Goal: Task Accomplishment & Management: Manage account settings

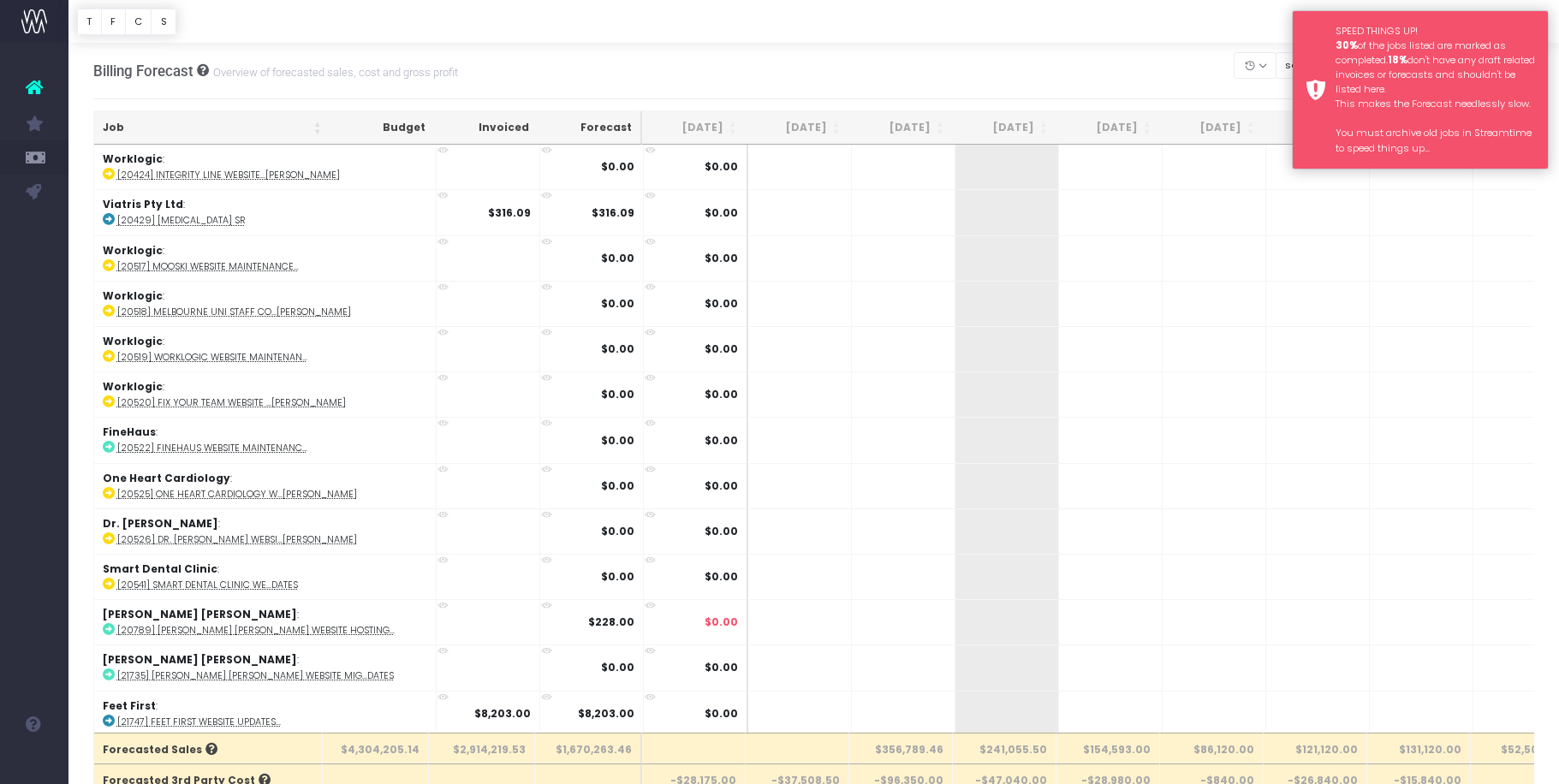
click at [1312, 18] on div "SPEED THINGS UP! 30% of the jobs listed are marked as completed. 18% don't have…" at bounding box center [1420, 90] width 257 height 159
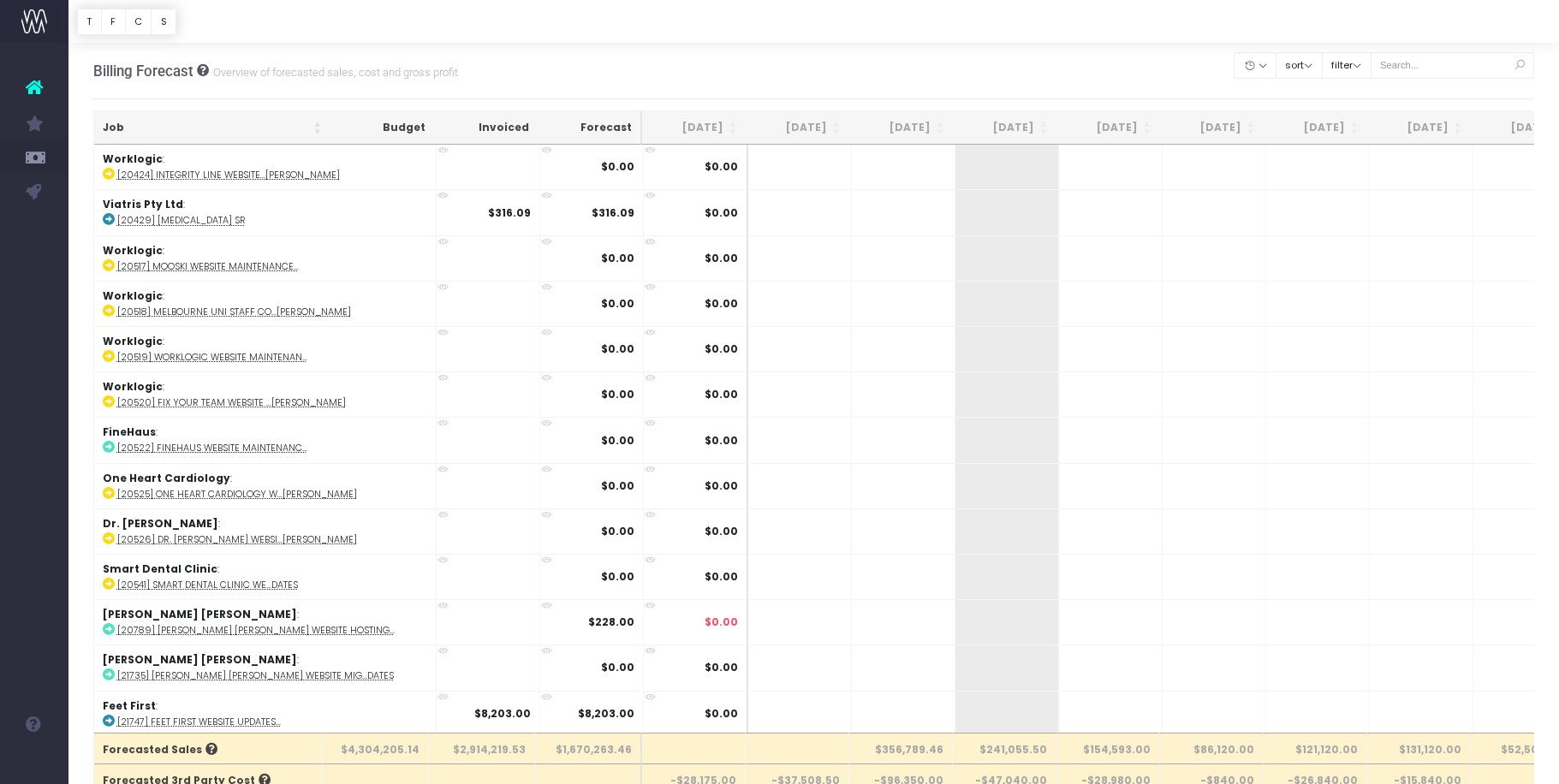
click at [1212, 19] on div at bounding box center [814, 21] width 1491 height 42
click at [1358, 62] on button "filter" at bounding box center [1346, 65] width 49 height 27
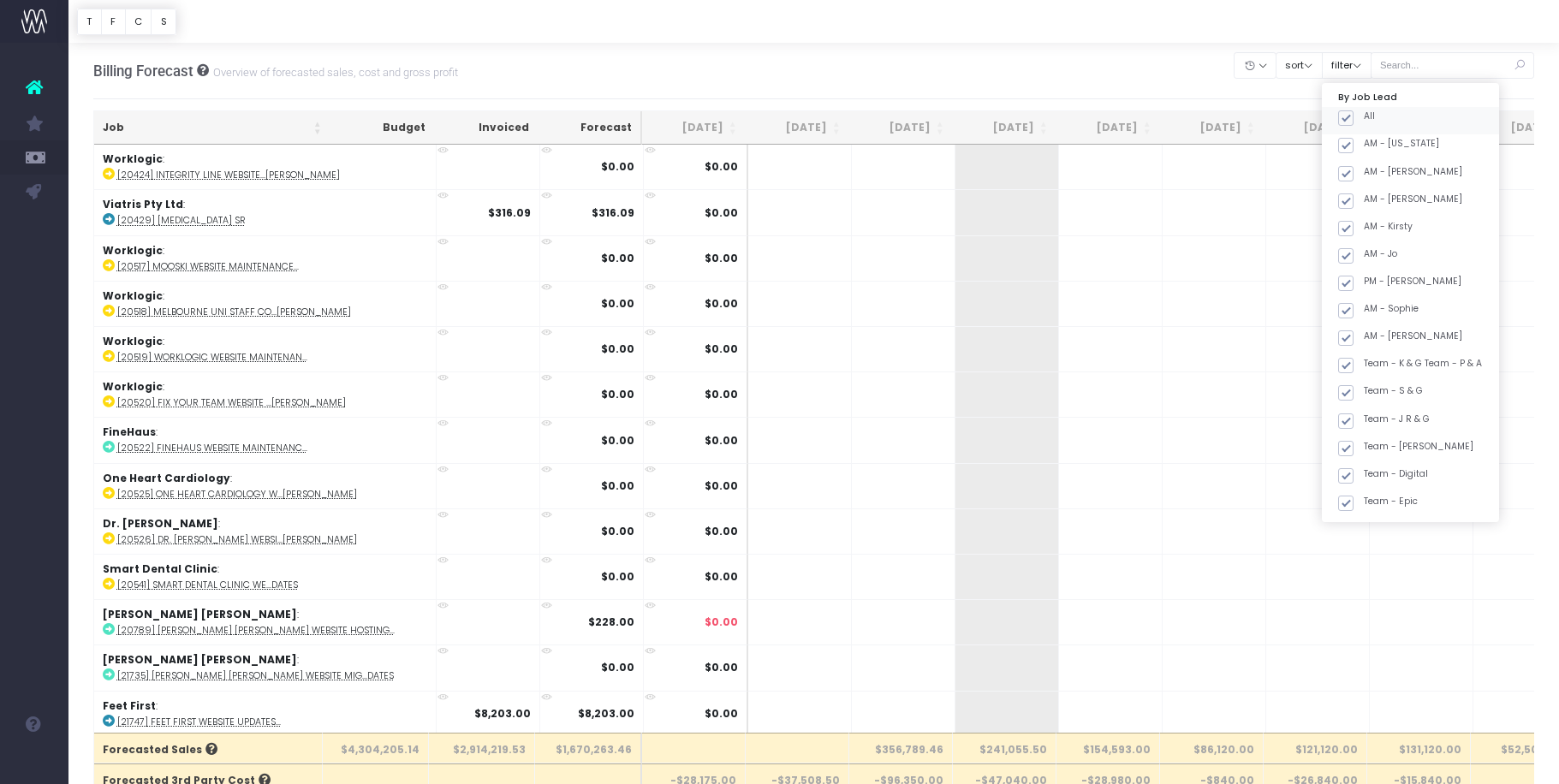
drag, startPoint x: 1369, startPoint y: 118, endPoint x: 1363, endPoint y: 125, distance: 9.2
click at [1354, 118] on span at bounding box center [1346, 119] width 16 height 16
click at [1369, 118] on input "All" at bounding box center [1369, 115] width 11 height 11
checkbox input "false"
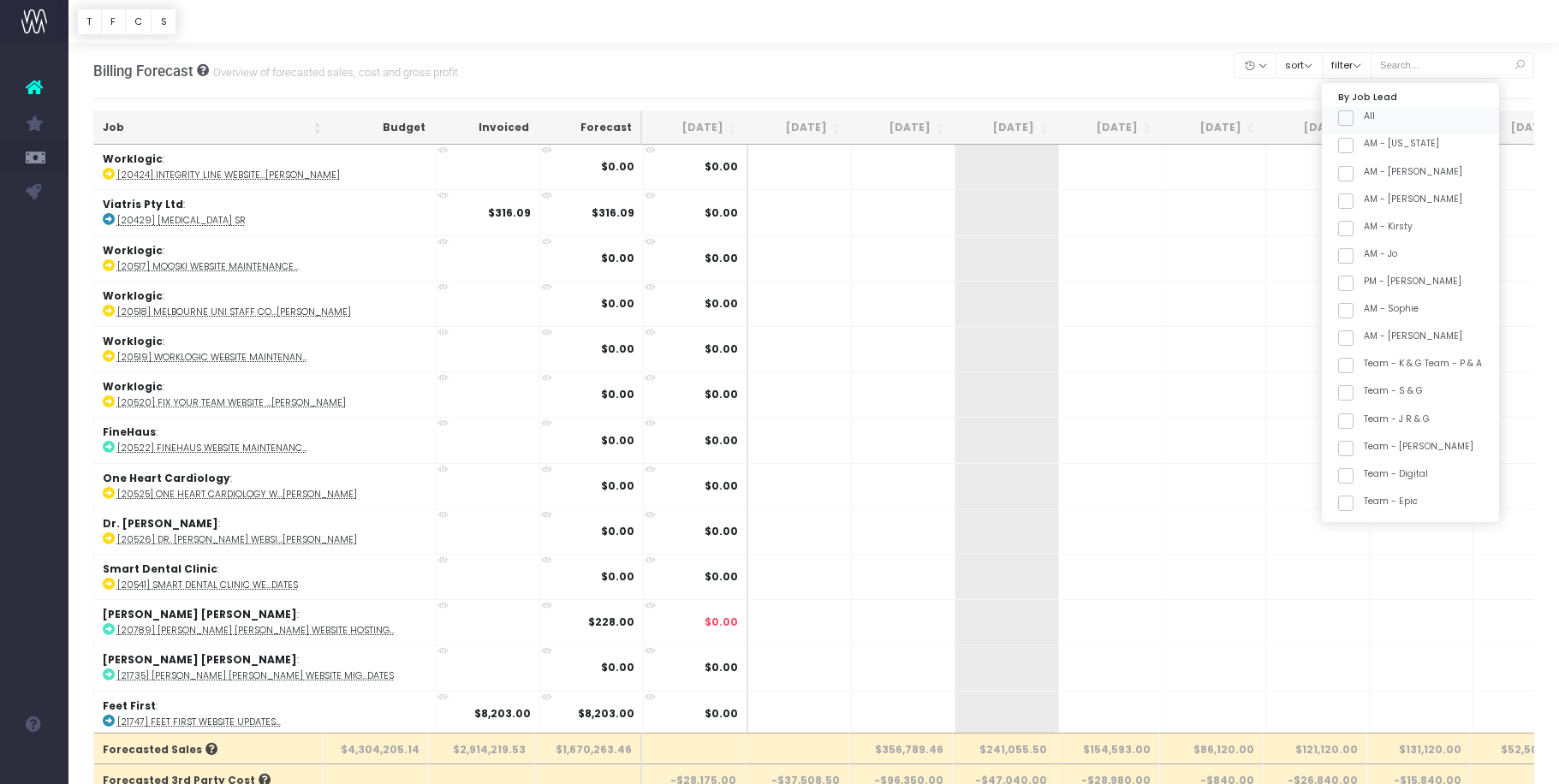
checkbox input "false"
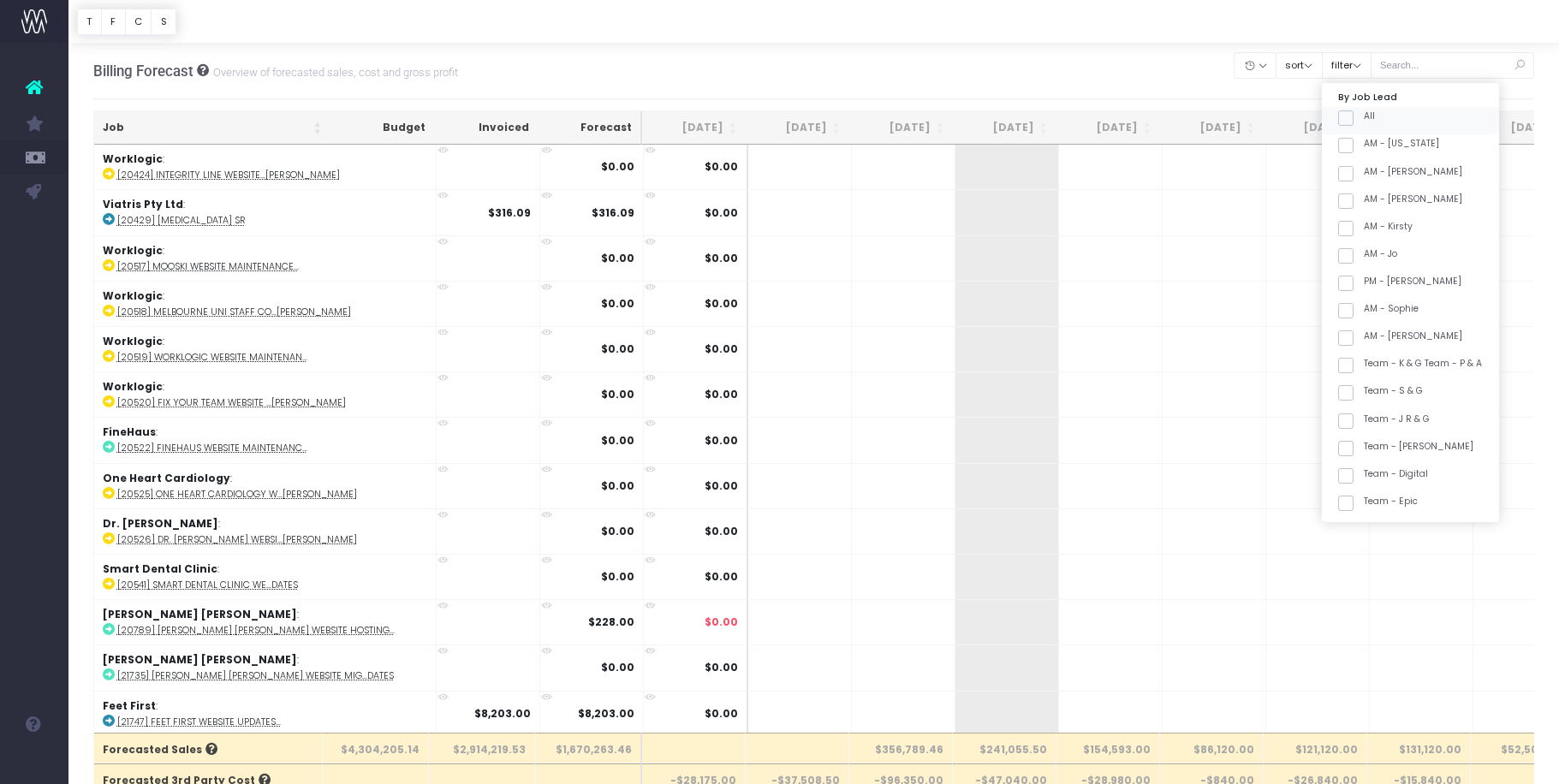
checkbox input "false"
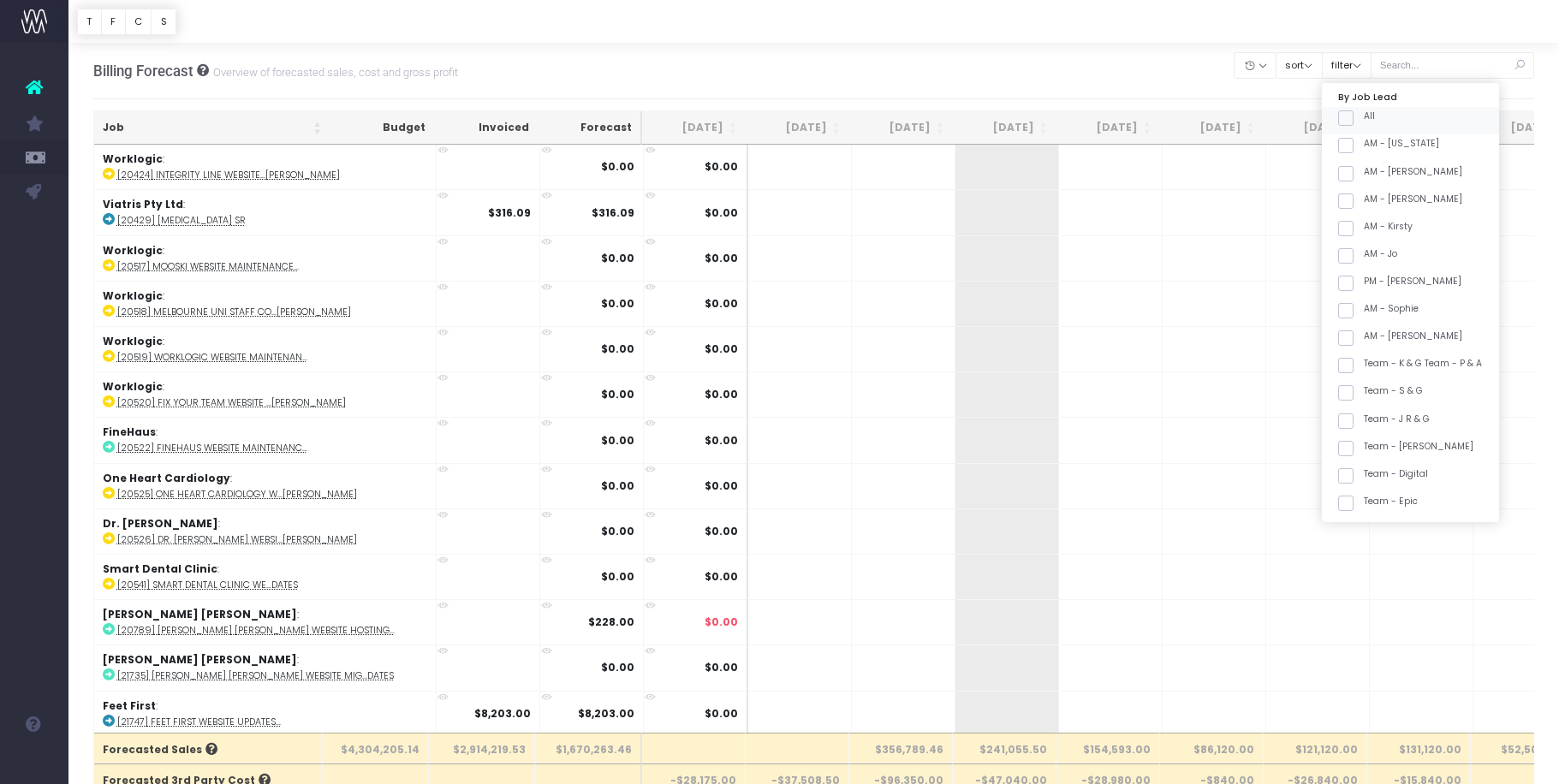
checkbox input "false"
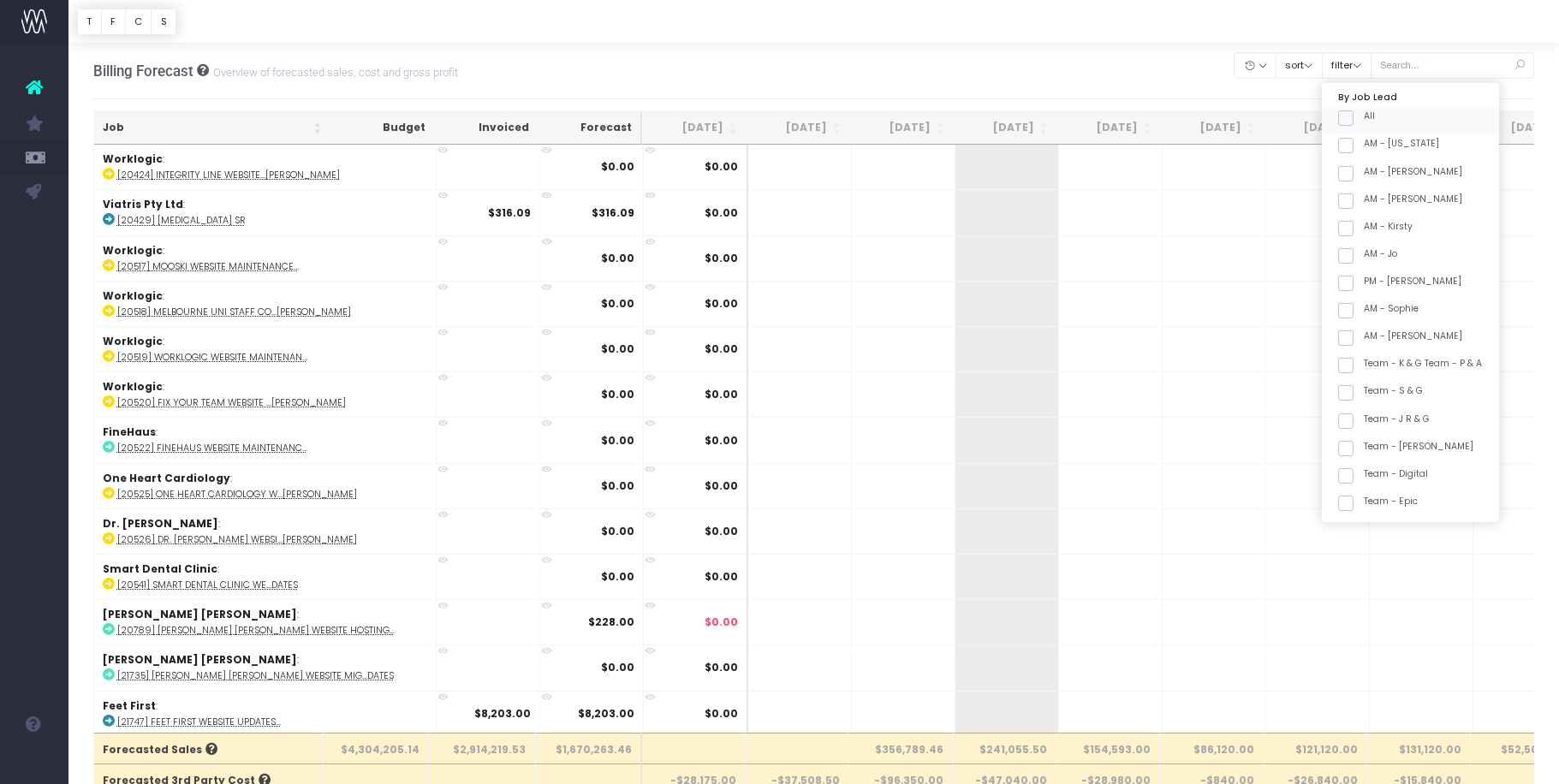
checkbox input "false"
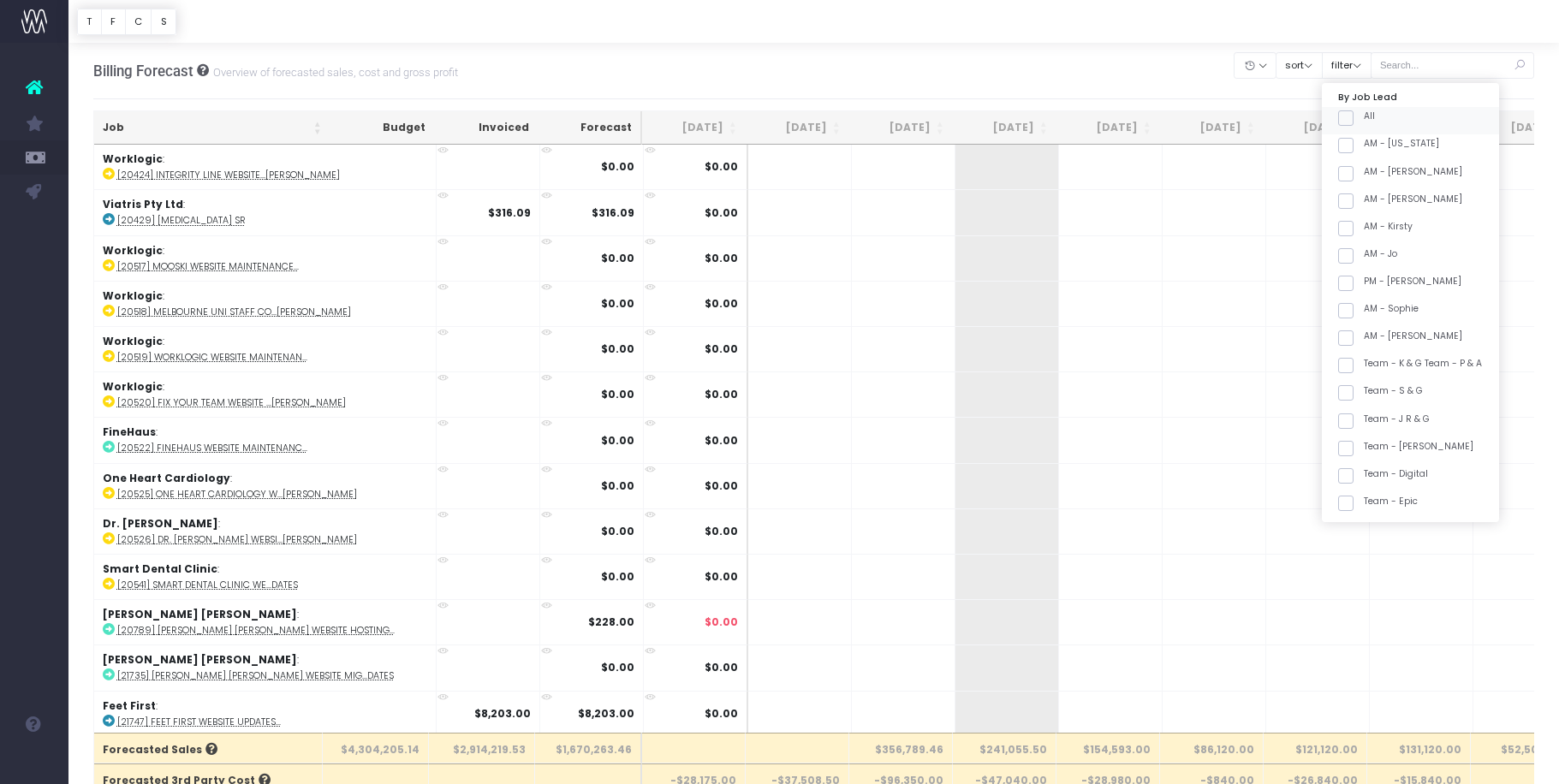
checkbox input "false"
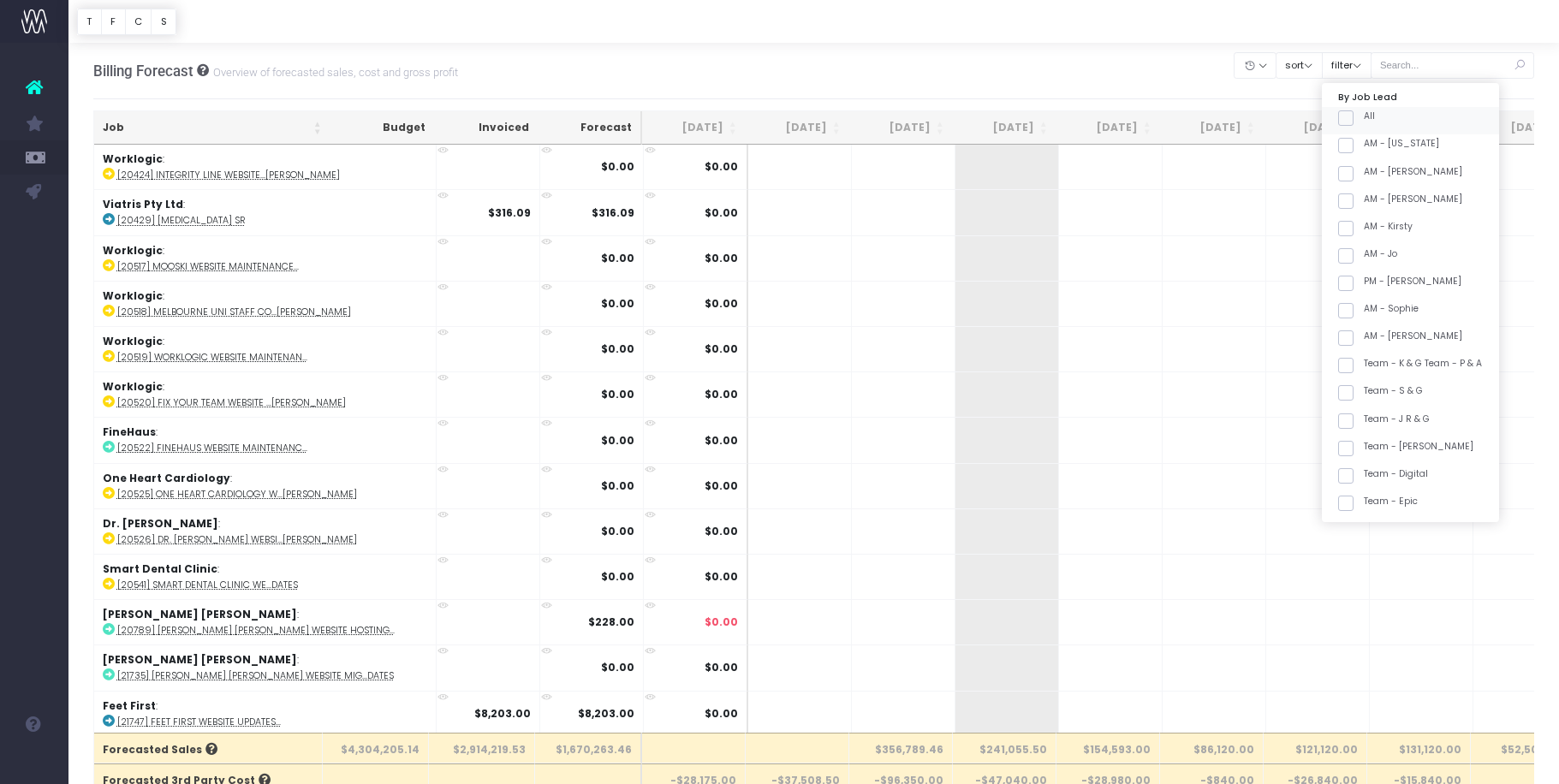
checkbox input "false"
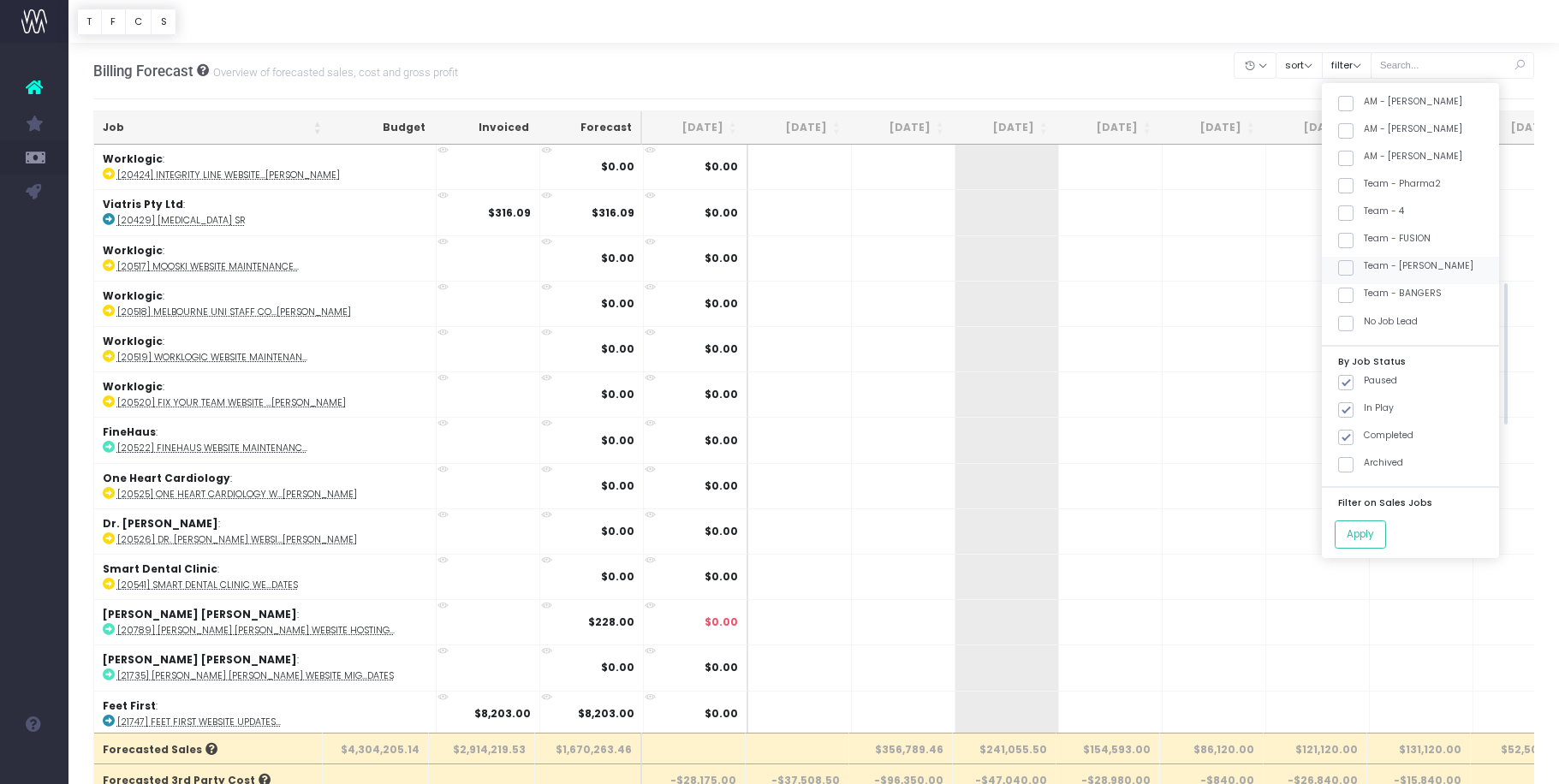
click at [1354, 267] on span at bounding box center [1346, 268] width 16 height 16
click at [1364, 267] on input "Team - [PERSON_NAME]" at bounding box center [1369, 265] width 11 height 11
checkbox input "true"
click at [1380, 533] on button "Apply" at bounding box center [1360, 534] width 51 height 29
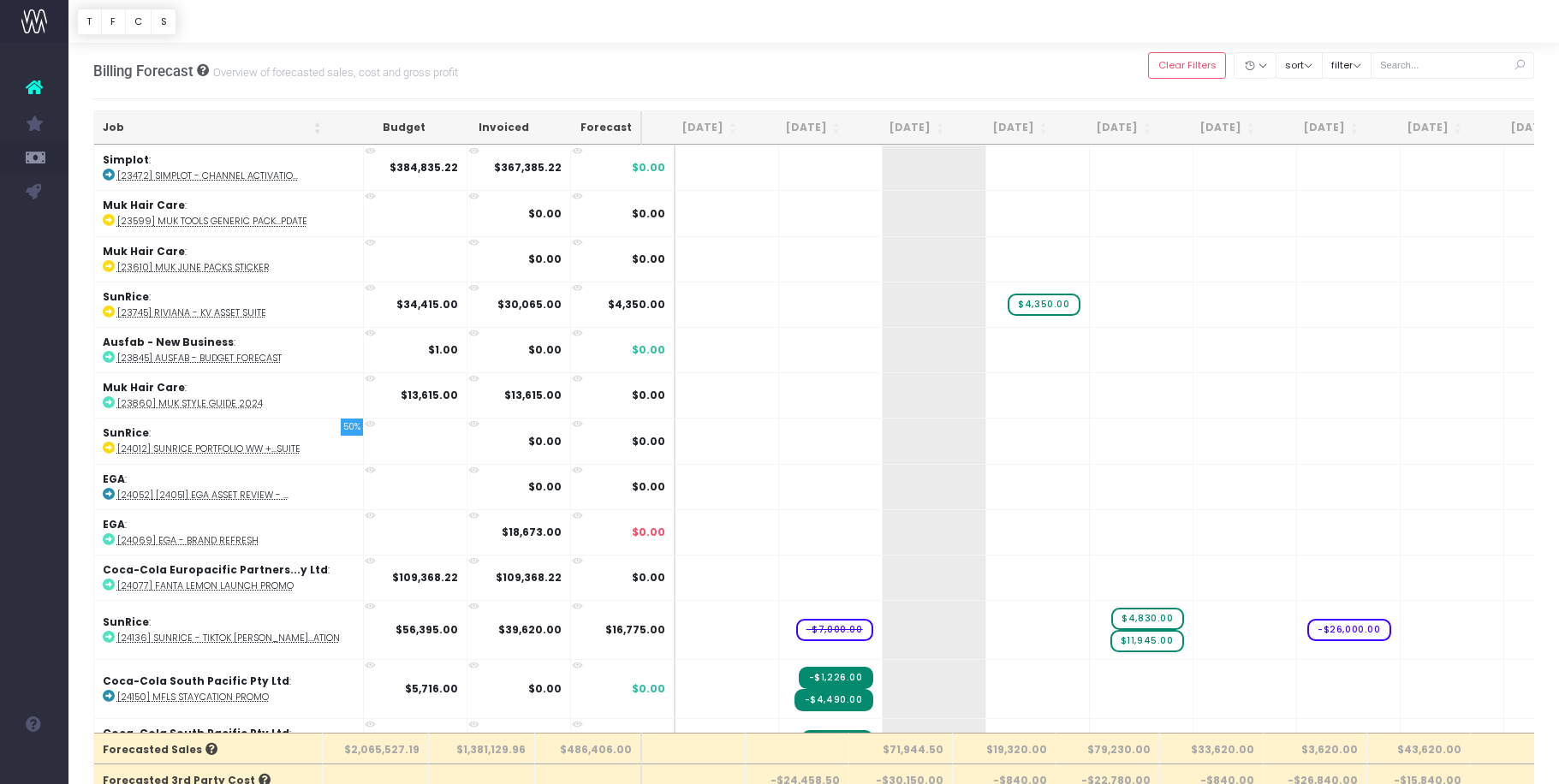
click at [216, 135] on th "Job" at bounding box center [212, 128] width 236 height 34
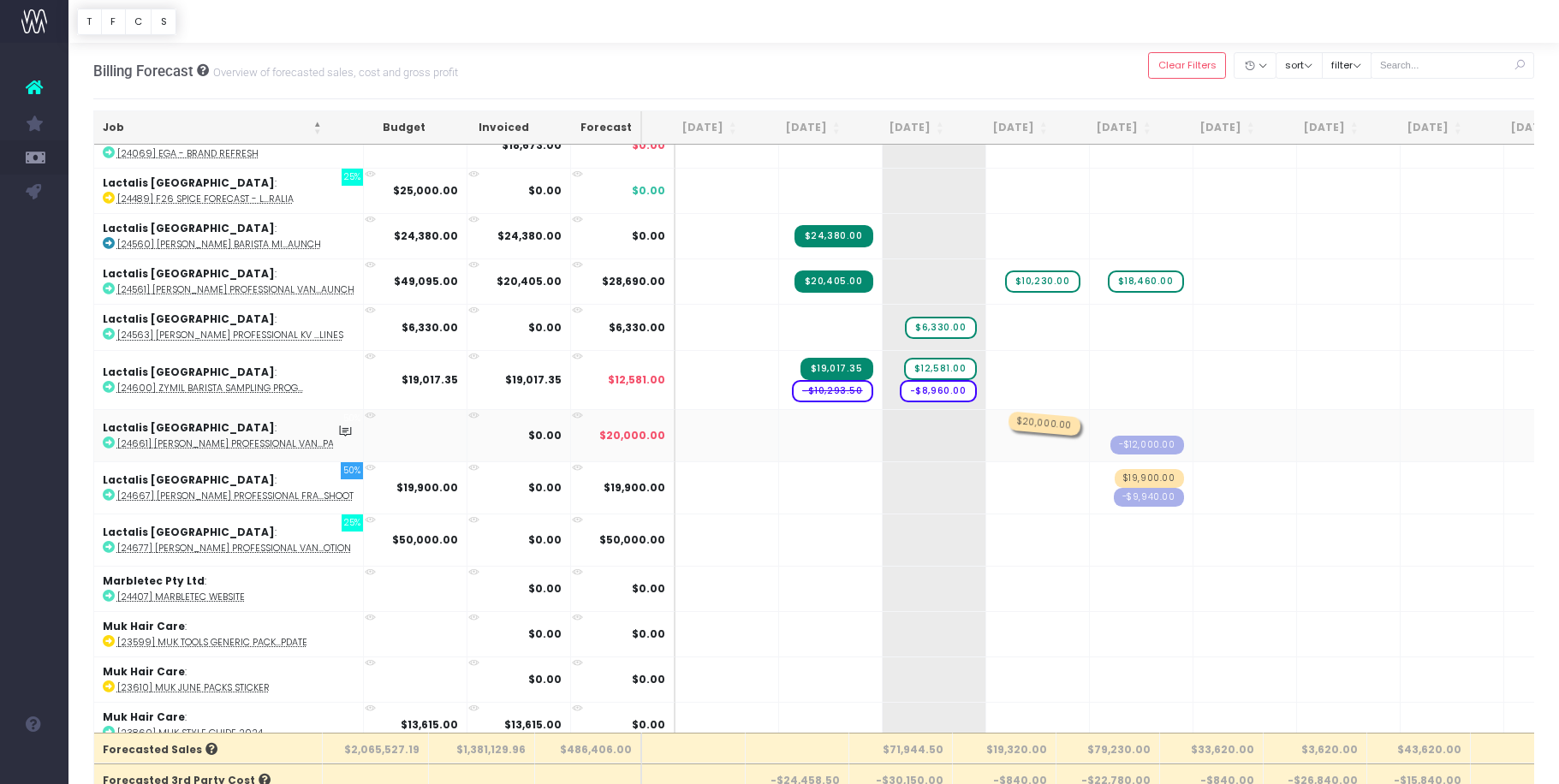
scroll to position [907, 0]
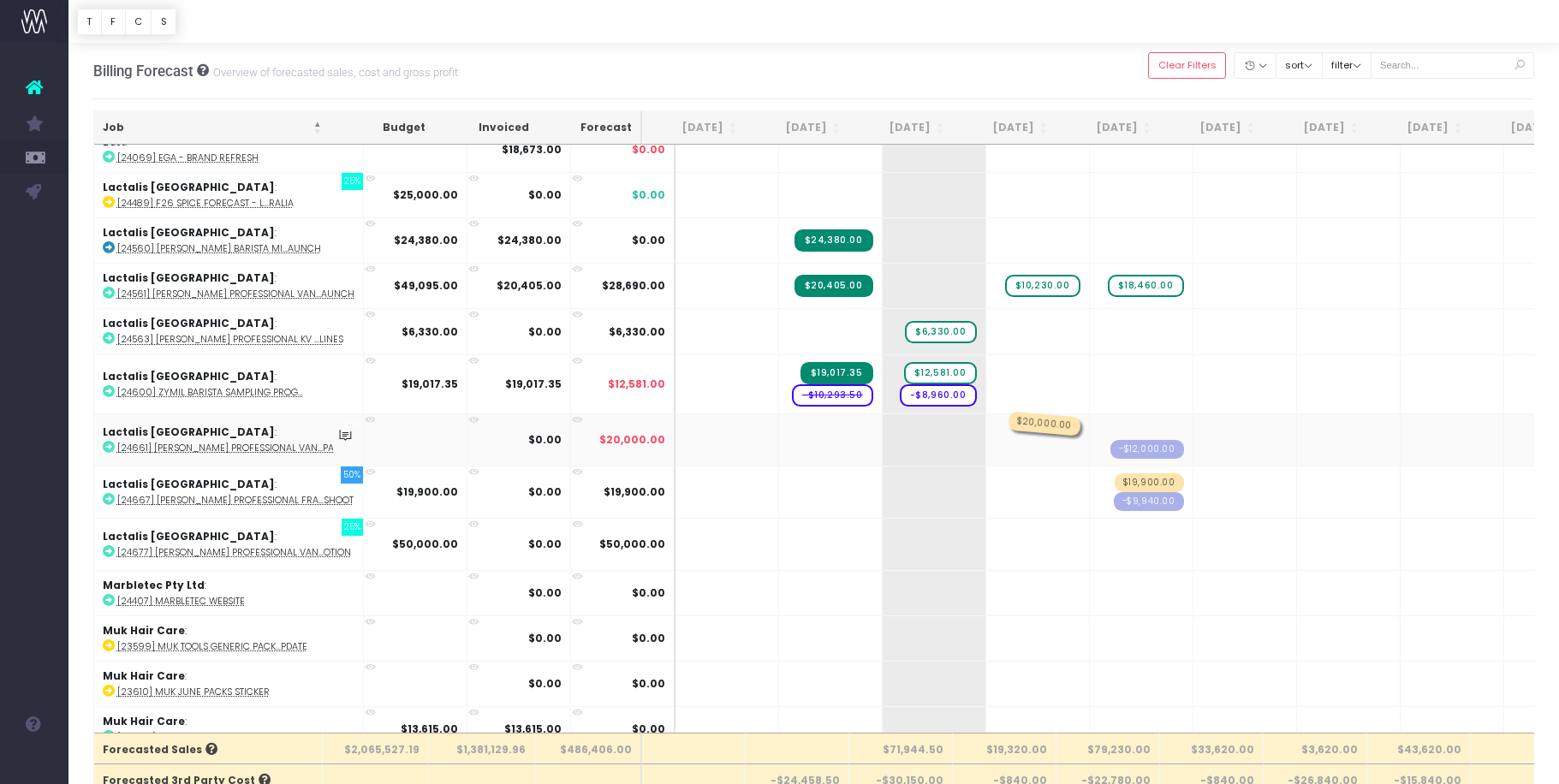
drag, startPoint x: 1128, startPoint y: 421, endPoint x: 1026, endPoint y: 417, distance: 102.1
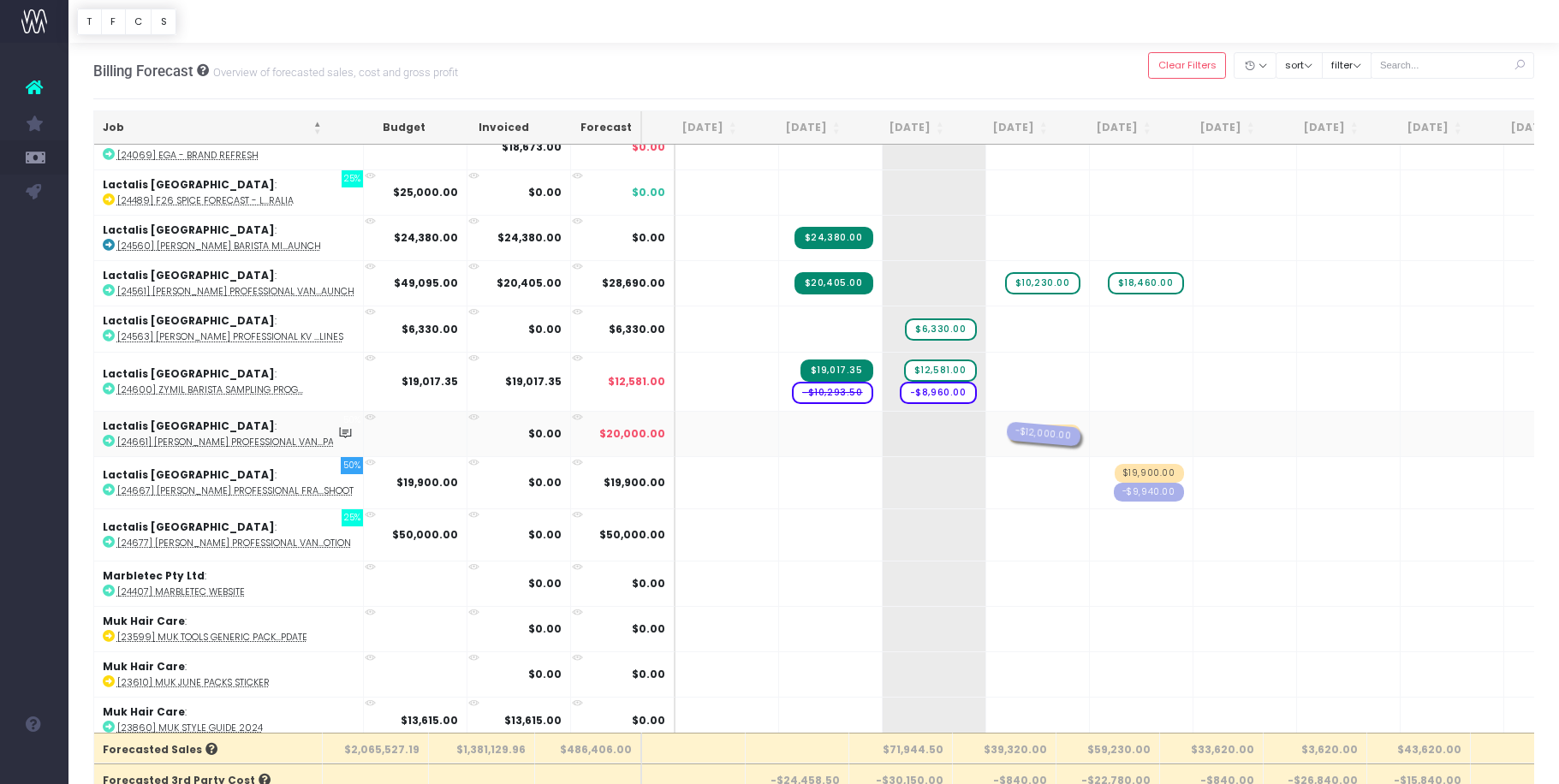
drag, startPoint x: 1120, startPoint y: 432, endPoint x: 1025, endPoint y: 433, distance: 95.0
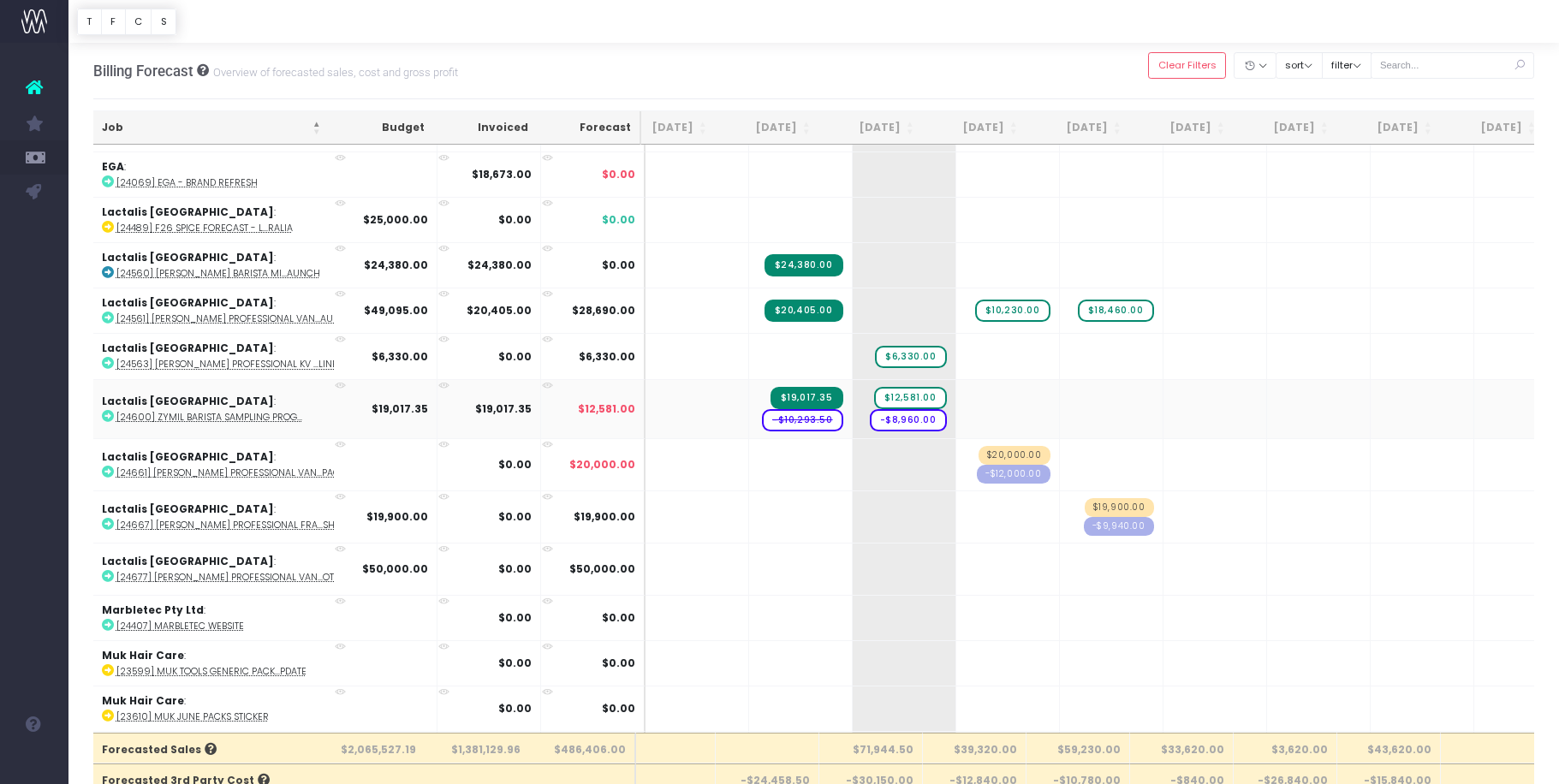
scroll to position [0, 31]
click at [992, 452] on span "$20,000.00" at bounding box center [1014, 455] width 72 height 19
drag, startPoint x: 954, startPoint y: 460, endPoint x: 963, endPoint y: 476, distance: 18.4
click at [964, 461] on input "20000" at bounding box center [1007, 463] width 86 height 35
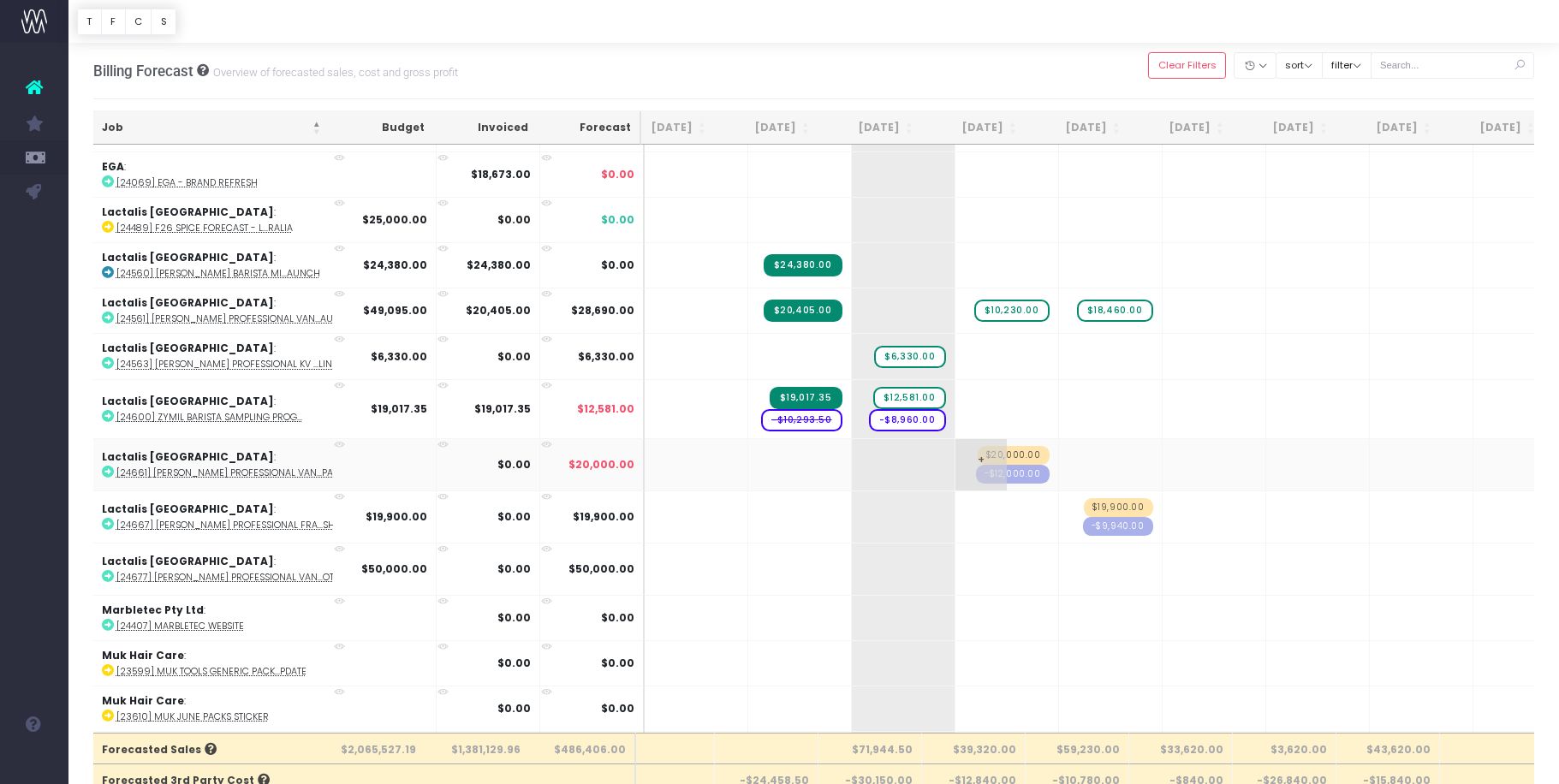
click at [984, 448] on span "$20,000.00" at bounding box center [1014, 455] width 72 height 19
drag, startPoint x: 958, startPoint y: 457, endPoint x: 957, endPoint y: 469, distance: 12.0
click at [964, 458] on input "20000" at bounding box center [1007, 463] width 86 height 35
type input "25000"
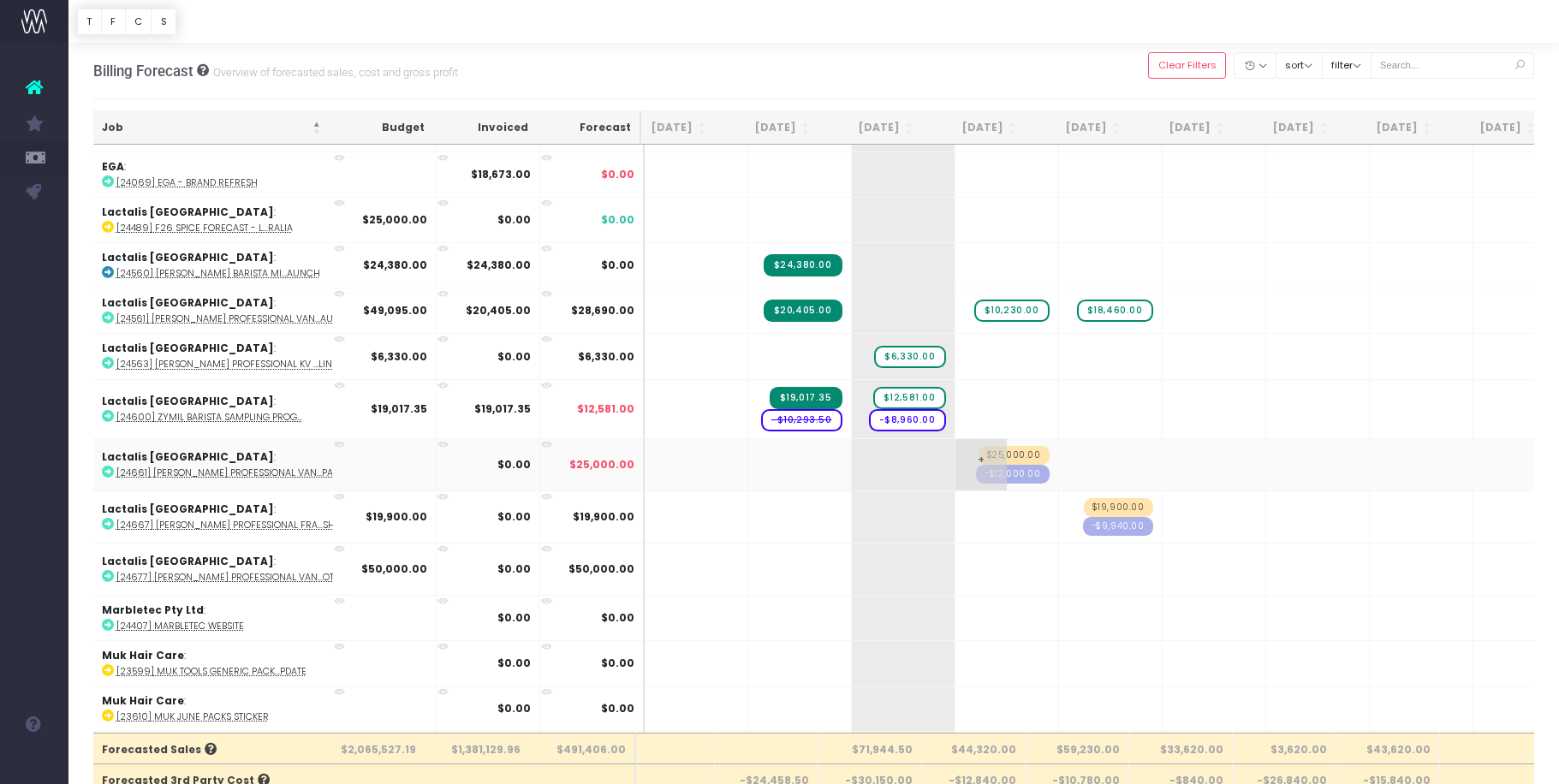
click at [989, 470] on span "-$12,000.00" at bounding box center [1013, 474] width 74 height 19
drag, startPoint x: 963, startPoint y: 459, endPoint x: 959, endPoint y: 468, distance: 9.8
click at [964, 460] on input "-12000" at bounding box center [1007, 463] width 86 height 35
type input "-18000"
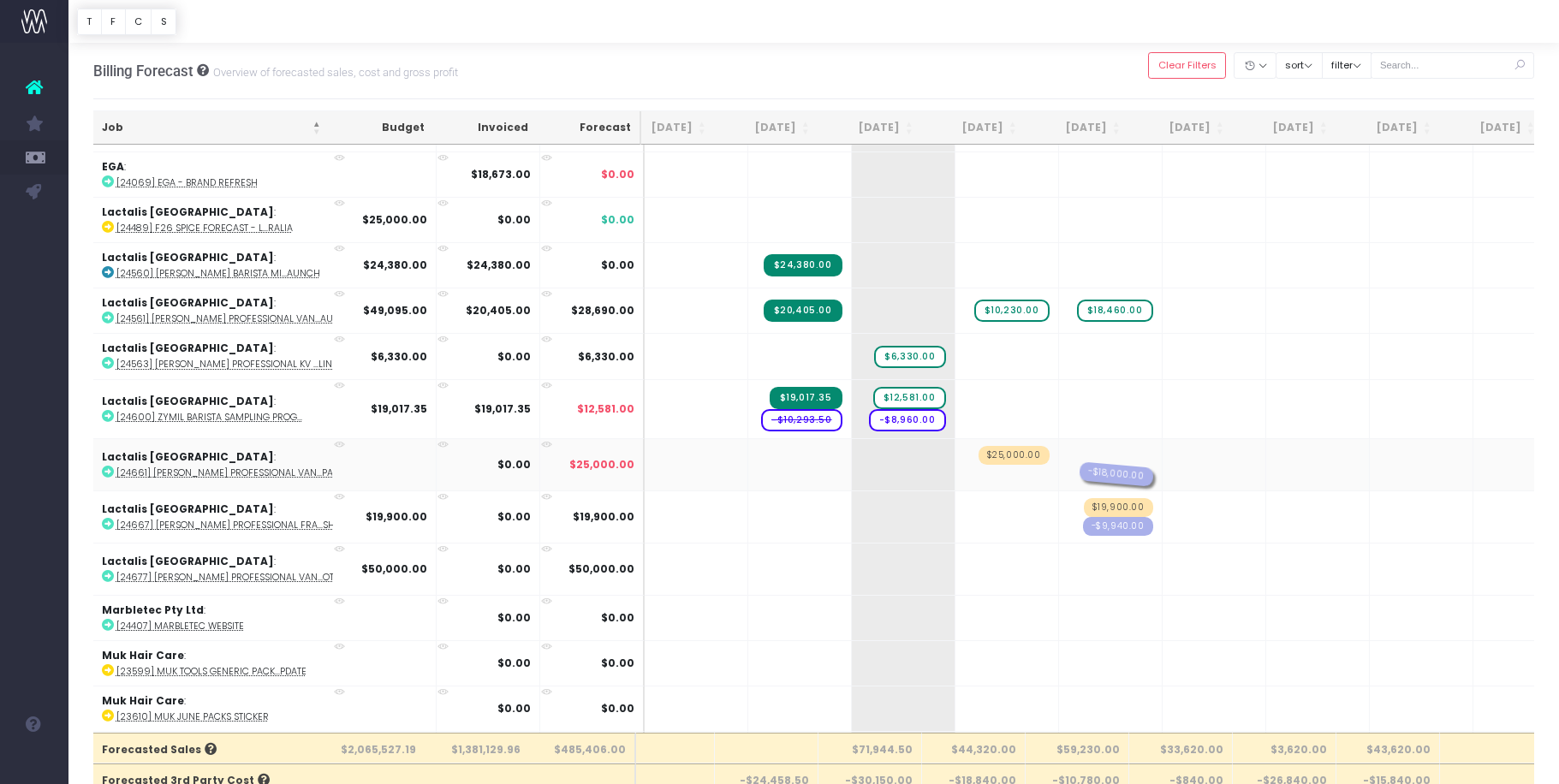
drag, startPoint x: 992, startPoint y: 474, endPoint x: 1053, endPoint y: 472, distance: 61.0
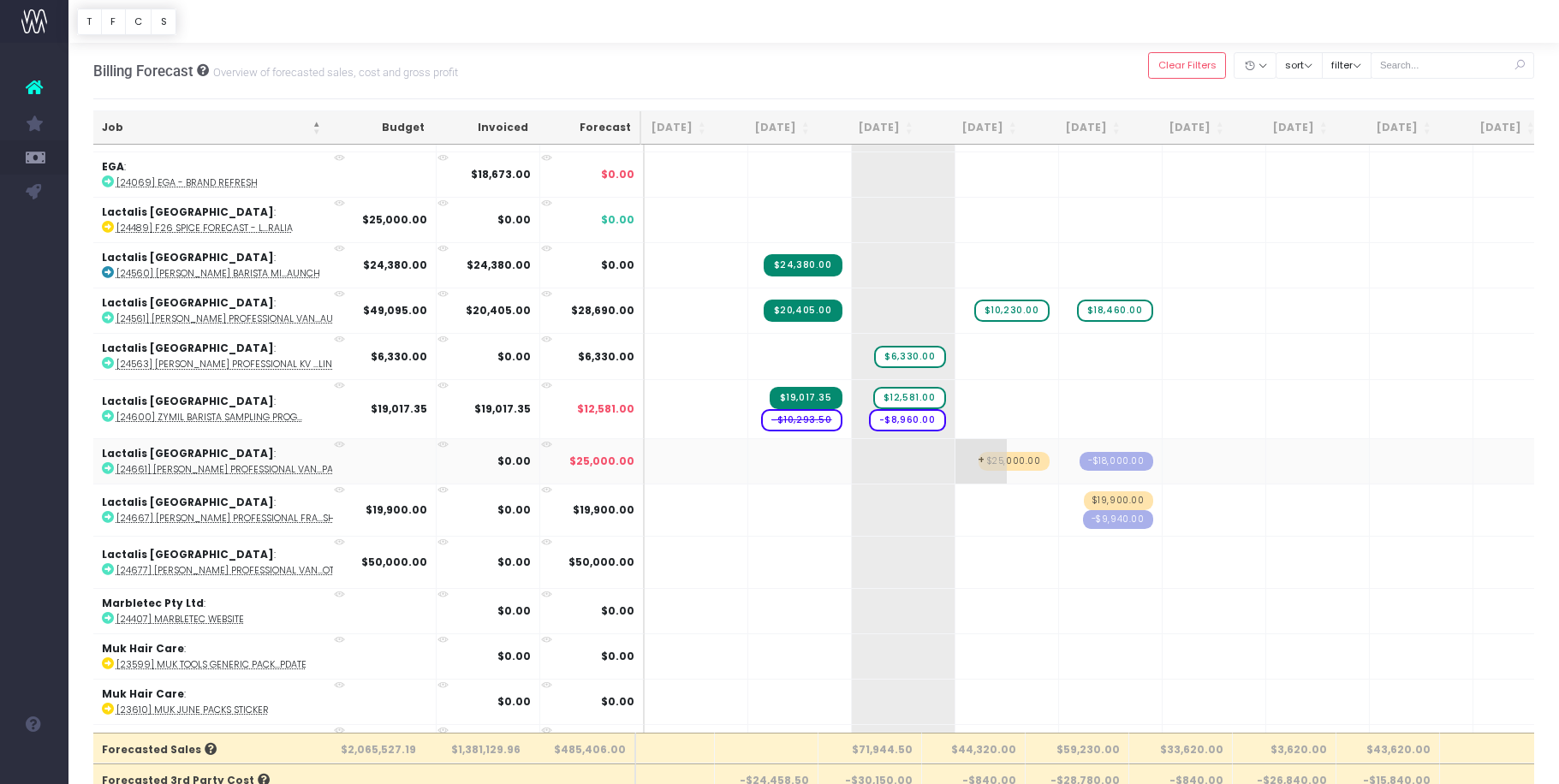
click at [959, 464] on span "+" at bounding box center [981, 460] width 51 height 44
click at [956, 457] on span "+" at bounding box center [981, 460] width 51 height 44
click at [982, 462] on input "-25000" at bounding box center [1007, 463] width 86 height 35
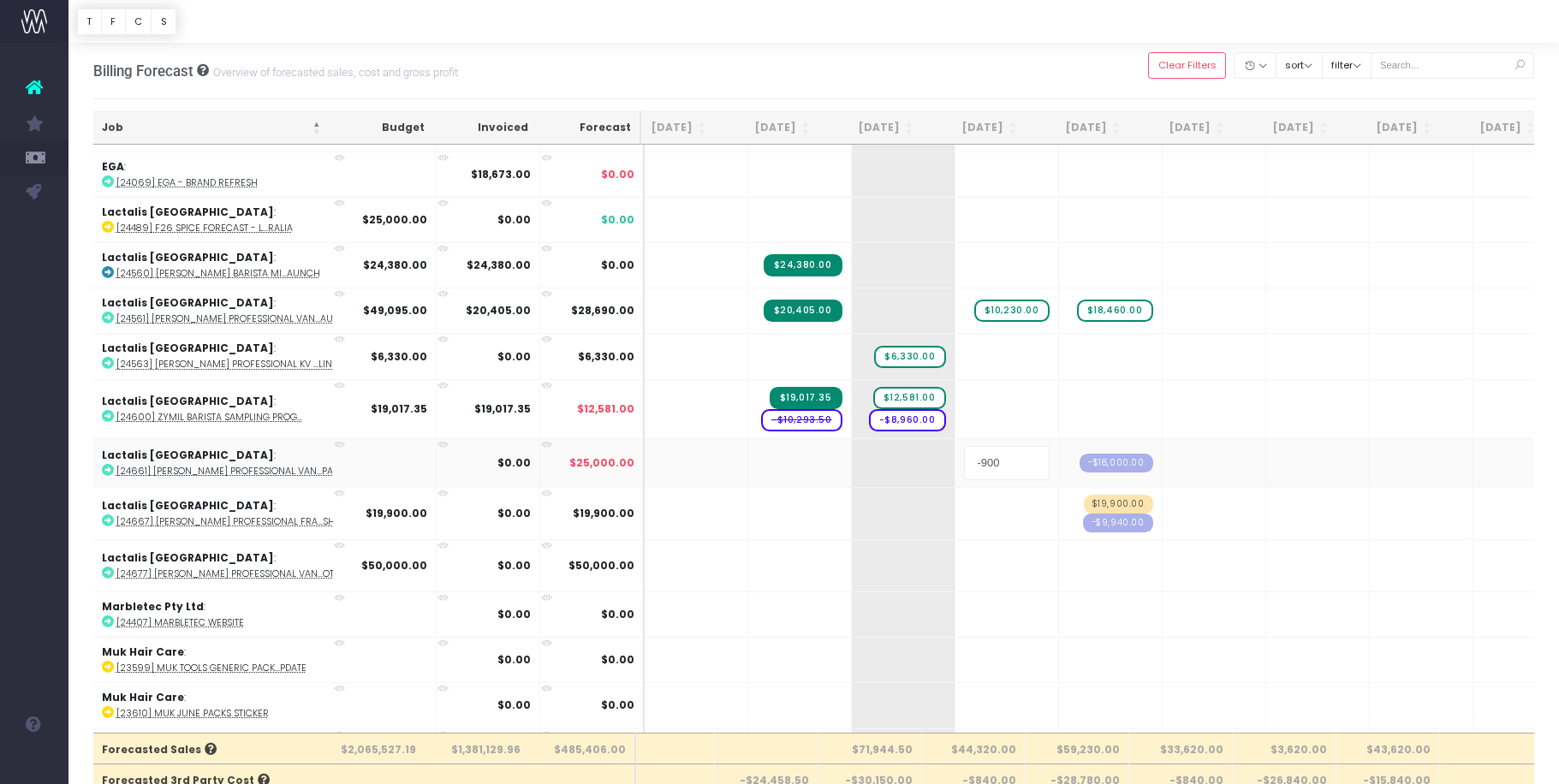
type input "-9000"
click at [971, 513] on body "Oh my... this is bad. [PERSON_NAME] wasn't able to load this page. Please conta…" at bounding box center [779, 392] width 1559 height 784
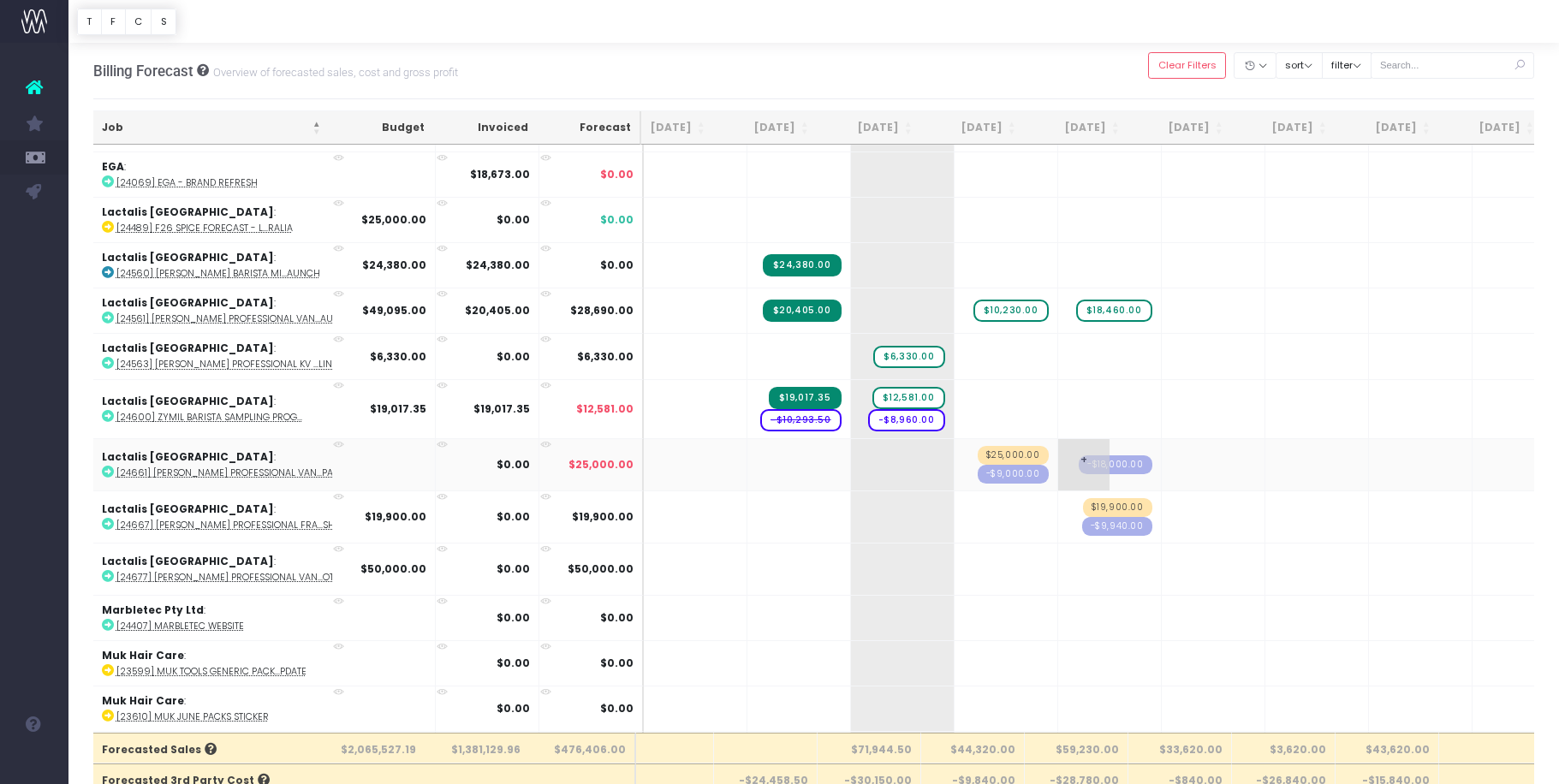
click at [1087, 465] on span "-$18,000.00" at bounding box center [1115, 465] width 74 height 19
type input "-9000"
drag, startPoint x: 1091, startPoint y: 462, endPoint x: 1290, endPoint y: 463, distance: 199.0
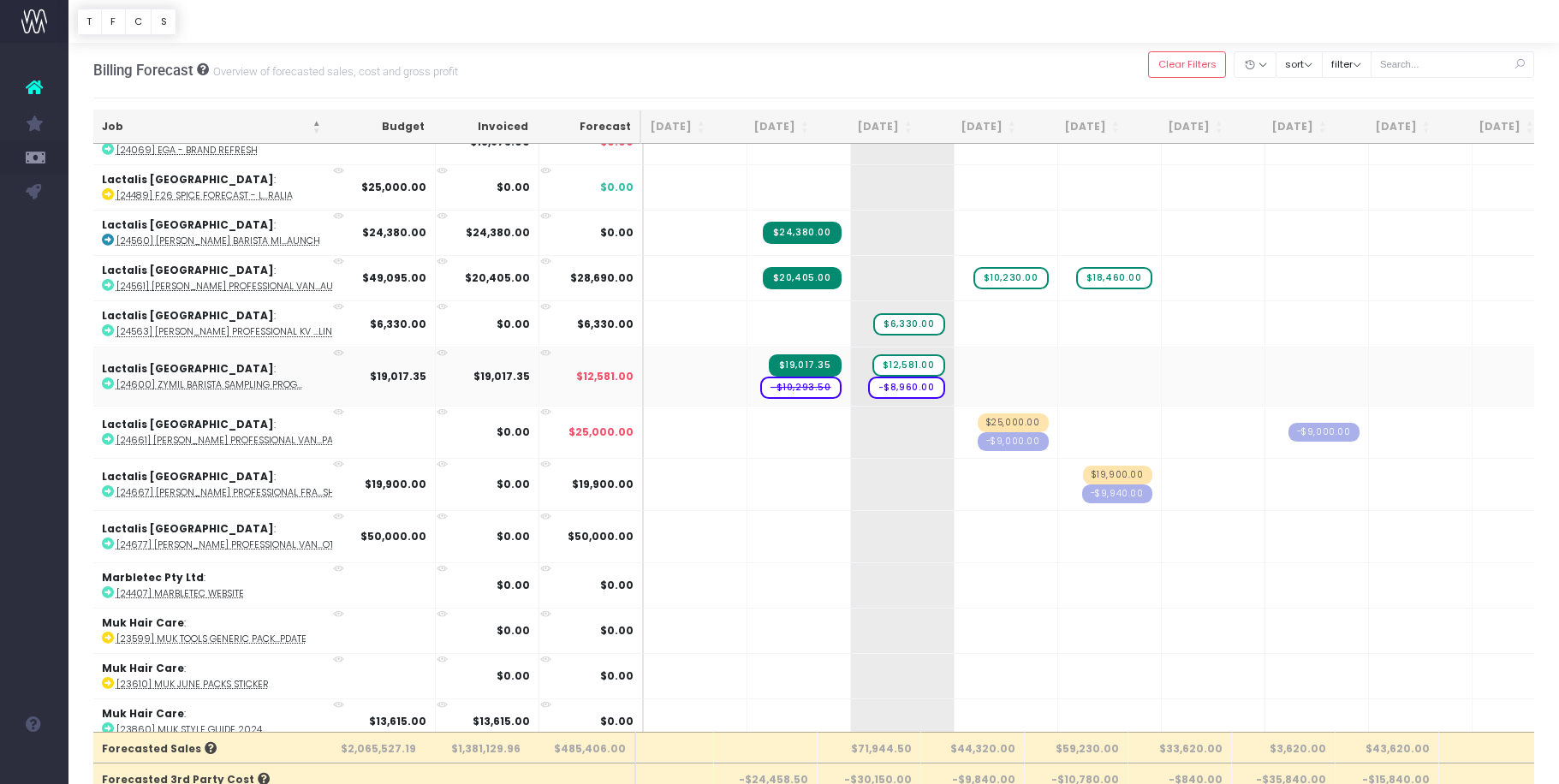
scroll to position [900, 32]
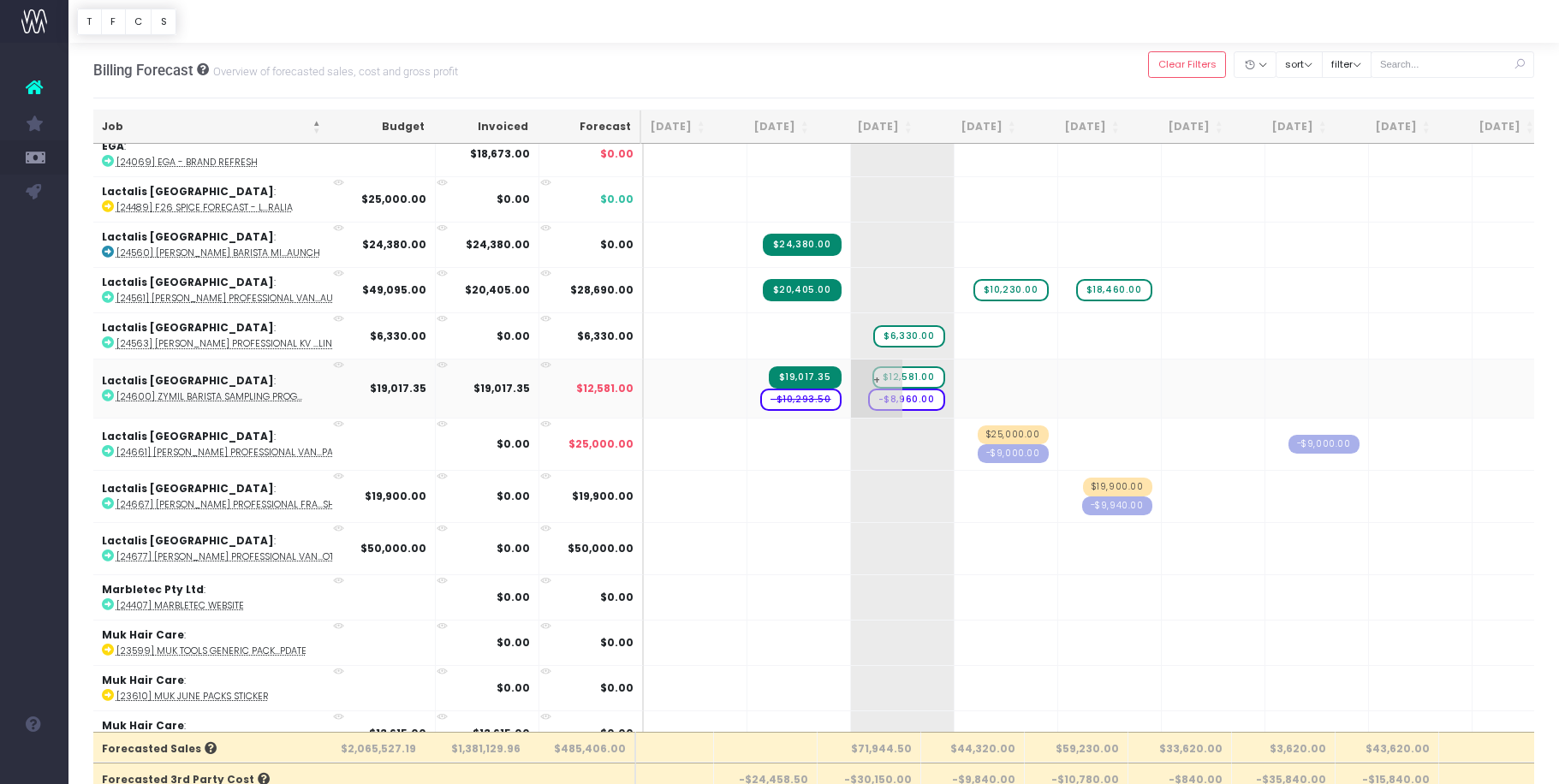
click at [915, 408] on td "+ $12,581.00 -$8,960.00" at bounding box center [903, 388] width 104 height 59
click at [851, 380] on span "+" at bounding box center [876, 388] width 51 height 58
click at [851, 376] on span "+" at bounding box center [876, 388] width 51 height 58
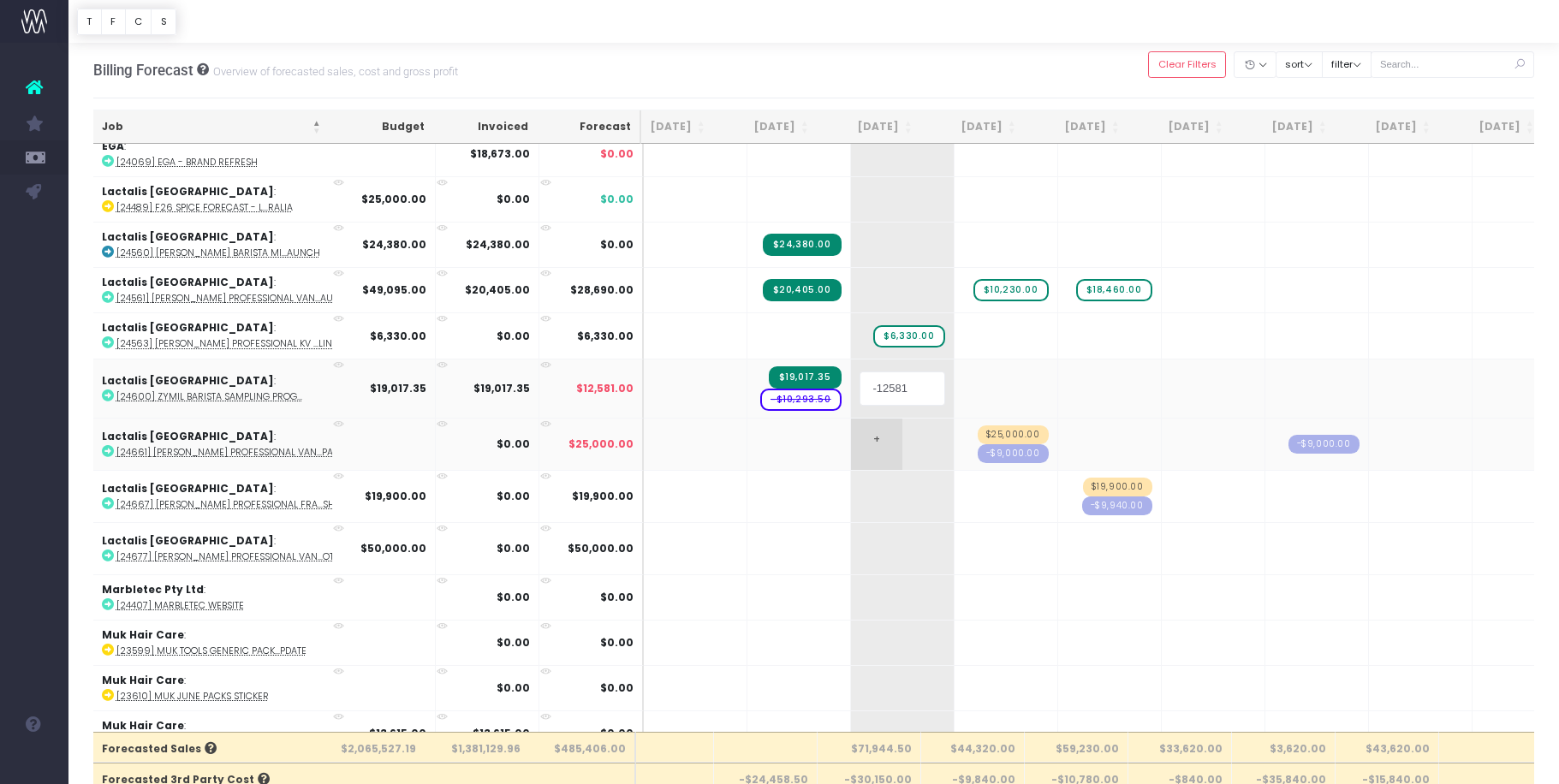
click at [889, 434] on body "Oh my... this is bad. [PERSON_NAME] wasn't able to load this page. Please conta…" at bounding box center [779, 391] width 1559 height 784
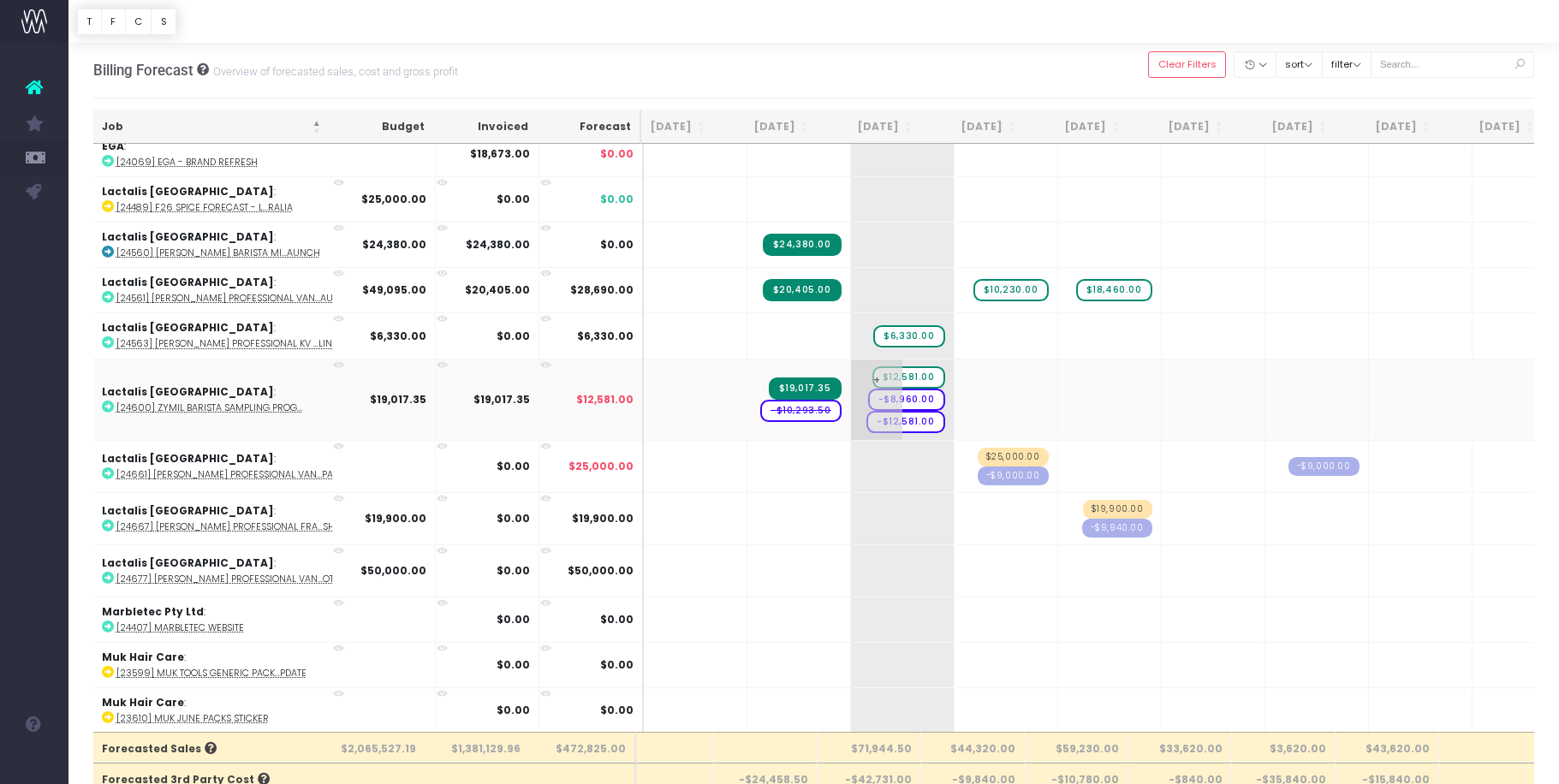
click at [892, 423] on span "-$12,581.00" at bounding box center [905, 422] width 79 height 22
click at [886, 420] on span "-$12,581.00" at bounding box center [905, 422] width 79 height 22
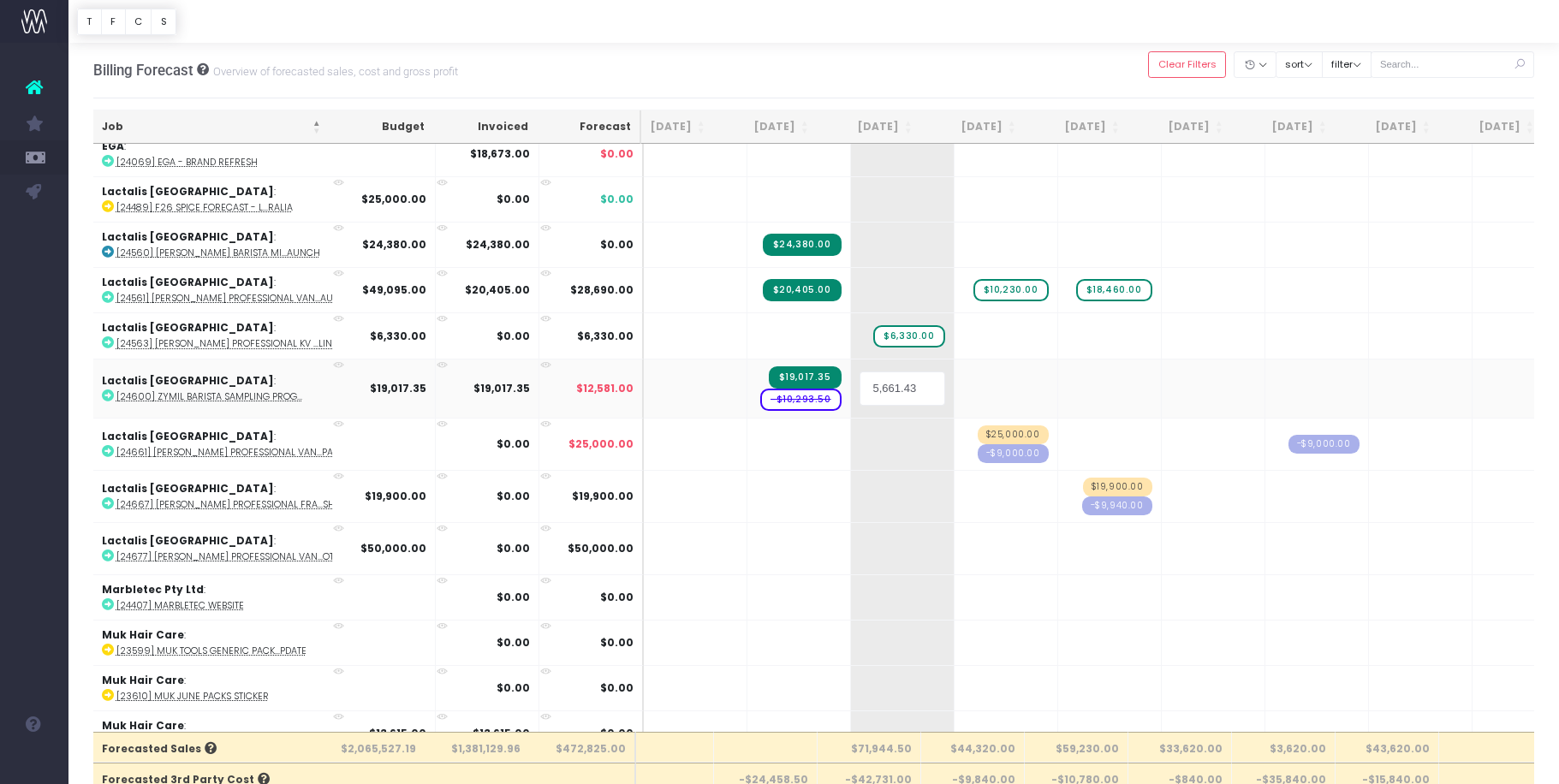
click at [860, 381] on input "5,661.43" at bounding box center [902, 389] width 86 height 35
type input "-5,661.43"
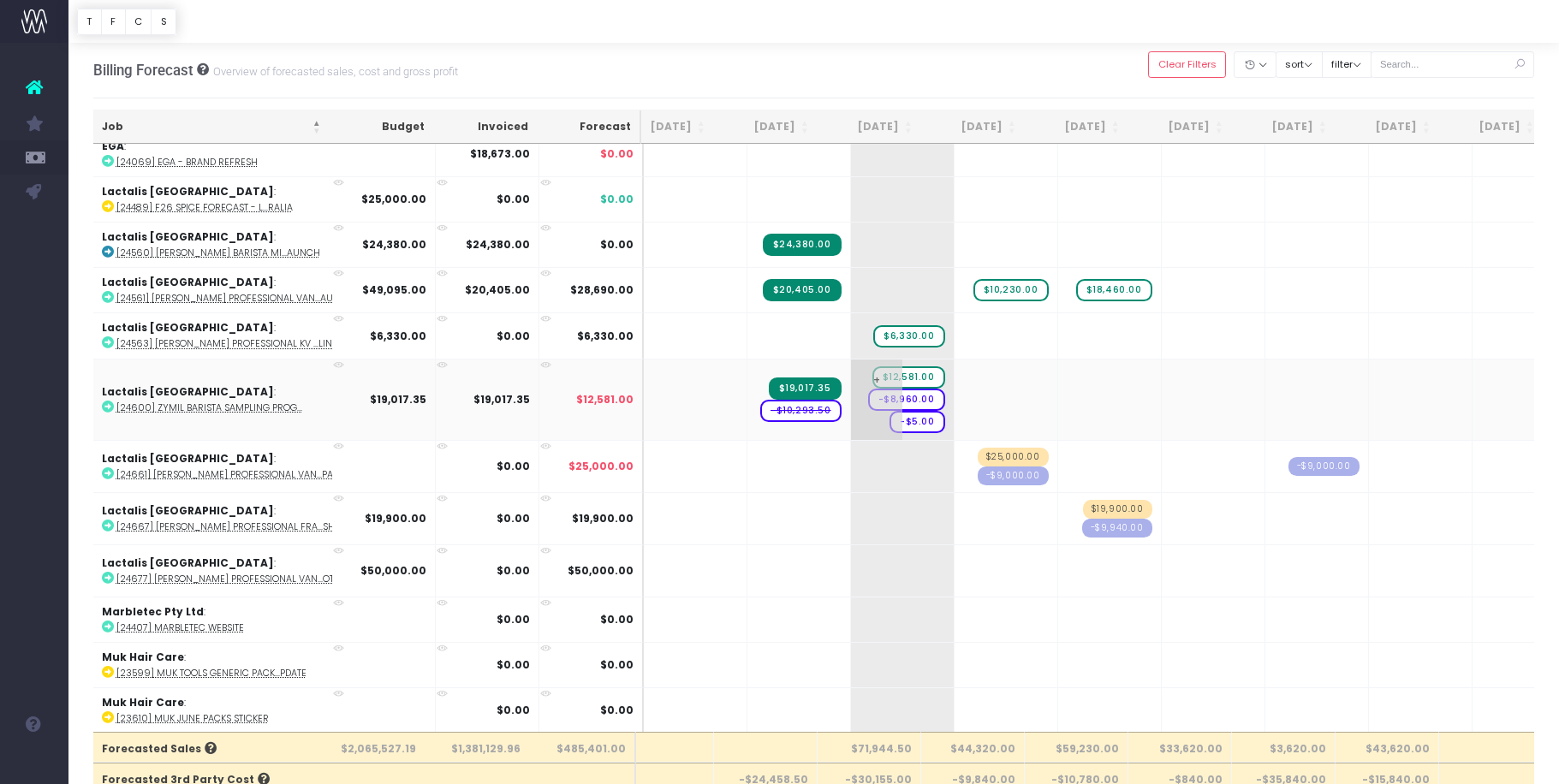
click at [890, 421] on span "-$5.00" at bounding box center [918, 422] width 55 height 22
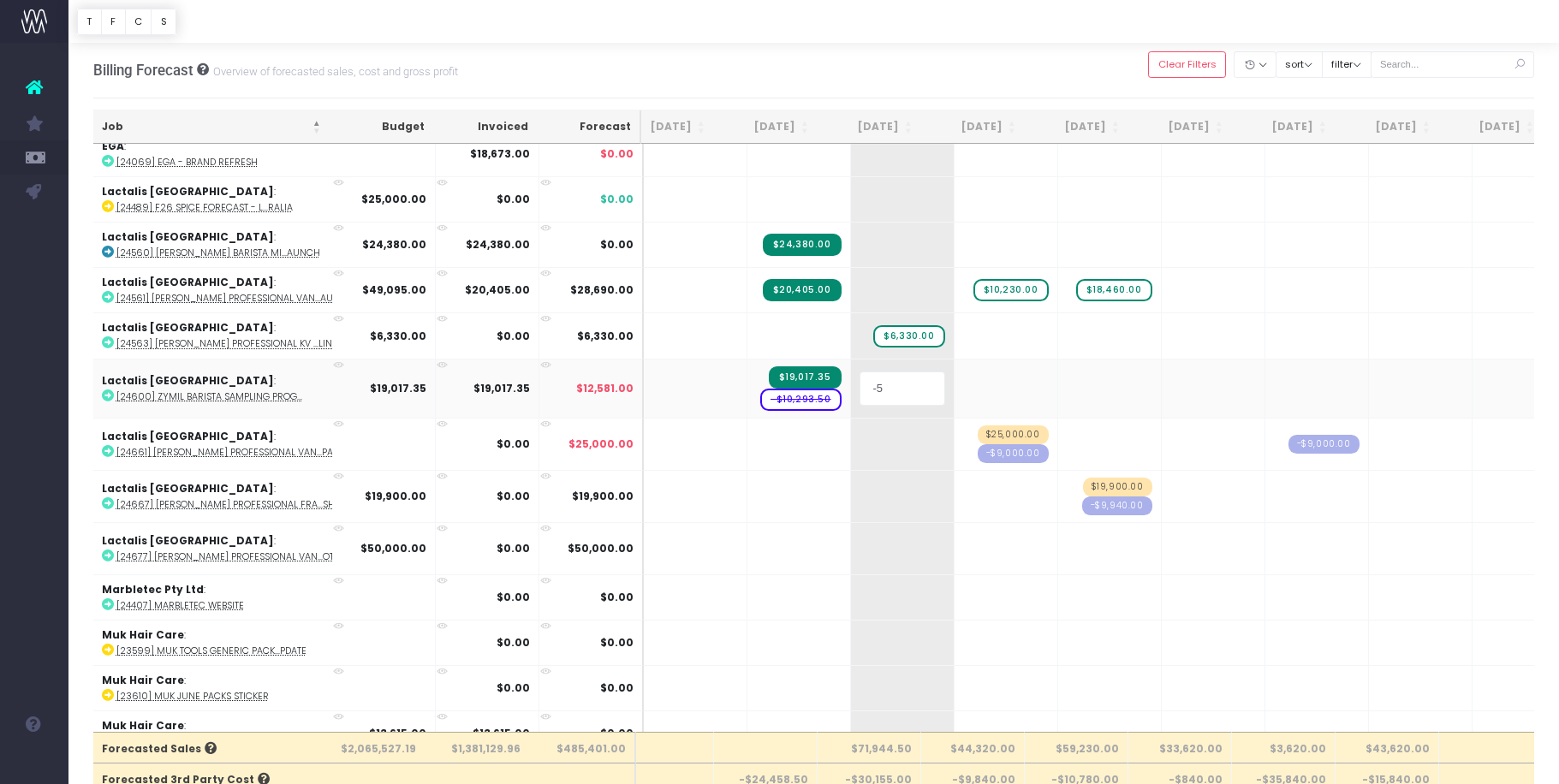
click at [860, 382] on input "-5" at bounding box center [902, 389] width 86 height 35
type input "-5,661.43"
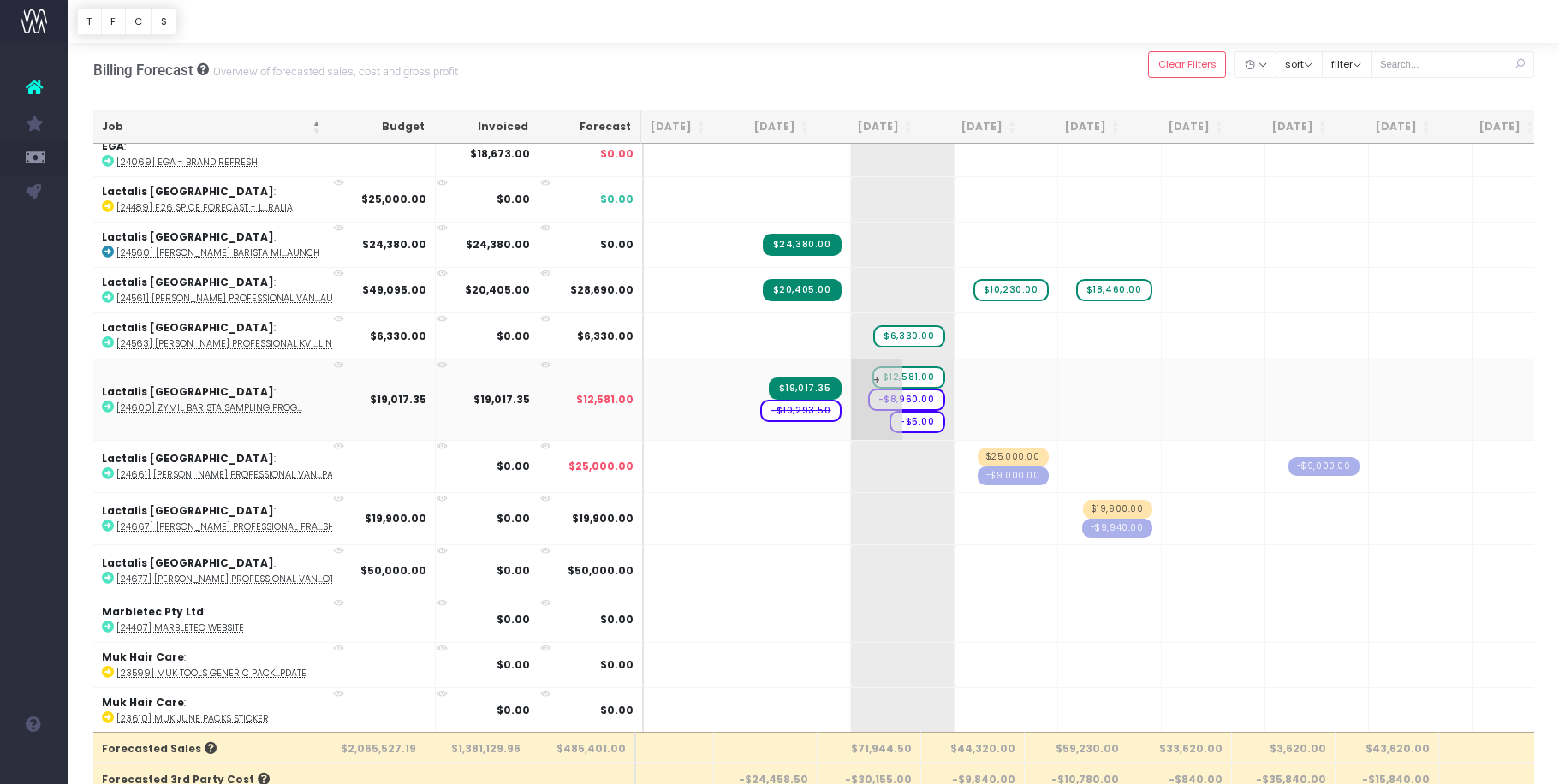
click at [890, 421] on span "-$5.00" at bounding box center [918, 422] width 55 height 22
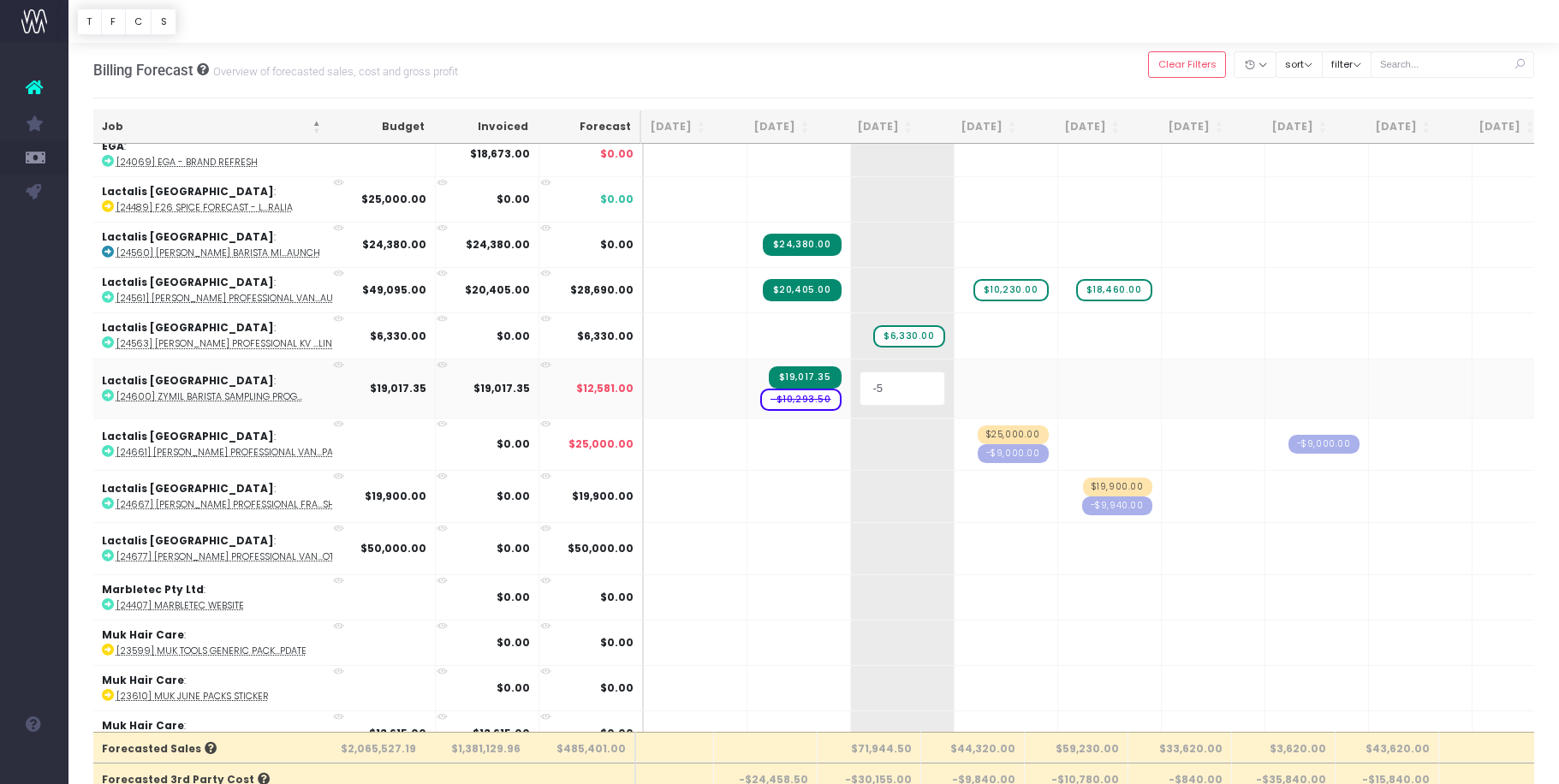
click at [868, 388] on input "-5" at bounding box center [902, 389] width 86 height 35
click at [860, 386] on input "-55,661" at bounding box center [902, 389] width 86 height 35
type input "-5,661"
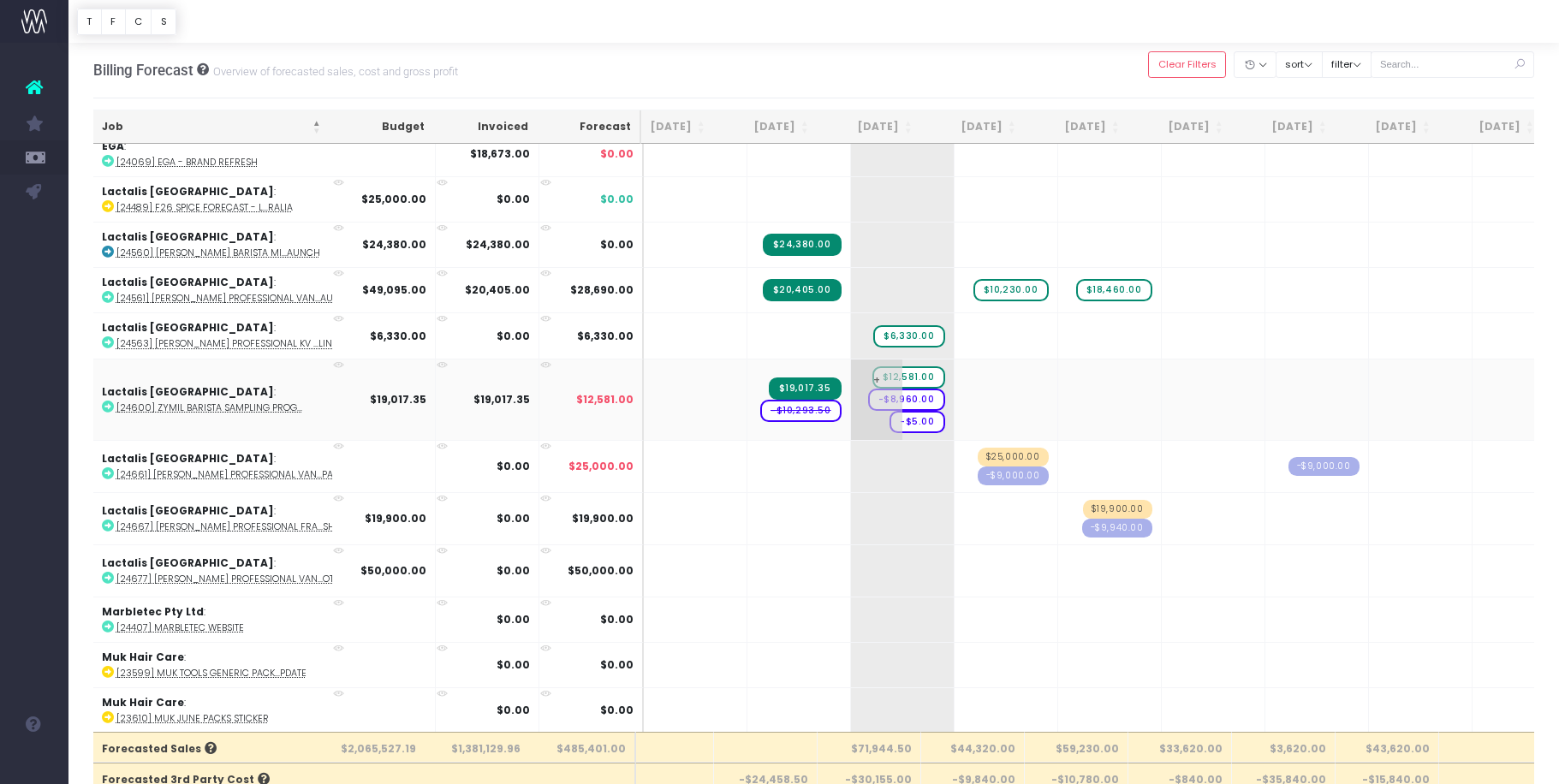
click at [890, 420] on span "-$5.00" at bounding box center [918, 422] width 55 height 22
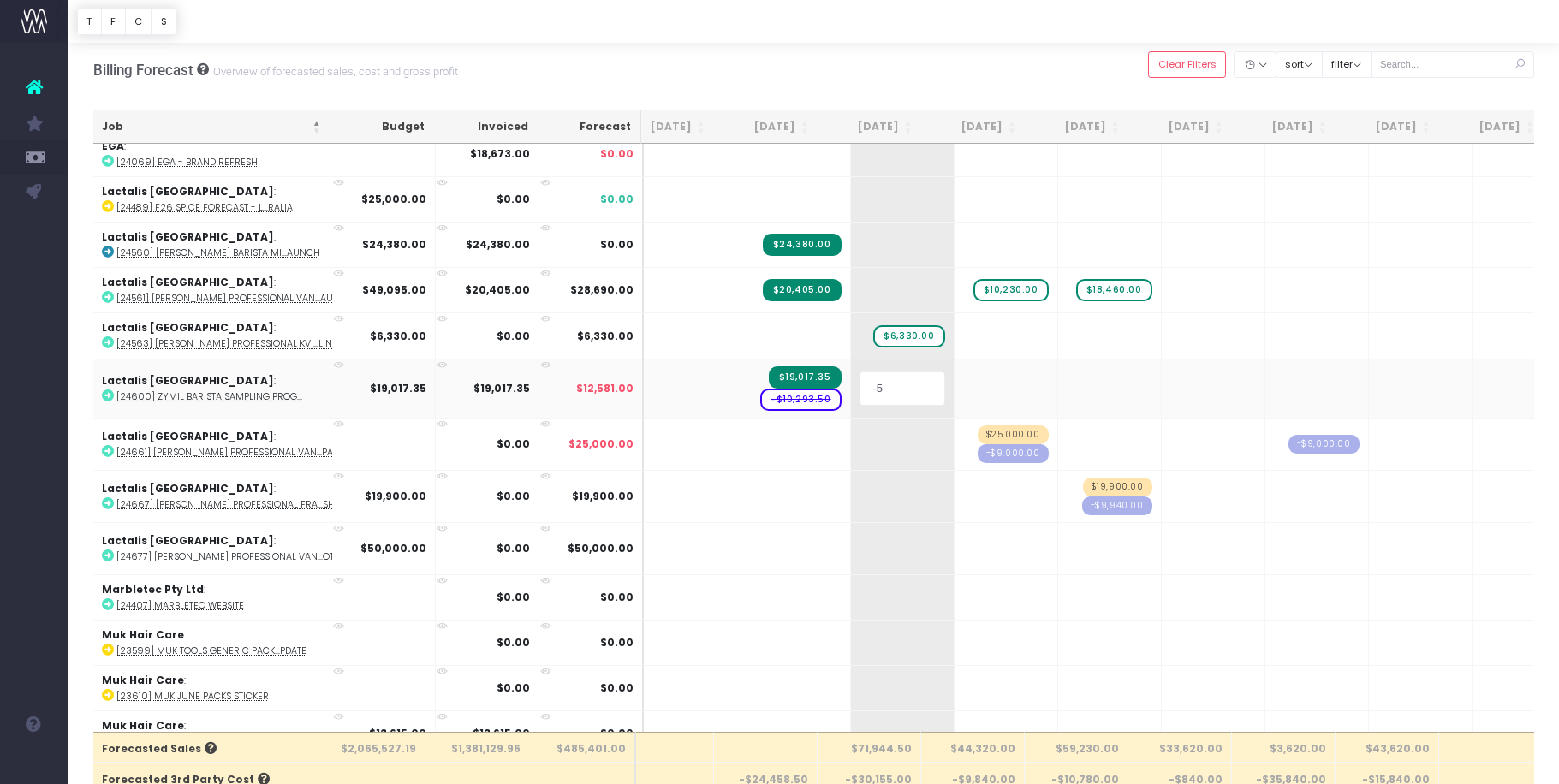
click at [860, 378] on input "-5" at bounding box center [902, 389] width 86 height 35
click at [860, 382] on input "-5" at bounding box center [902, 389] width 86 height 35
type input "-5661"
click at [863, 399] on input "-5661" at bounding box center [902, 389] width 86 height 35
click at [911, 389] on input "-5661" at bounding box center [902, 389] width 86 height 35
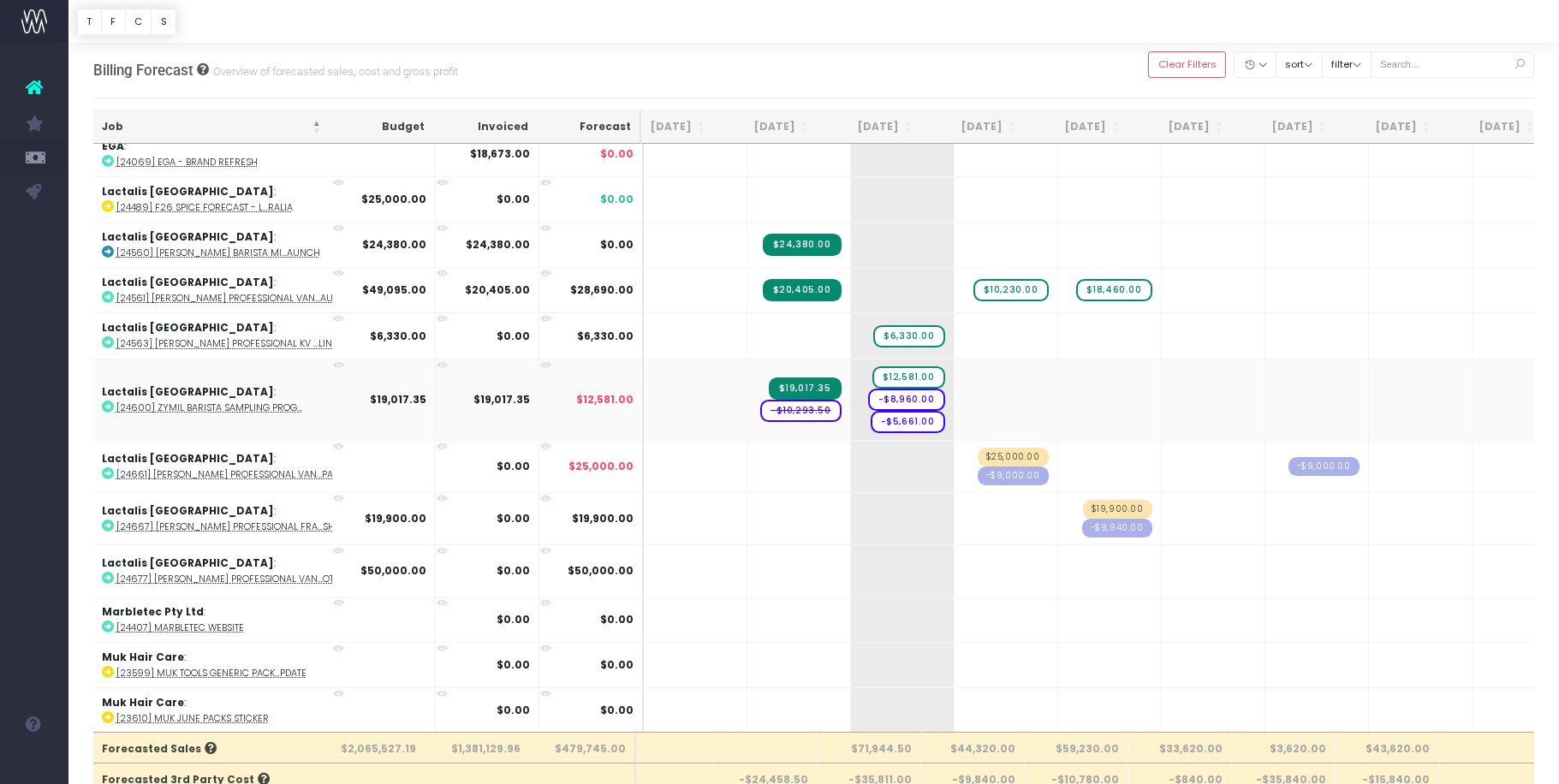
click at [761, 407] on span "-$10,293.50" at bounding box center [801, 411] width 81 height 22
click at [772, 406] on span "-$10,293.50" at bounding box center [801, 411] width 81 height 22
type input "-"
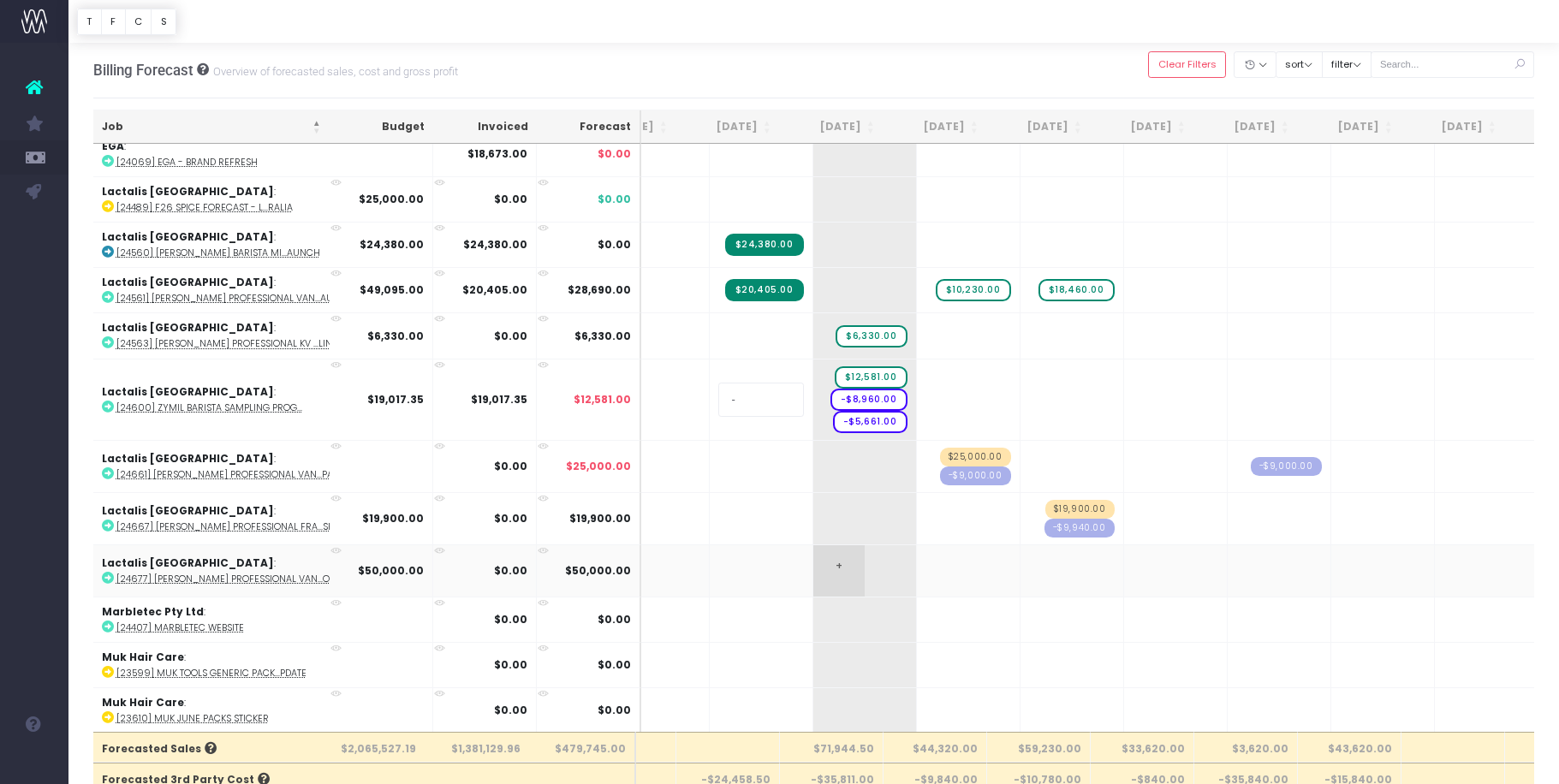
scroll to position [0, 73]
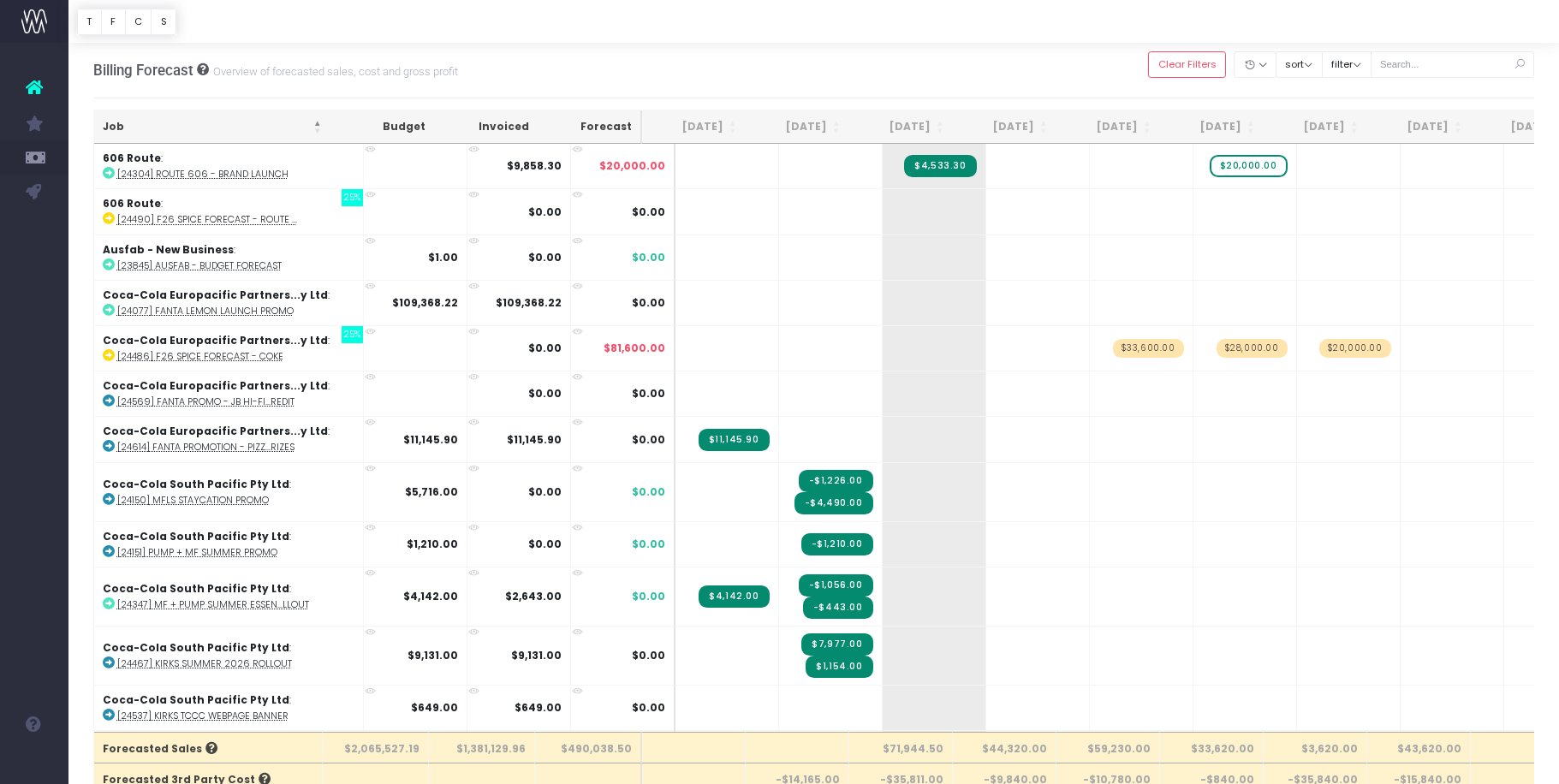
scroll to position [900, 0]
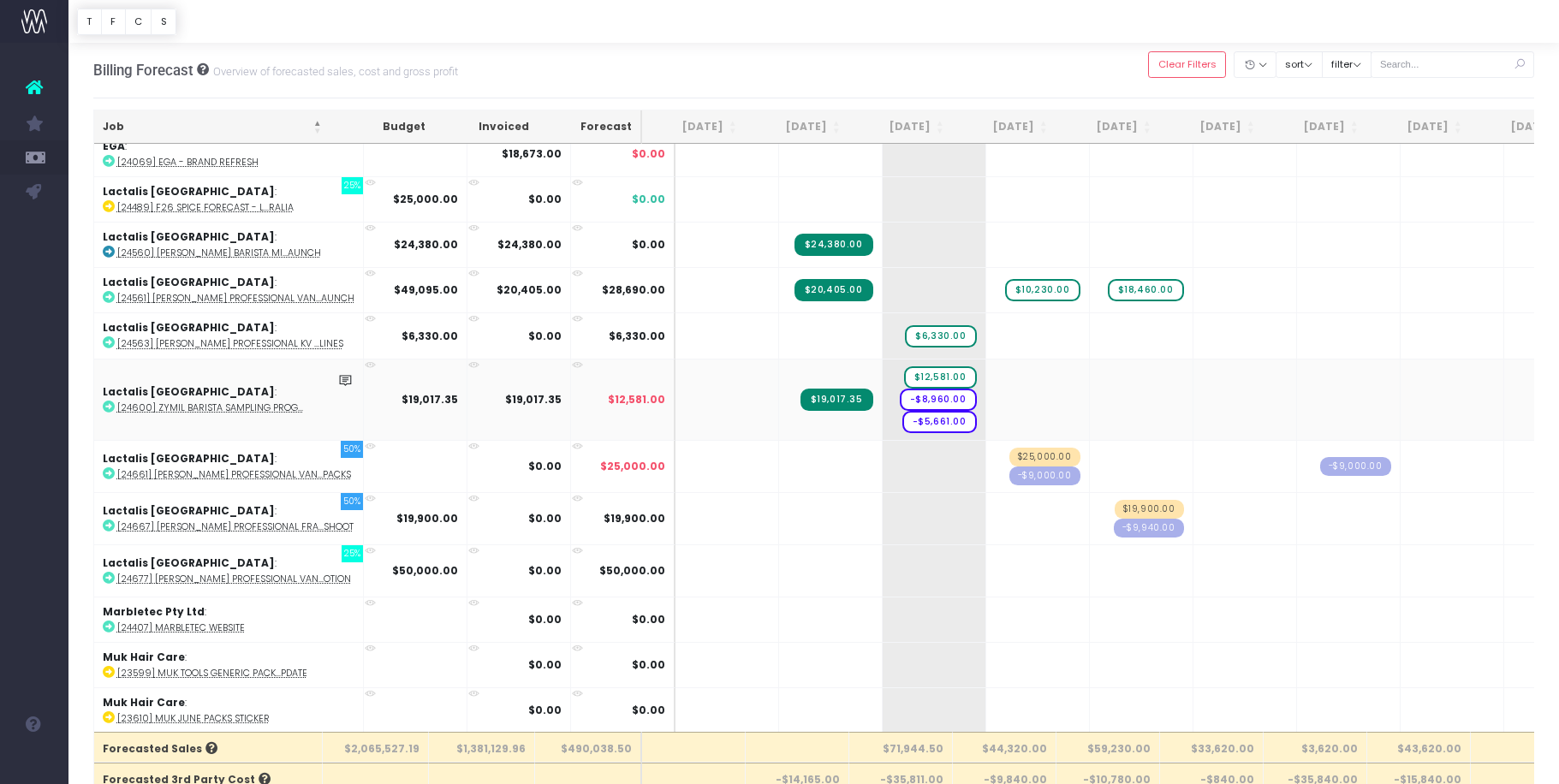
click at [364, 359] on icon at bounding box center [370, 364] width 11 height 11
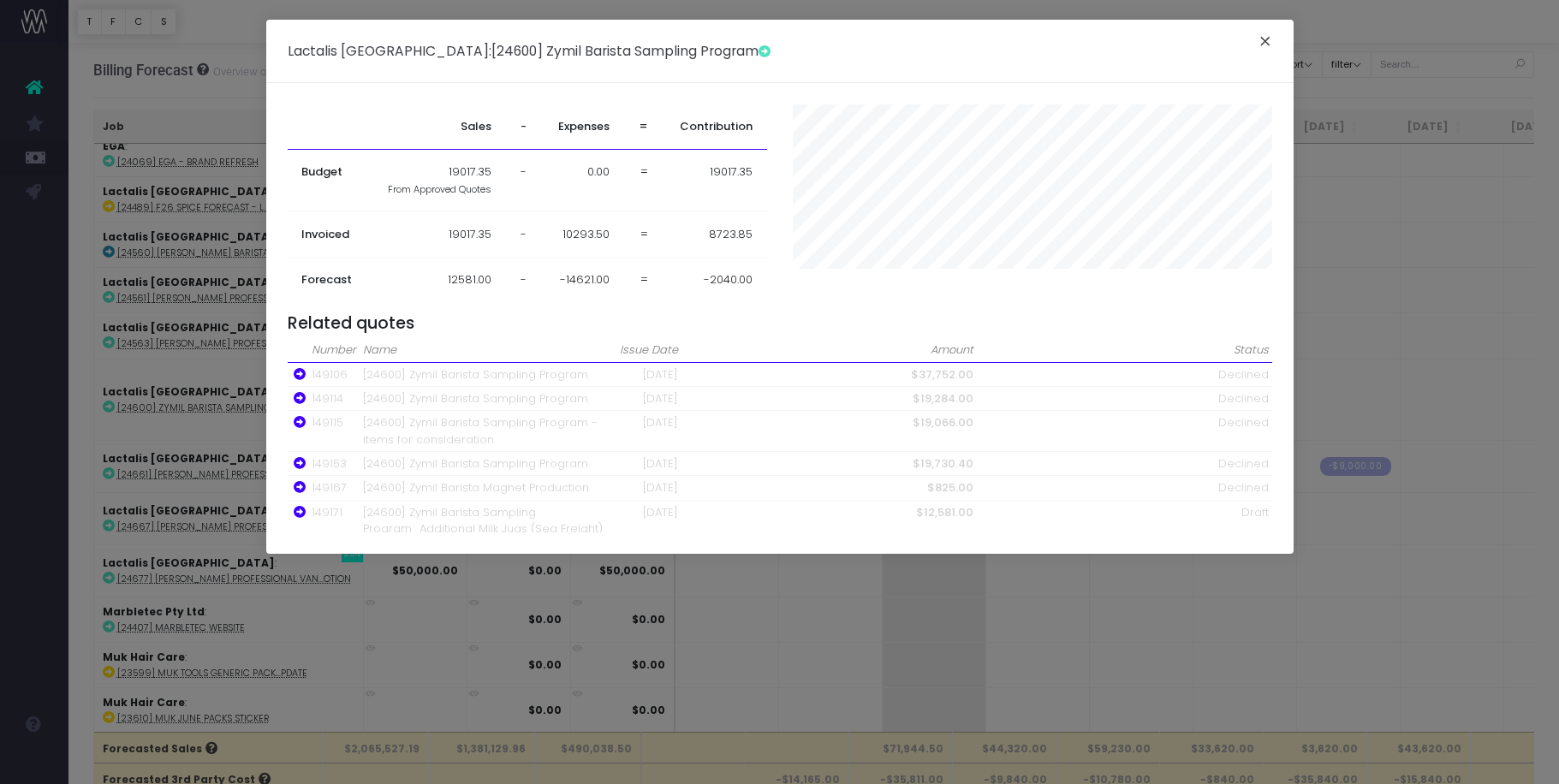
click at [1270, 42] on button "×" at bounding box center [1266, 44] width 36 height 28
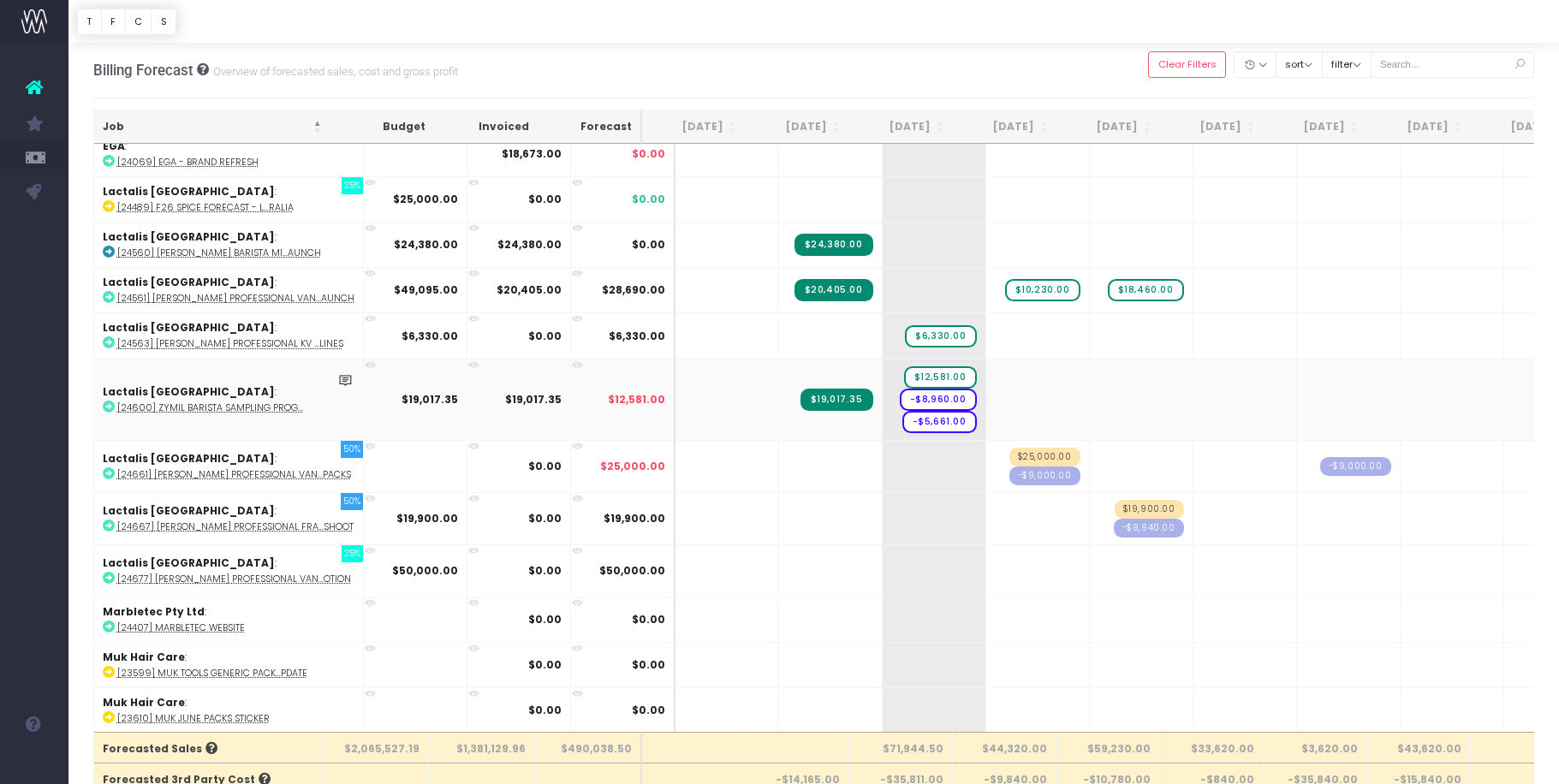
click at [364, 363] on td "$19,017.35" at bounding box center [416, 399] width 104 height 81
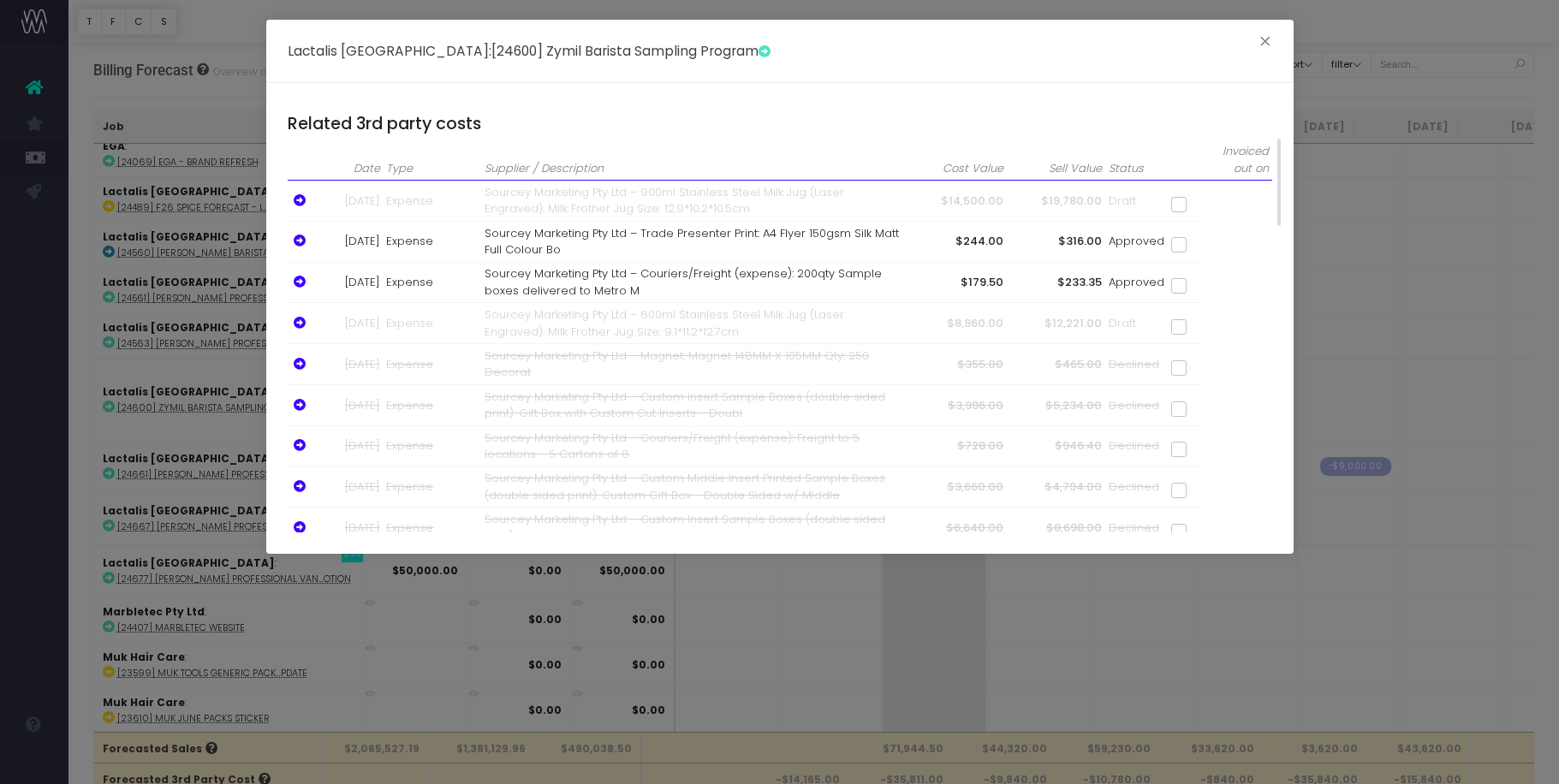
scroll to position [630, 0]
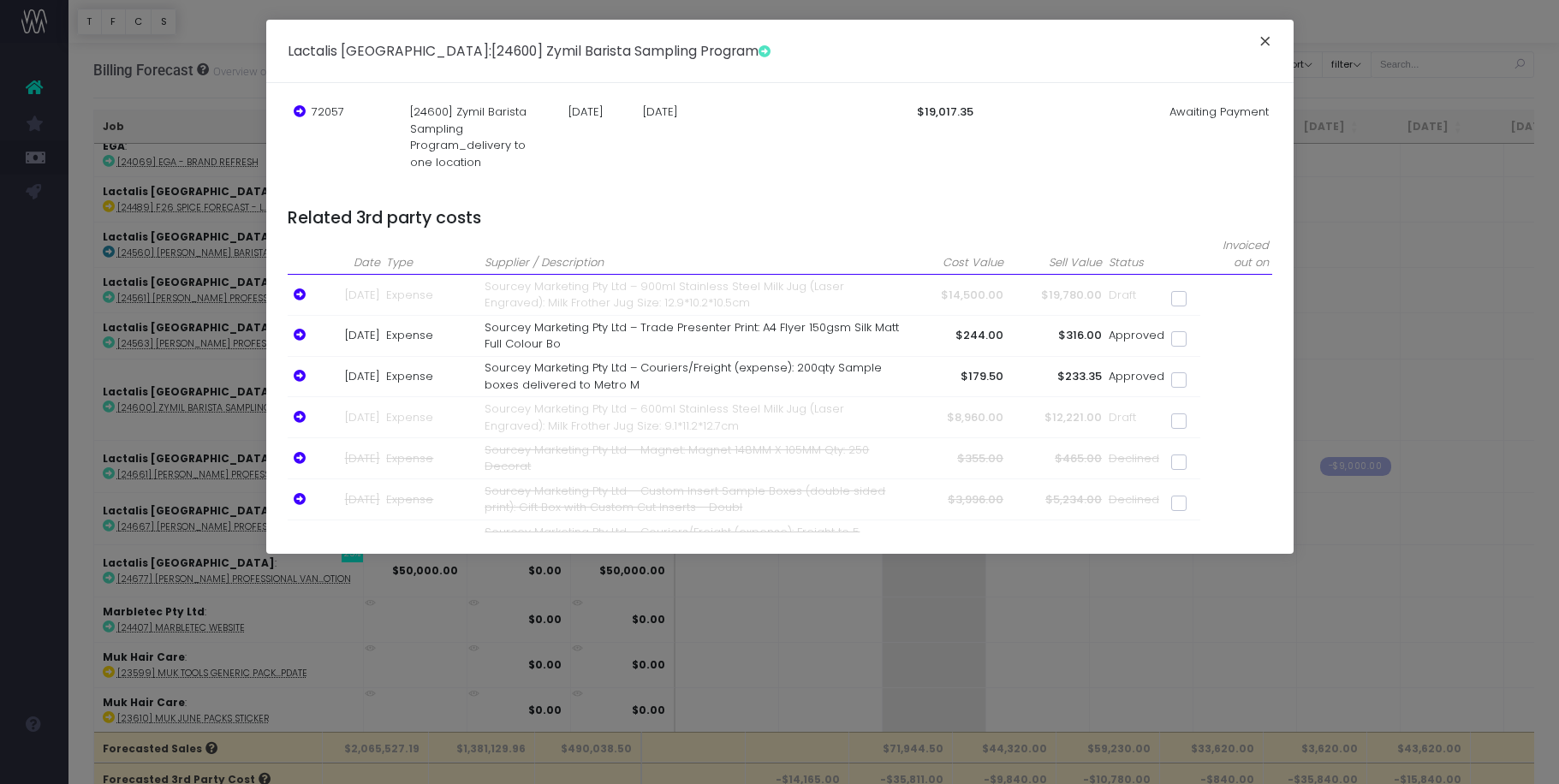
click at [1262, 49] on button "×" at bounding box center [1266, 44] width 36 height 28
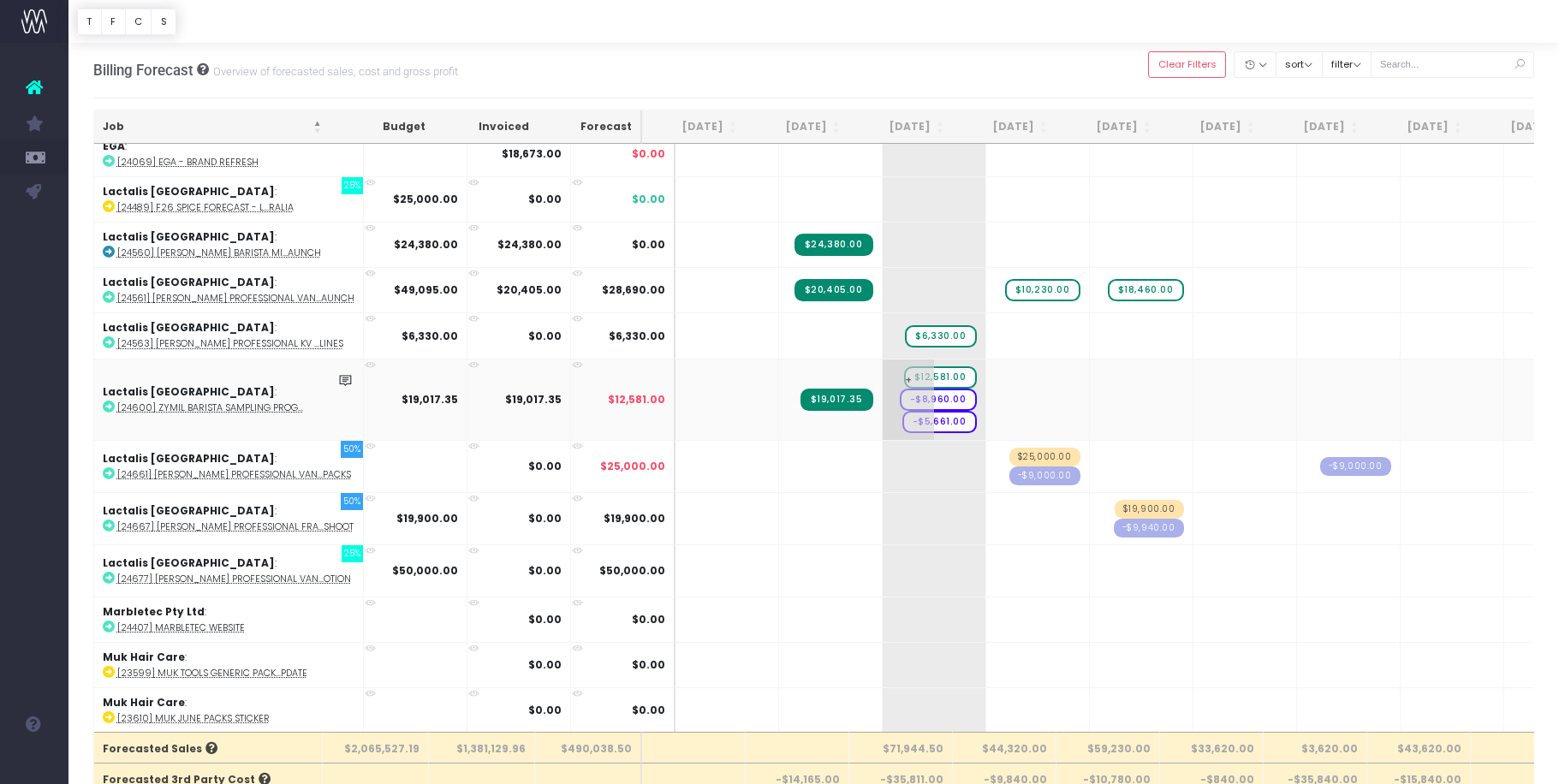
click at [883, 418] on span "+" at bounding box center [908, 399] width 51 height 80
click at [883, 376] on span "+" at bounding box center [908, 399] width 51 height 80
click at [883, 377] on span "+" at bounding box center [908, 399] width 51 height 80
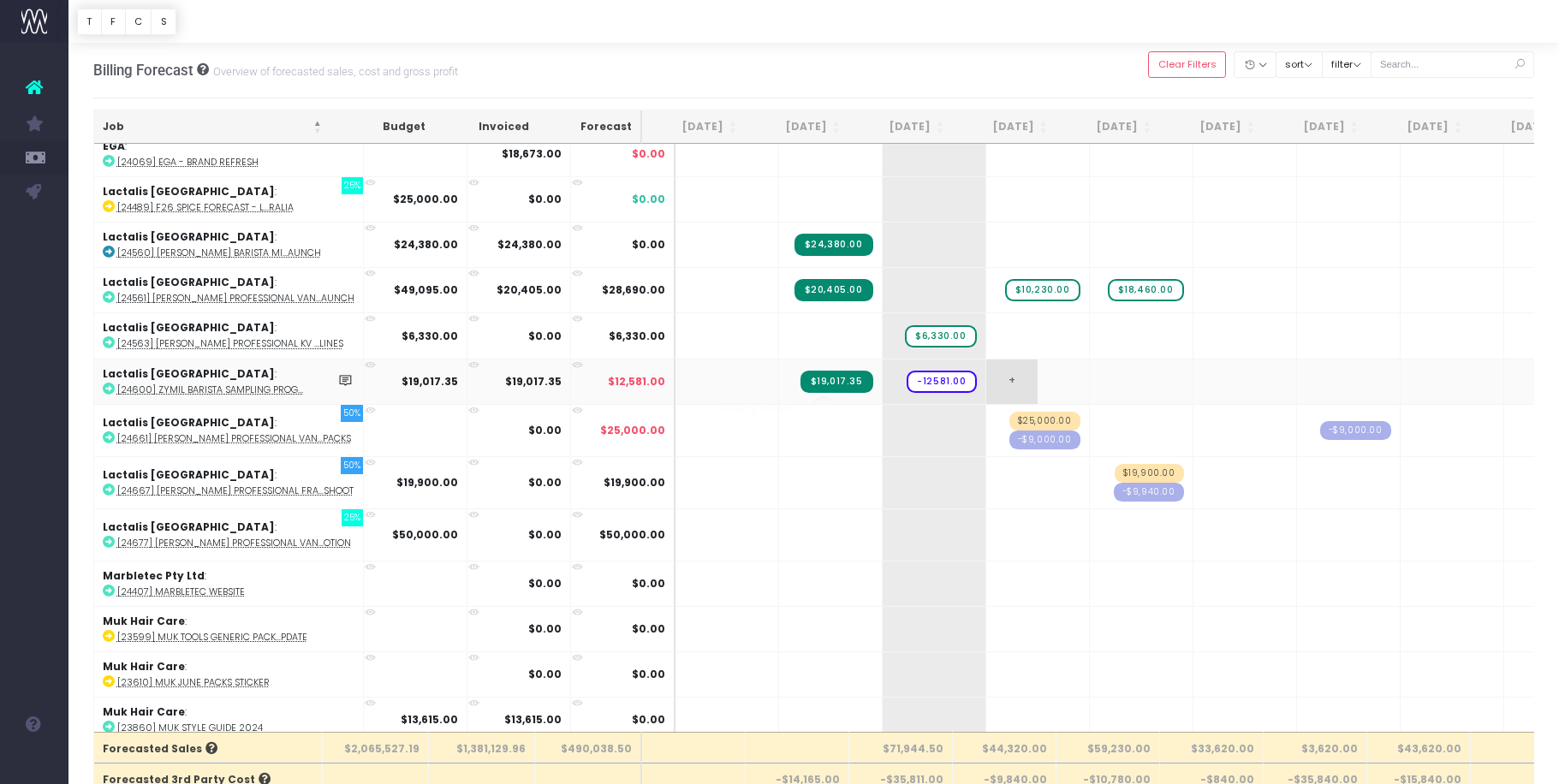
click at [1036, 378] on body "Oh my... this is bad. [PERSON_NAME] wasn't able to load this page. Please conta…" at bounding box center [779, 391] width 1559 height 784
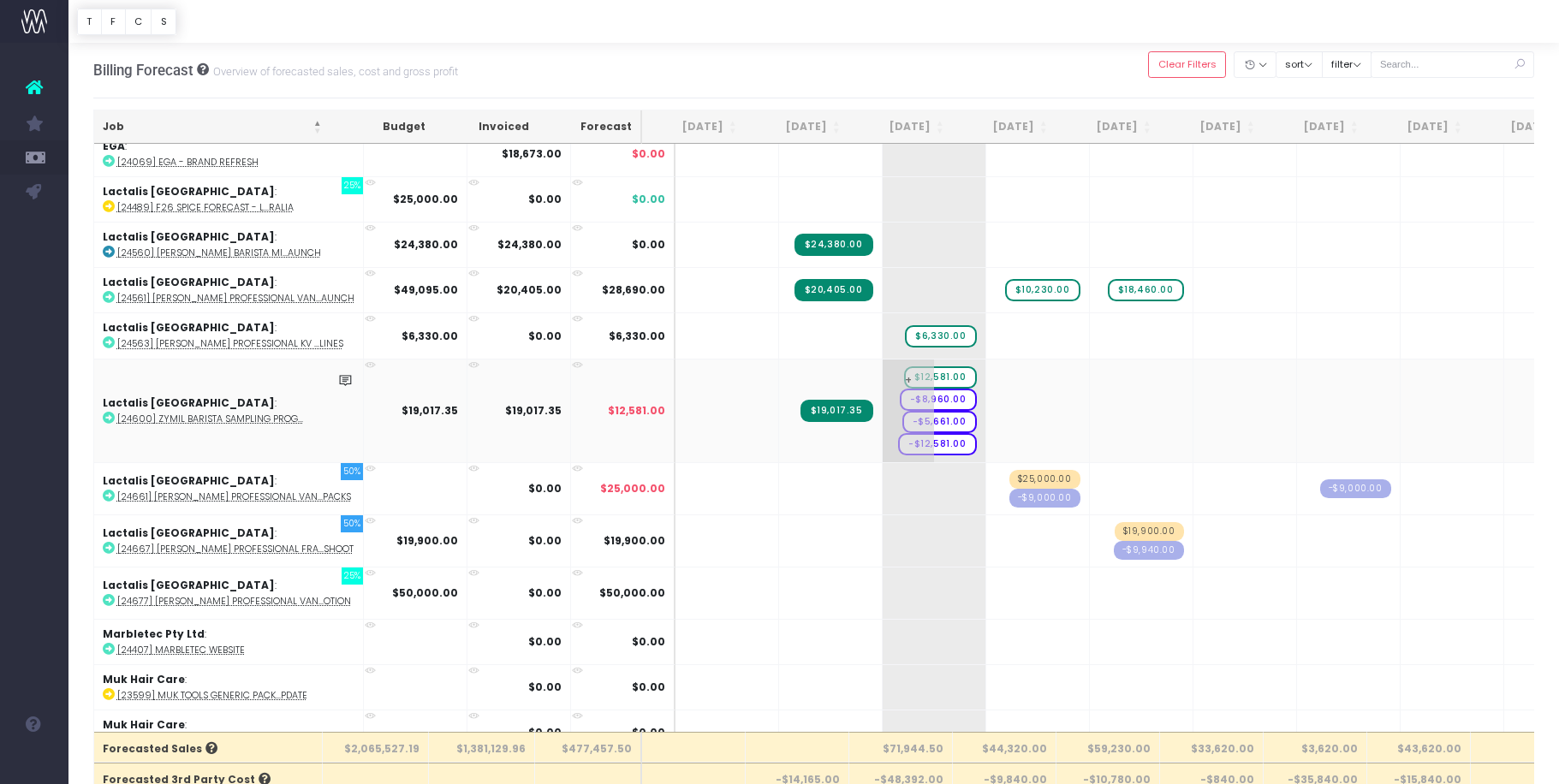
click at [918, 441] on span "-$12,581.00" at bounding box center [937, 445] width 79 height 22
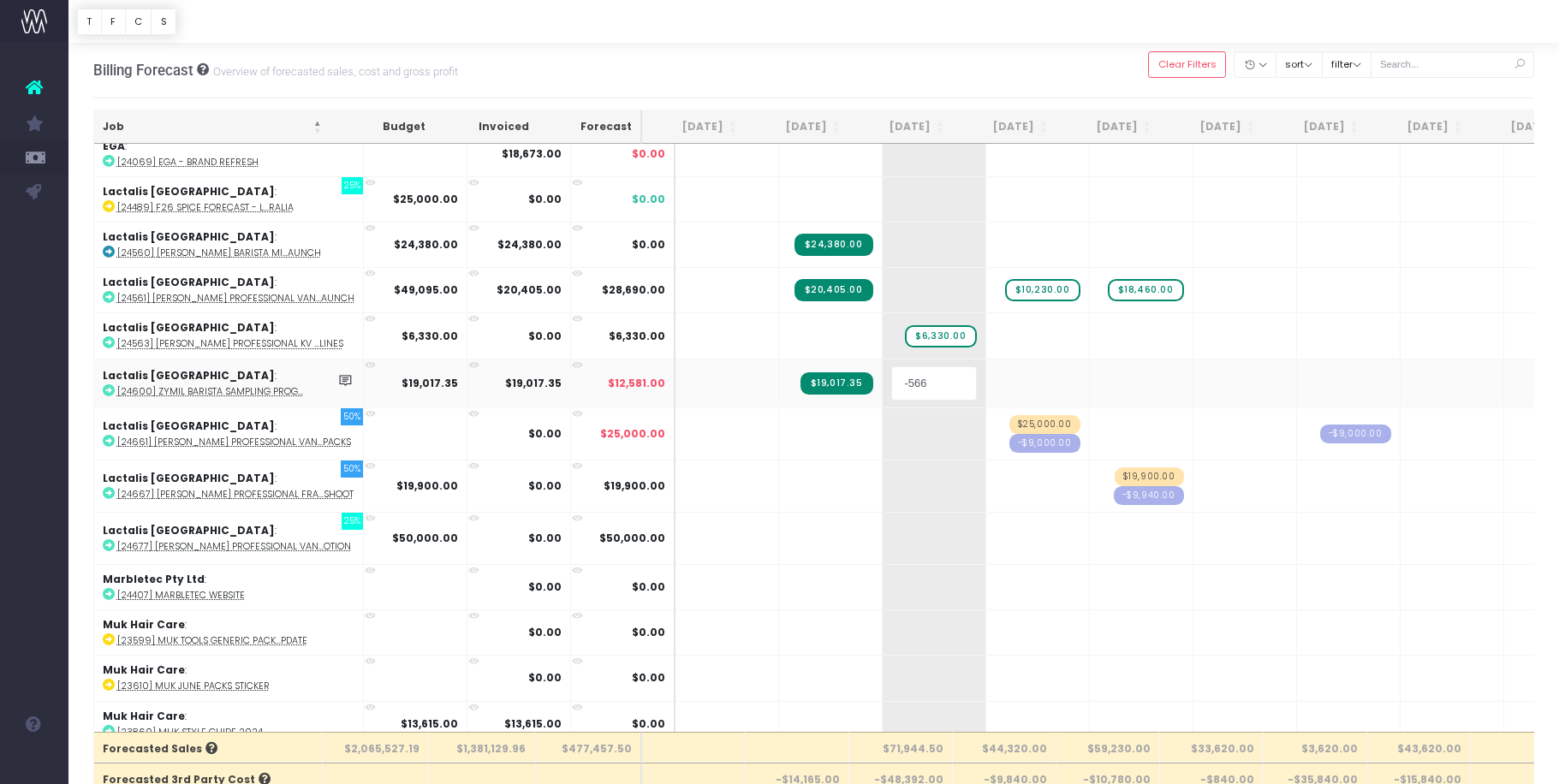
type input "-5661"
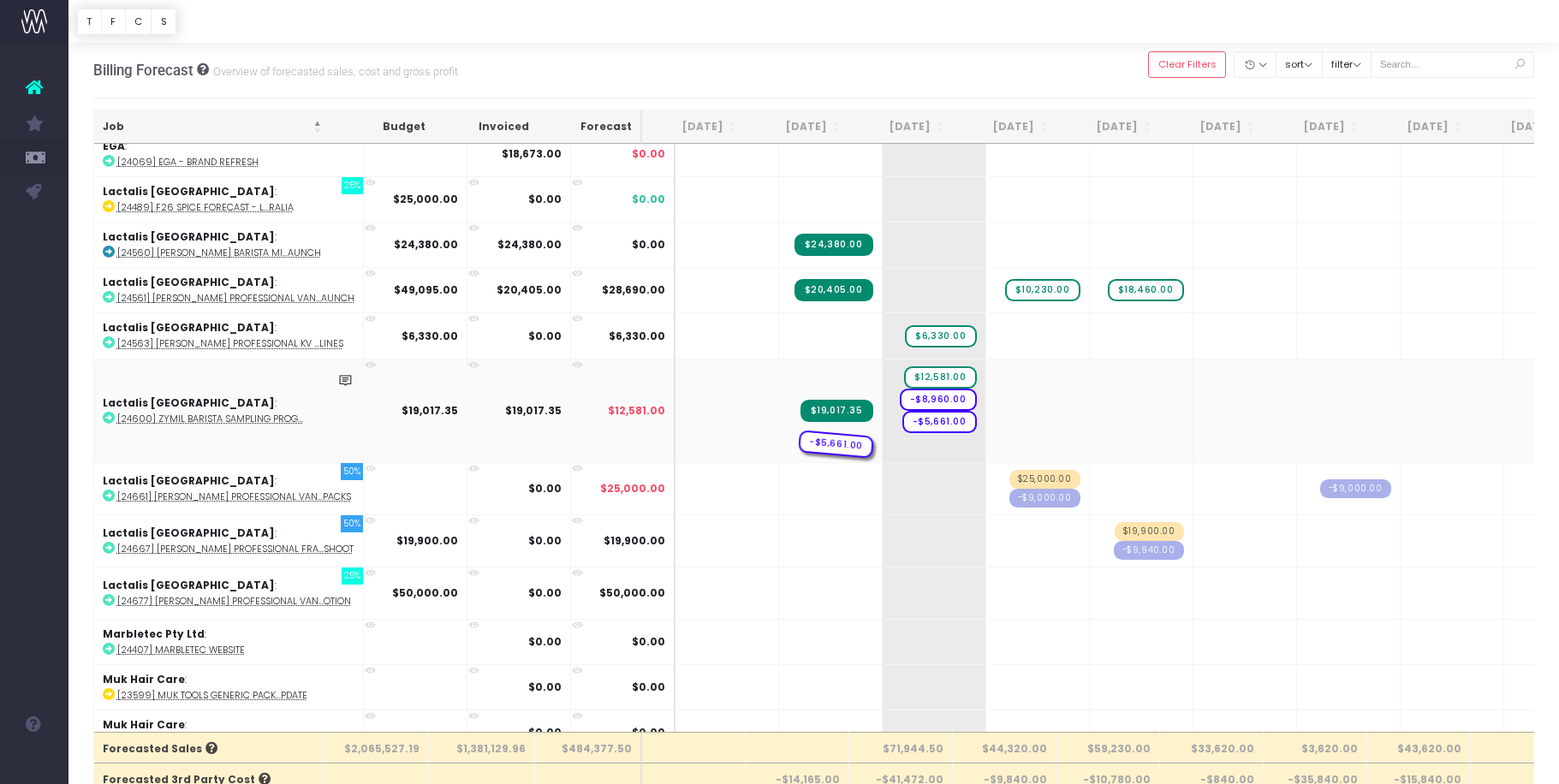
drag, startPoint x: 933, startPoint y: 440, endPoint x: 835, endPoint y: 441, distance: 98.0
click at [835, 441] on span "-$5,661.00" at bounding box center [836, 444] width 76 height 29
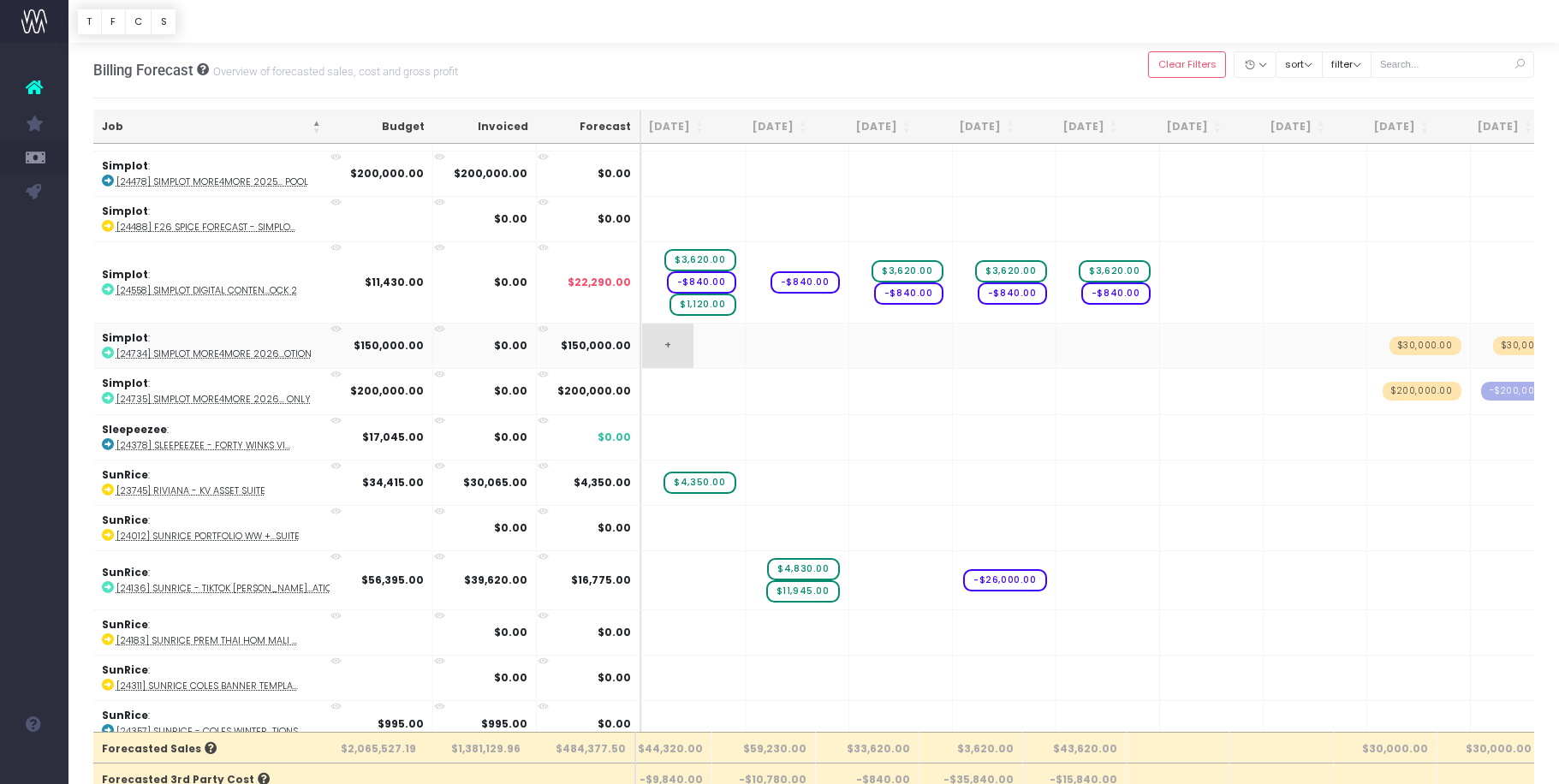
scroll to position [0, 267]
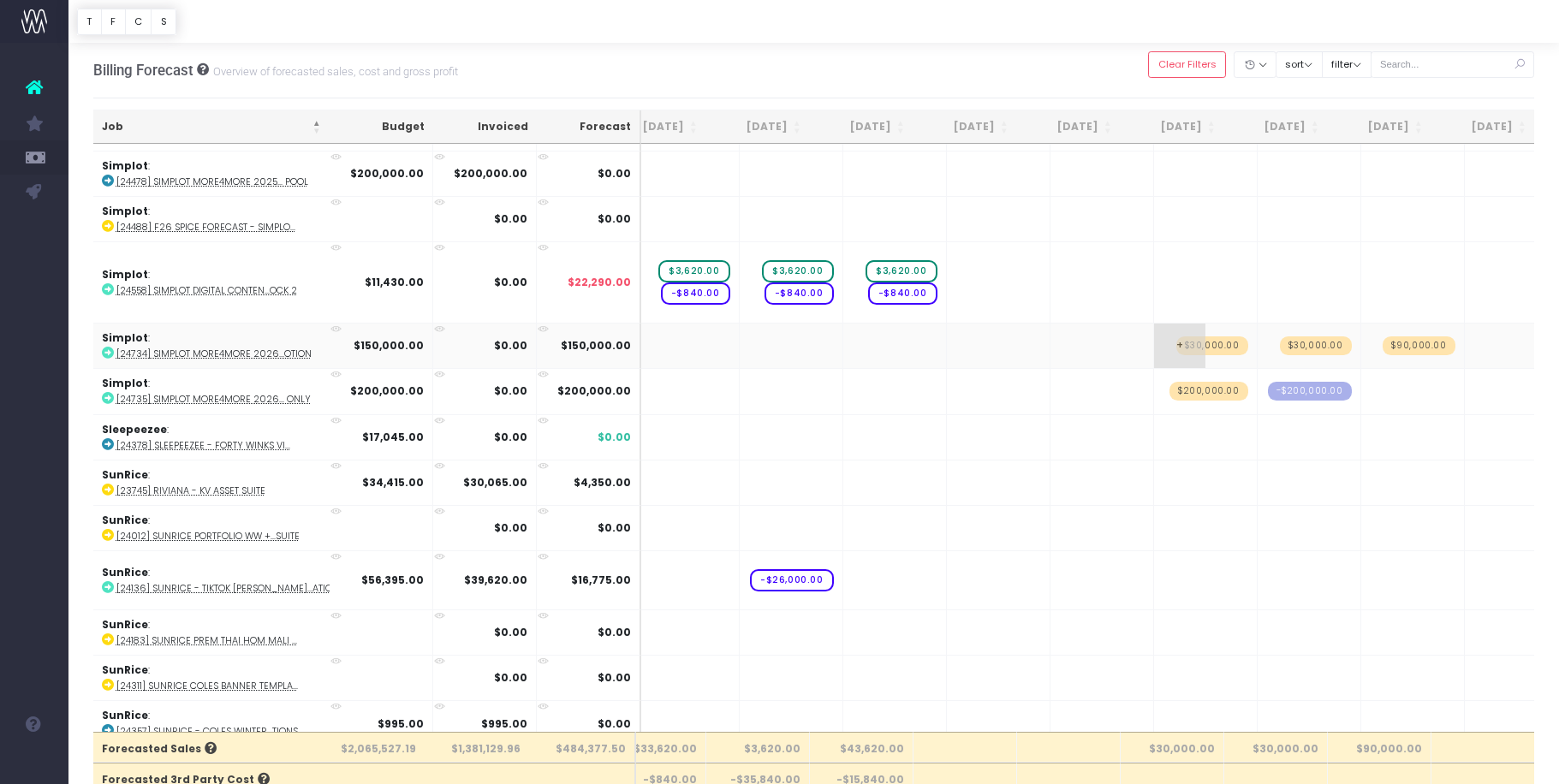
click at [1154, 336] on span "+" at bounding box center [1179, 345] width 51 height 44
click at [1154, 337] on span "+" at bounding box center [1179, 345] width 51 height 44
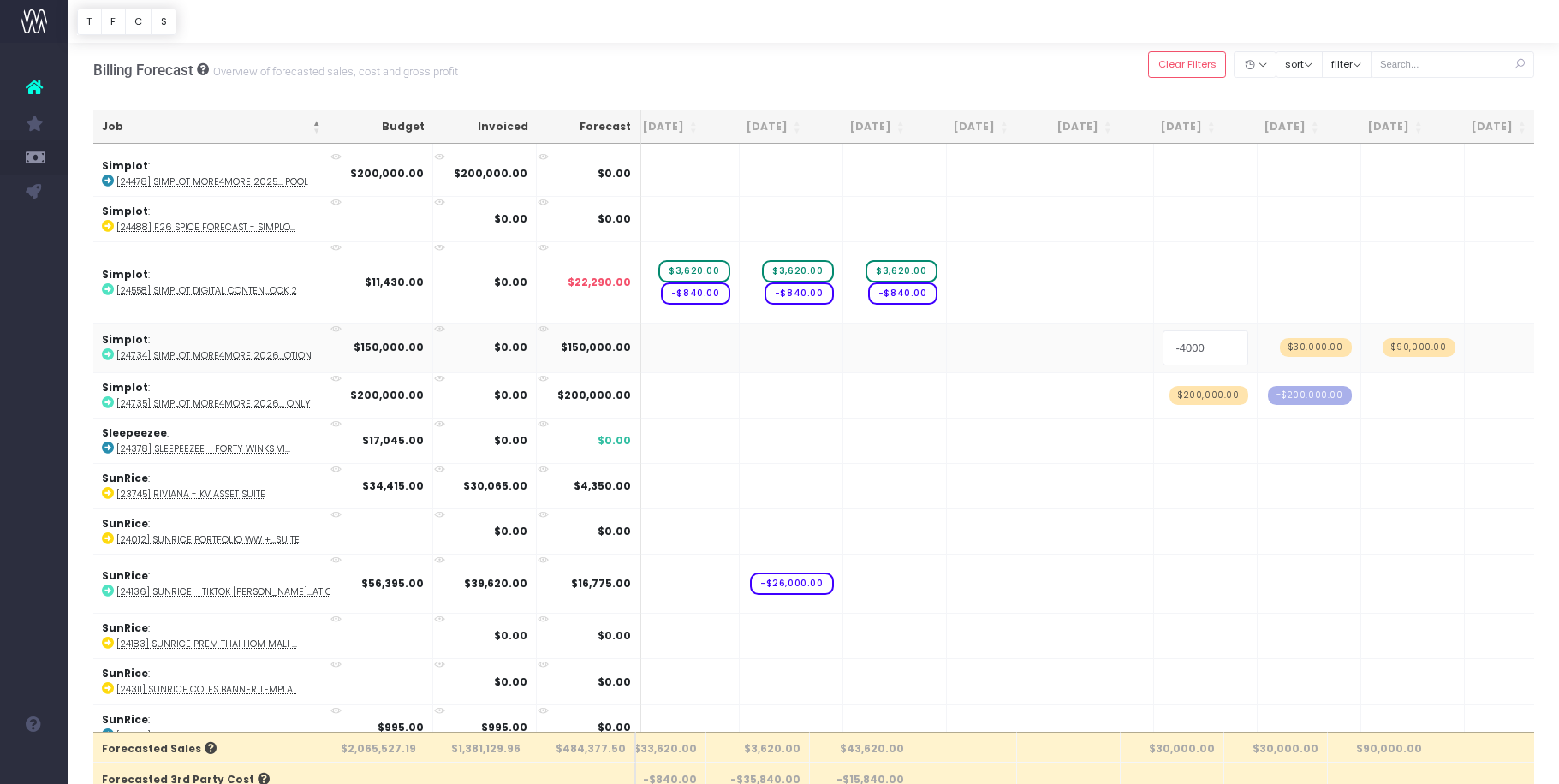
type input "-40000"
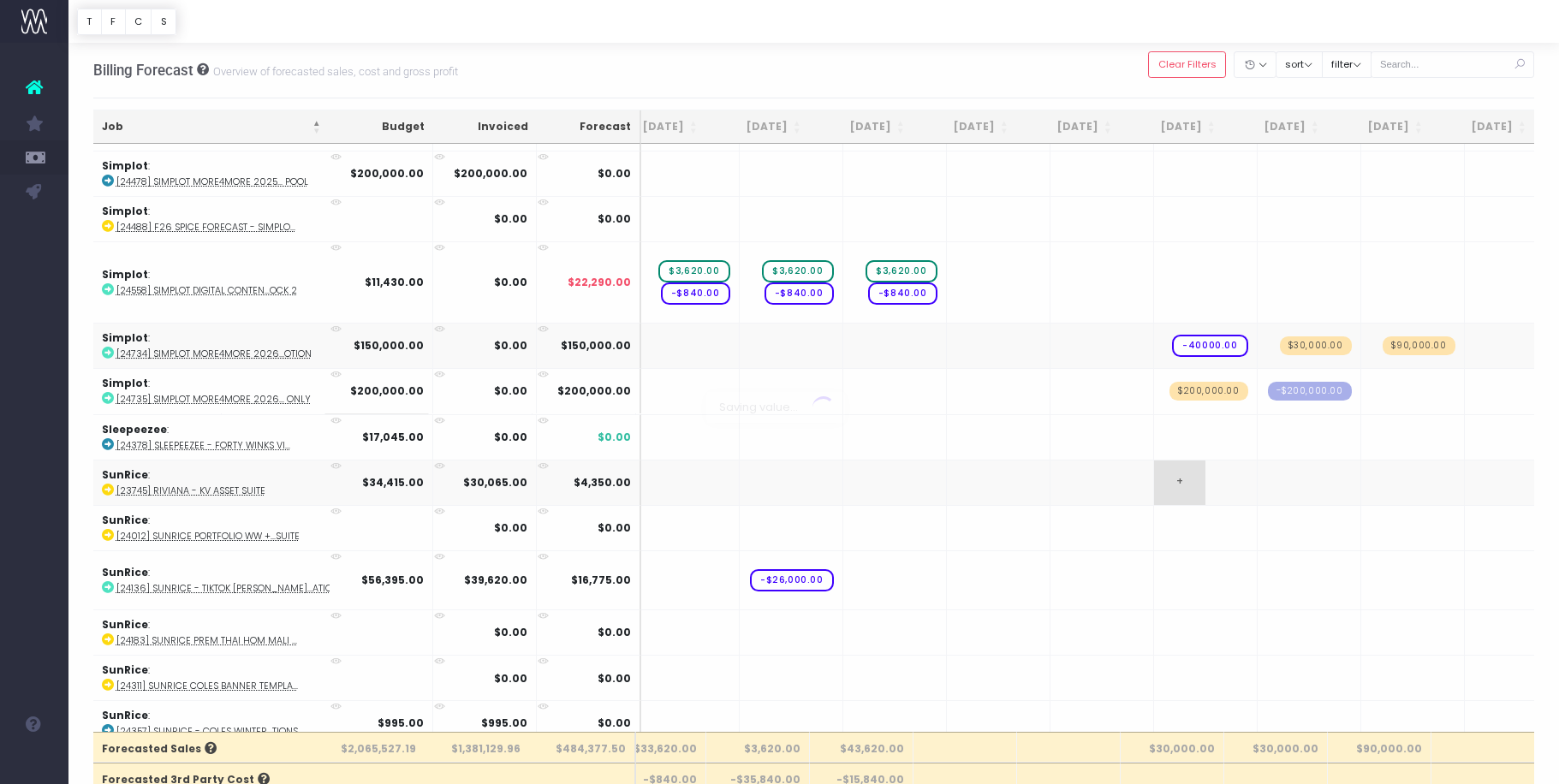
click at [1161, 464] on body "Oh my... this is bad. [PERSON_NAME] wasn't able to load this page. Please conta…" at bounding box center [779, 391] width 1559 height 784
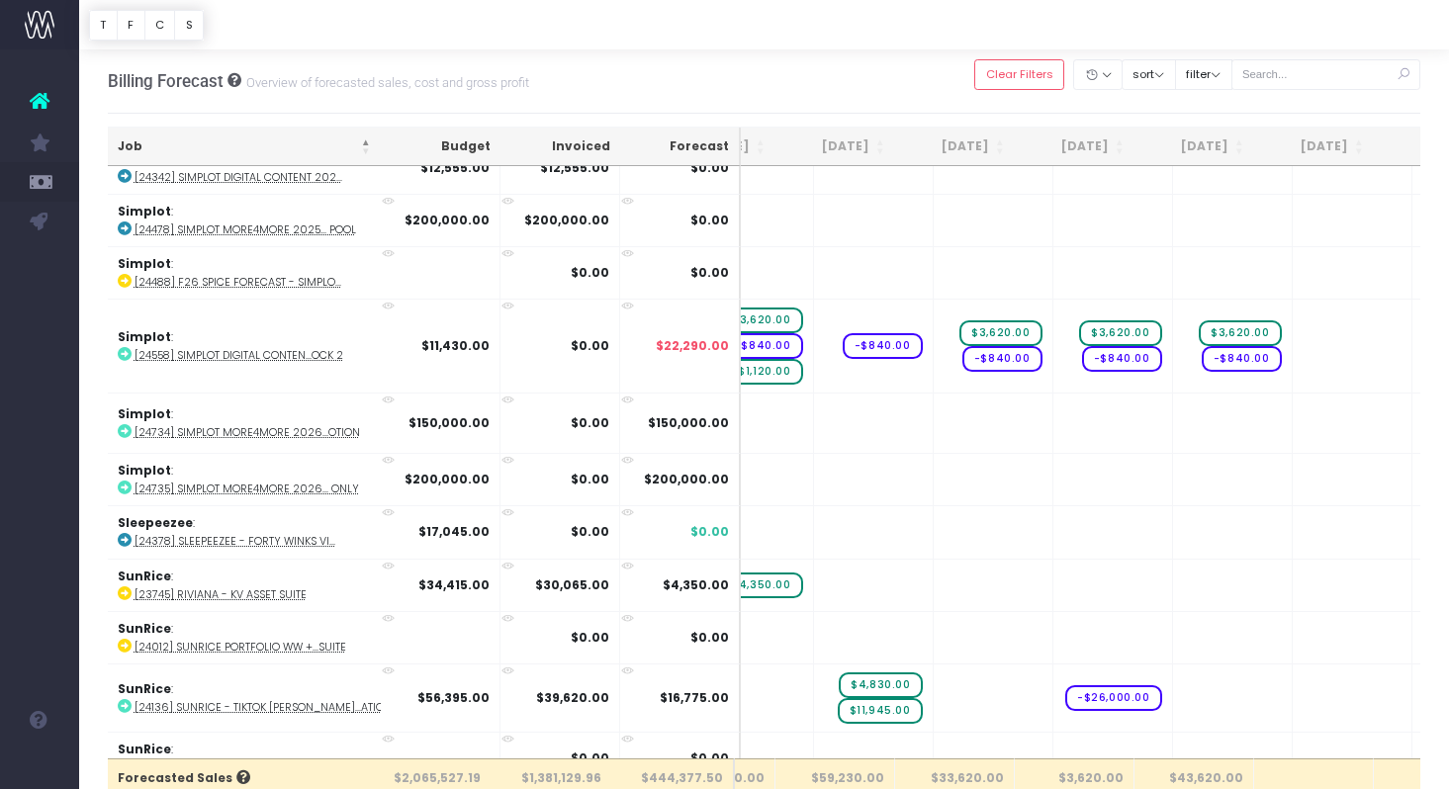
scroll to position [2855, 317]
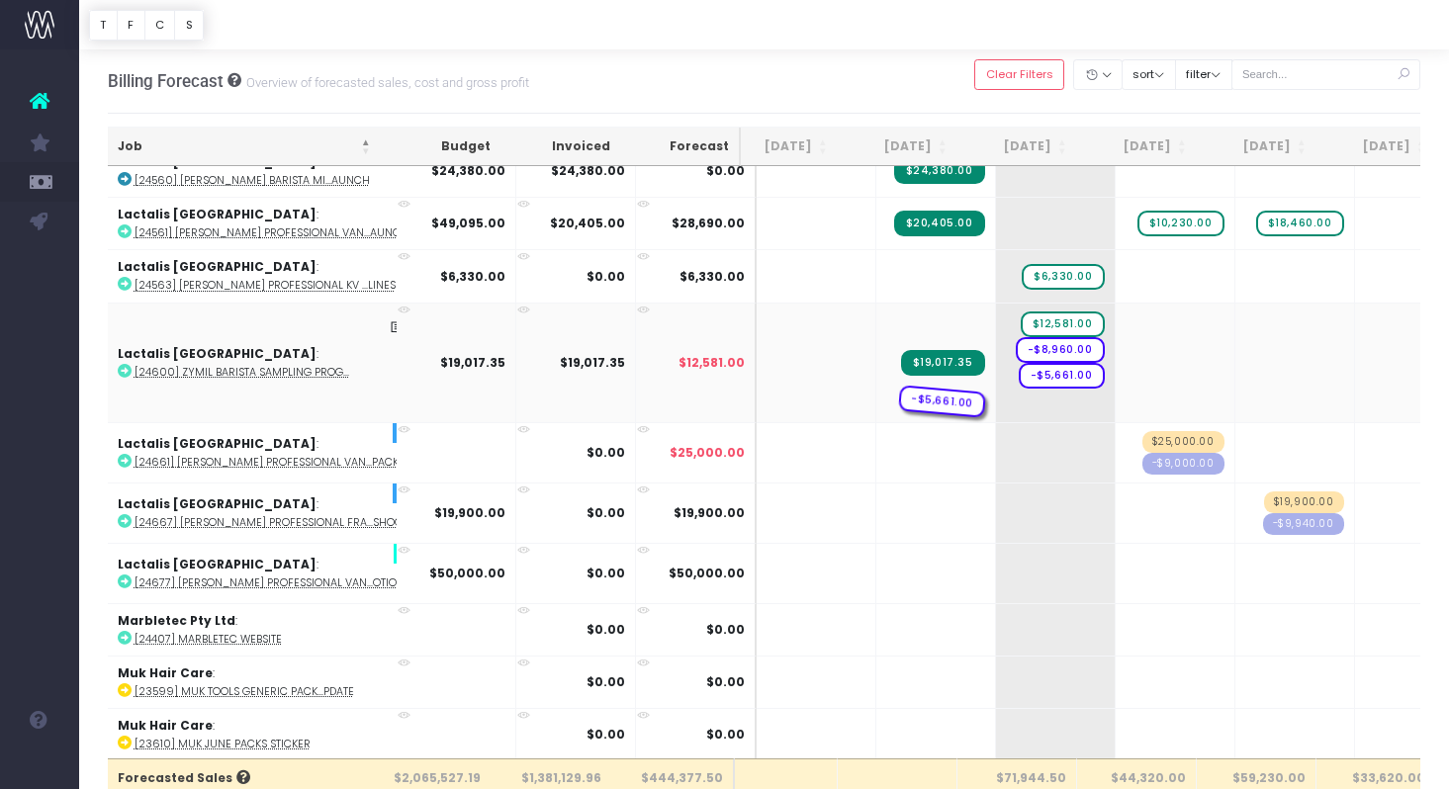
drag, startPoint x: 1049, startPoint y: 399, endPoint x: 937, endPoint y: 397, distance: 112.8
click at [937, 397] on span "-$5,661.00" at bounding box center [942, 401] width 88 height 33
click at [898, 402] on td "$19,017.35" at bounding box center [936, 363] width 120 height 120
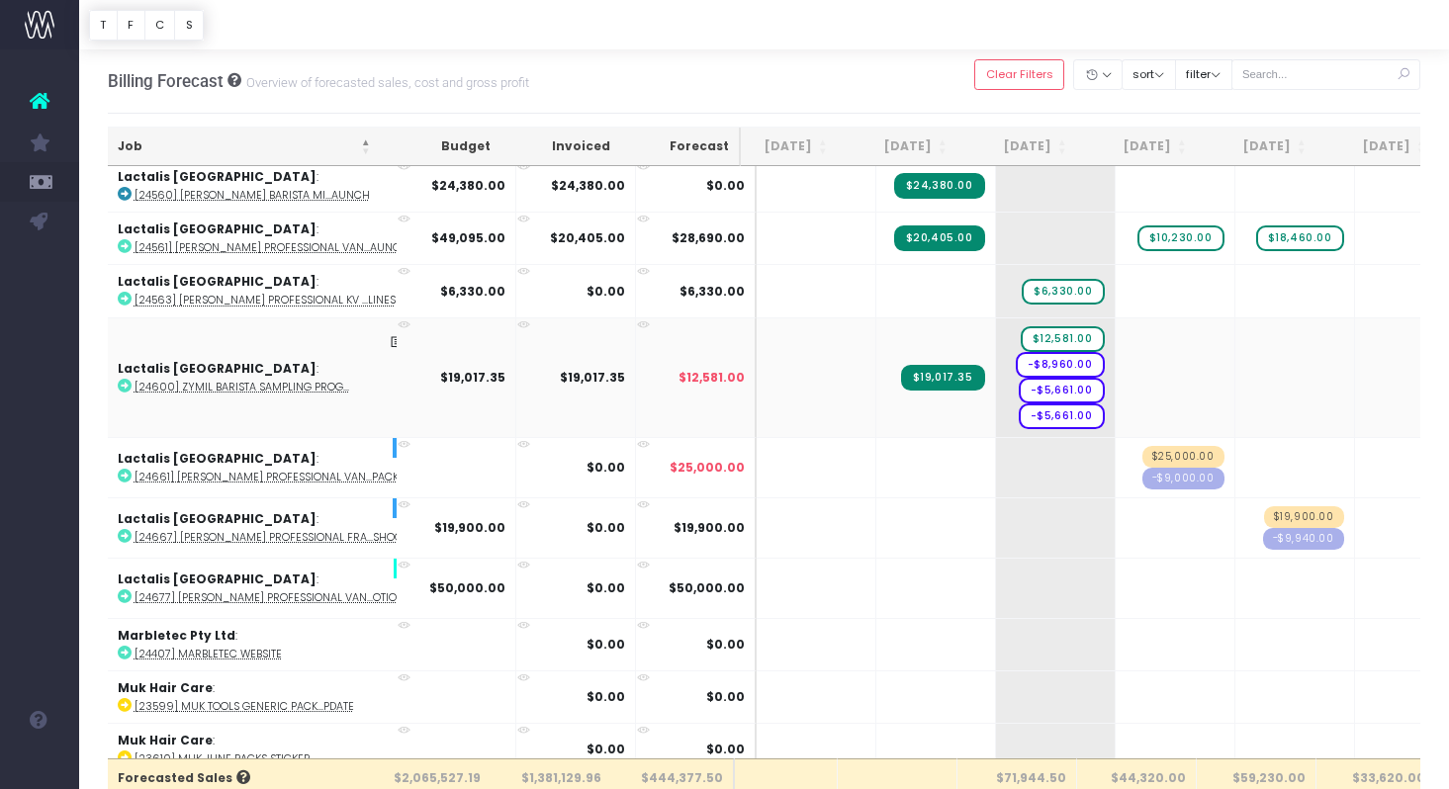
scroll to position [1138, 24]
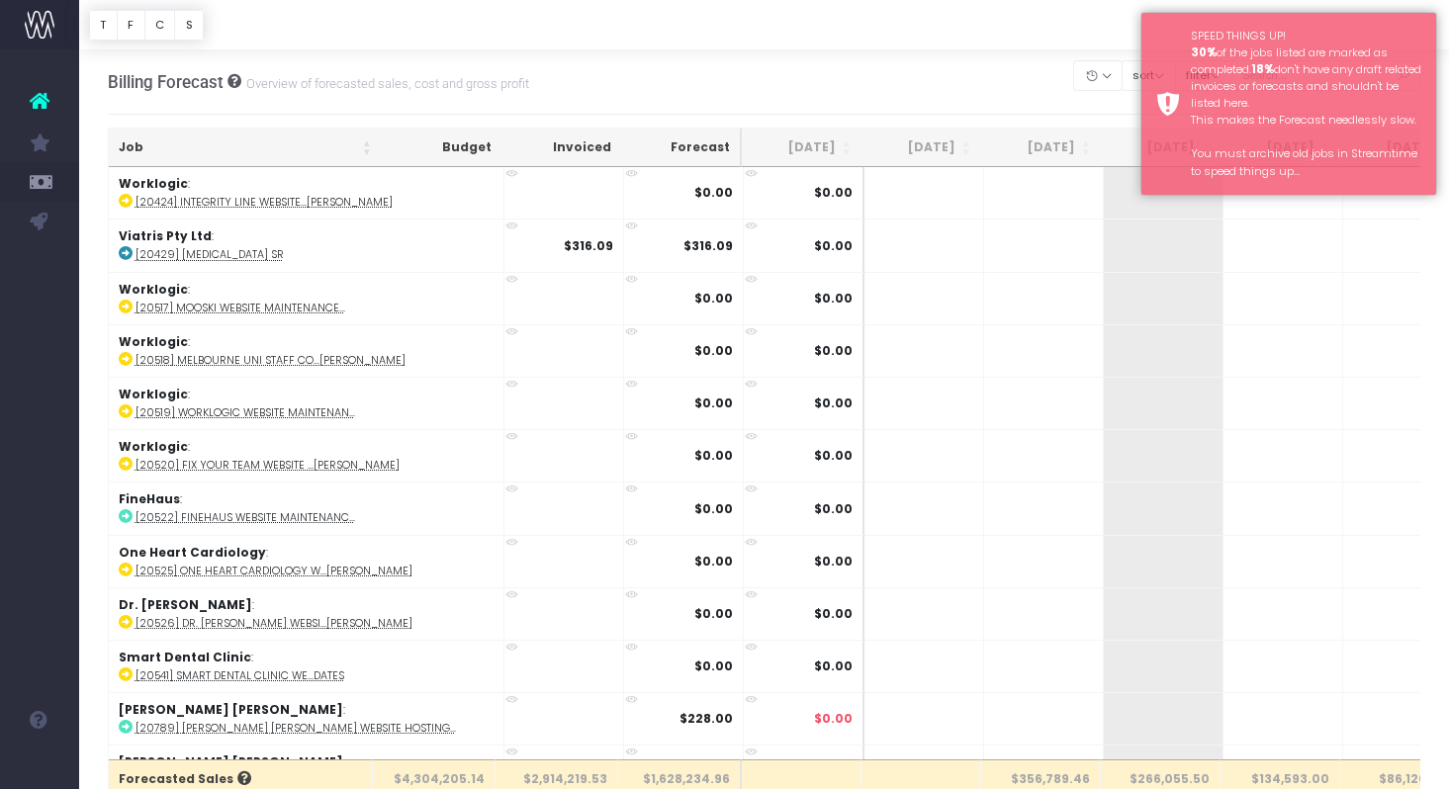
click at [1029, 75] on div "Billing Forecast Overview of forecasted sales, cost and gross profit Clear Filt…" at bounding box center [765, 81] width 1314 height 65
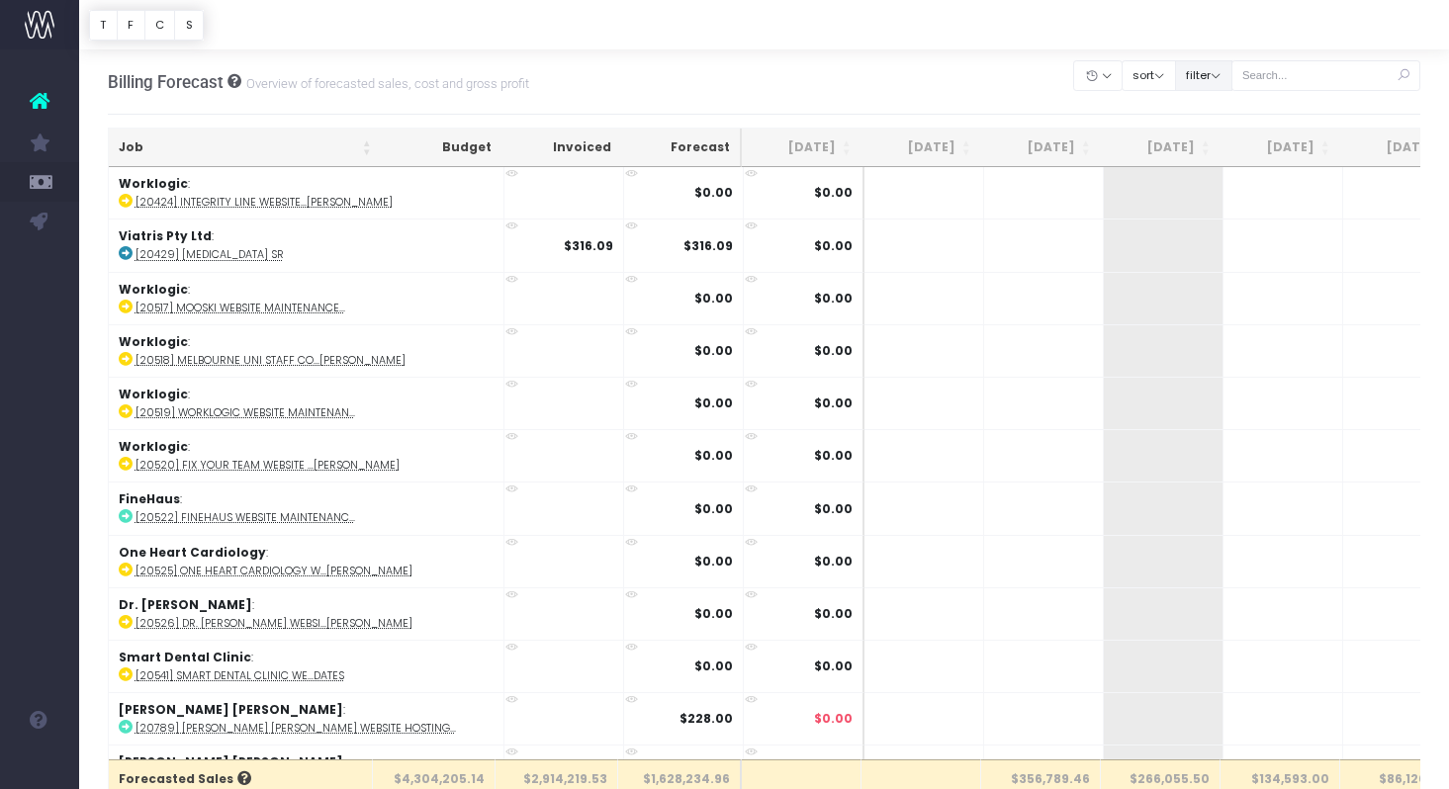
click at [1222, 77] on button "filter" at bounding box center [1203, 75] width 57 height 31
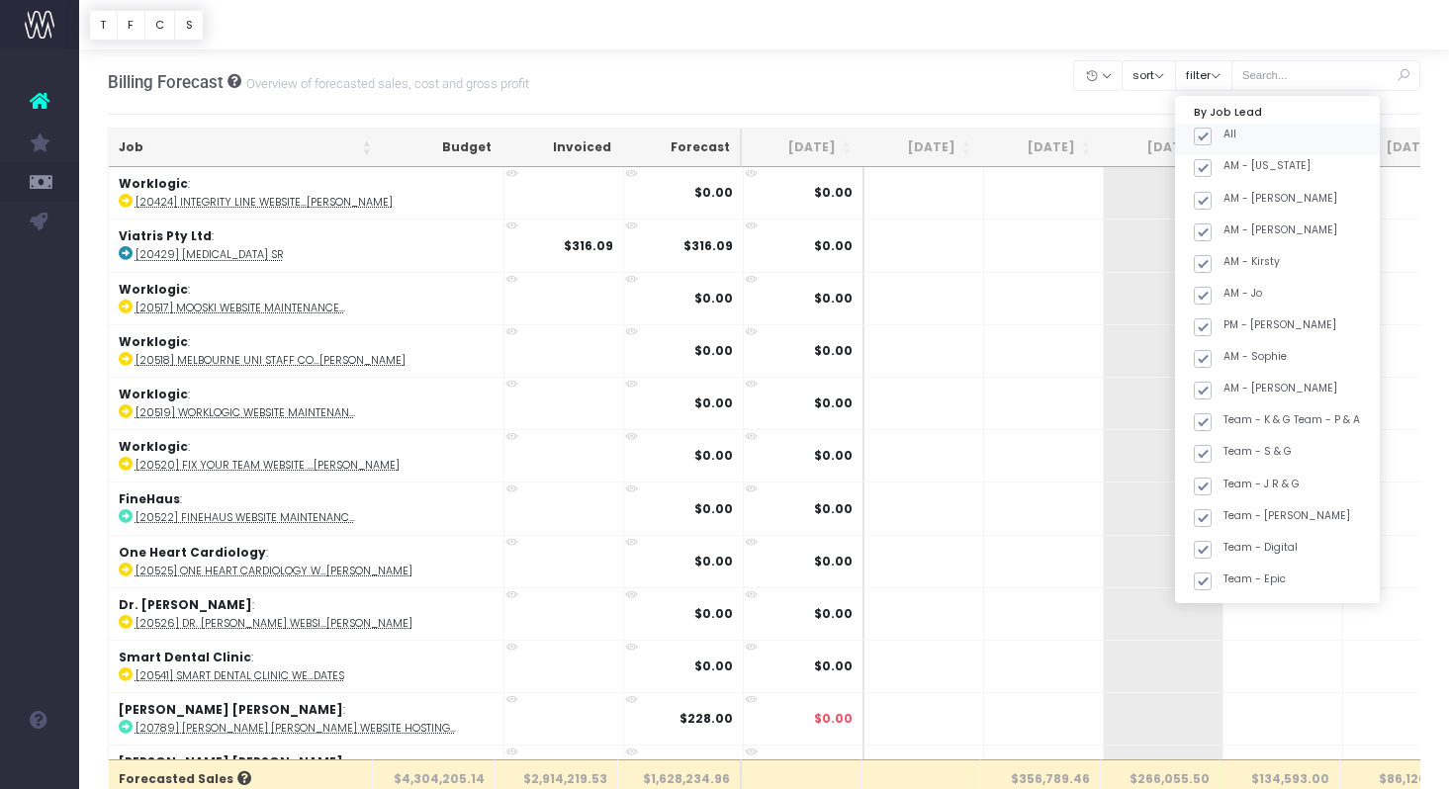
click at [1212, 137] on span at bounding box center [1203, 137] width 18 height 18
click at [1226, 137] on input "All" at bounding box center [1230, 133] width 13 height 13
checkbox input "false"
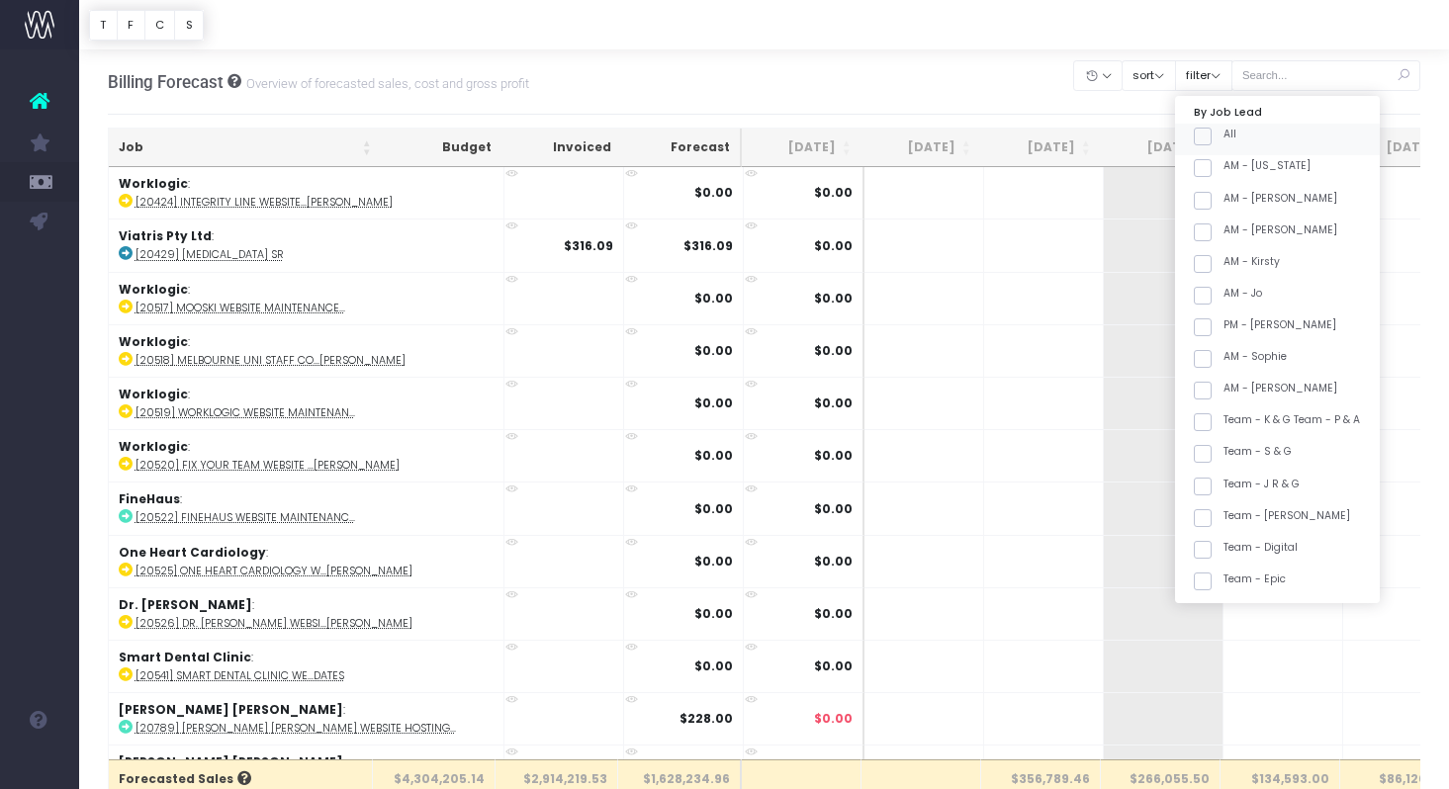
checkbox input "false"
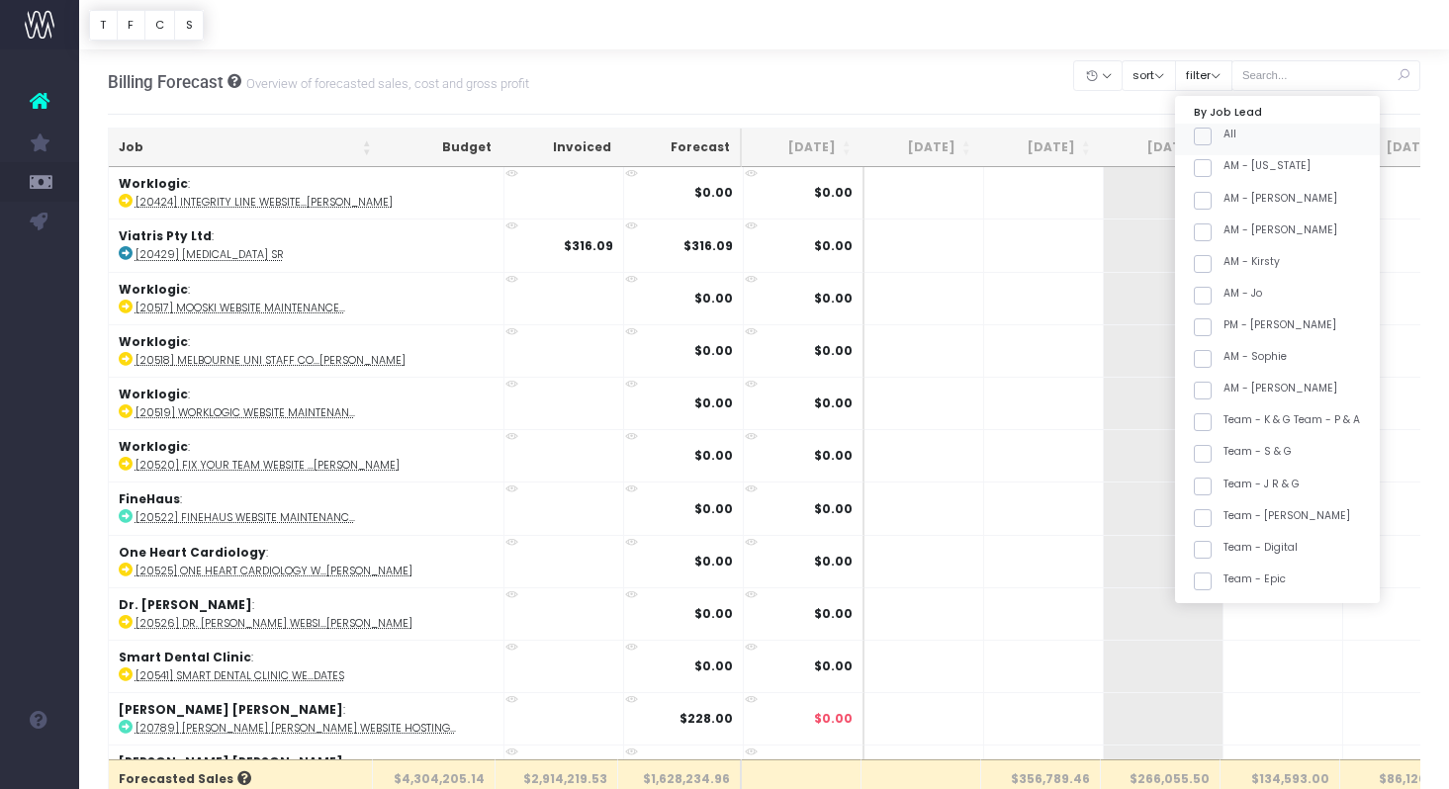
checkbox input "false"
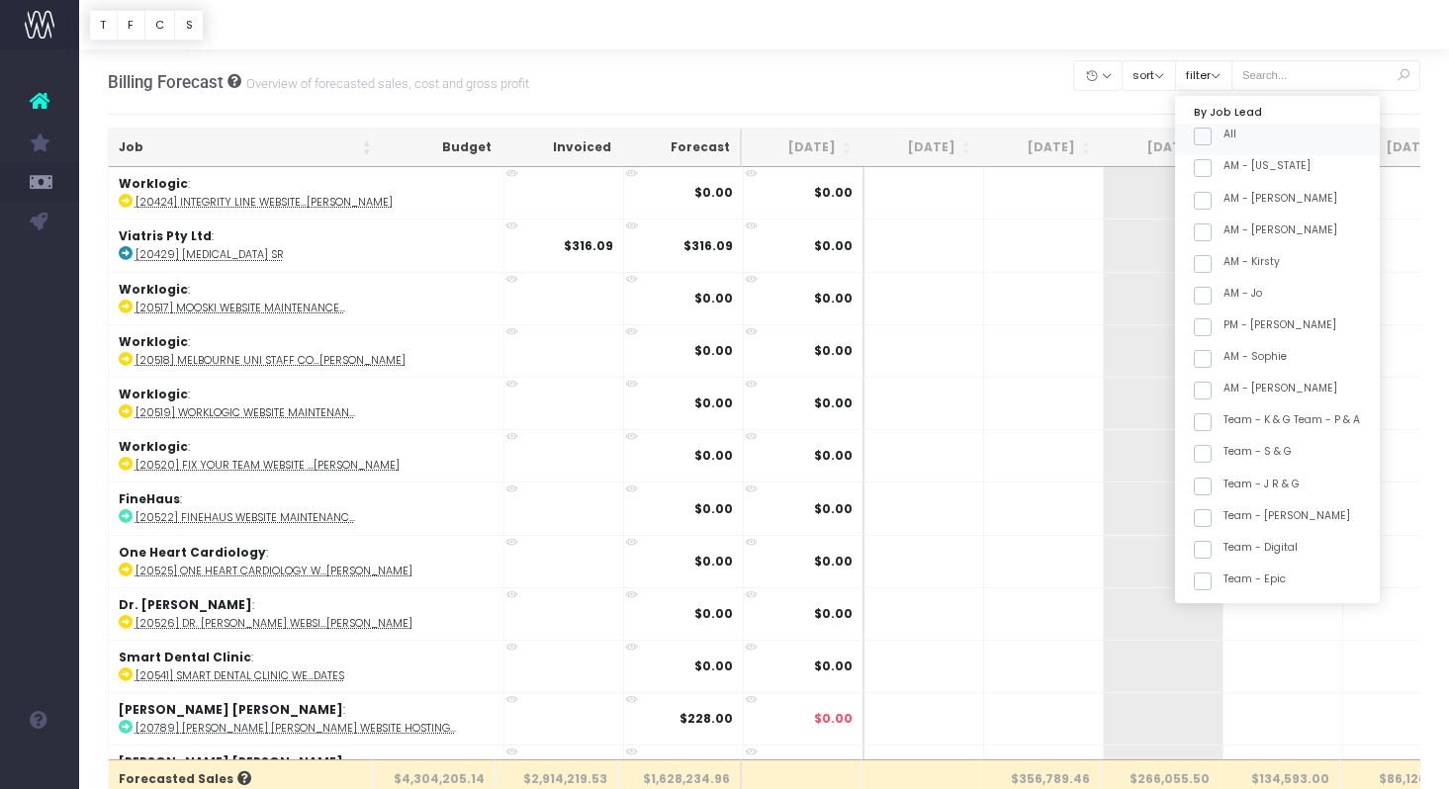
checkbox input "false"
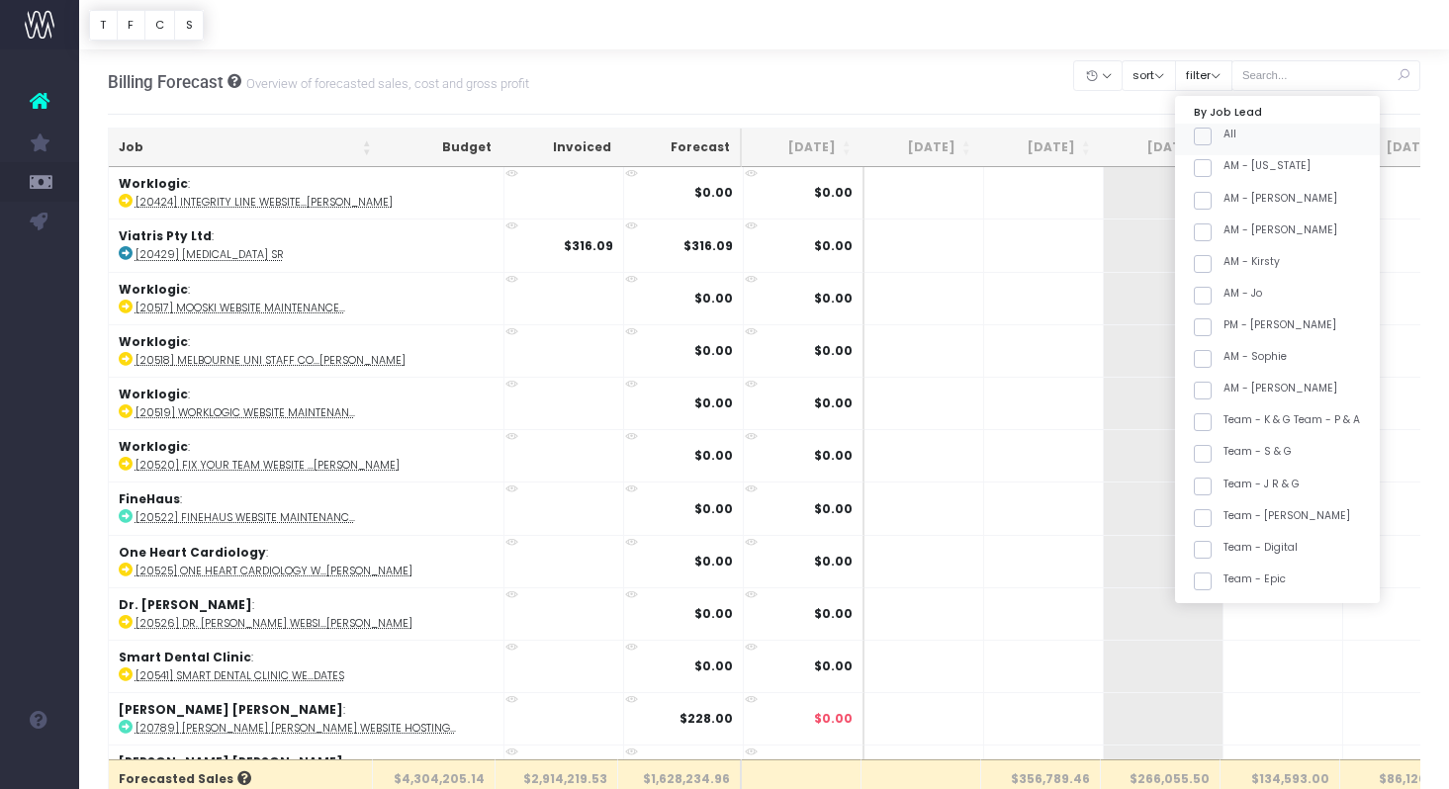
checkbox input "false"
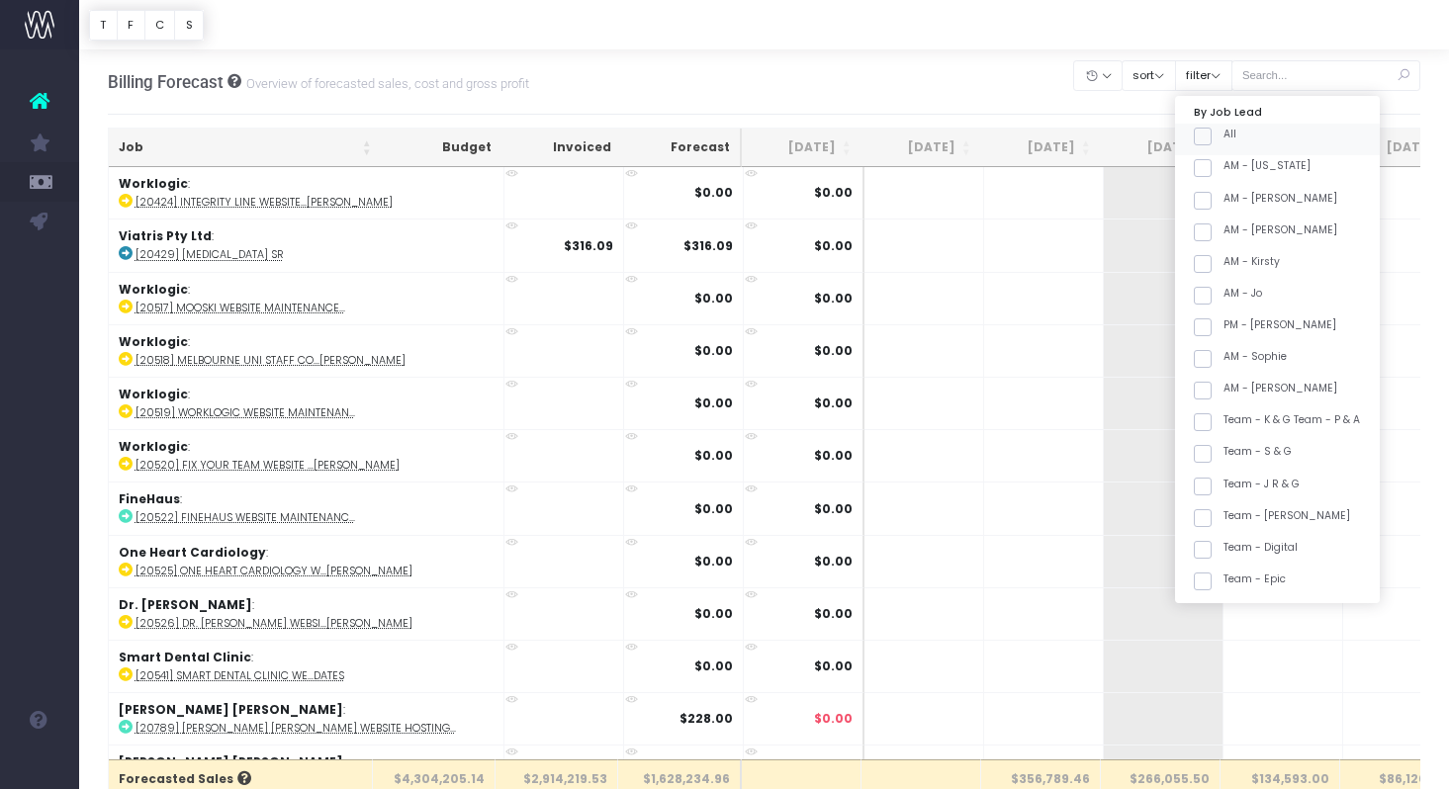
checkbox input "false"
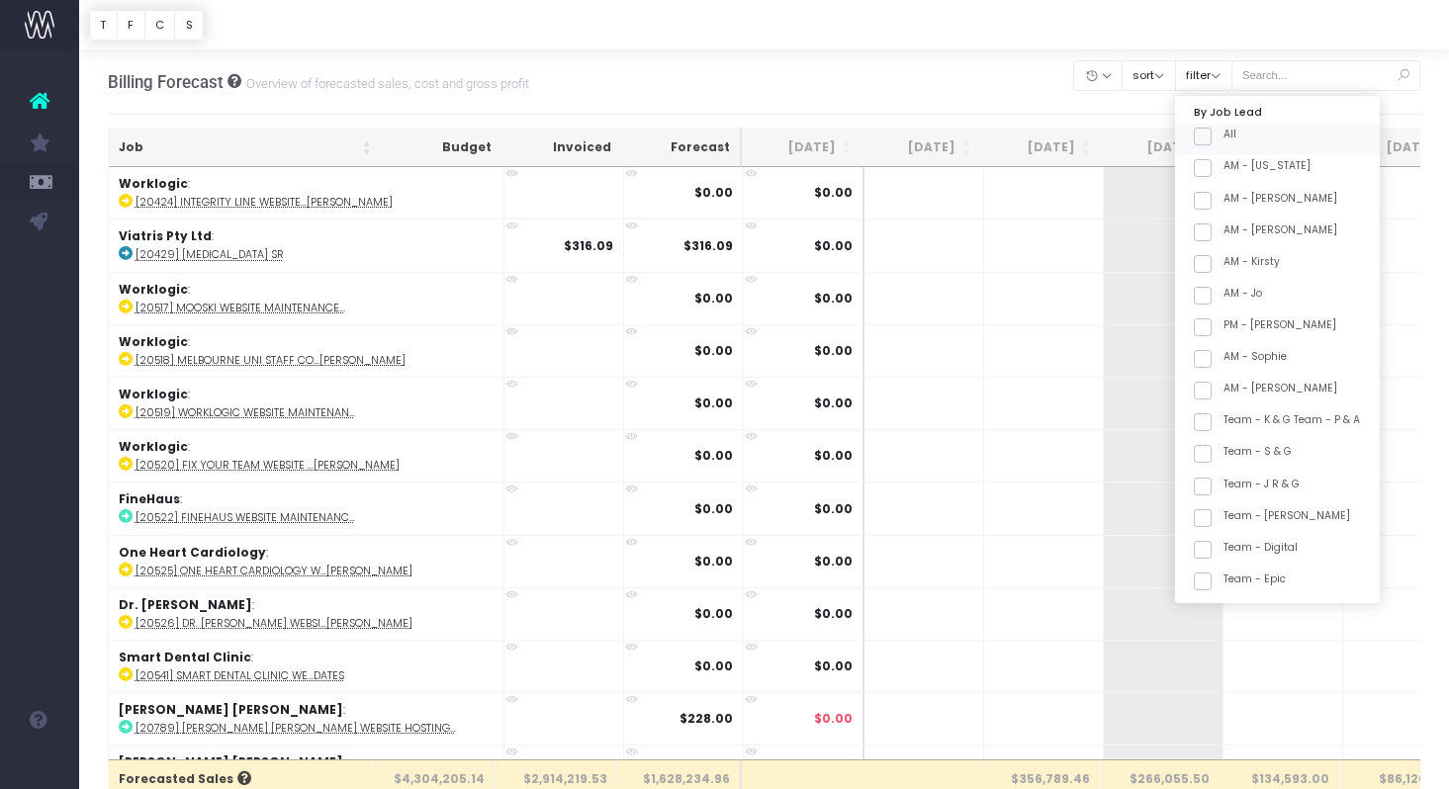
checkbox input "false"
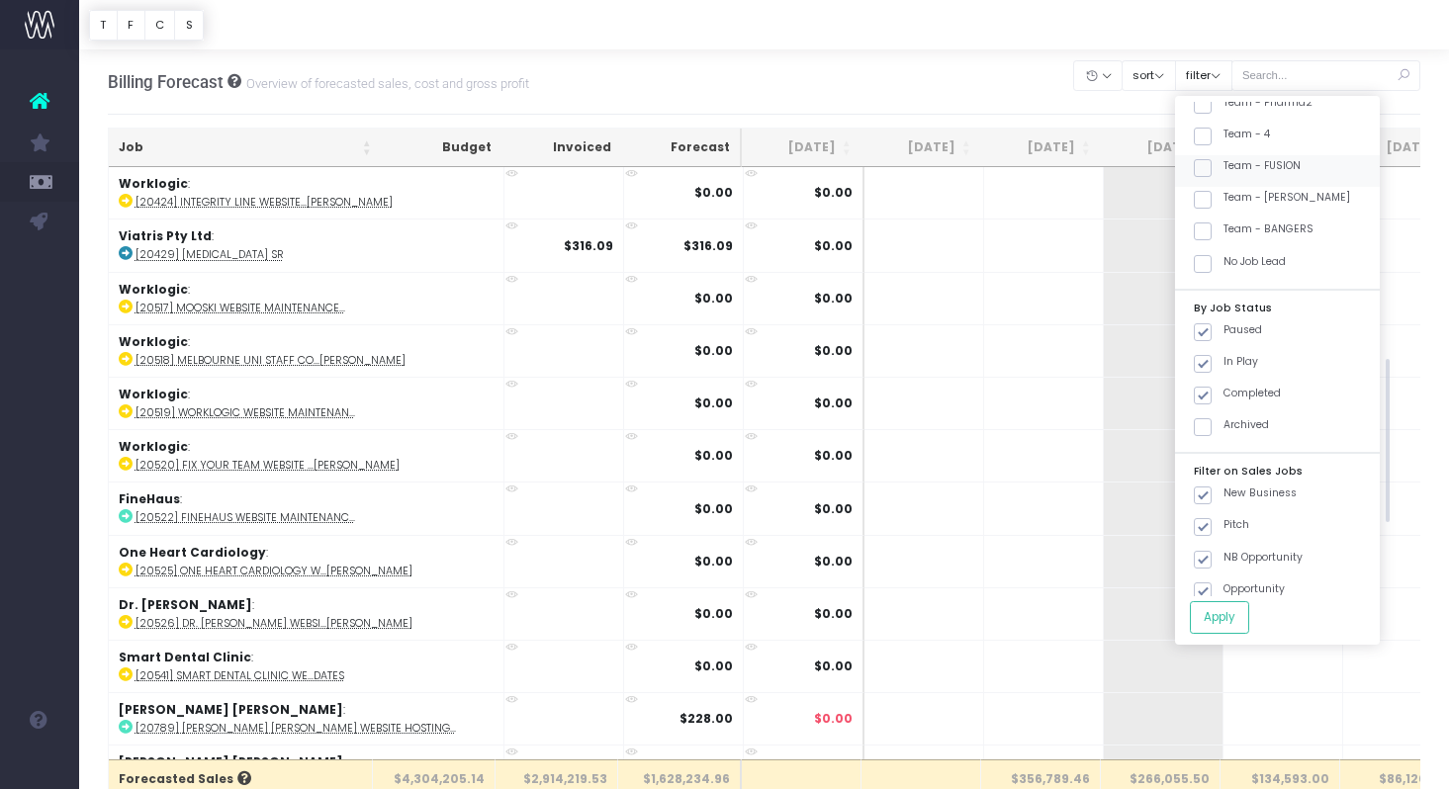
scroll to position [781, 0]
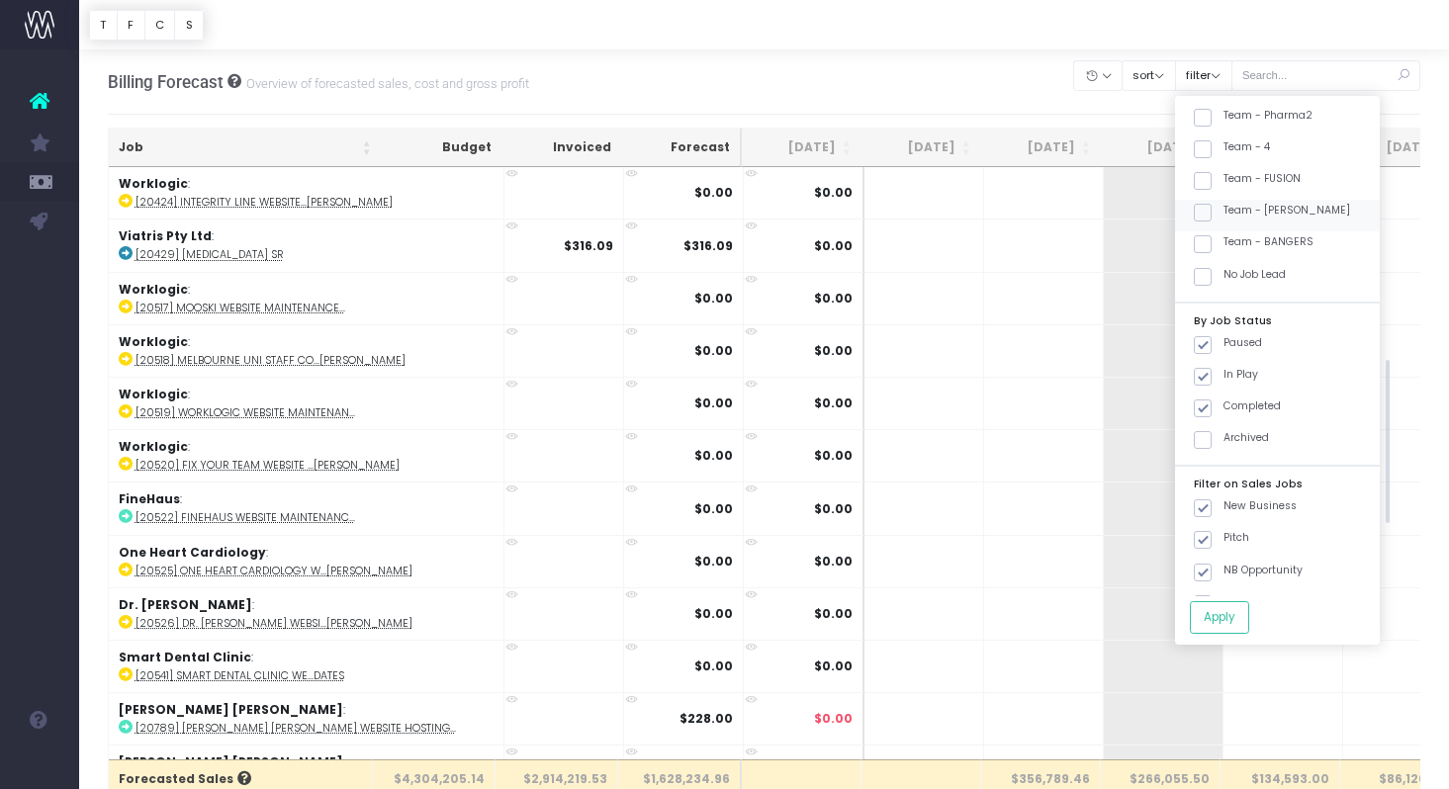
click at [1212, 214] on span at bounding box center [1203, 213] width 18 height 18
click at [1224, 214] on input "Team - [PERSON_NAME]" at bounding box center [1230, 209] width 13 height 13
click at [300, 145] on th "Job" at bounding box center [245, 148] width 273 height 39
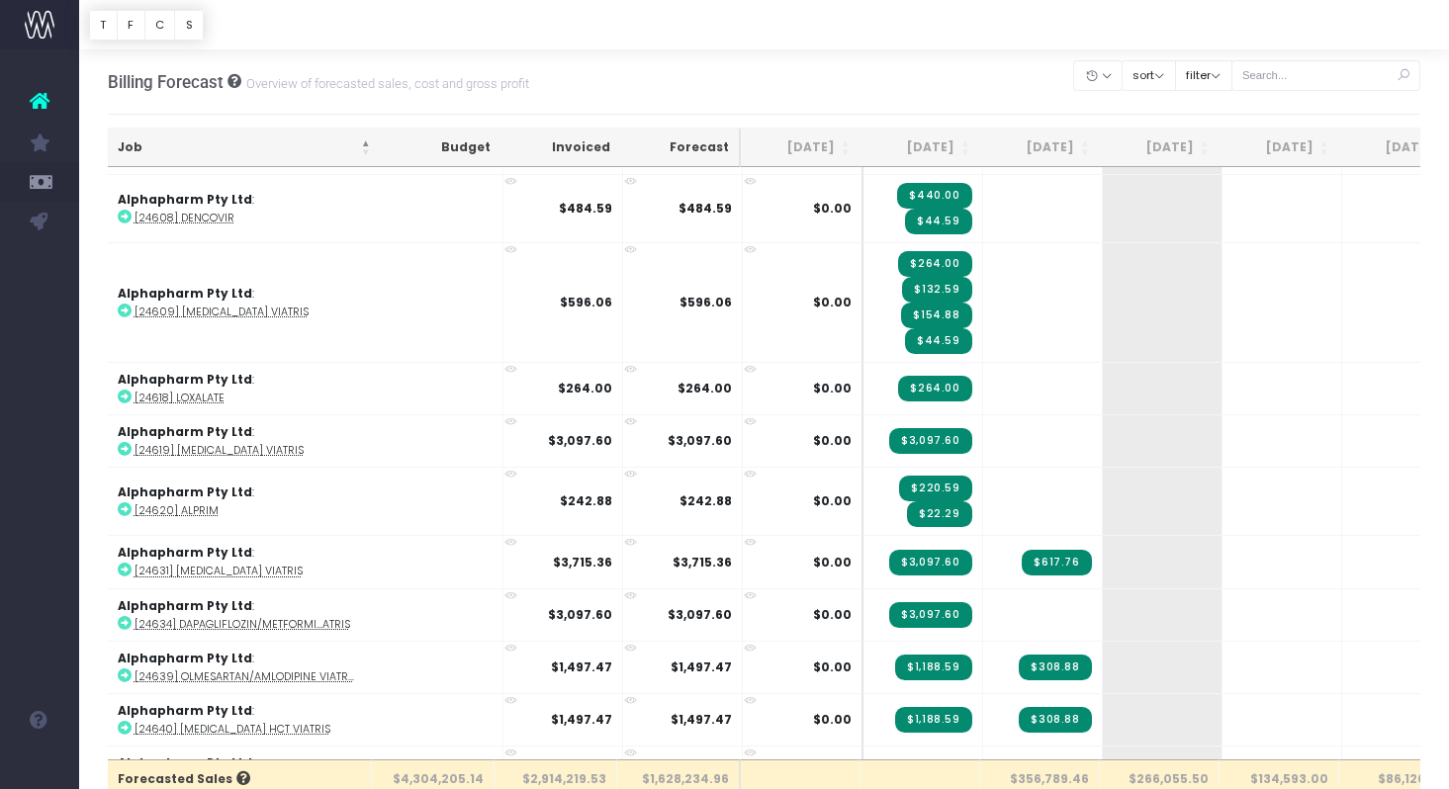
scroll to position [1936, 1]
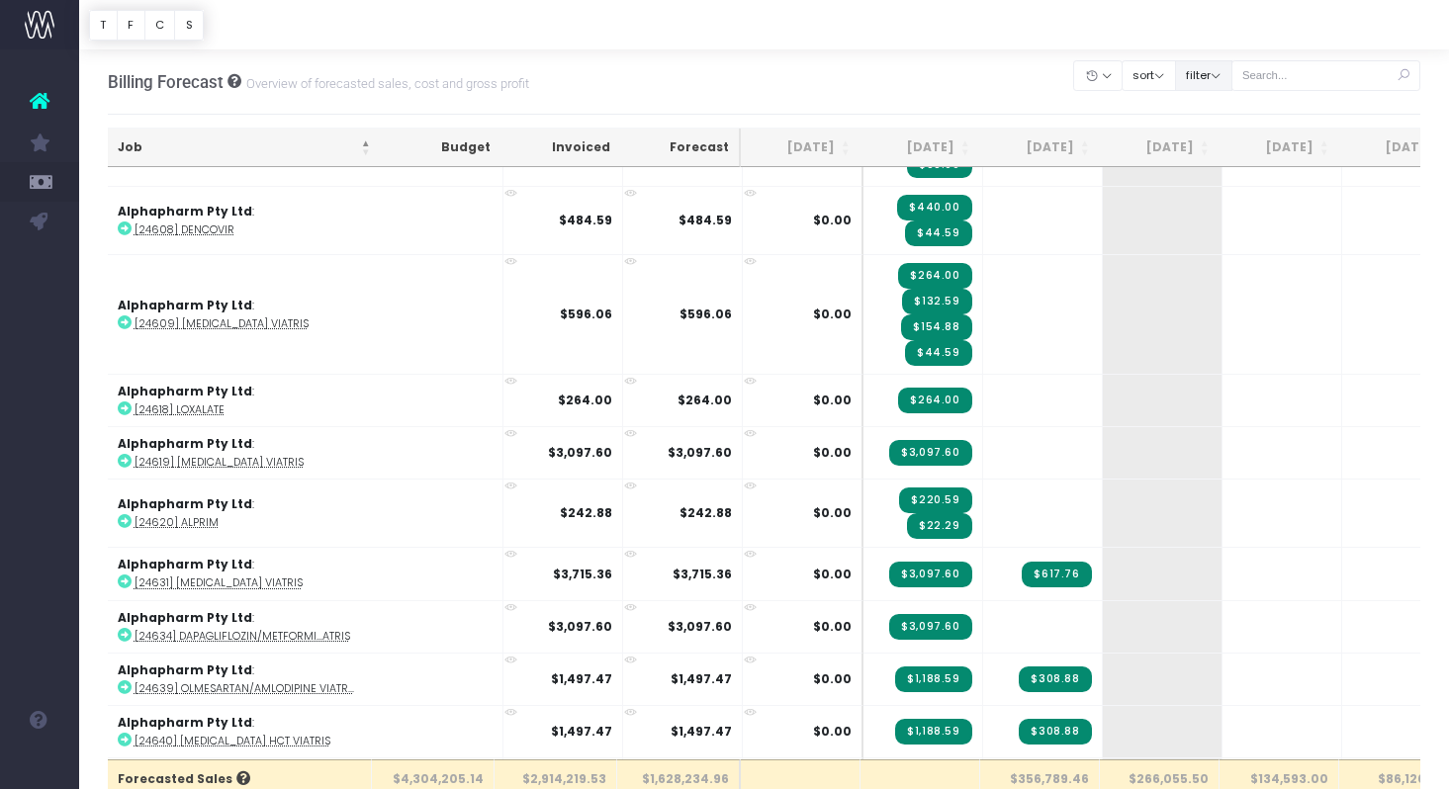
click at [1225, 84] on button "filter" at bounding box center [1203, 75] width 57 height 31
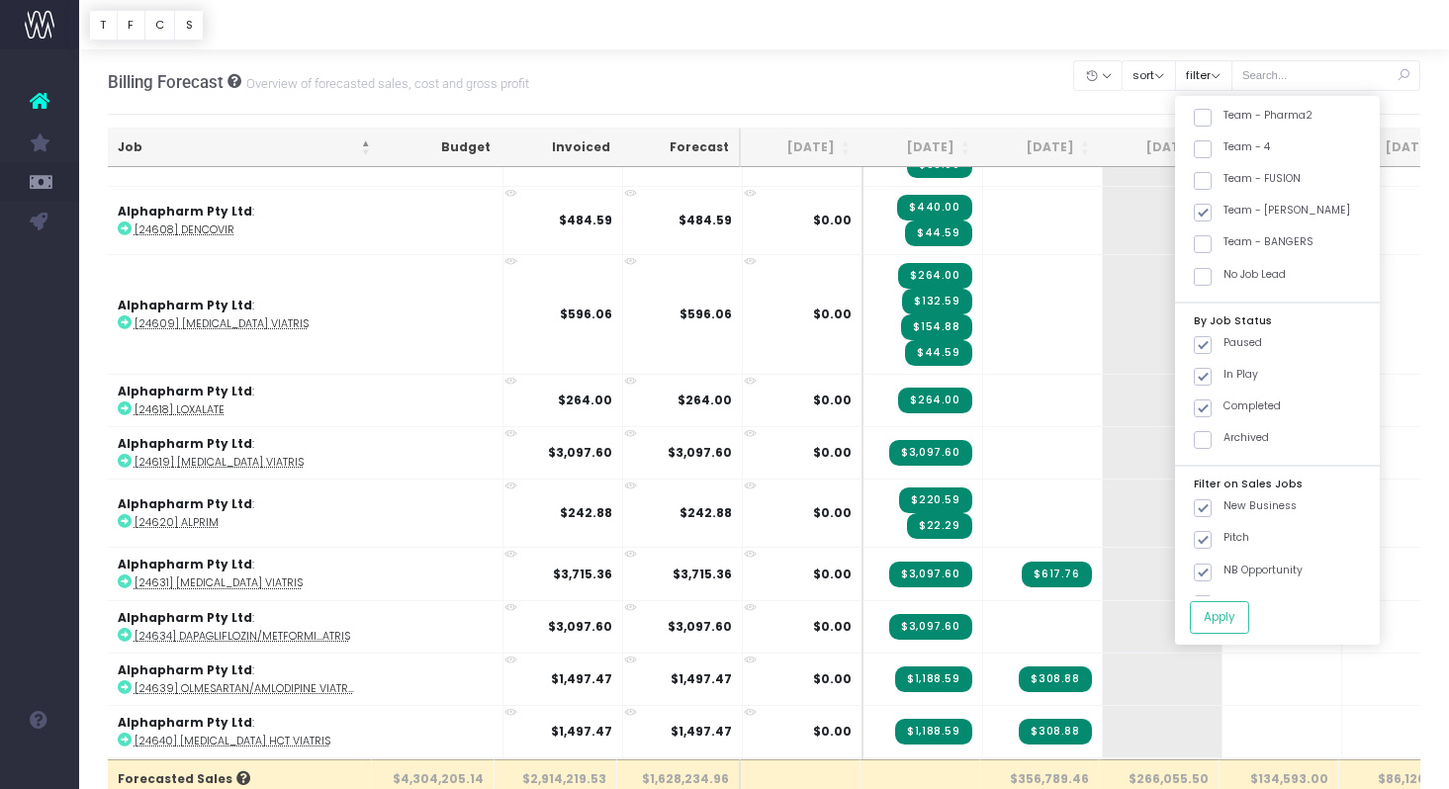
click at [970, 97] on div "Billing Forecast Overview of forecasted sales, cost and gross profit Clear Filt…" at bounding box center [765, 81] width 1314 height 65
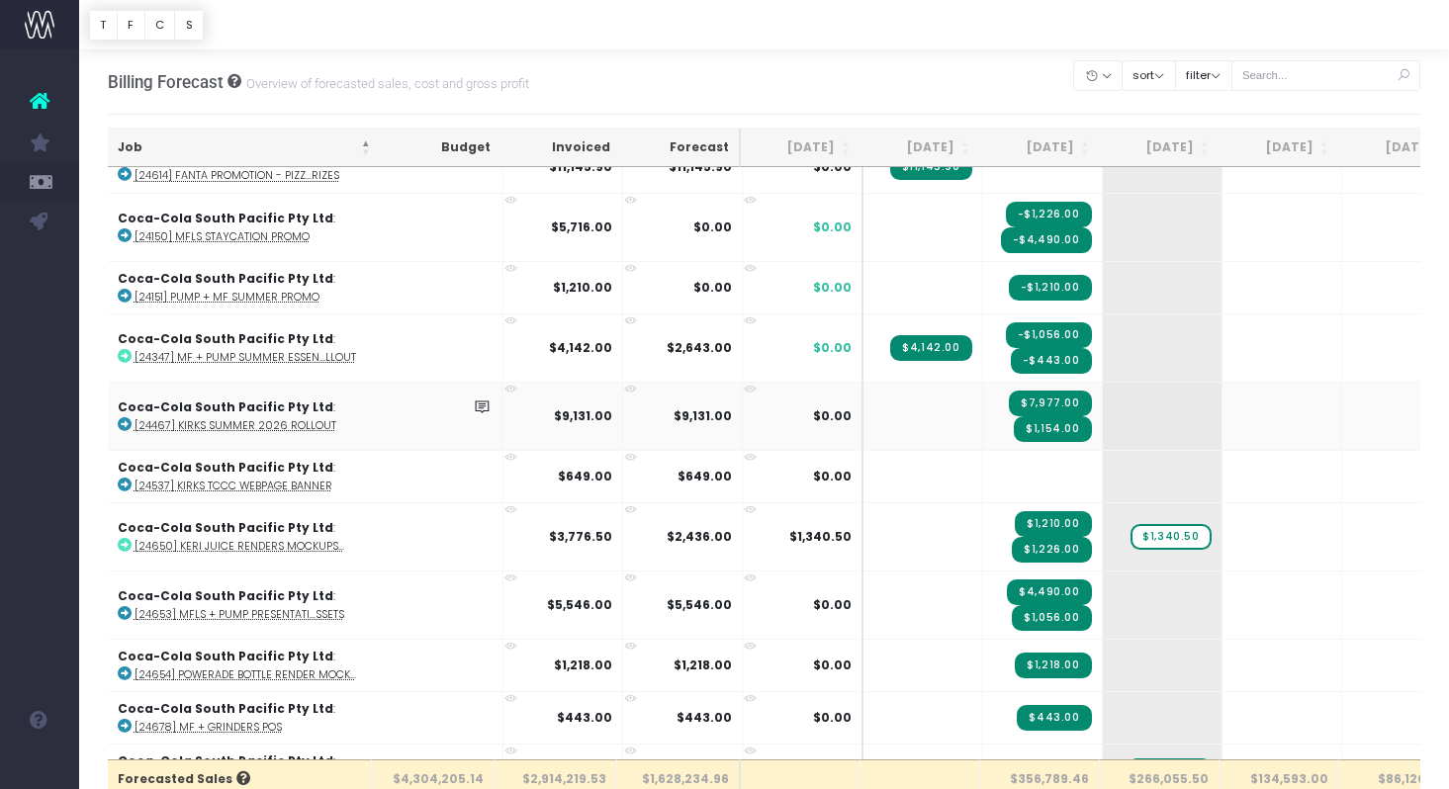
scroll to position [8086, 1]
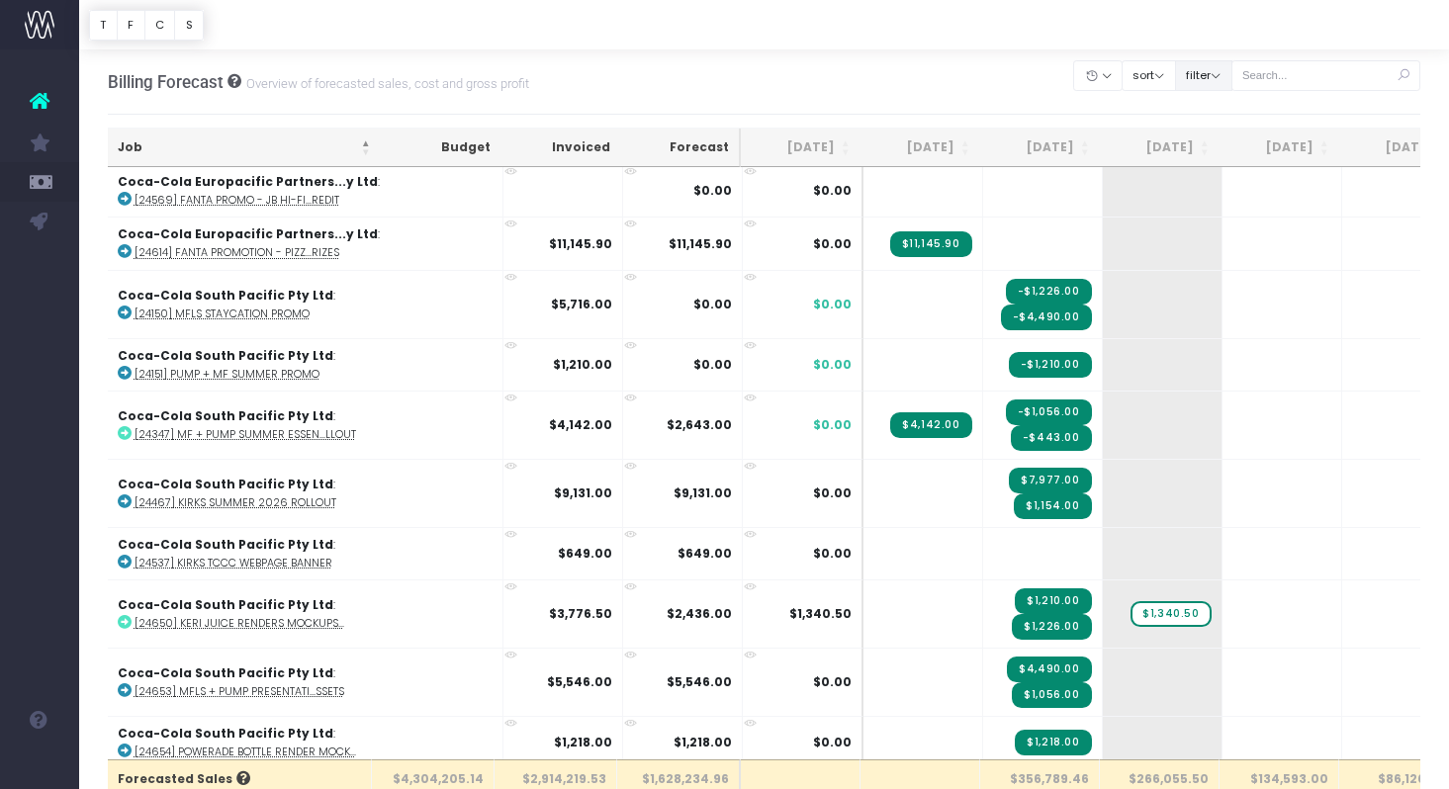
click at [1215, 74] on button "filter" at bounding box center [1203, 75] width 57 height 31
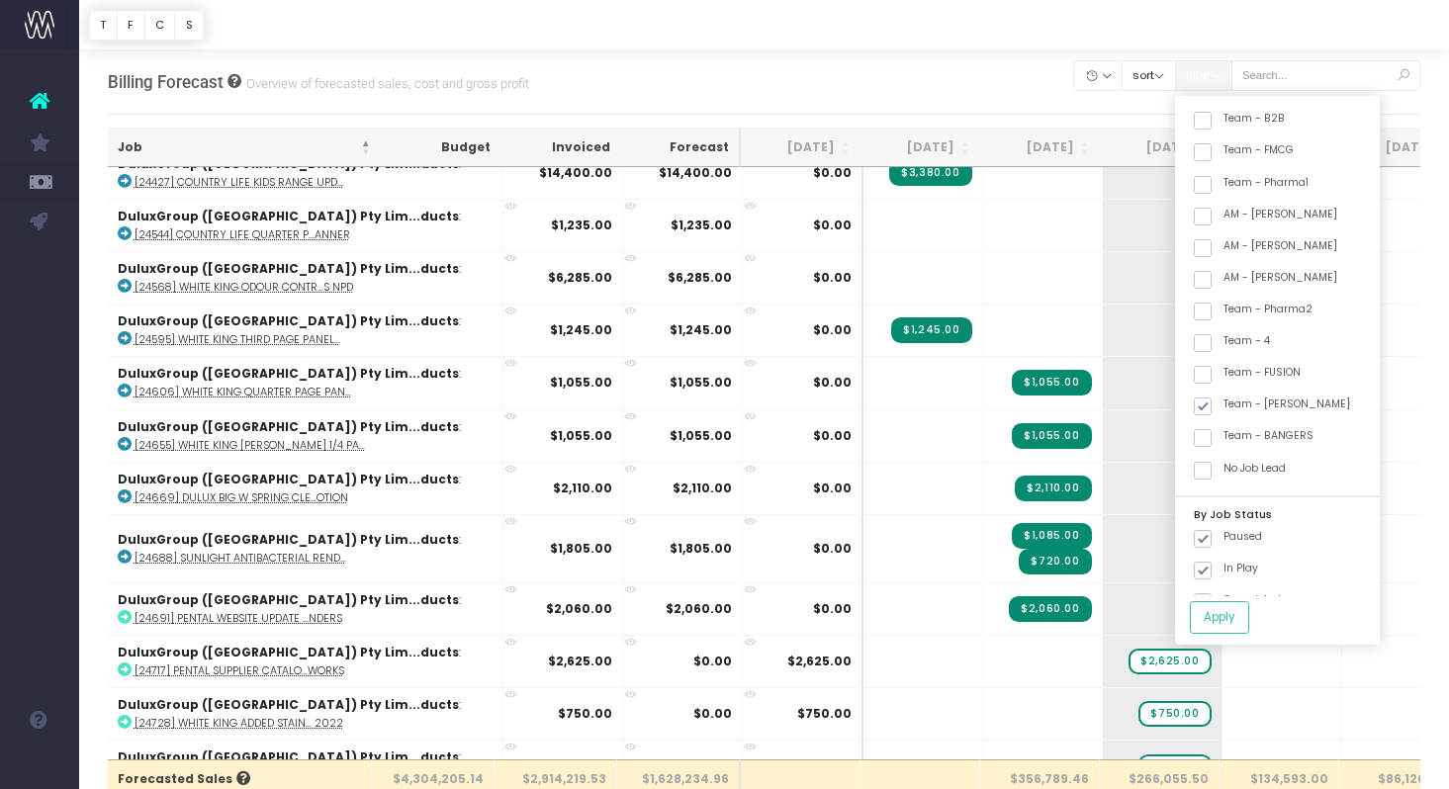
scroll to position [9729, 1]
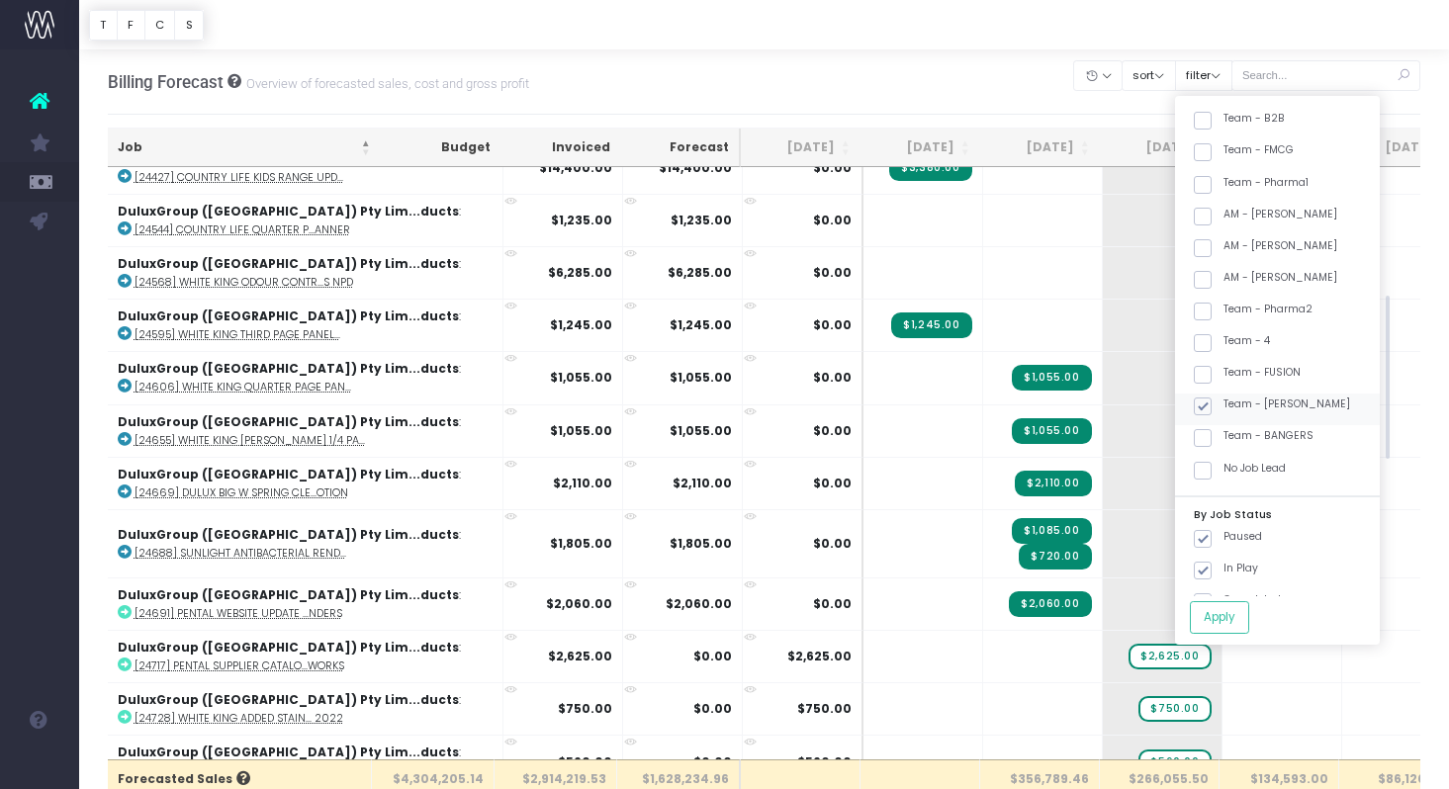
click at [1212, 404] on span at bounding box center [1203, 407] width 18 height 18
click at [1229, 404] on input "Team - [PERSON_NAME]" at bounding box center [1230, 403] width 13 height 13
click at [1212, 404] on span at bounding box center [1203, 407] width 18 height 18
click at [1229, 404] on input "Team - [PERSON_NAME]" at bounding box center [1230, 403] width 13 height 13
checkbox input "true"
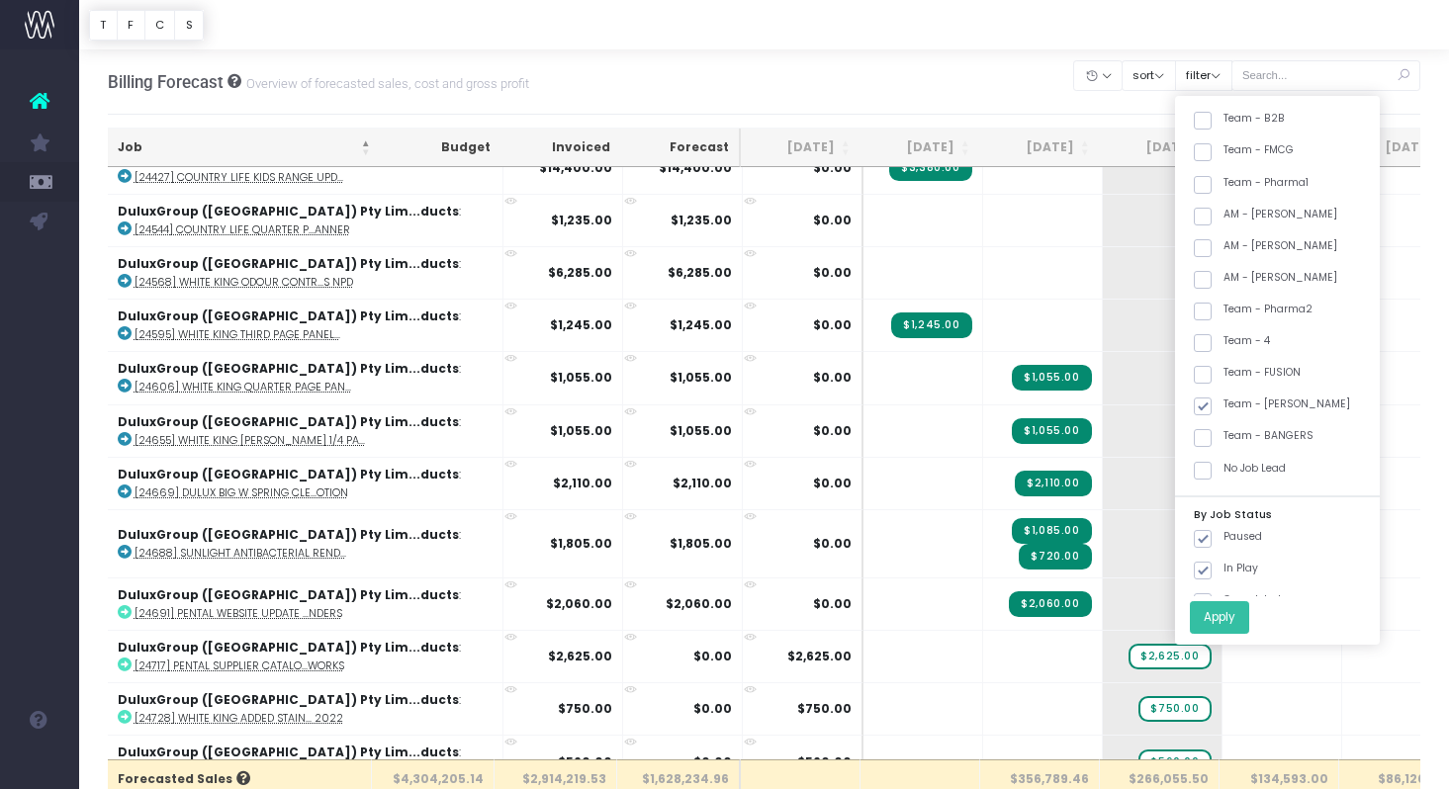
click at [1248, 614] on button "Apply" at bounding box center [1219, 617] width 59 height 33
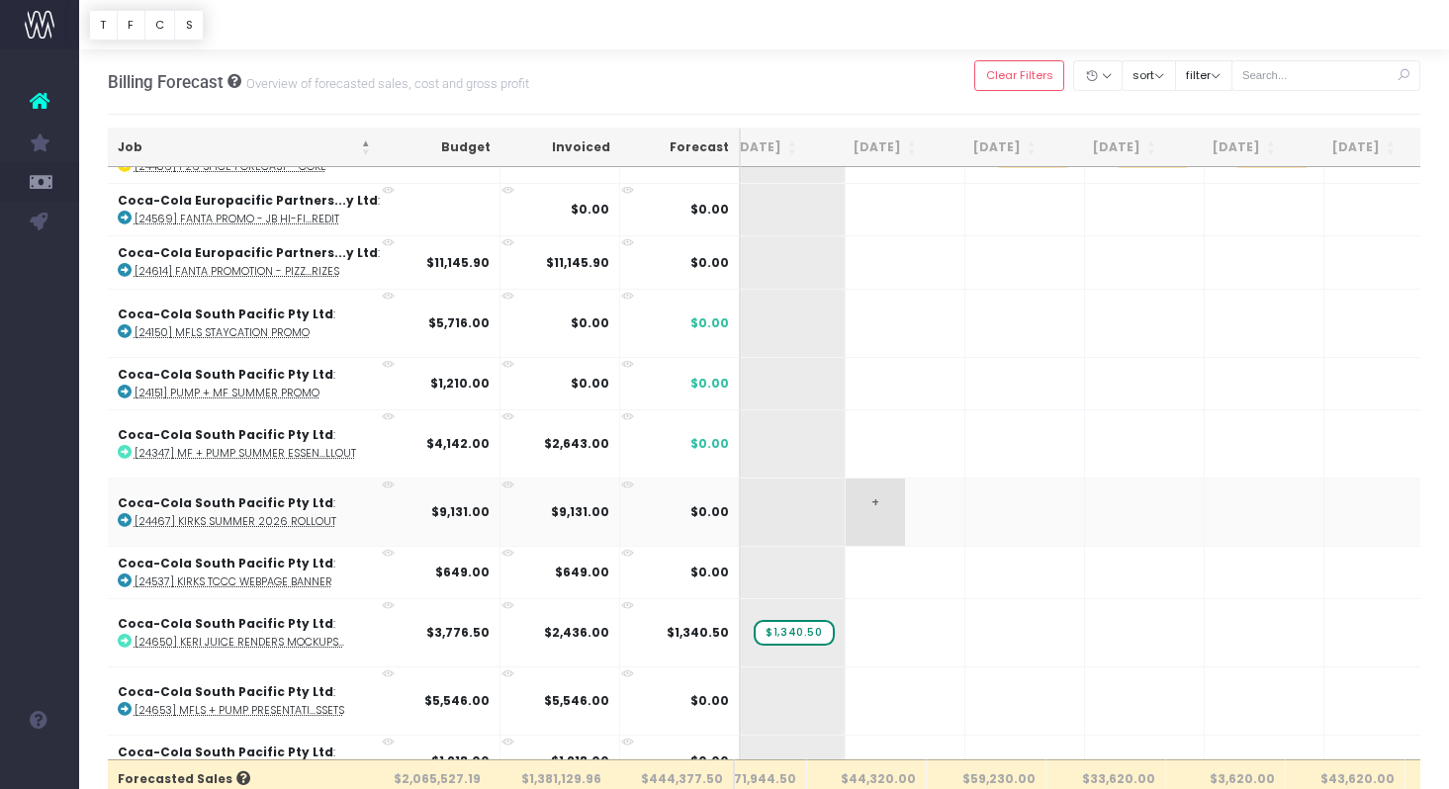
scroll to position [246, 111]
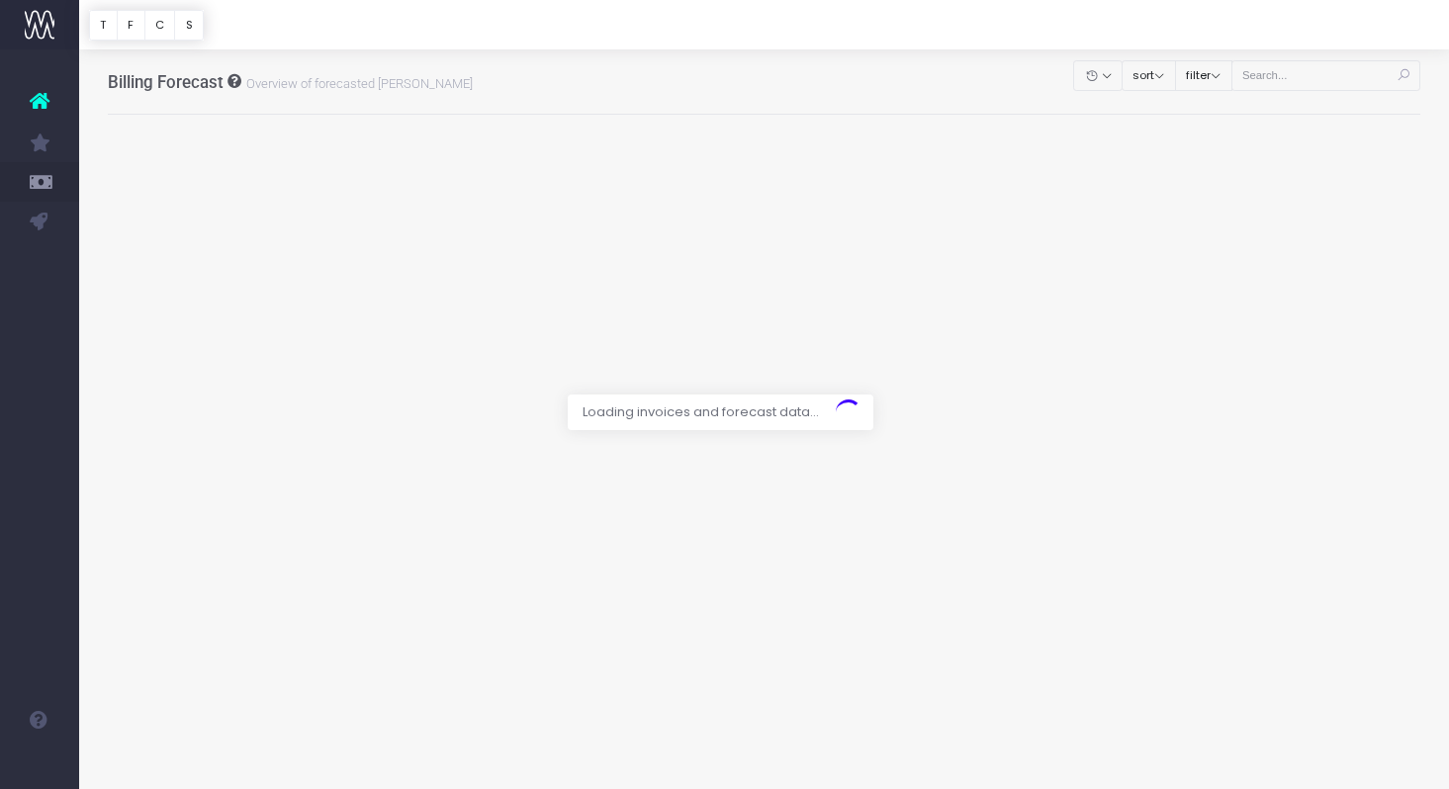
click at [1229, 64] on div at bounding box center [724, 394] width 1449 height 789
click at [1232, 85] on body "Oh my... this is bad. [PERSON_NAME] wasn't able to load this page. Please conta…" at bounding box center [724, 394] width 1449 height 789
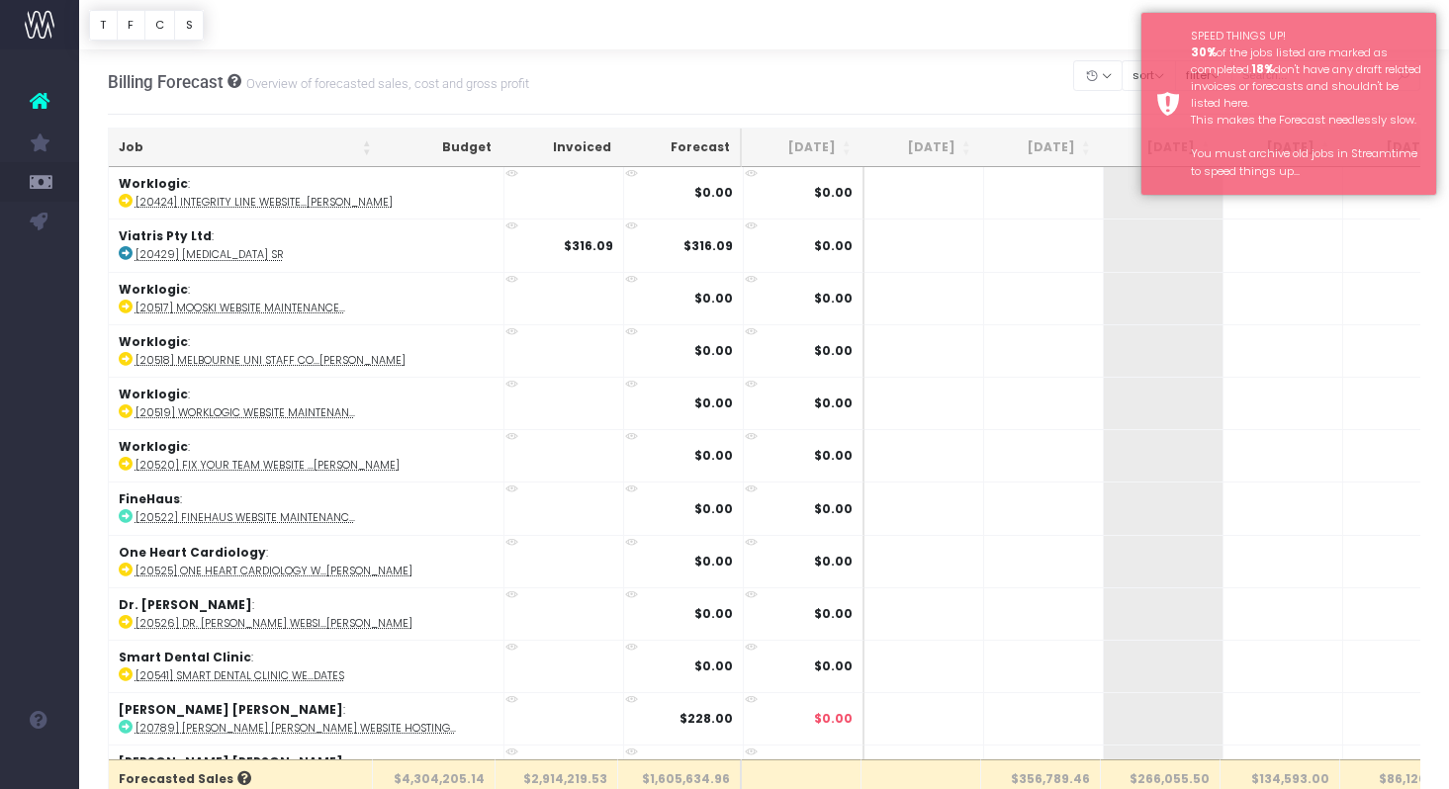
click at [1098, 30] on div at bounding box center [764, 24] width 1370 height 49
click at [1033, 32] on div at bounding box center [764, 24] width 1370 height 49
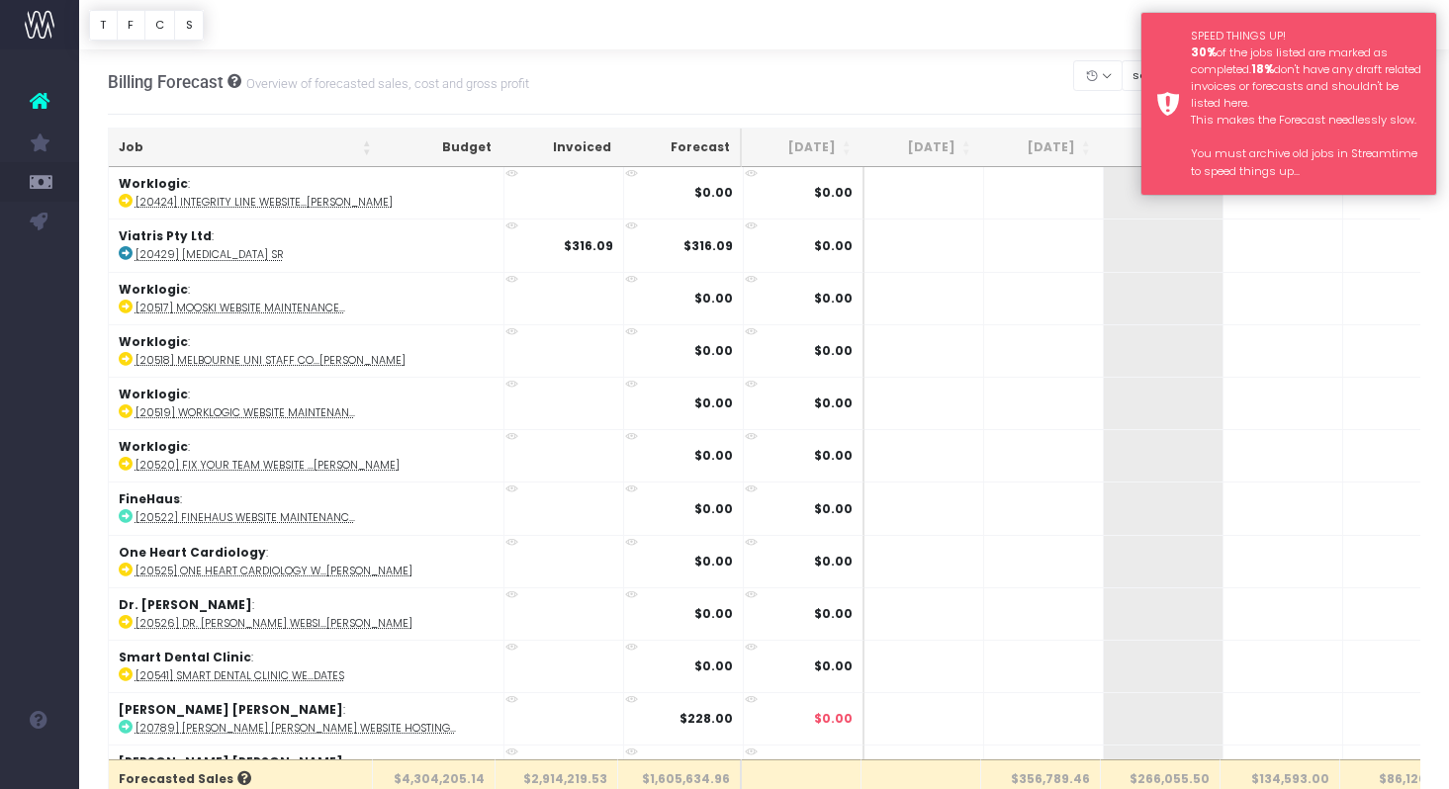
click at [1175, 46] on div "SPEED THINGS UP! 30% of the jobs listed are marked as completed. 18% don't have…" at bounding box center [1288, 104] width 297 height 184
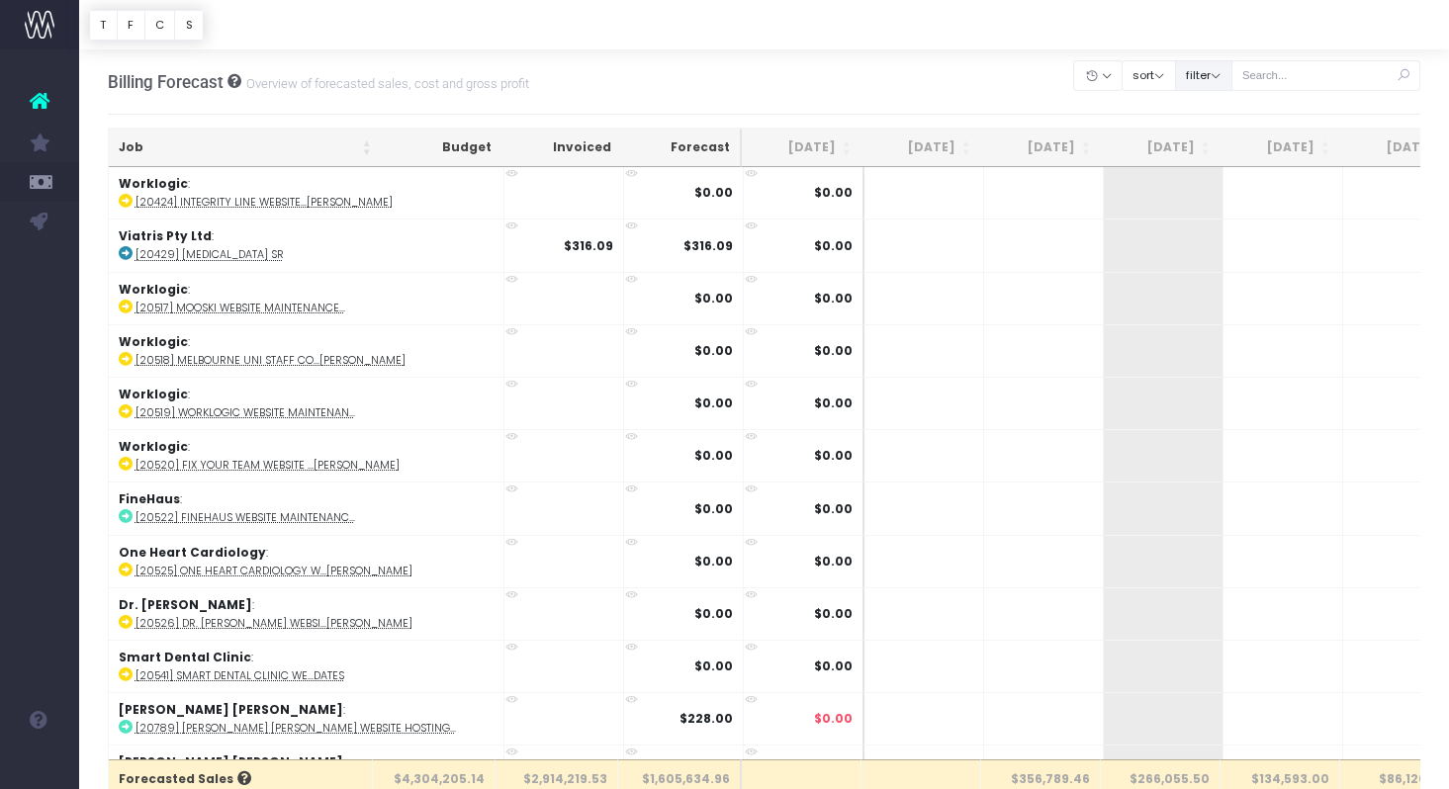
click at [1232, 71] on button "filter" at bounding box center [1203, 75] width 57 height 31
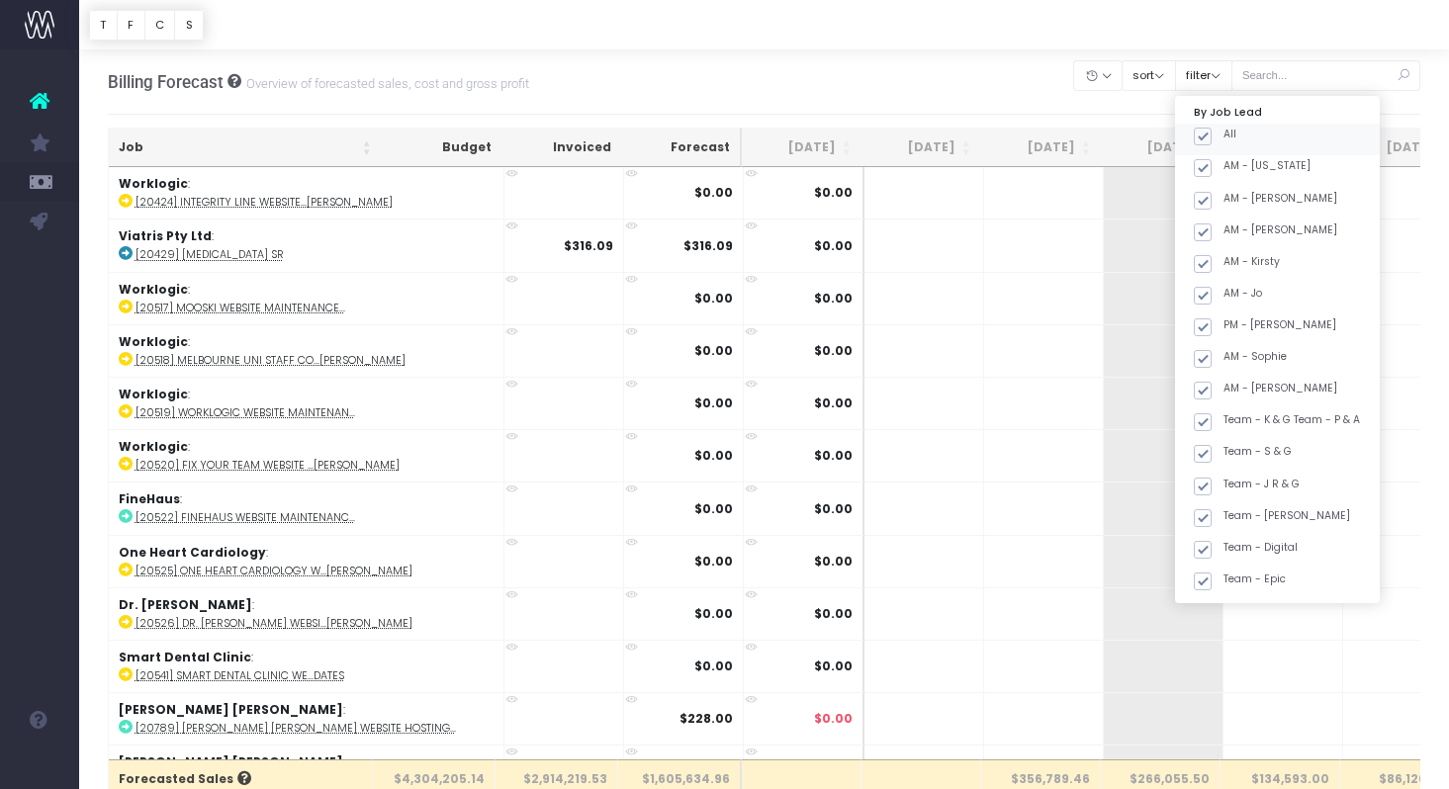
click at [1212, 135] on span at bounding box center [1203, 137] width 18 height 18
click at [1228, 135] on input "All" at bounding box center [1230, 133] width 13 height 13
checkbox input "false"
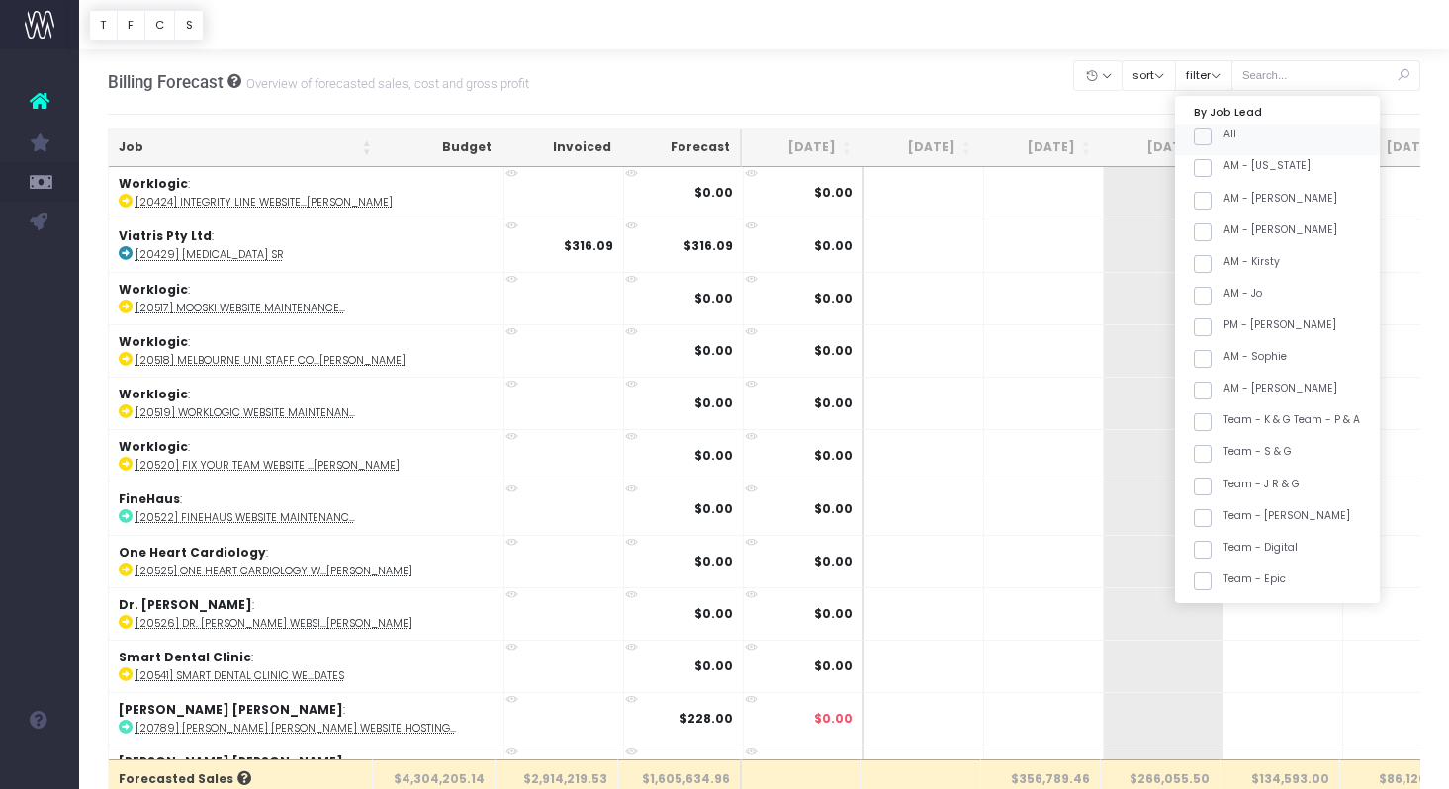
checkbox input "false"
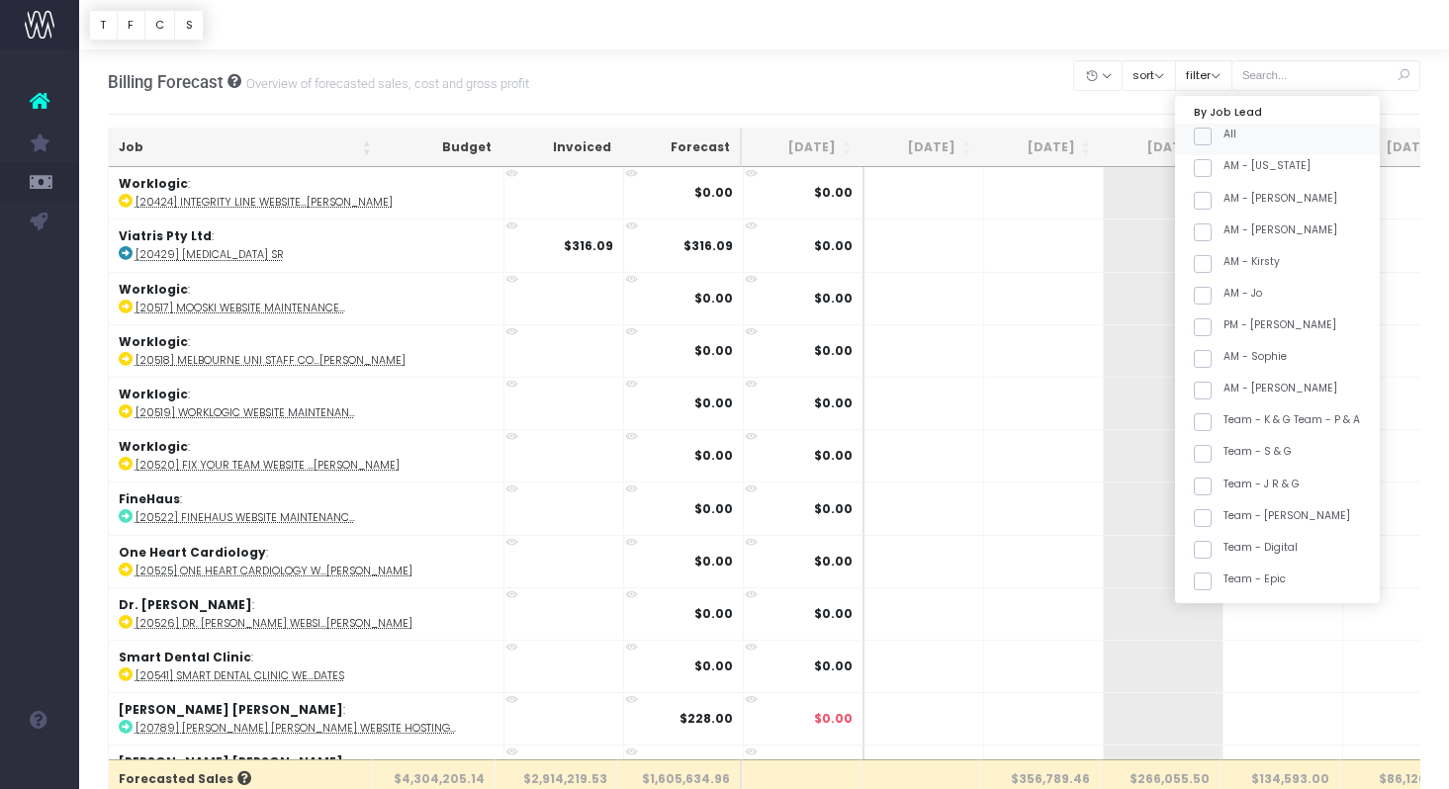
checkbox input "false"
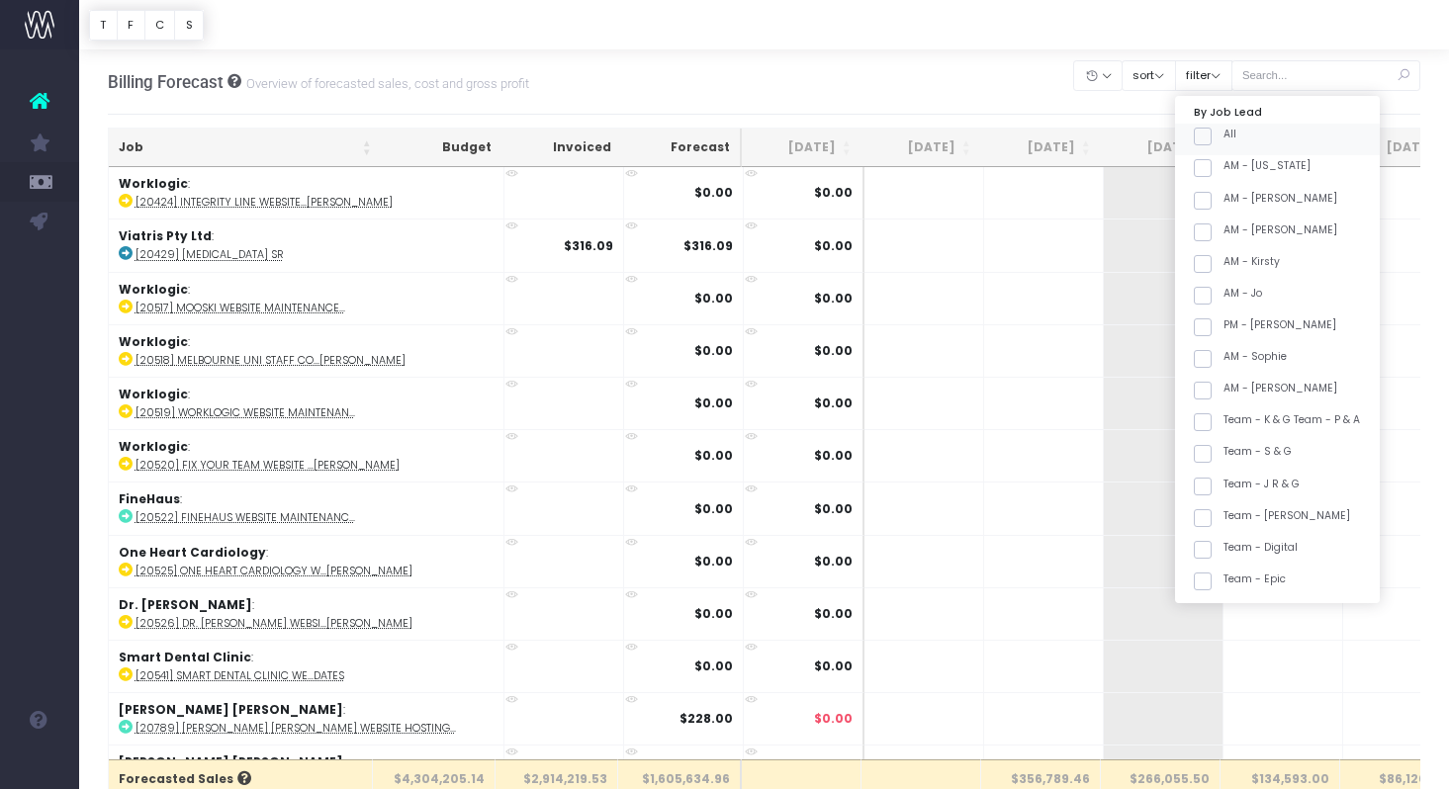
checkbox input "false"
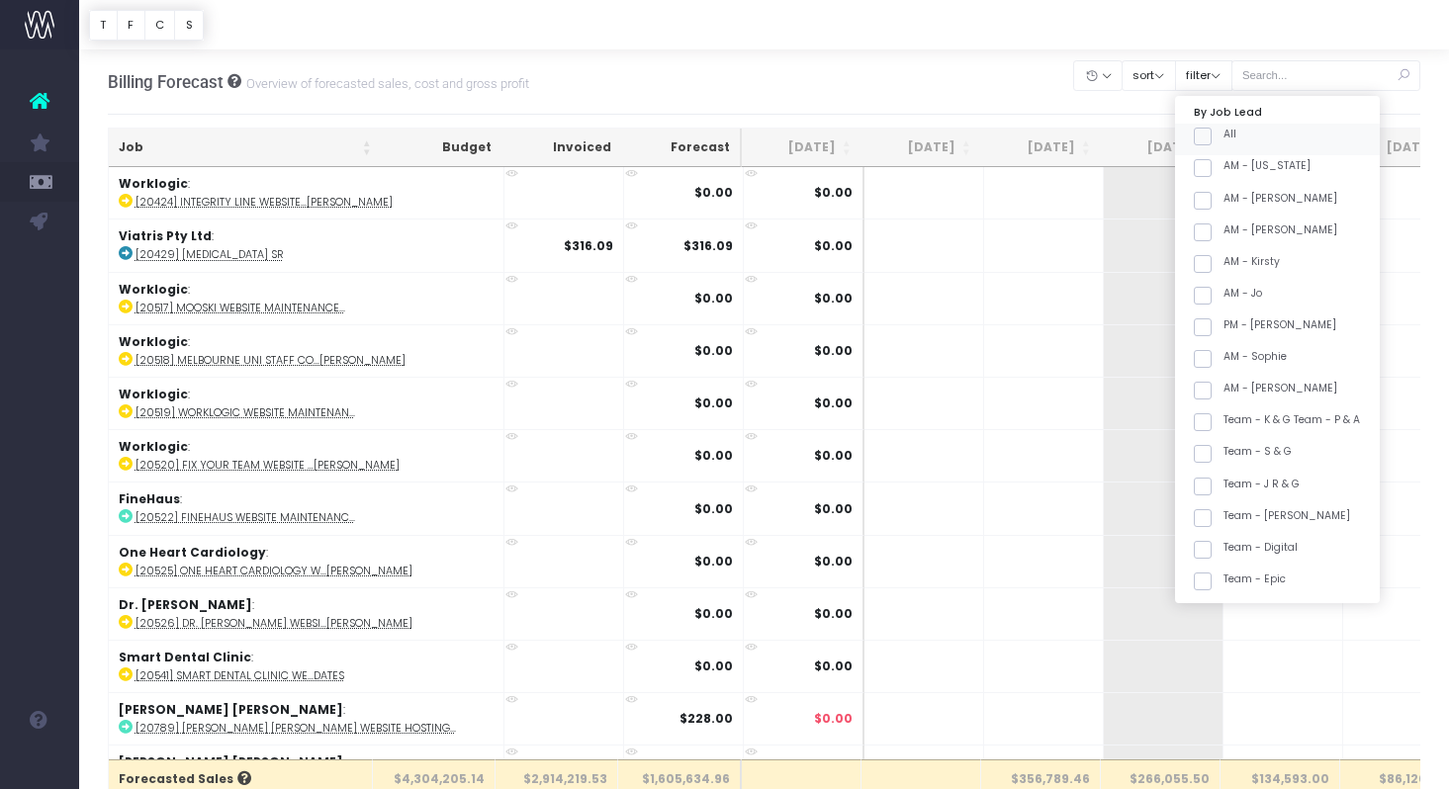
checkbox input "false"
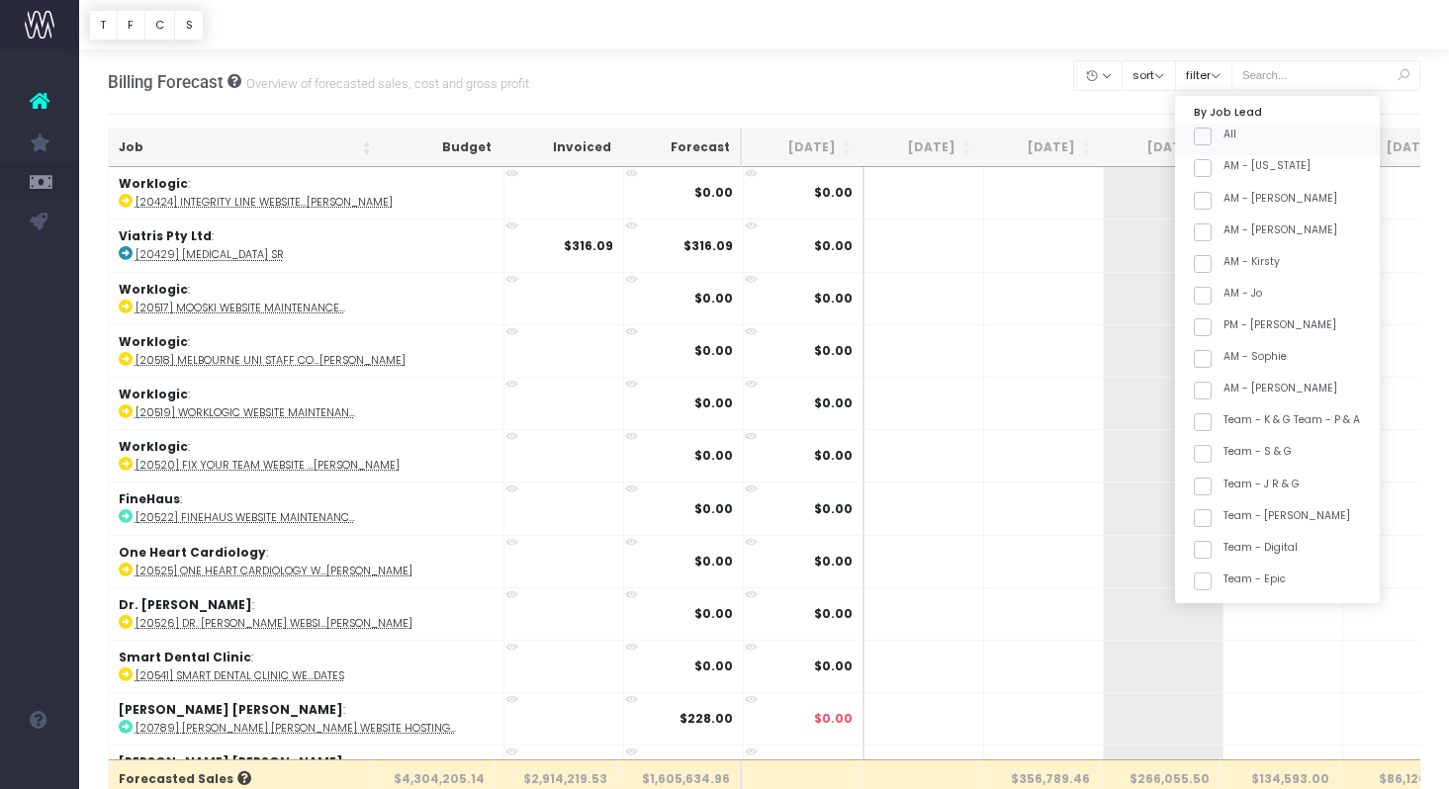
checkbox input "false"
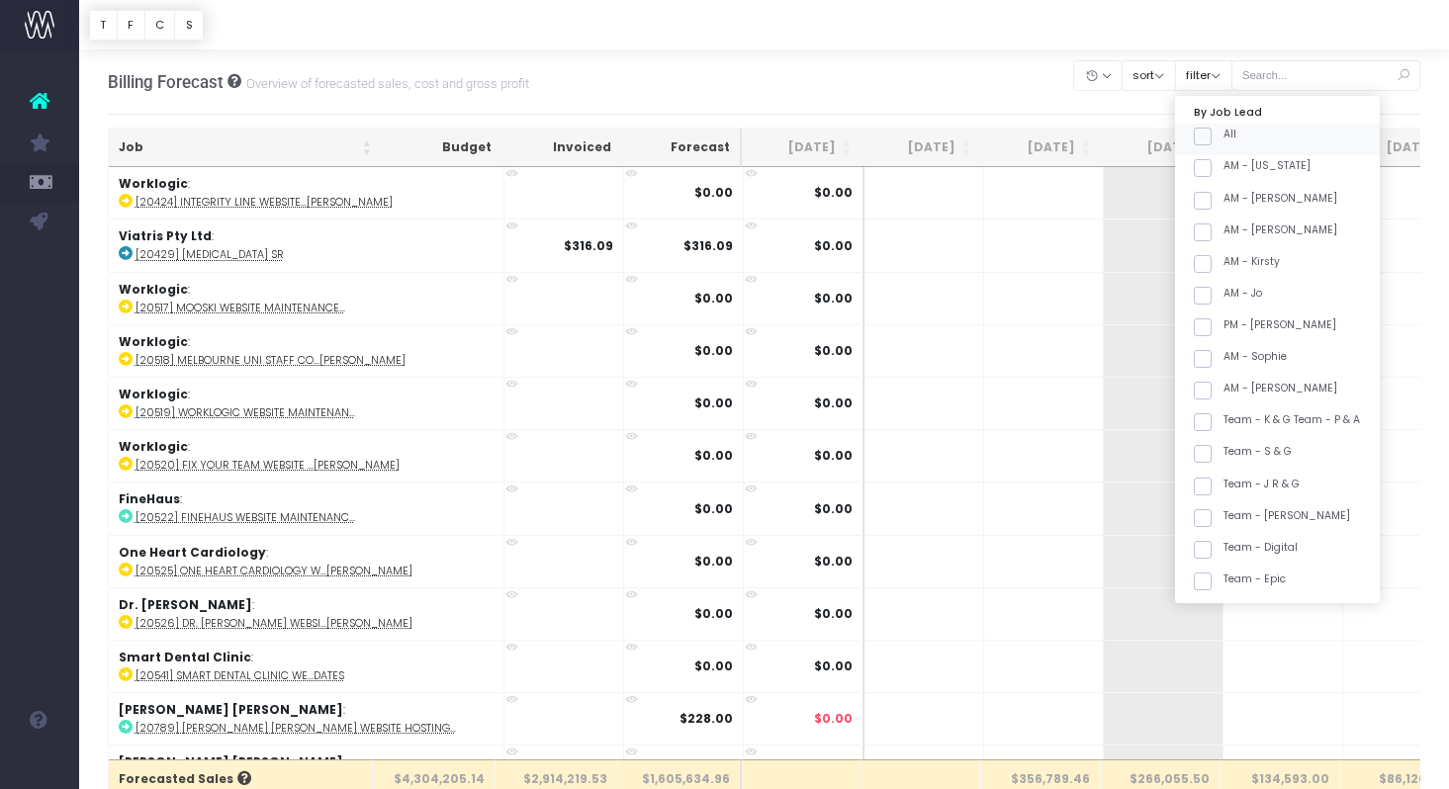
checkbox input "false"
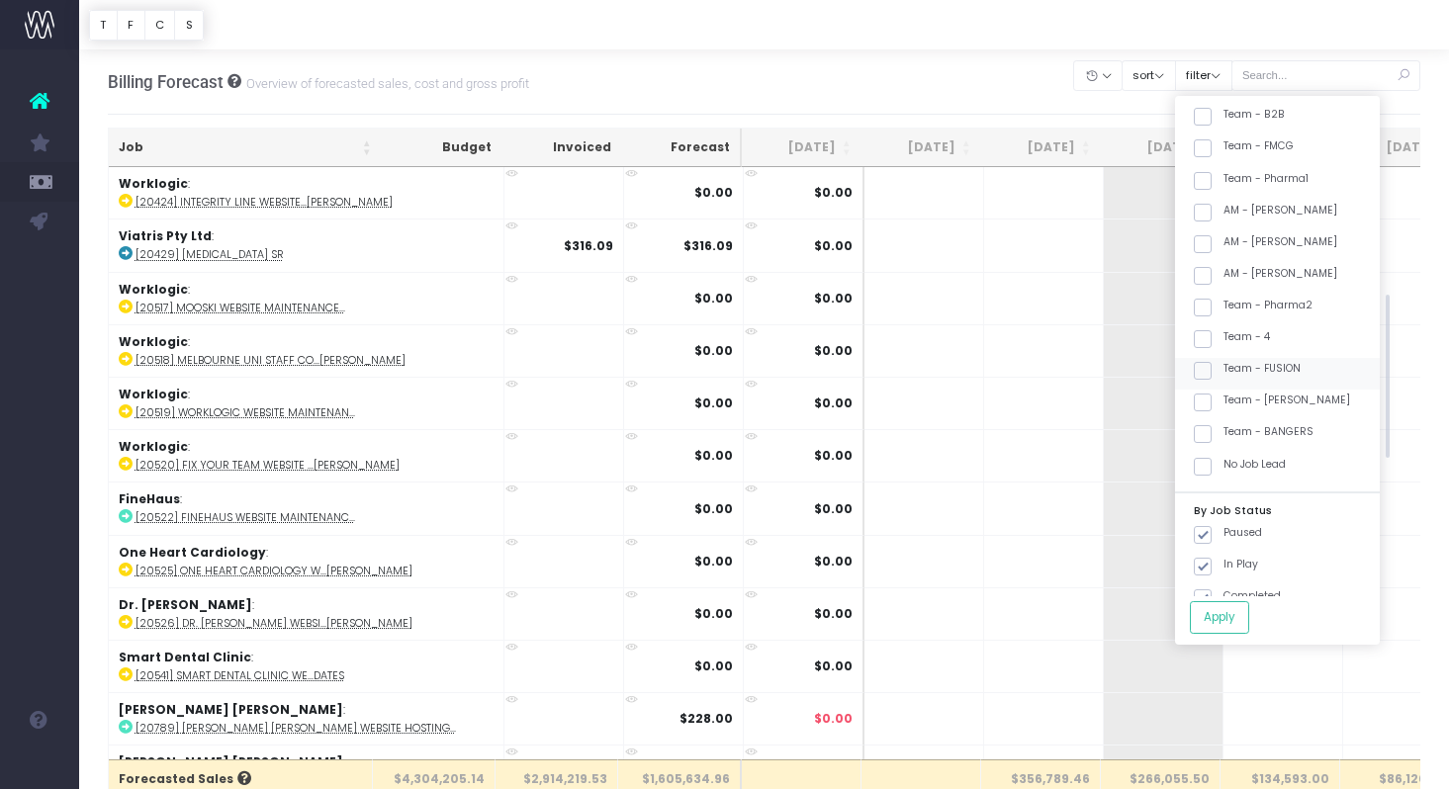
scroll to position [597, 0]
click at [1212, 395] on span at bounding box center [1203, 397] width 18 height 18
click at [1225, 395] on input "Team - [PERSON_NAME]" at bounding box center [1230, 393] width 13 height 13
checkbox input "true"
click at [1244, 623] on button "Apply" at bounding box center [1219, 617] width 59 height 33
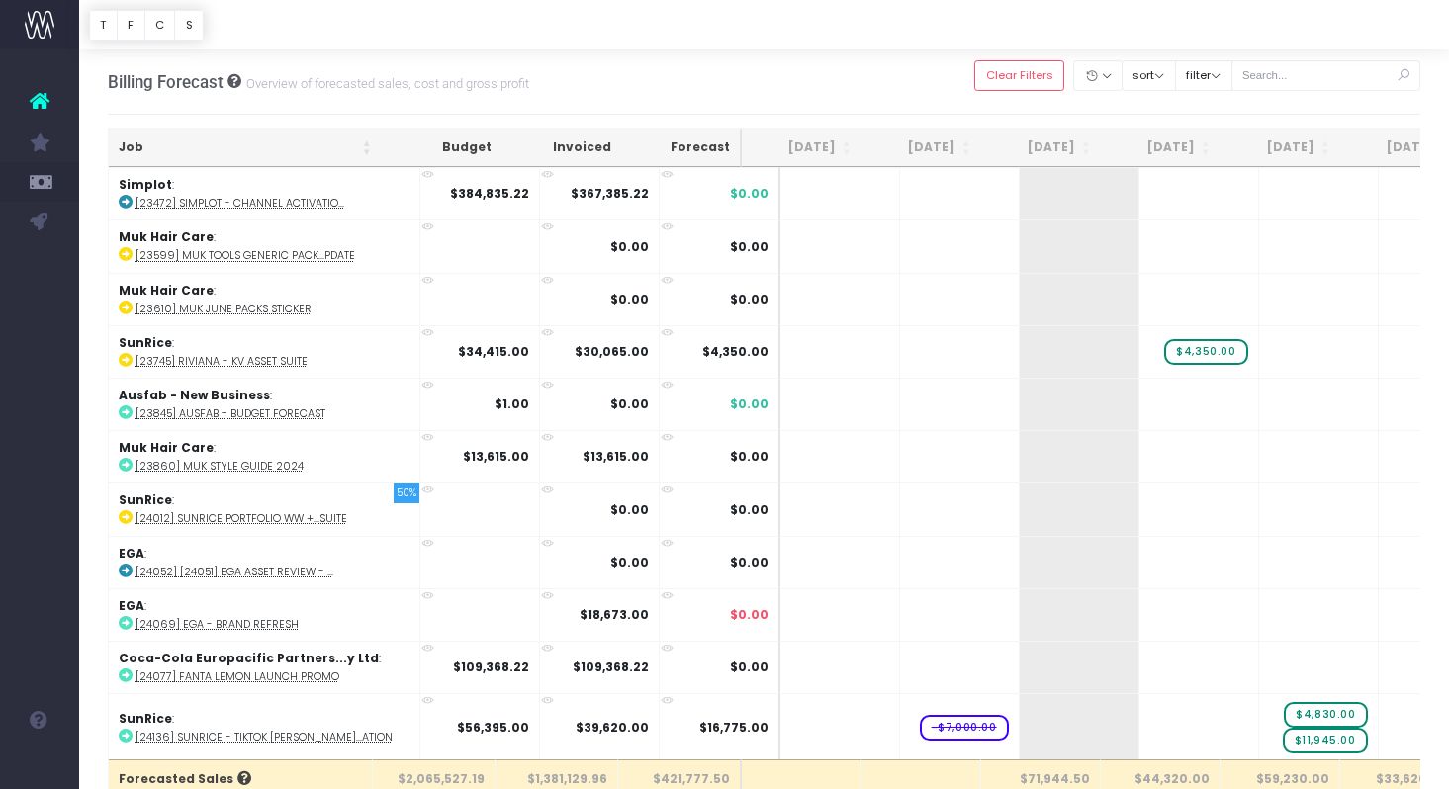
click at [261, 143] on th "Job" at bounding box center [245, 148] width 273 height 39
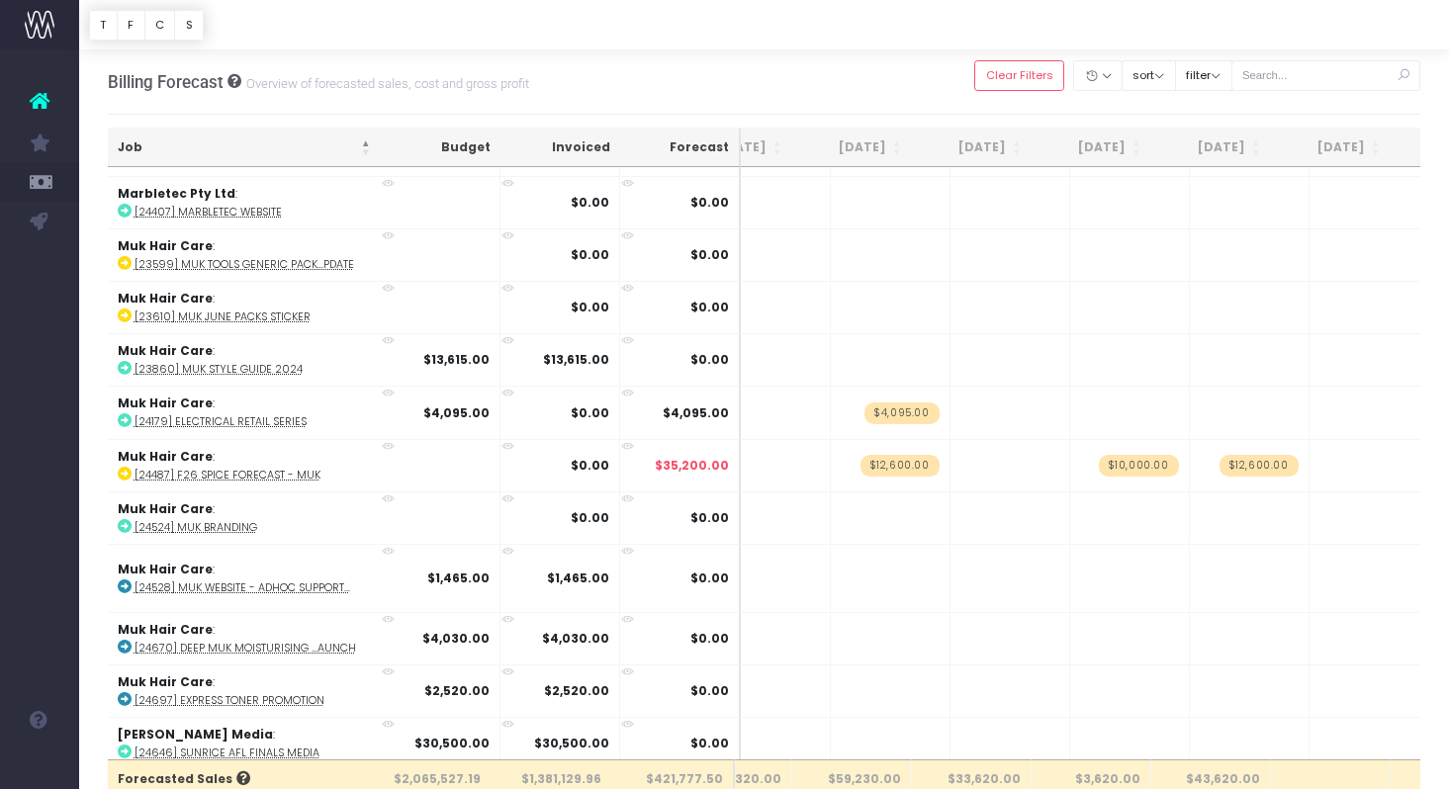
scroll to position [1600, 428]
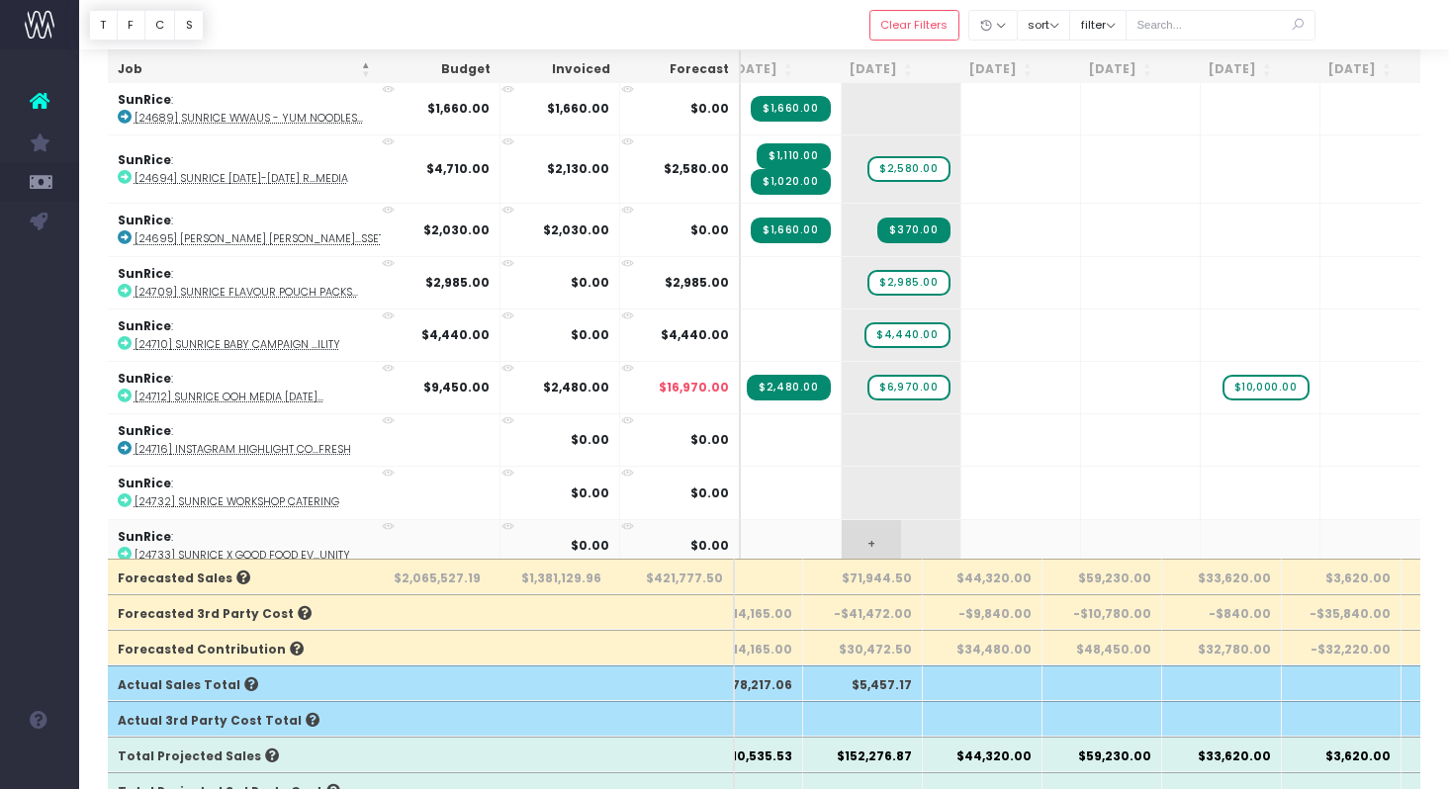
click at [842, 528] on span "+" at bounding box center [871, 545] width 59 height 51
click at [842, 526] on span "+" at bounding box center [871, 545] width 59 height 51
click at [0, 0] on span "+" at bounding box center [0, 0] width 0 height 0
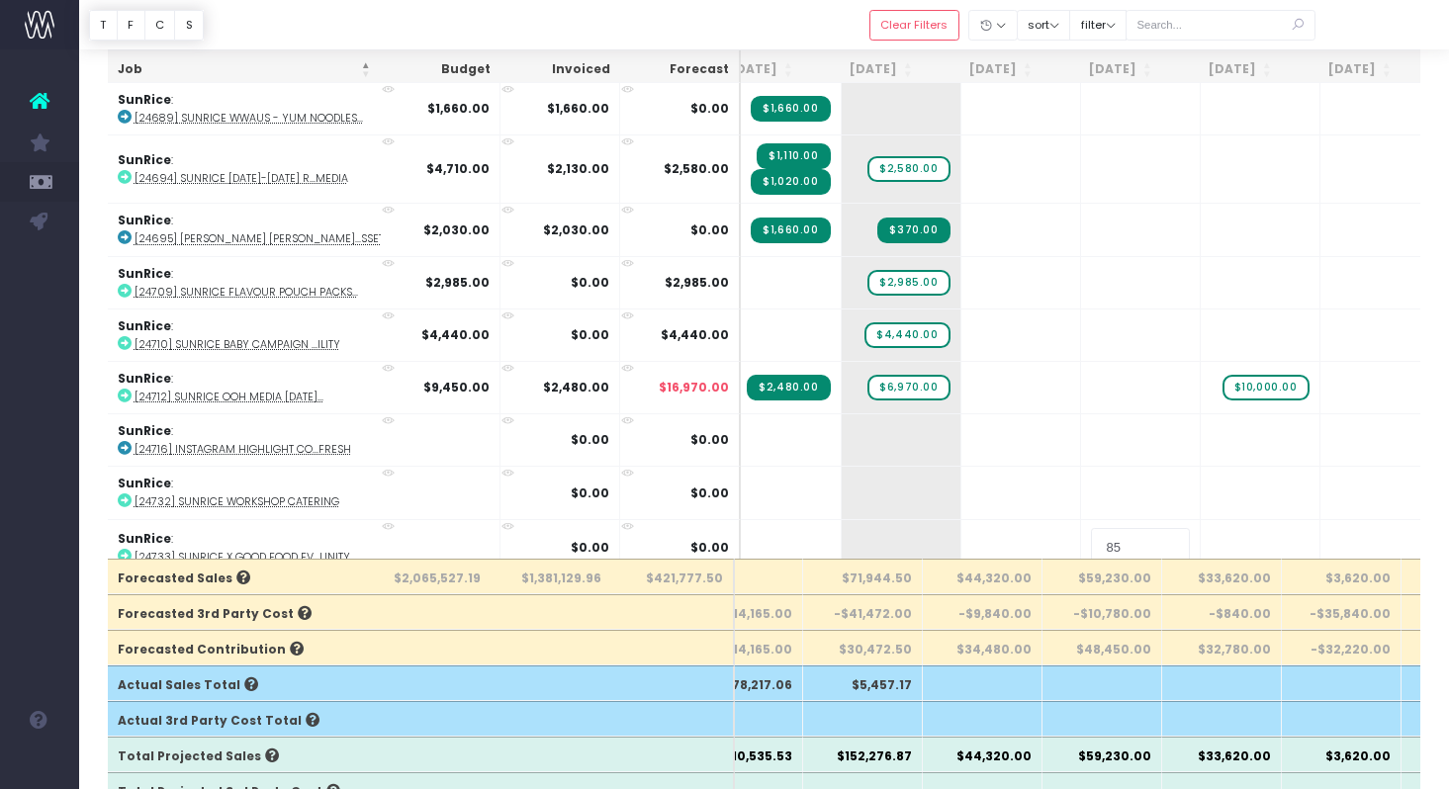
type input "8"
click at [286, 548] on abbr "[24733] SunRice x Good Food Ev...unity" at bounding box center [243, 555] width 216 height 15
click at [384, 545] on span at bounding box center [399, 545] width 30 height 51
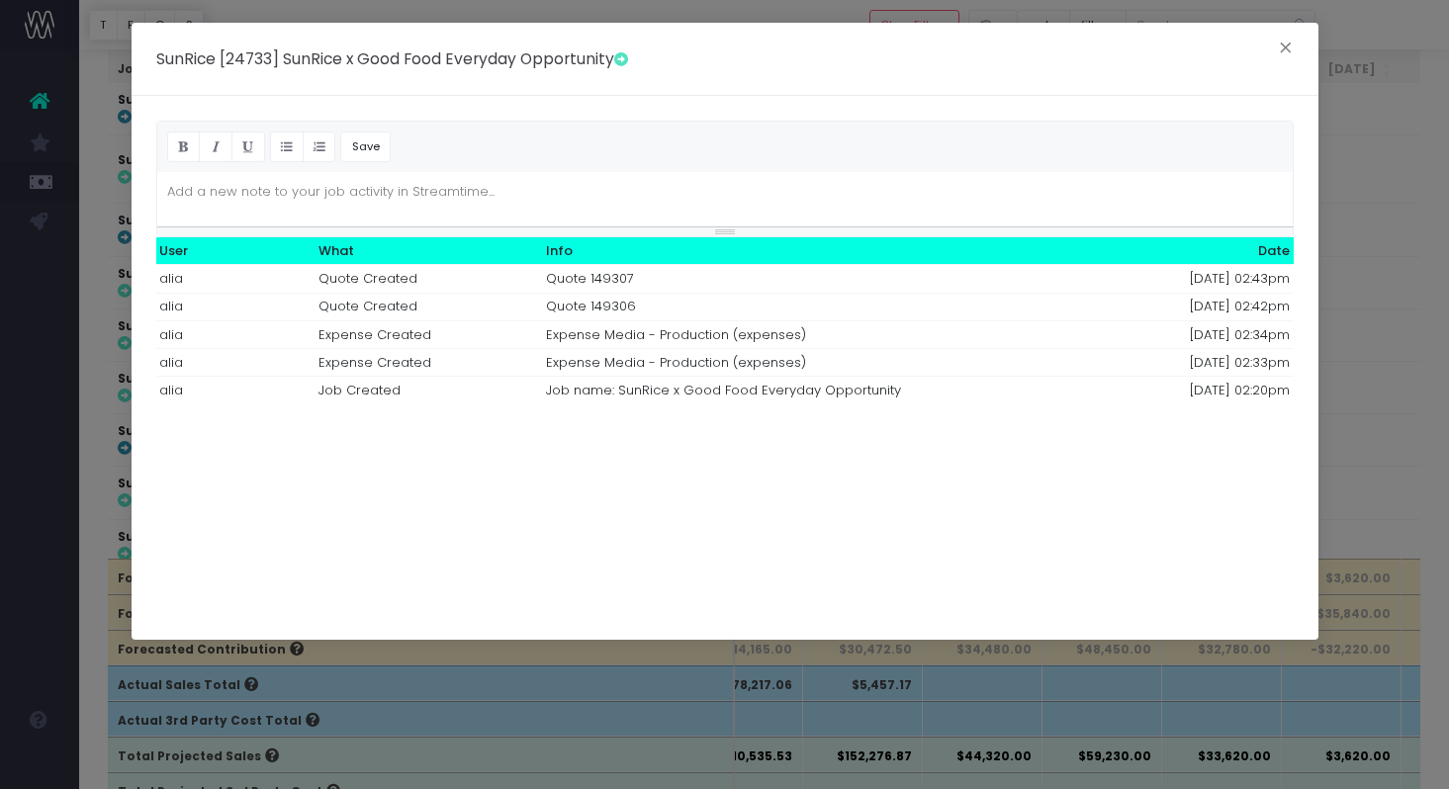
scroll to position [0, 0]
click at [1292, 55] on button "×" at bounding box center [1286, 51] width 42 height 32
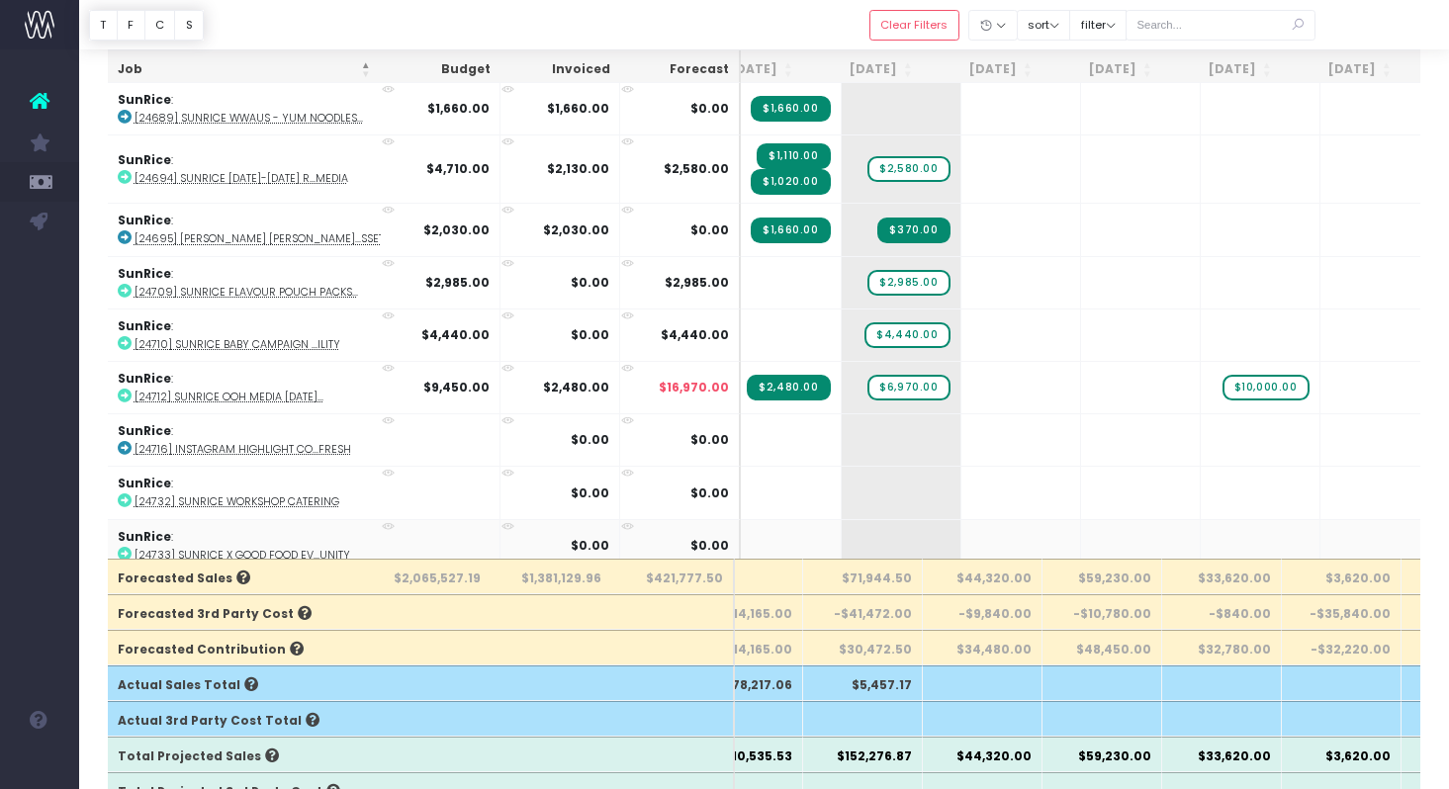
click at [276, 522] on td "SunRice : 25% [24733] SunRice x Good Food Ev...unity" at bounding box center [264, 545] width 312 height 52
click at [384, 549] on span at bounding box center [399, 545] width 30 height 51
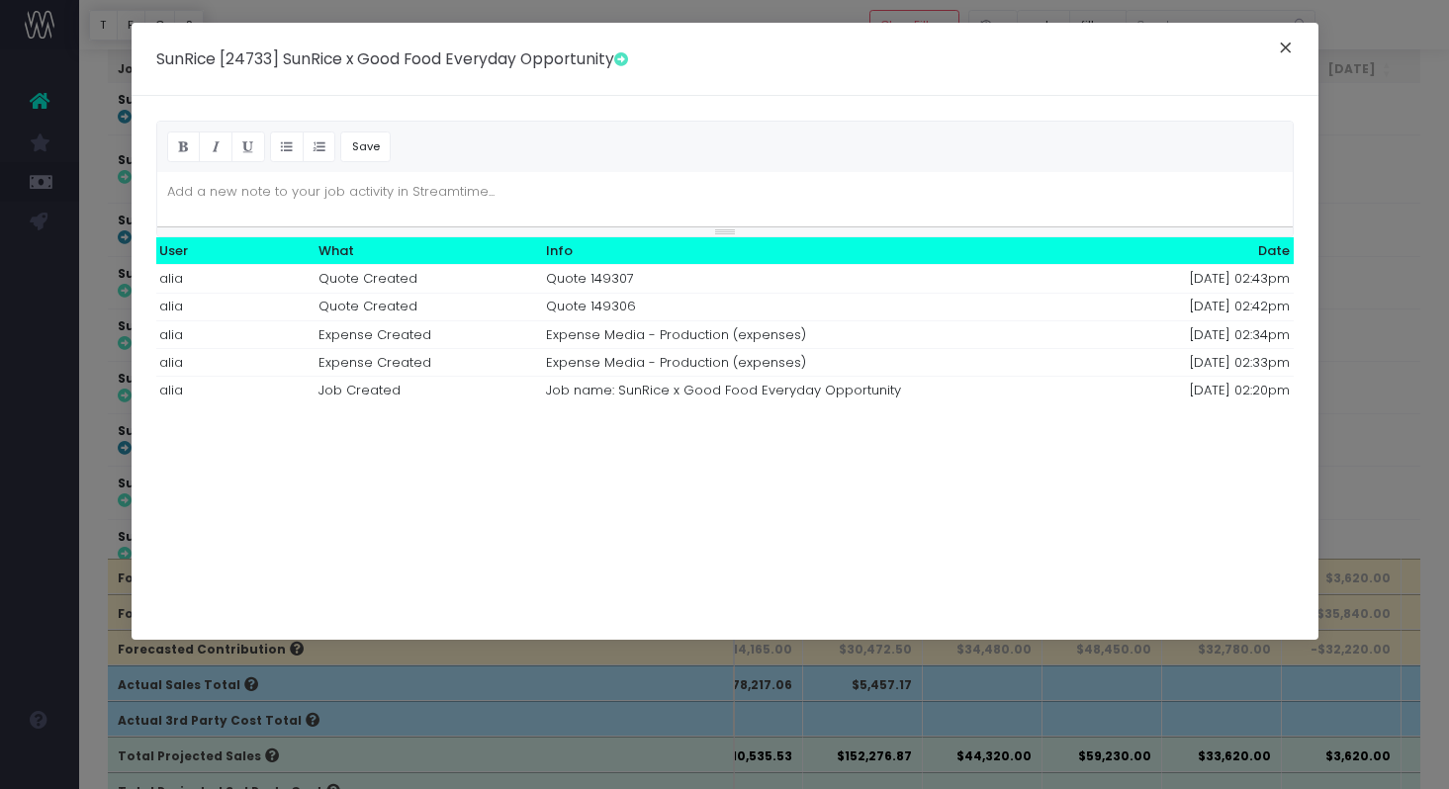
click at [1284, 40] on button "×" at bounding box center [1286, 51] width 42 height 32
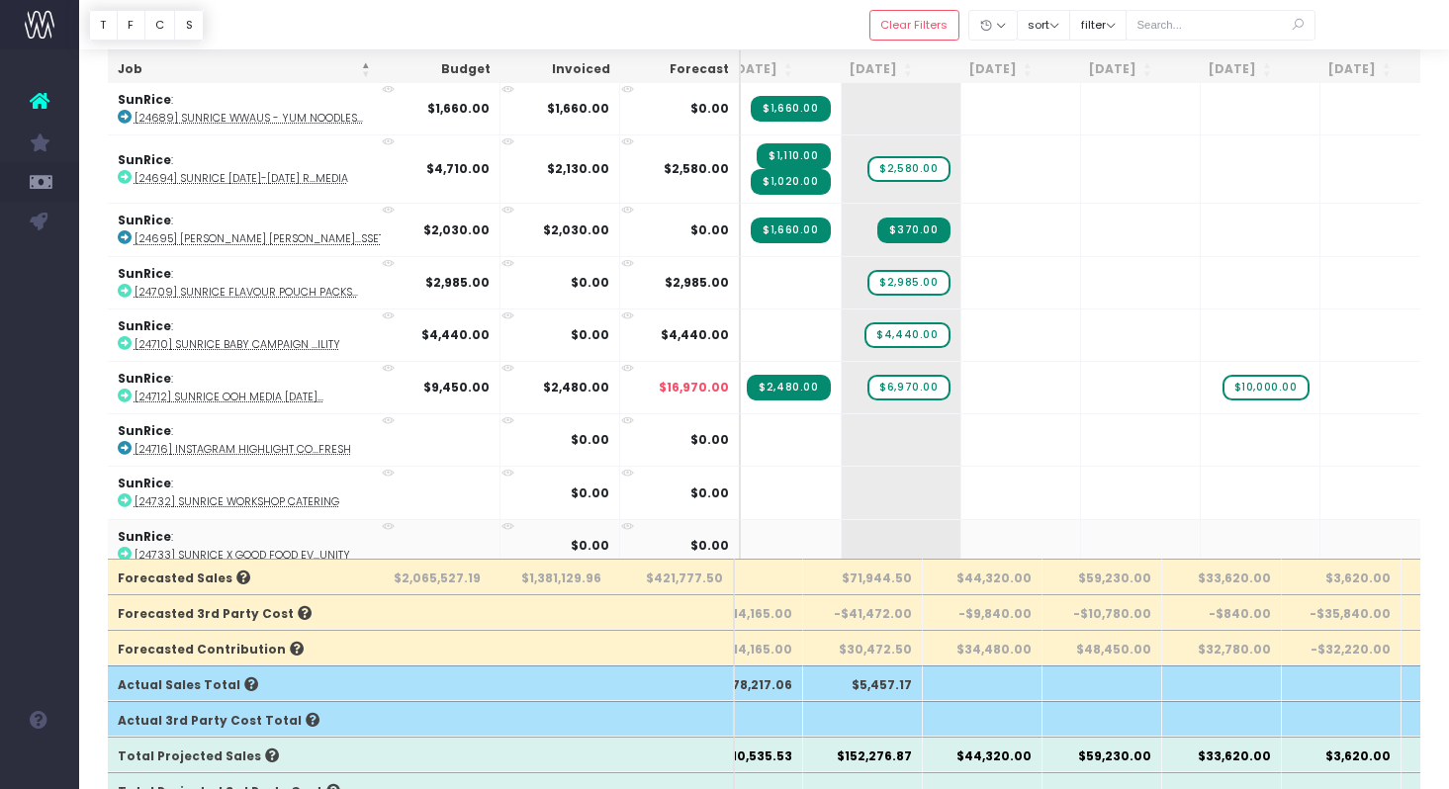
click at [430, 524] on td at bounding box center [441, 545] width 120 height 52
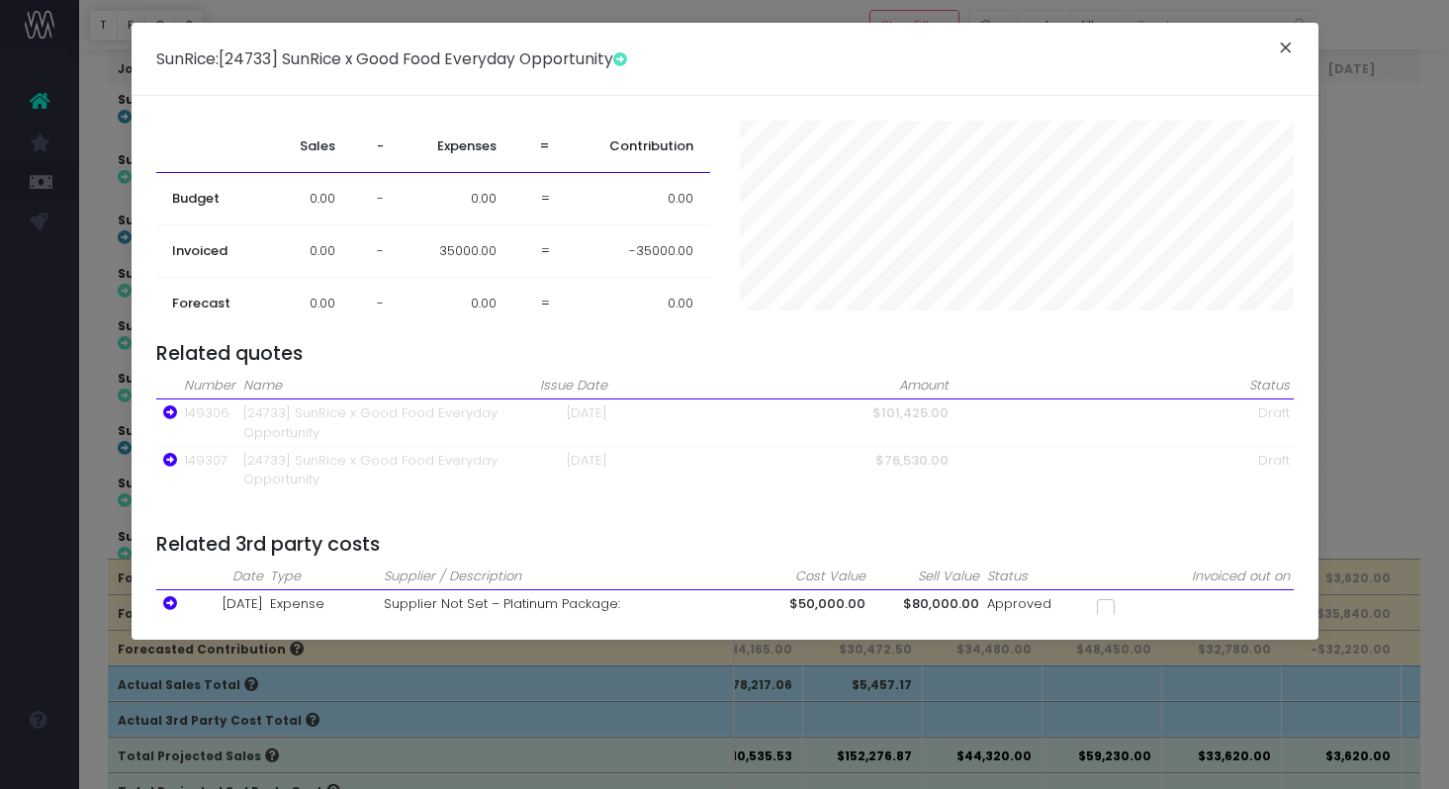
click at [1280, 60] on button "×" at bounding box center [1286, 51] width 42 height 32
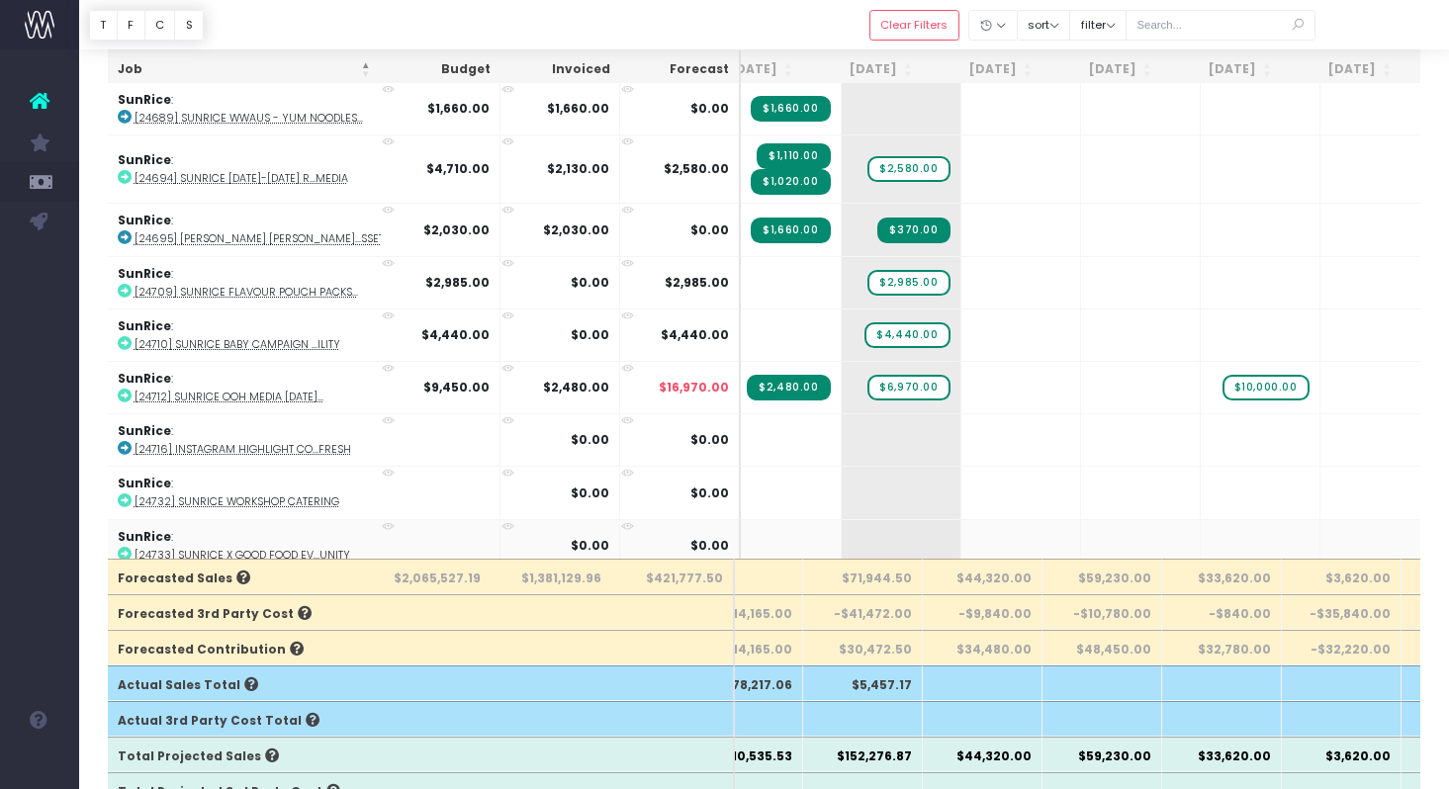
click at [391, 520] on icon at bounding box center [388, 526] width 13 height 13
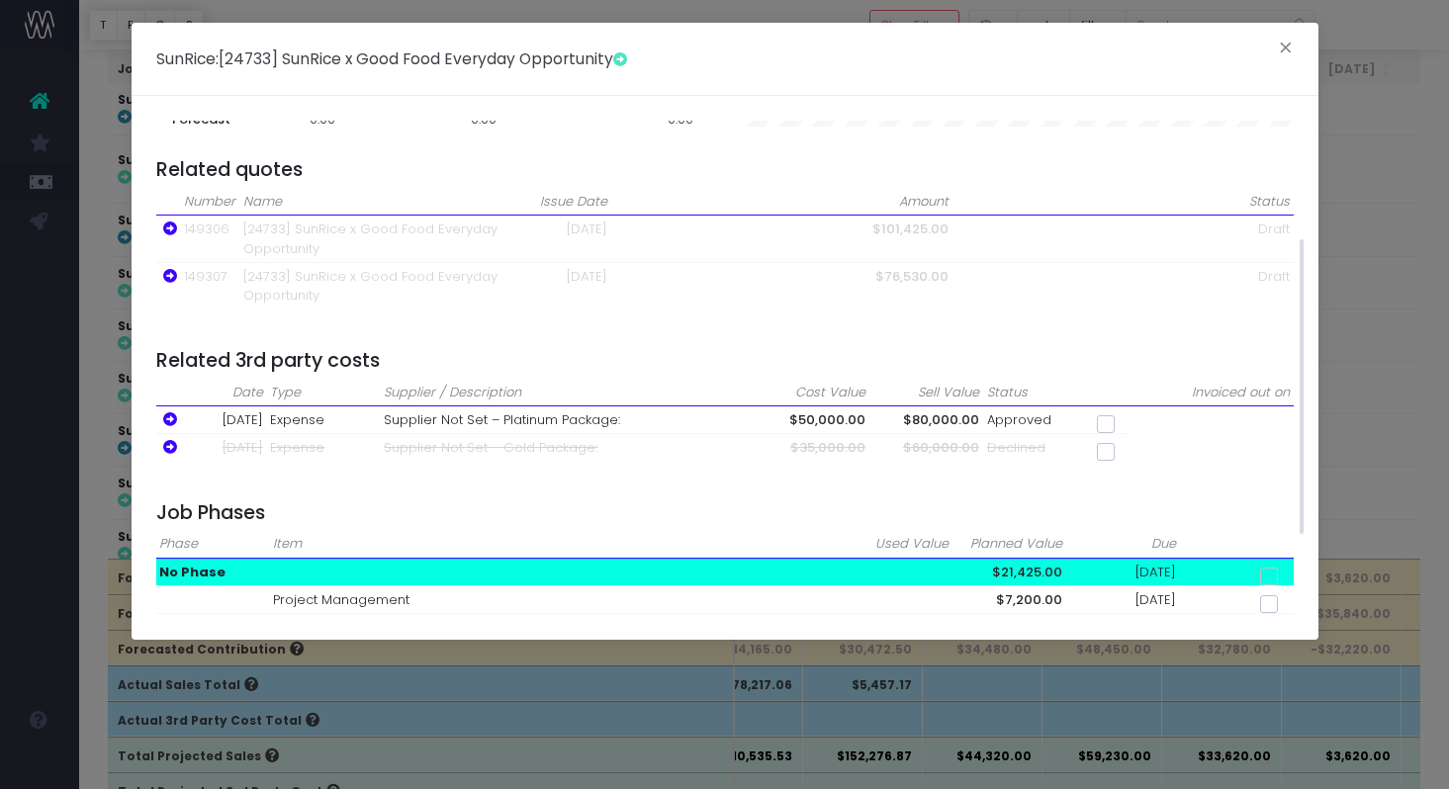
scroll to position [224, 0]
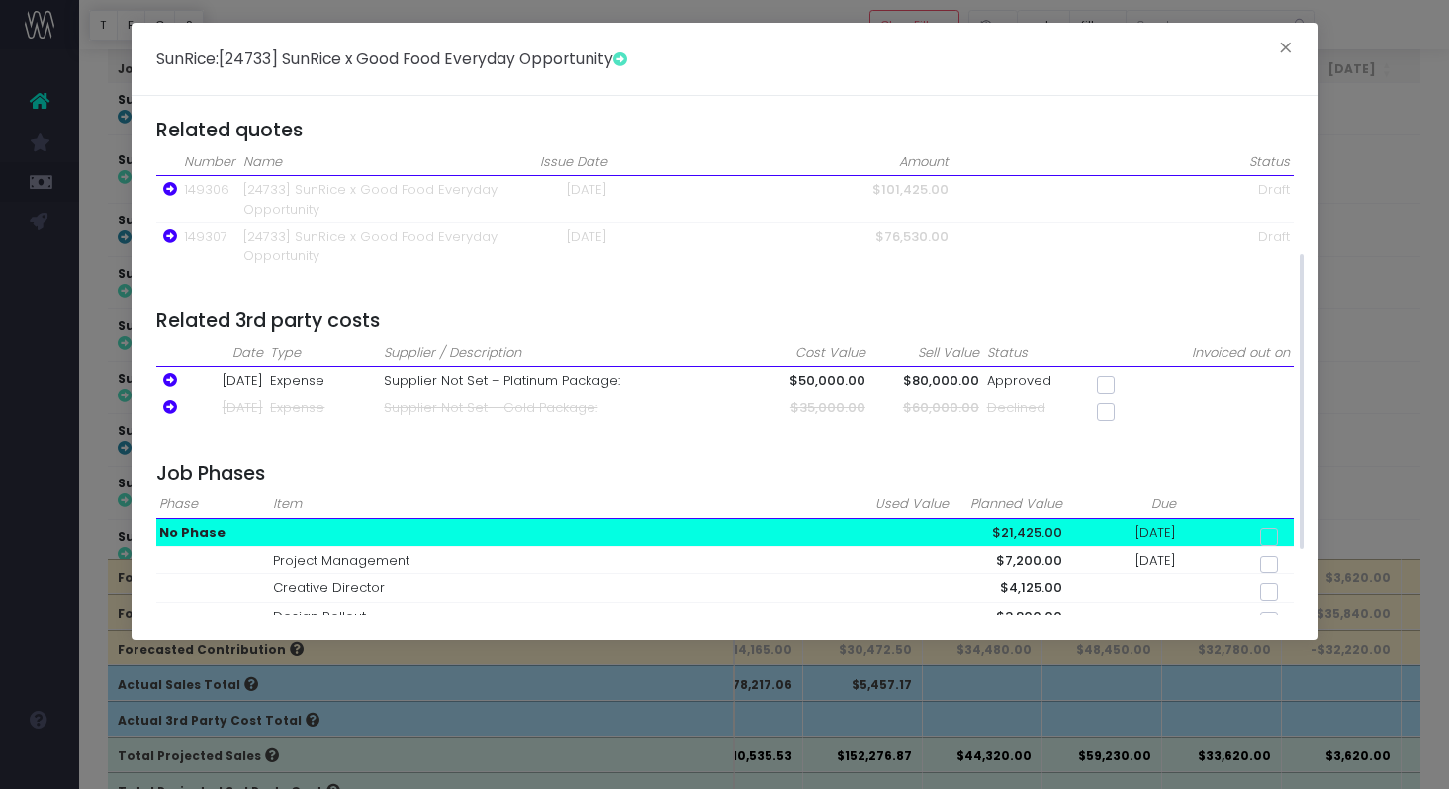
click at [1105, 383] on span at bounding box center [1106, 385] width 18 height 18
click at [1127, 383] on input "checkbox" at bounding box center [1133, 381] width 13 height 13
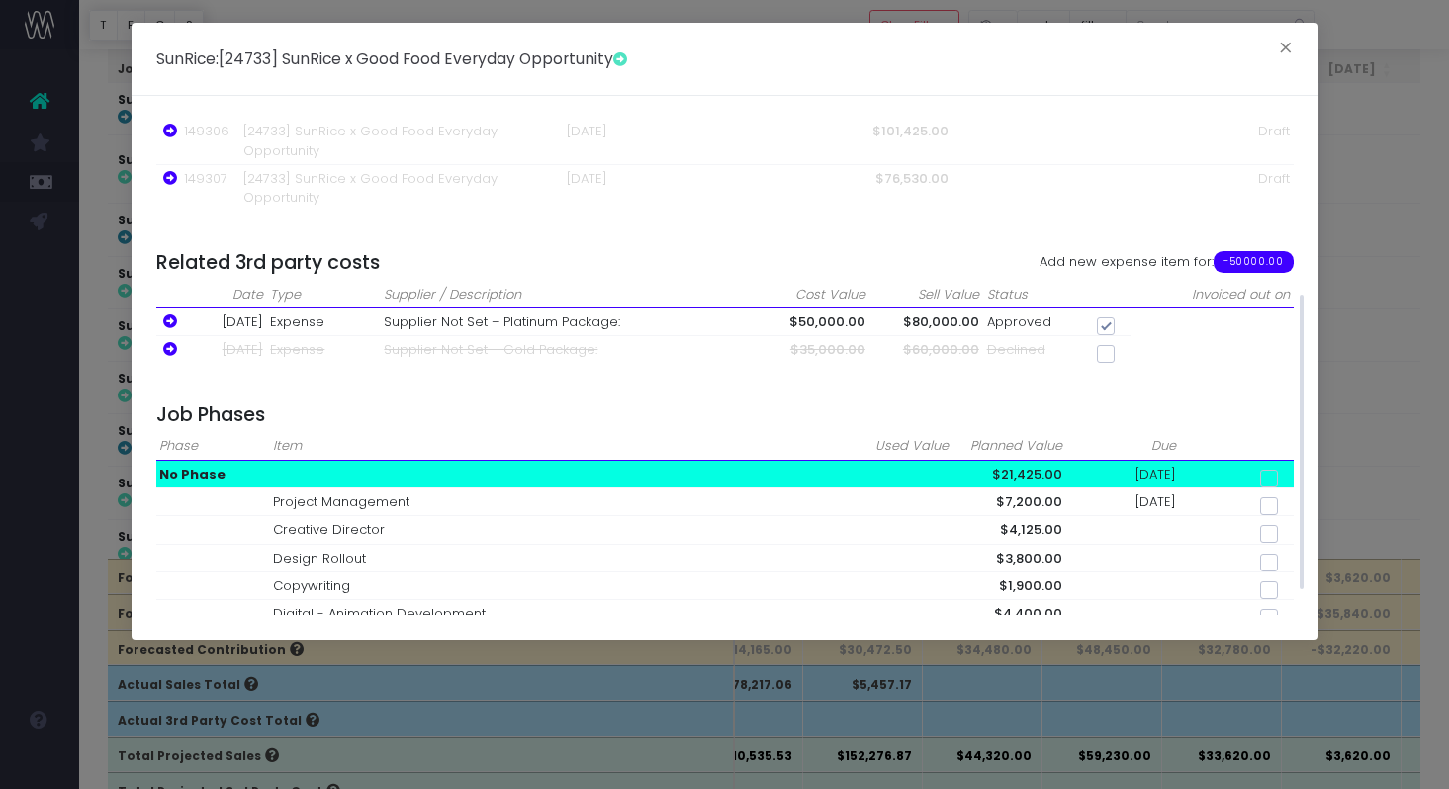
scroll to position [333, 0]
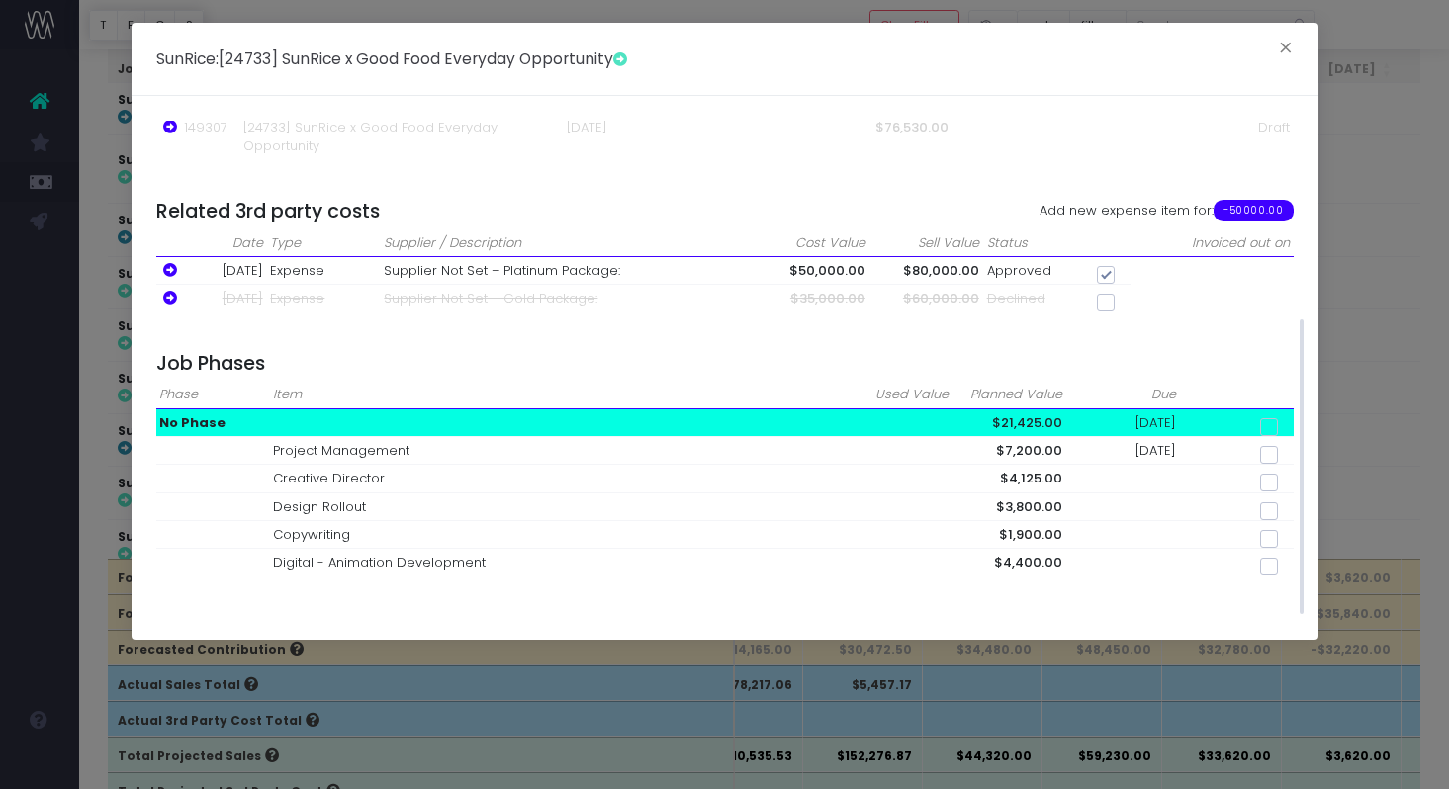
click at [1259, 211] on span "-50000.00" at bounding box center [1253, 211] width 79 height 22
checkbox input "false"
click at [1286, 54] on button "×" at bounding box center [1286, 51] width 42 height 32
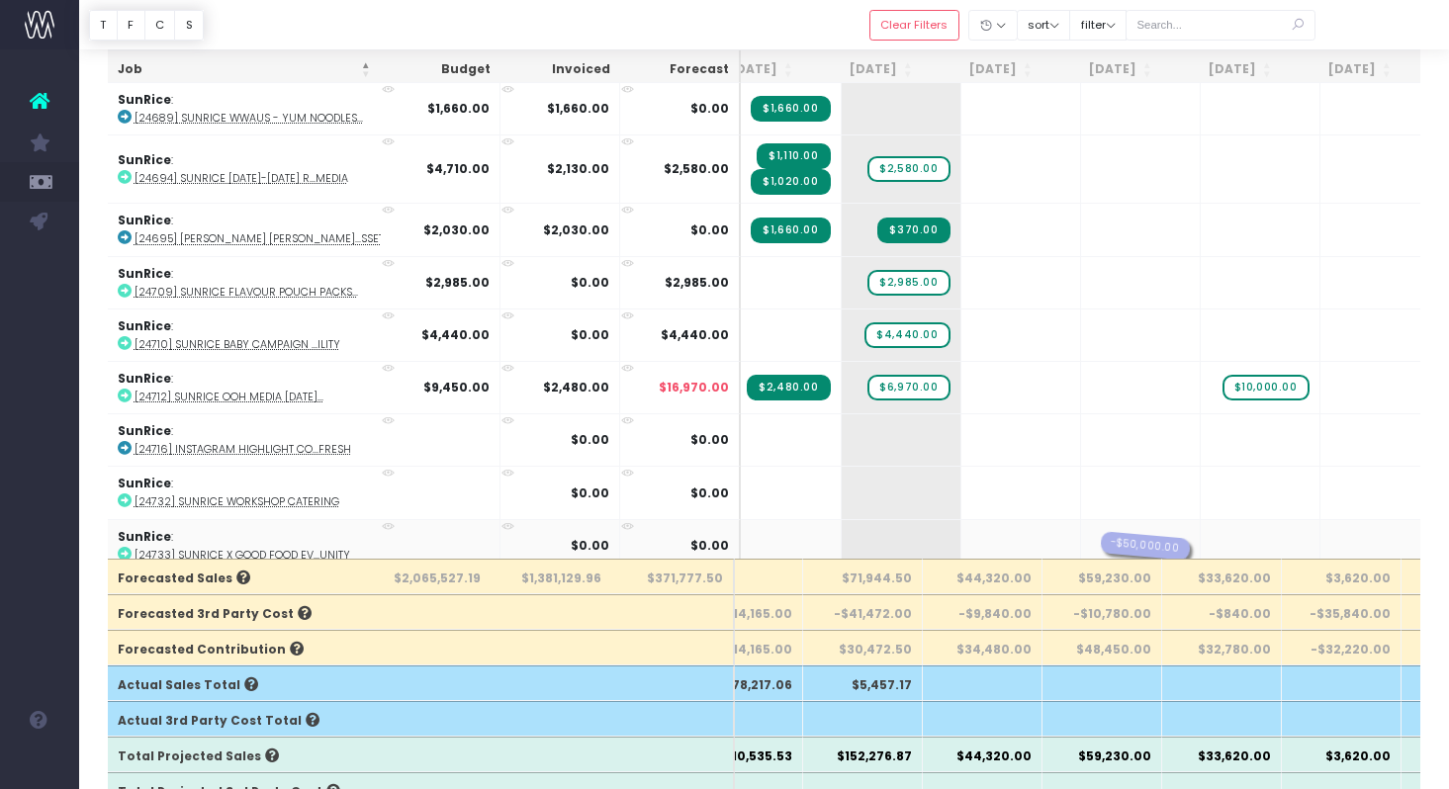
drag, startPoint x: 880, startPoint y: 532, endPoint x: 1107, endPoint y: 524, distance: 226.6
click at [842, 528] on span "+" at bounding box center [871, 545] width 59 height 51
click at [390, 520] on icon at bounding box center [388, 526] width 13 height 13
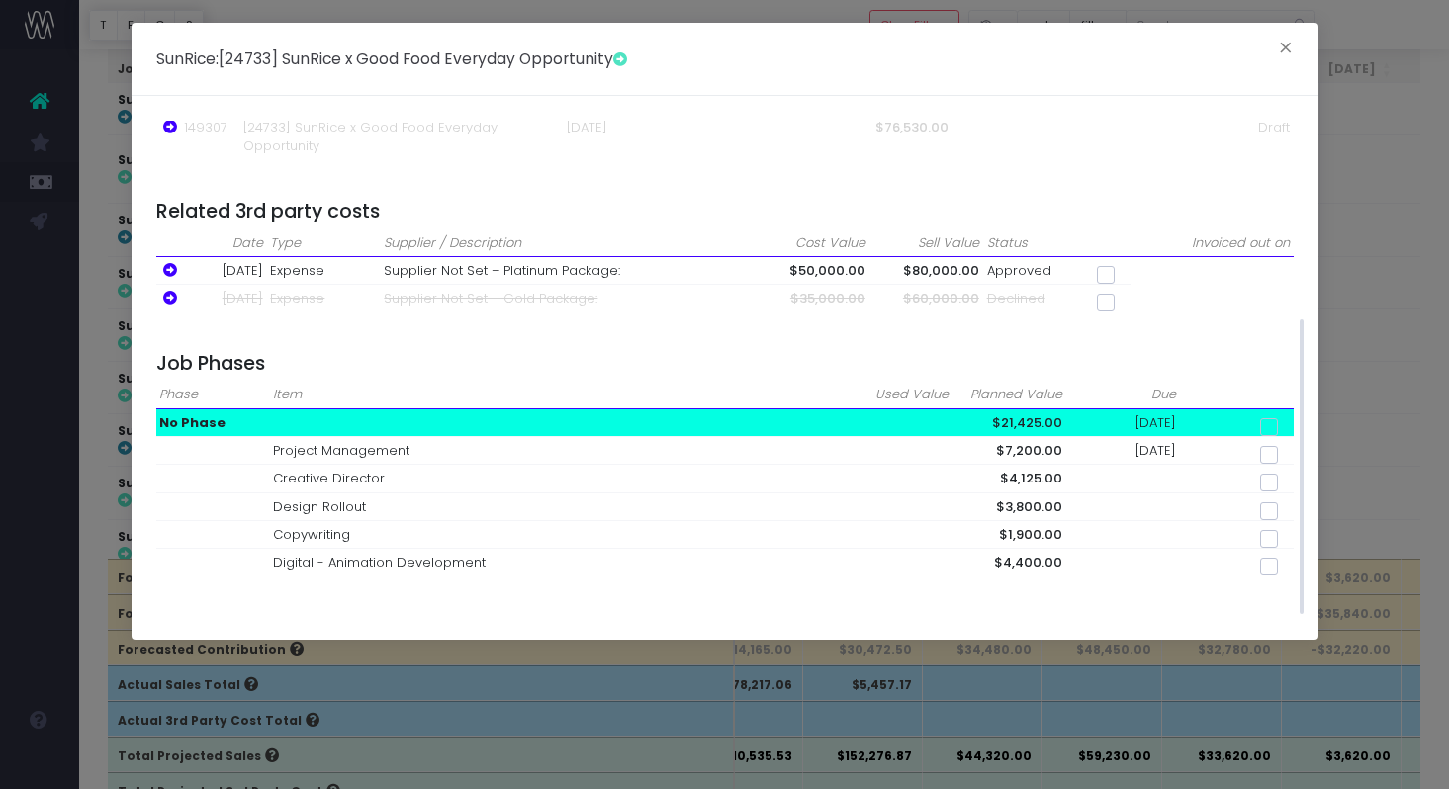
click at [1273, 423] on span at bounding box center [1269, 427] width 18 height 18
click at [1290, 423] on input "checkbox" at bounding box center [1296, 423] width 13 height 13
checkbox input "true"
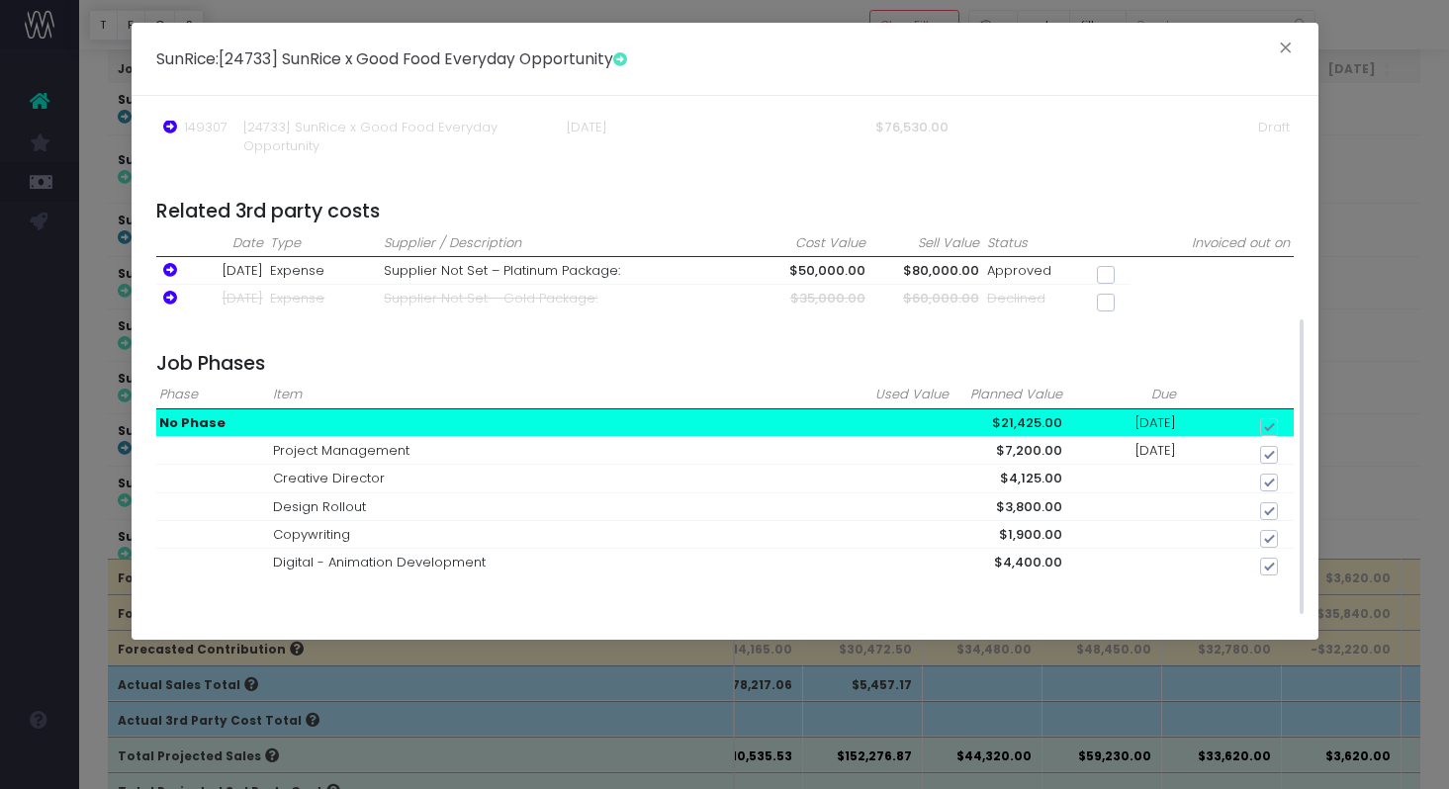
checkbox input "true"
click at [1247, 360] on span "21425.00" at bounding box center [1255, 365] width 78 height 26
checkbox input "false"
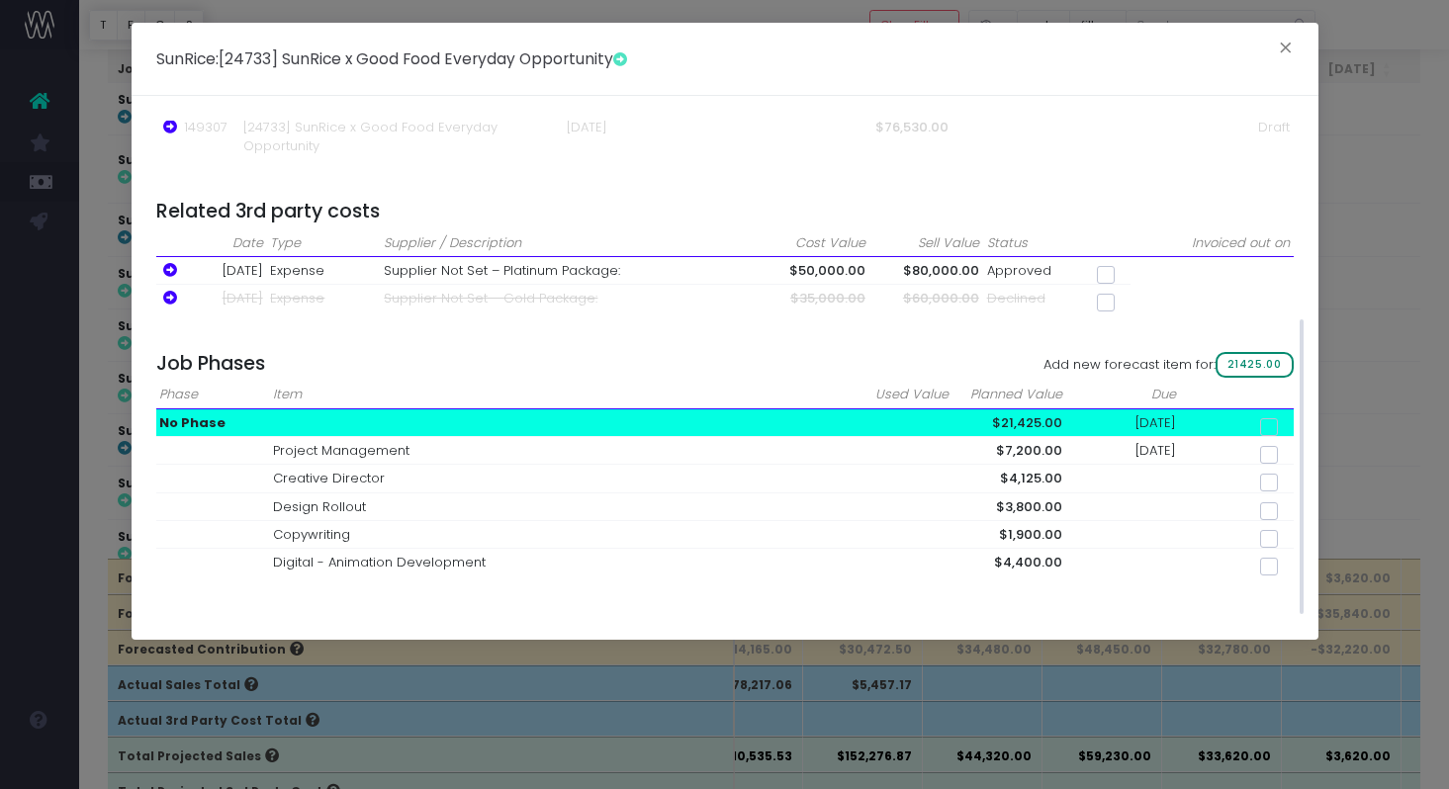
checkbox input "false"
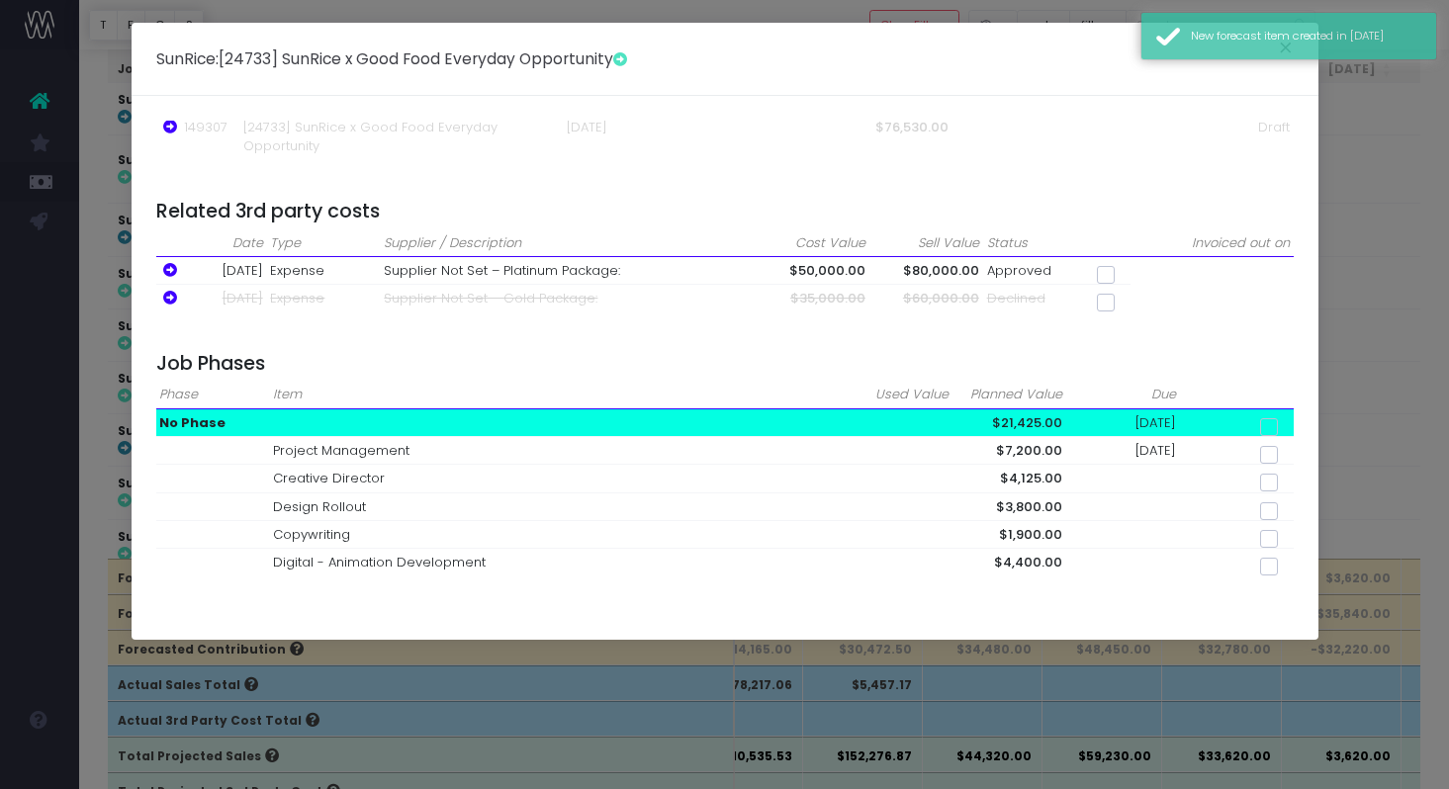
click at [1209, 105] on div "Sales - Expenses = Contribution Budget 0.00 - 0.00 = 0.00 Invoiced 0.00 - 35000…" at bounding box center [725, 368] width 1187 height 544
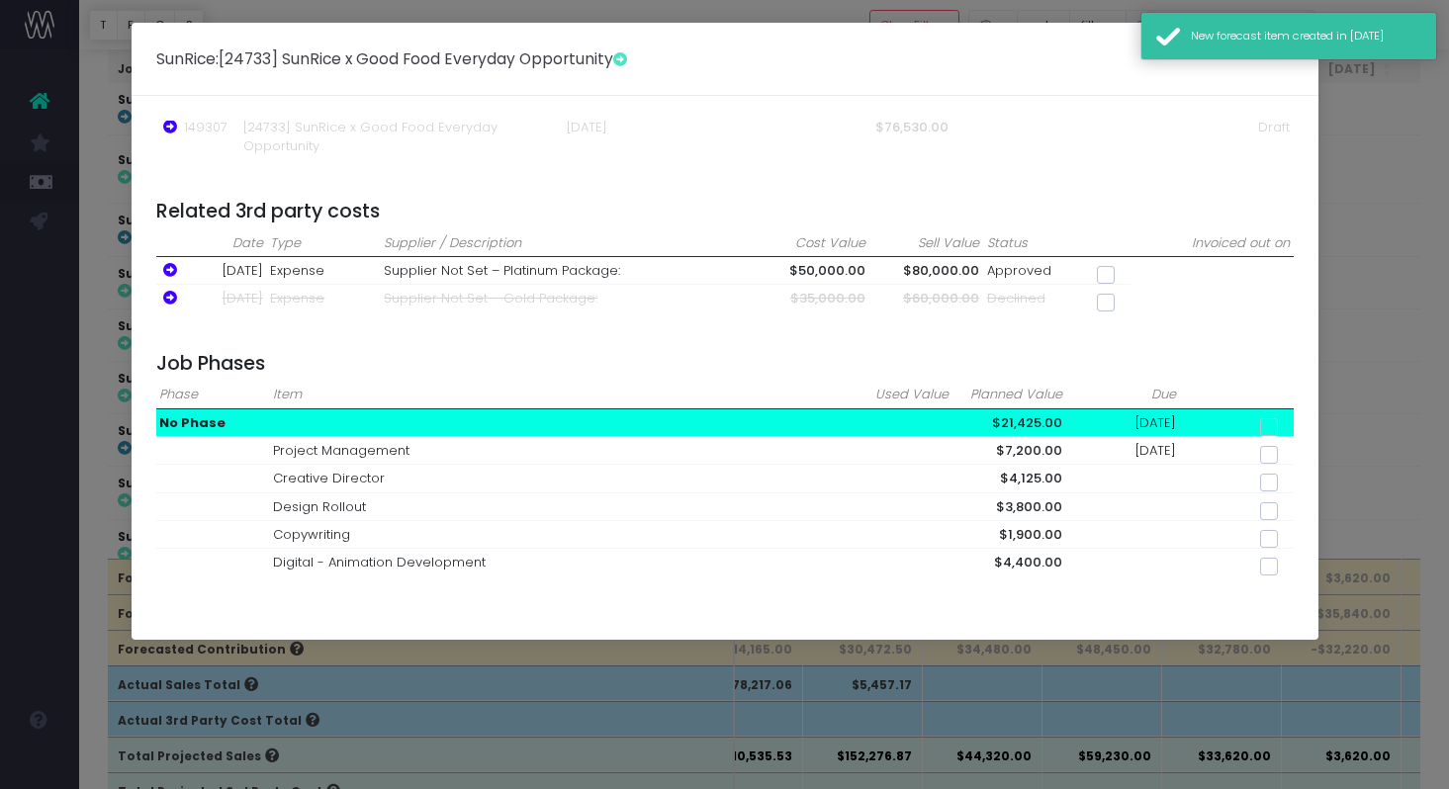
click at [1277, 50] on div "New forecast item created in May 2026" at bounding box center [1288, 36] width 297 height 48
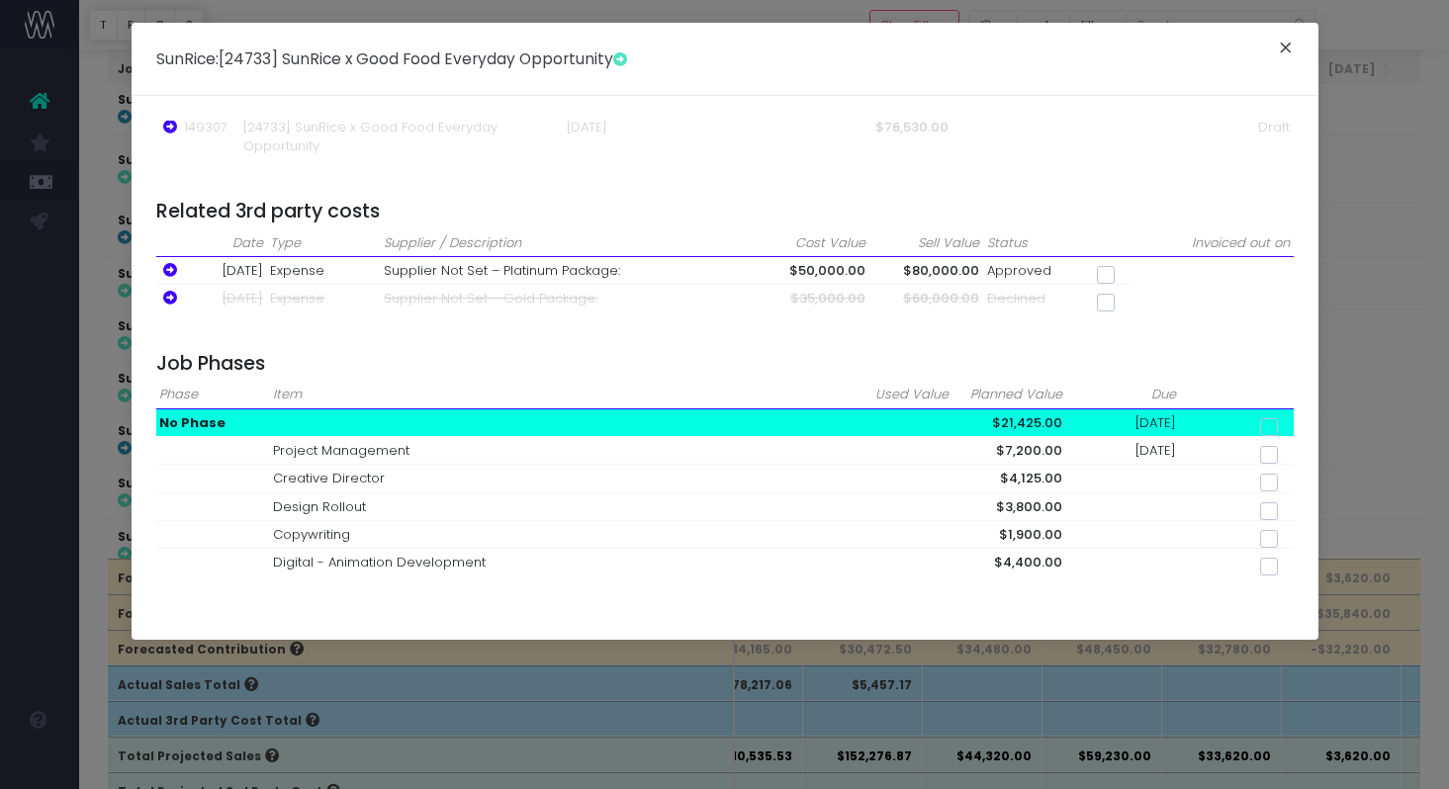
click at [1291, 46] on button "×" at bounding box center [1286, 51] width 42 height 32
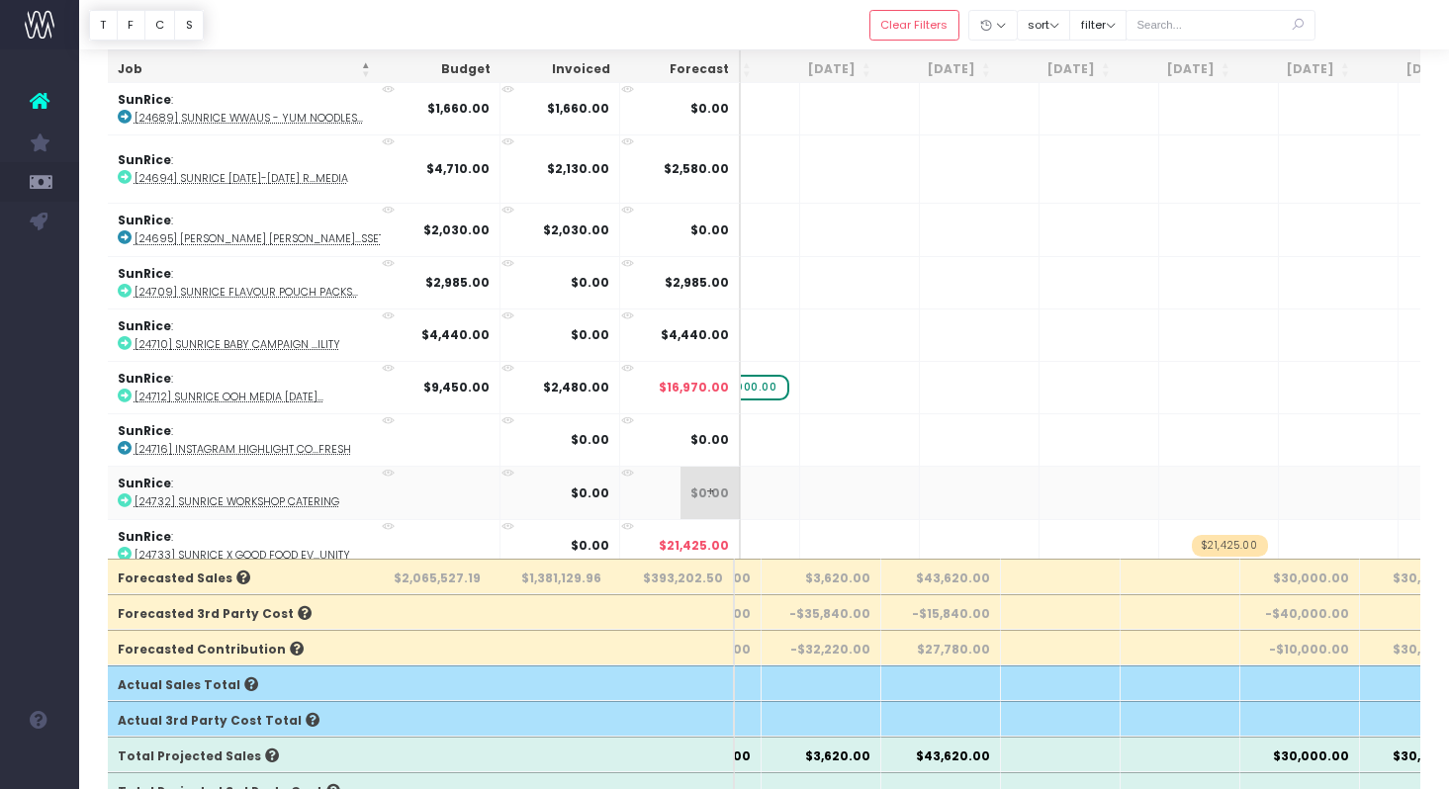
scroll to position [0, 677]
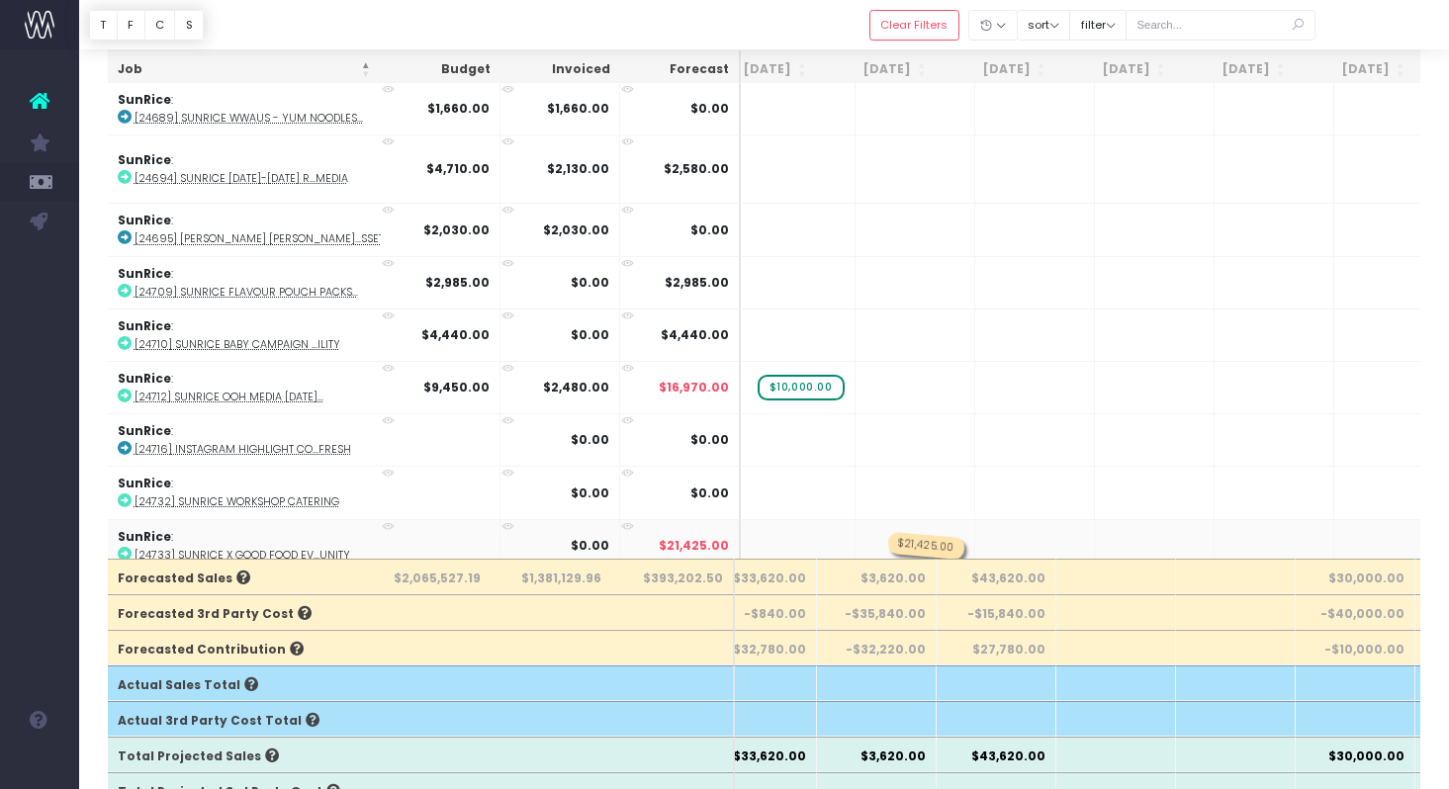
drag, startPoint x: 1262, startPoint y: 536, endPoint x: 906, endPoint y: 543, distance: 356.2
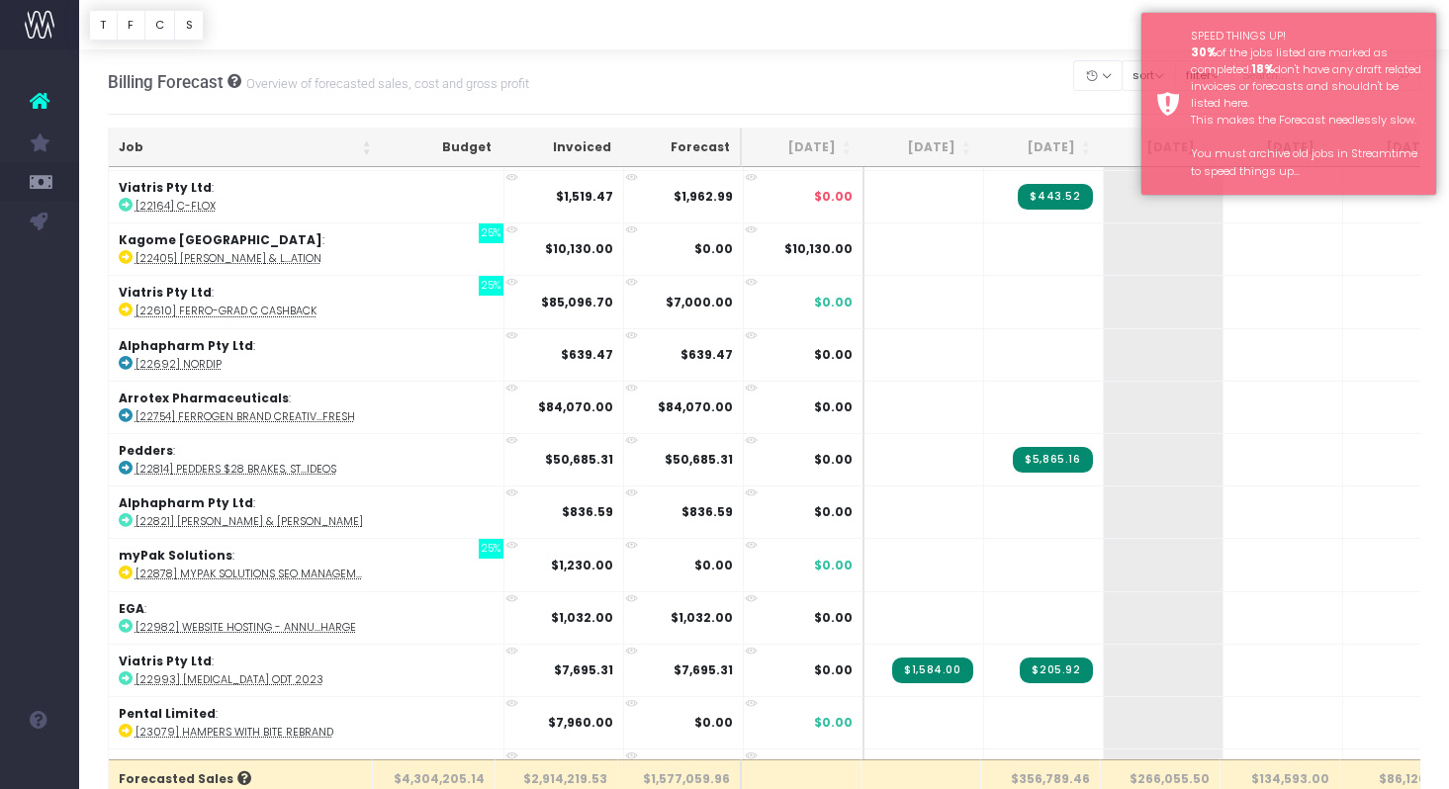
scroll to position [863, 0]
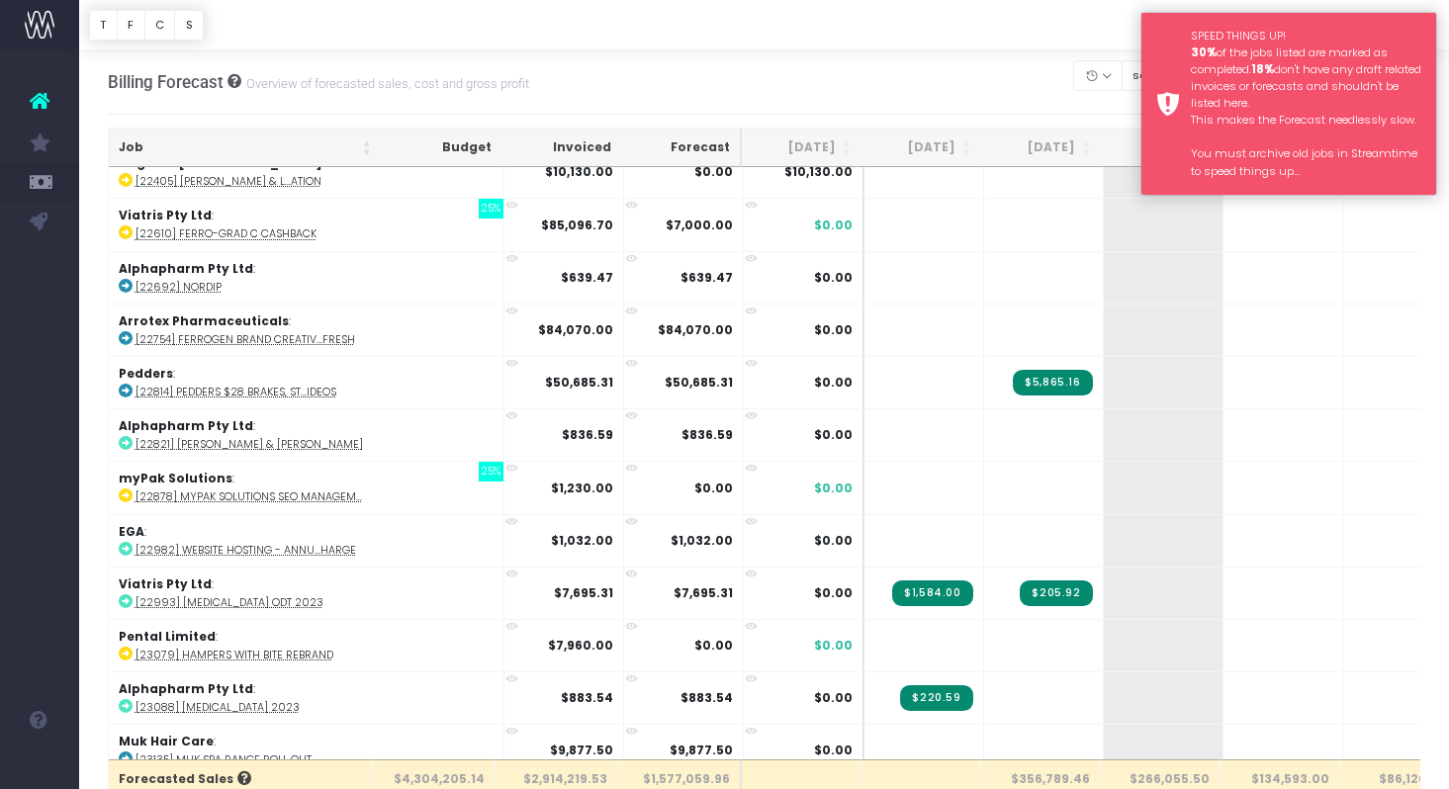
click at [1240, 56] on div "SPEED THINGS UP! 30% of the jobs listed are marked as completed. 18% don't have…" at bounding box center [1306, 104] width 230 height 152
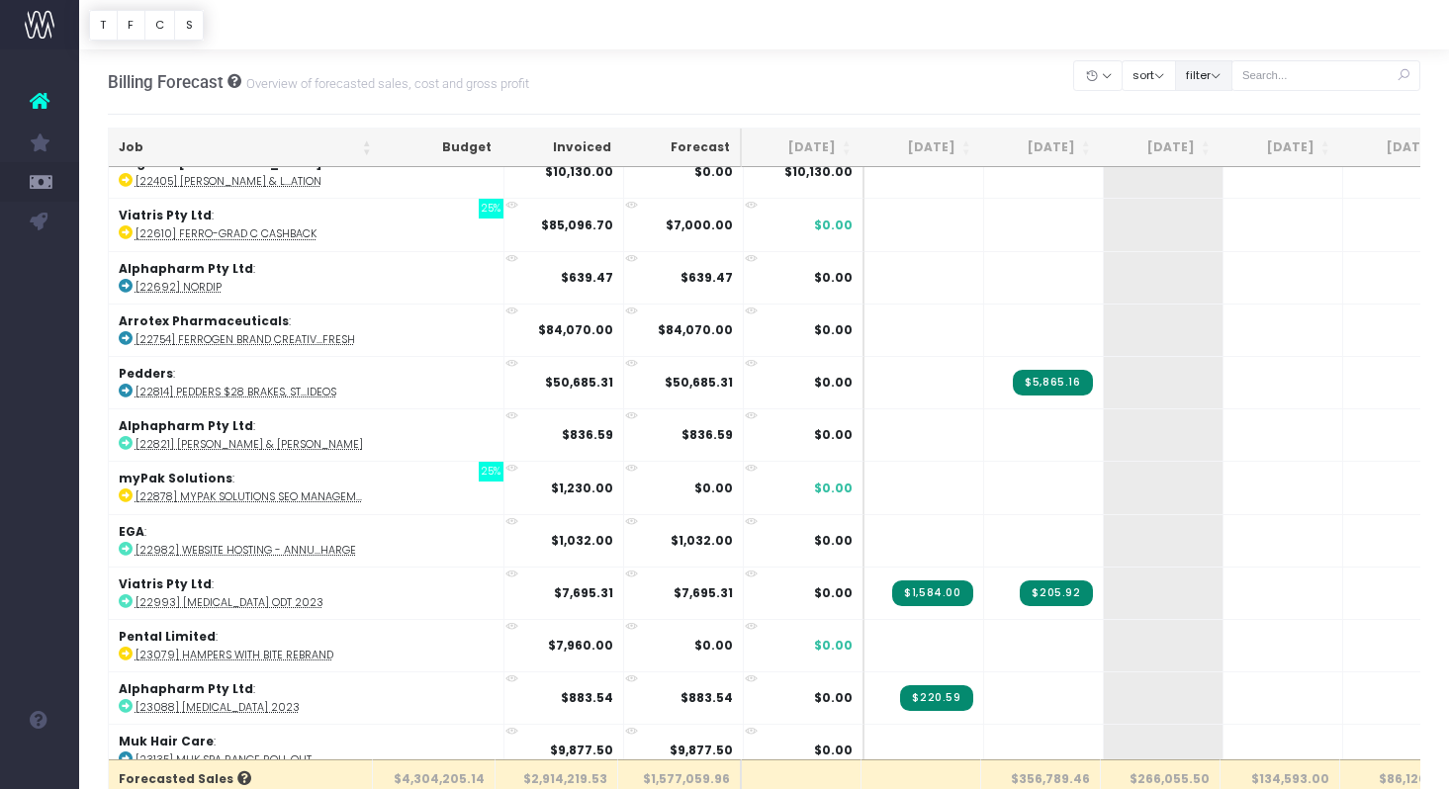
click at [1232, 74] on button "filter" at bounding box center [1203, 75] width 57 height 31
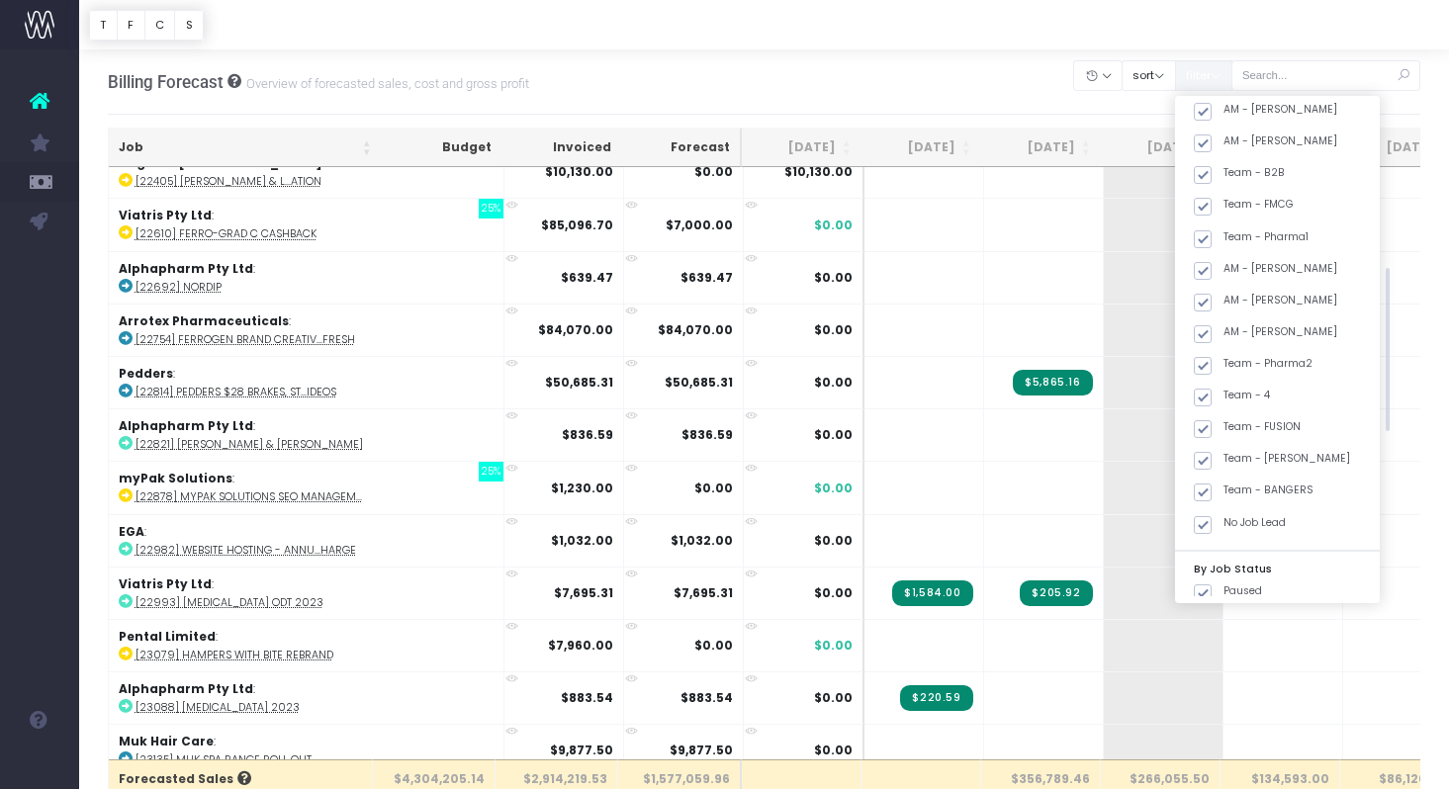
scroll to position [540, 0]
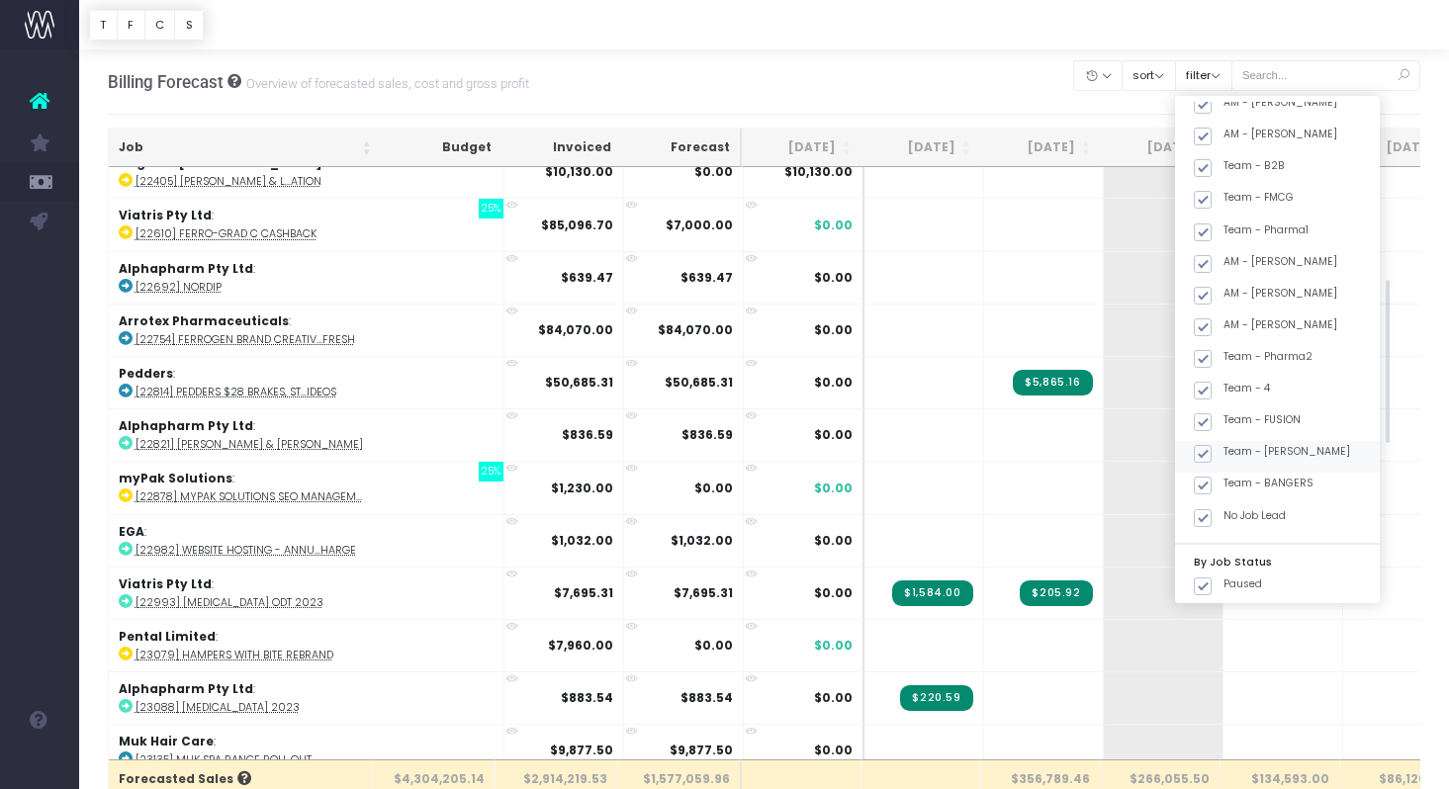
click at [1212, 453] on span at bounding box center [1203, 454] width 18 height 18
click at [1228, 453] on input "Team - [PERSON_NAME]" at bounding box center [1230, 450] width 13 height 13
click at [1212, 453] on span at bounding box center [1203, 454] width 18 height 18
click at [1228, 453] on input "Team - [PERSON_NAME]" at bounding box center [1230, 450] width 13 height 13
checkbox input "true"
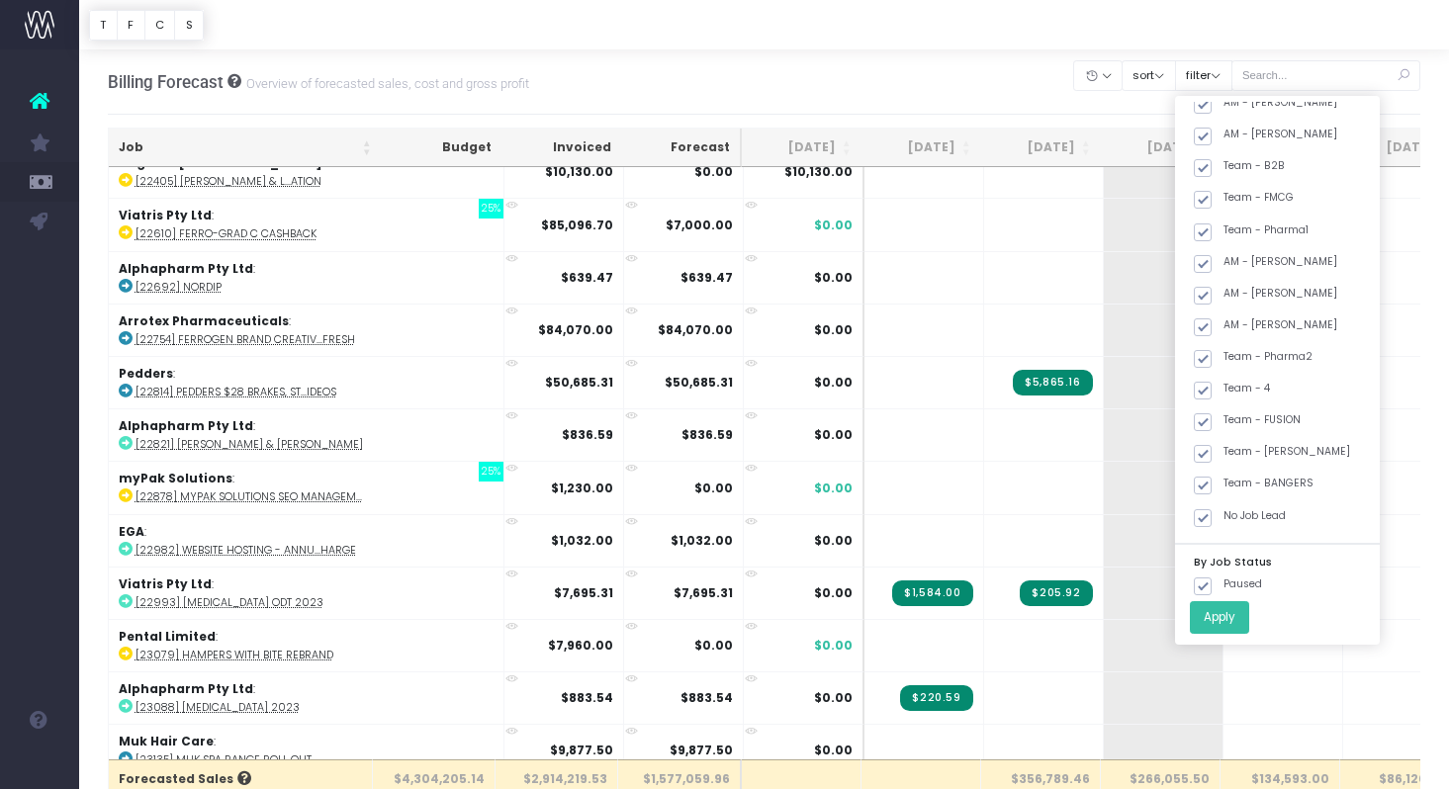
click at [1245, 617] on button "Apply" at bounding box center [1219, 617] width 59 height 33
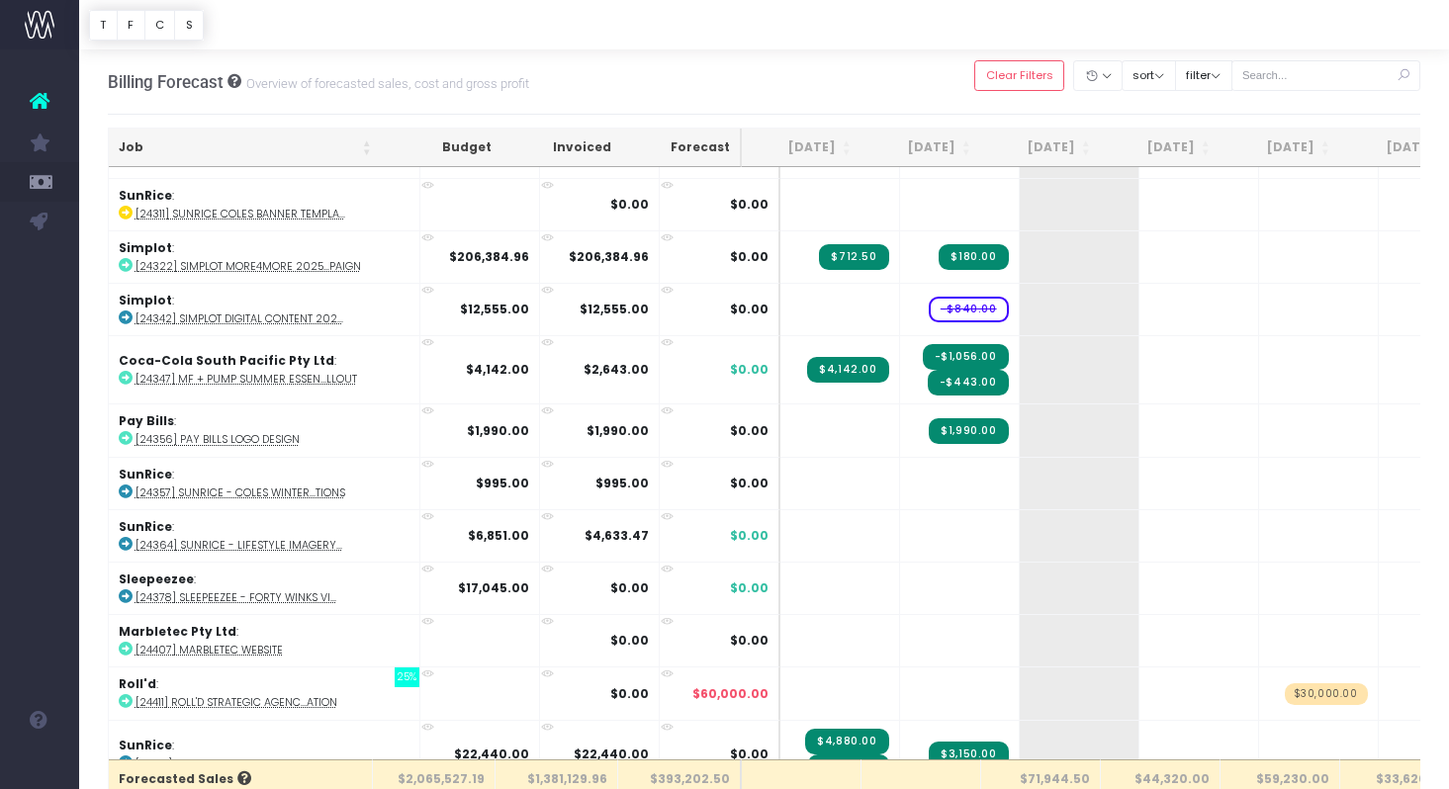
click at [267, 158] on th "Job" at bounding box center [245, 148] width 273 height 39
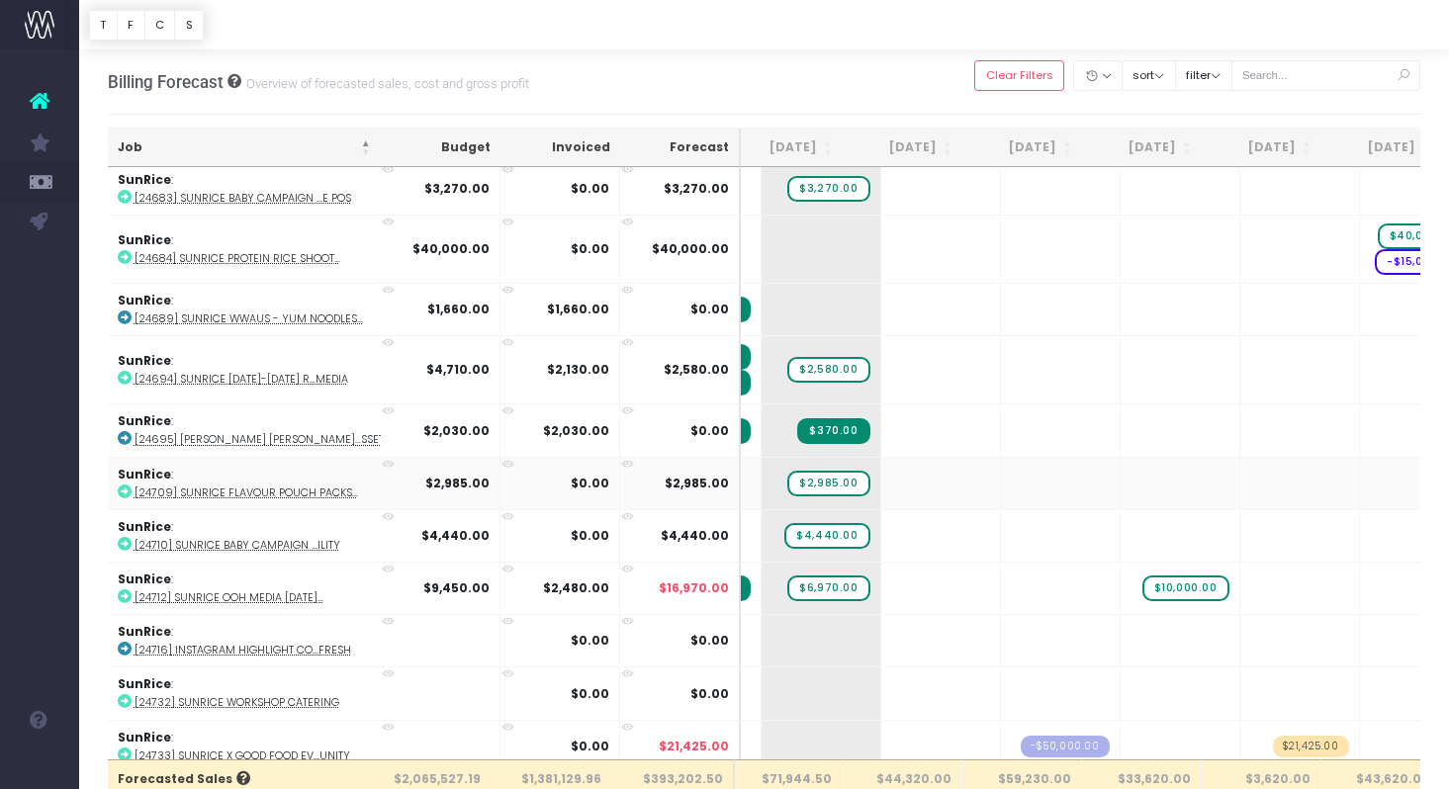
scroll to position [0, 0]
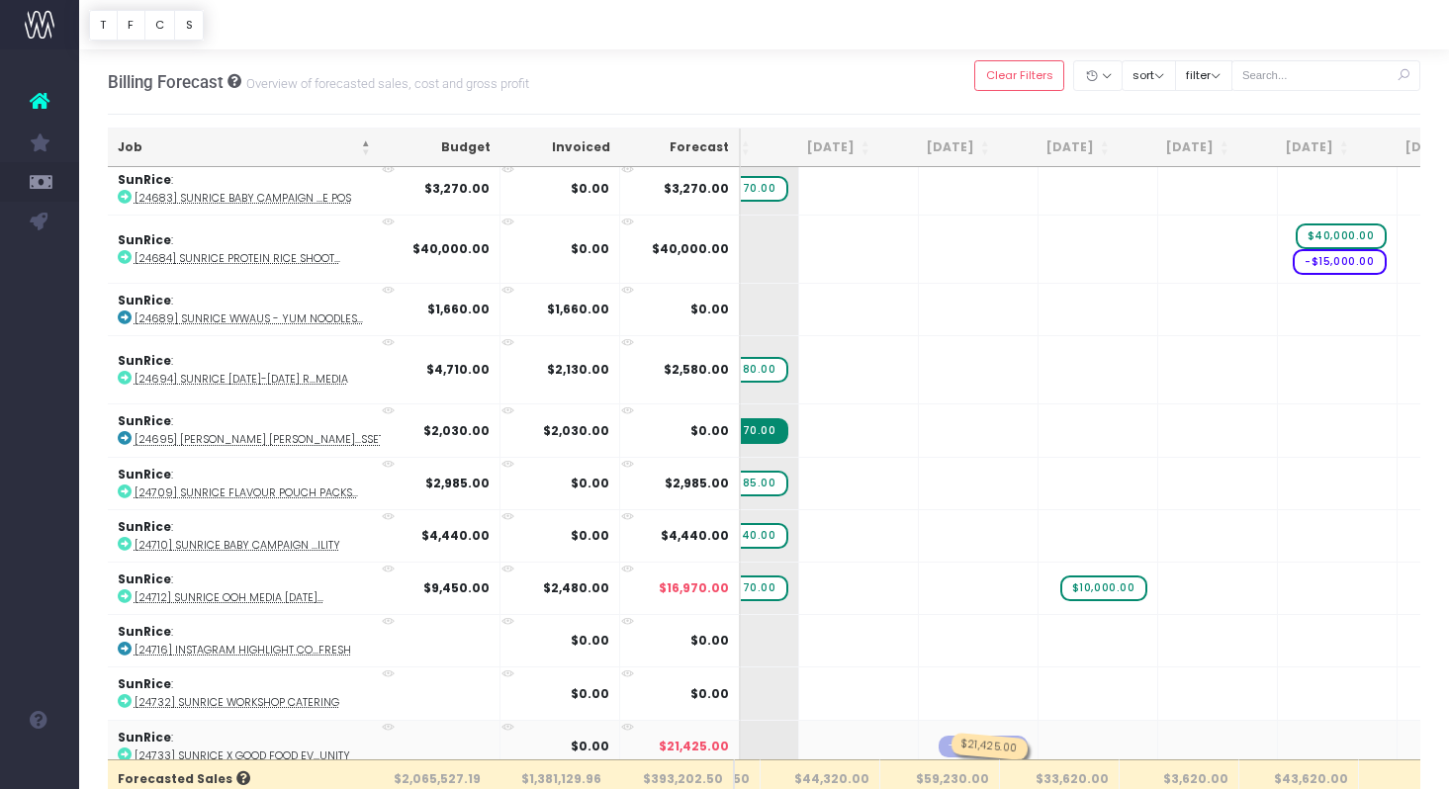
drag, startPoint x: 1197, startPoint y: 730, endPoint x: 981, endPoint y: 723, distance: 215.7
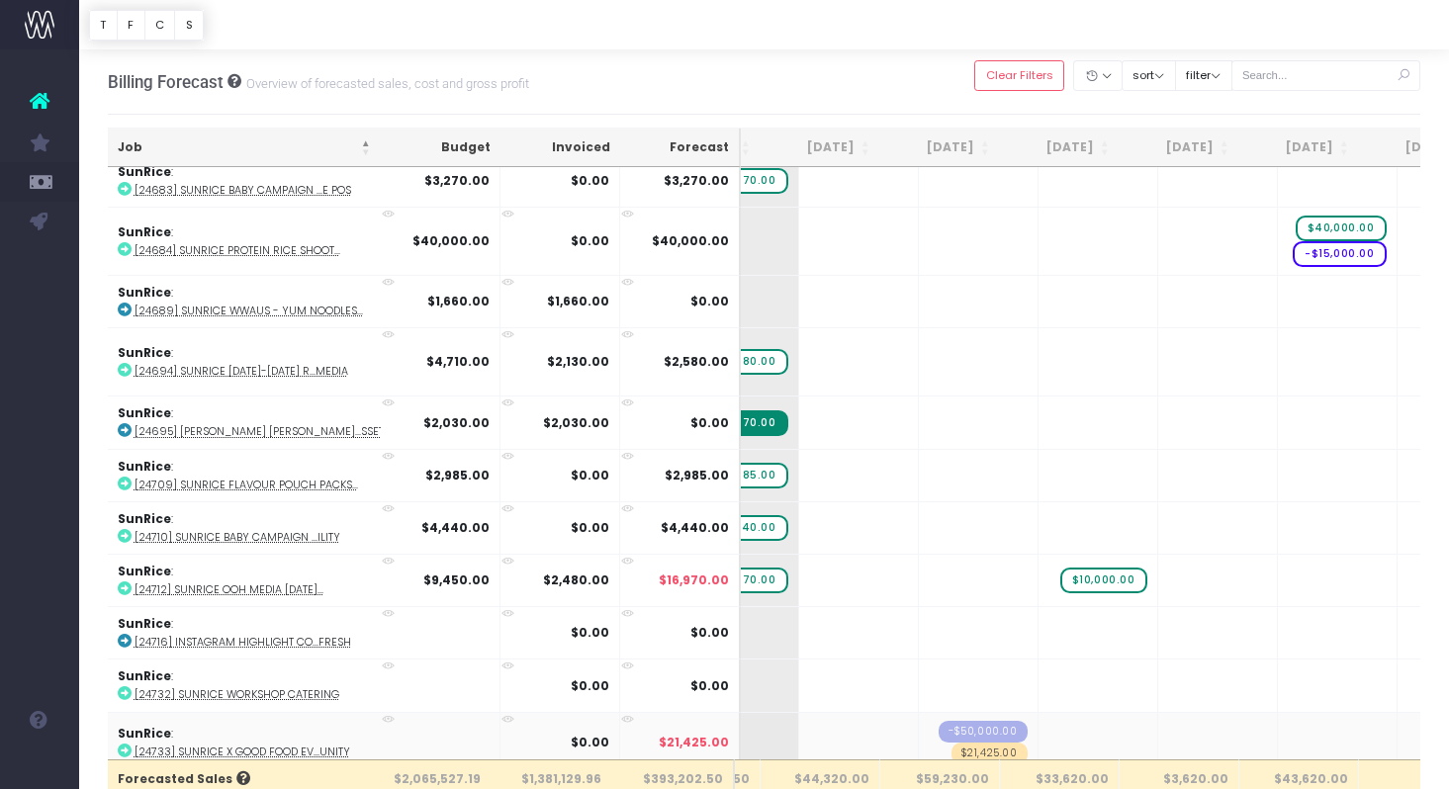
click at [390, 729] on icon at bounding box center [398, 737] width 17 height 17
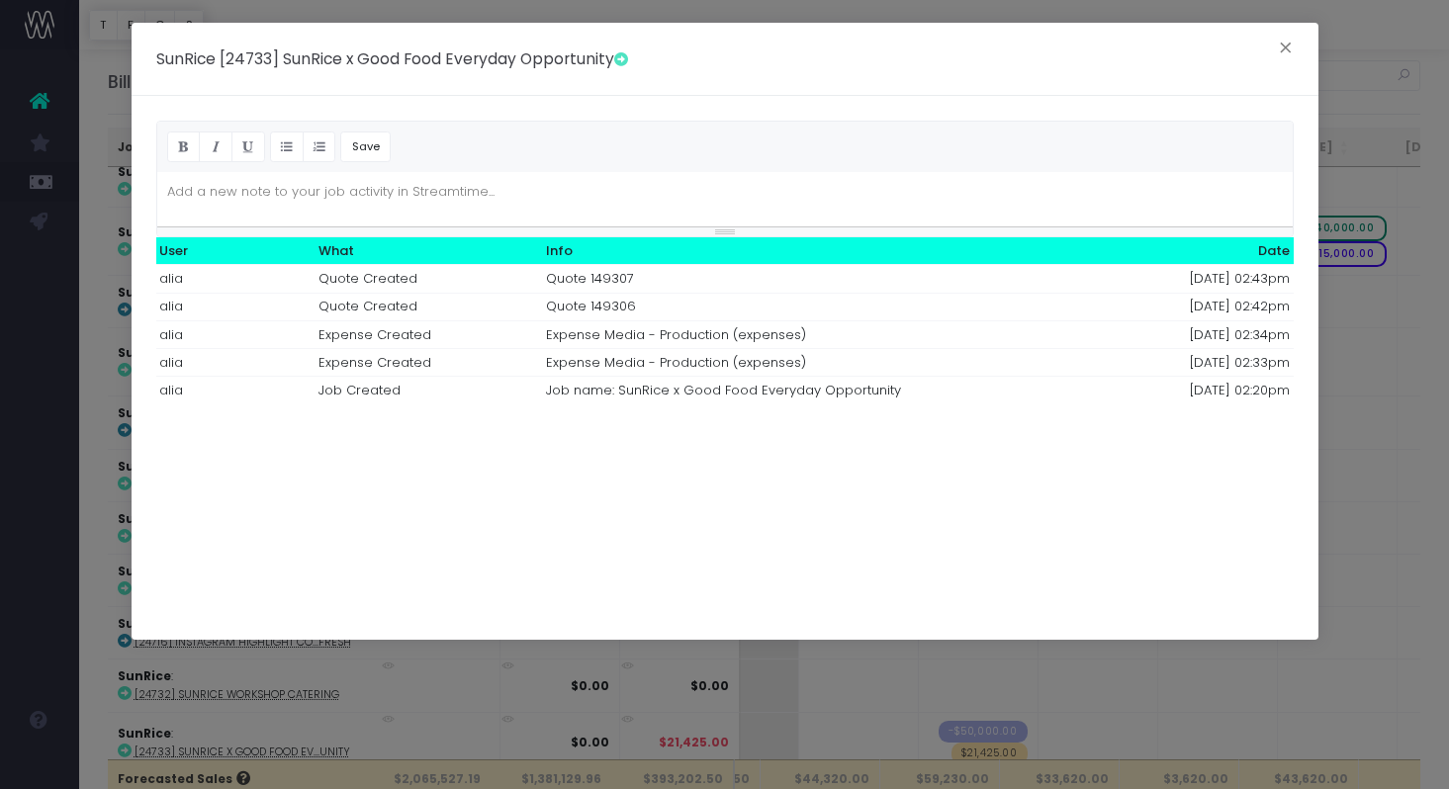
scroll to position [0, 0]
click at [1282, 56] on button "×" at bounding box center [1286, 51] width 42 height 32
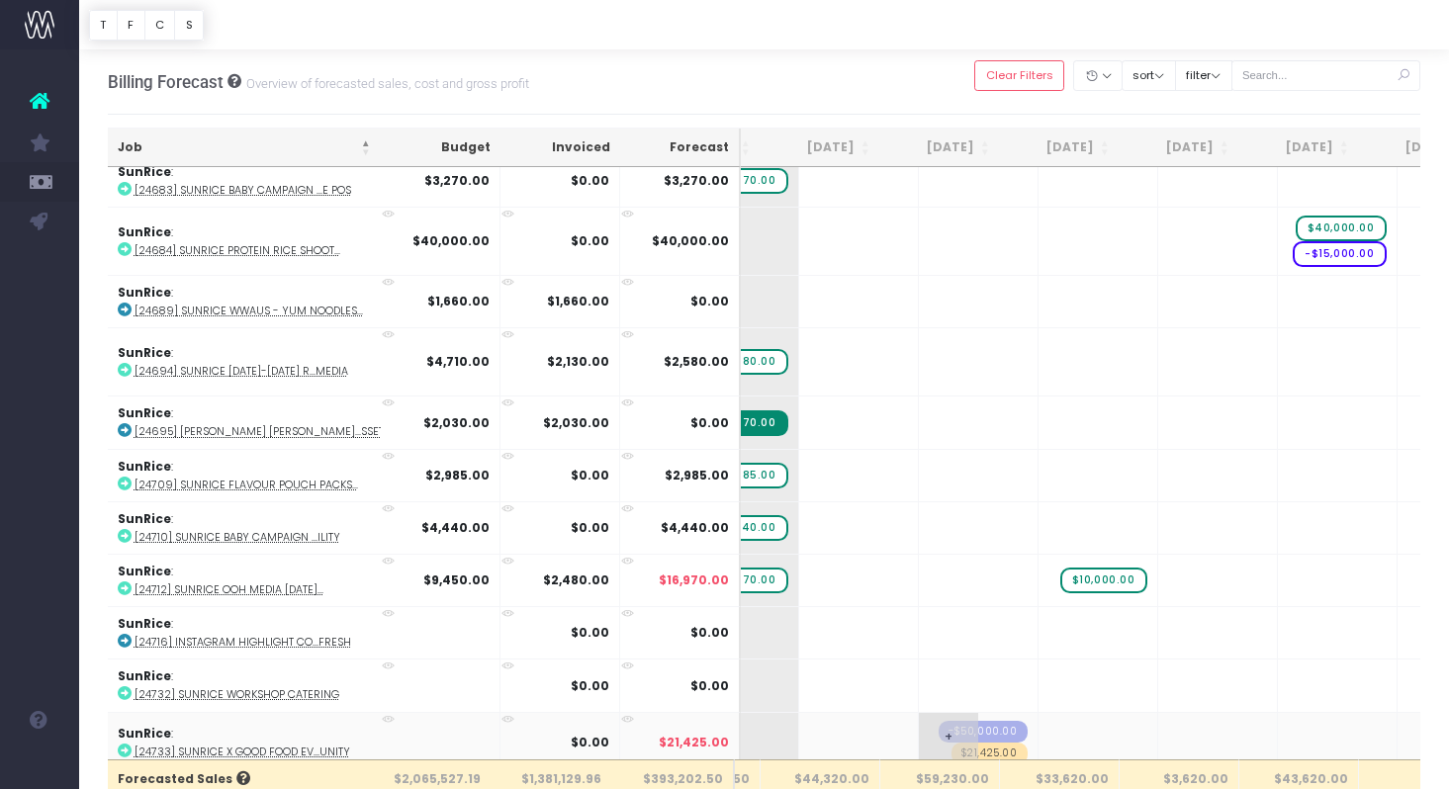
click at [954, 721] on span "-$50,000.00" at bounding box center [983, 732] width 89 height 22
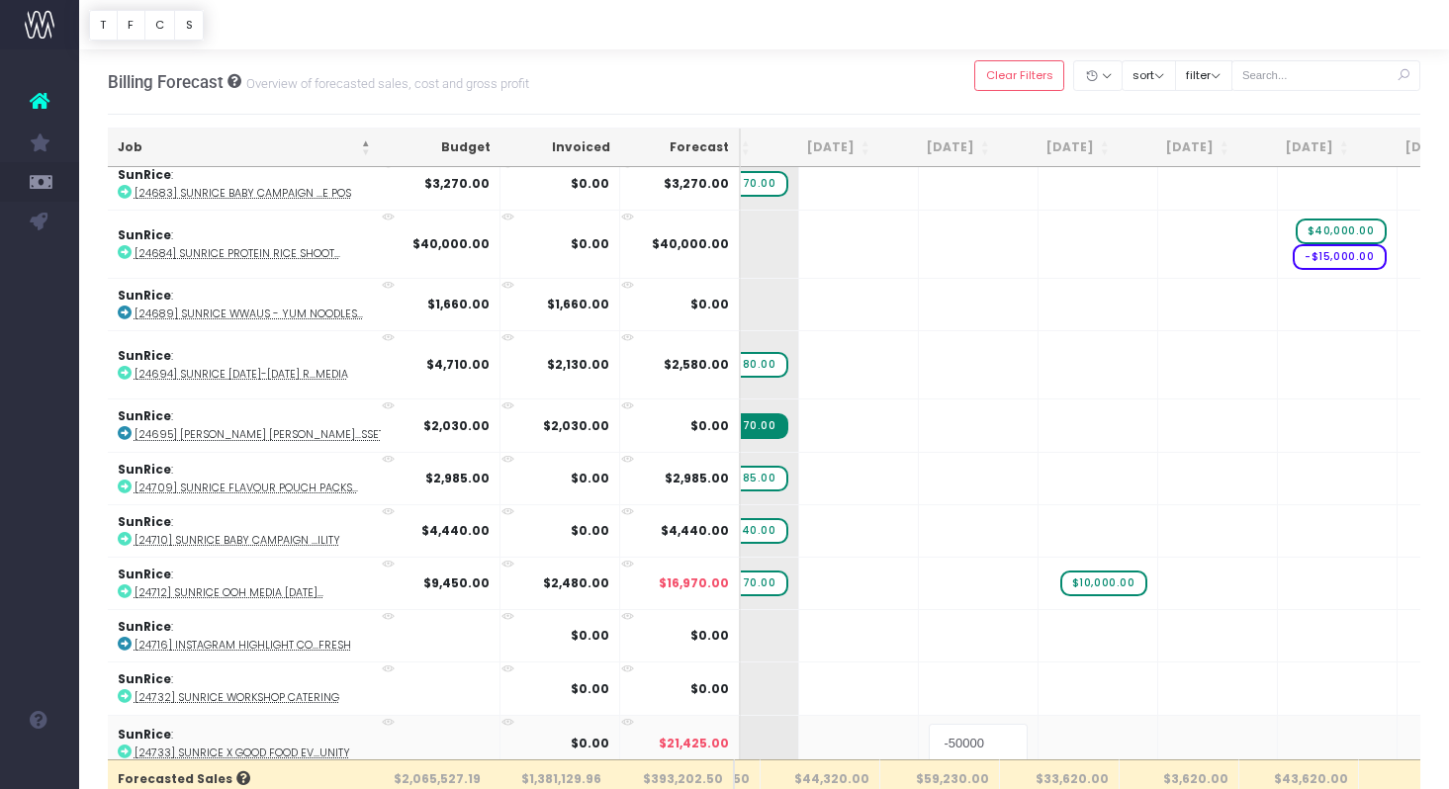
click at [929, 724] on input "-50000" at bounding box center [978, 744] width 99 height 40
click at [929, 729] on input "-50000" at bounding box center [978, 744] width 99 height 40
type input "-50000"
click at [919, 725] on span "+" at bounding box center [948, 745] width 59 height 59
click at [919, 733] on span "+" at bounding box center [948, 745] width 59 height 59
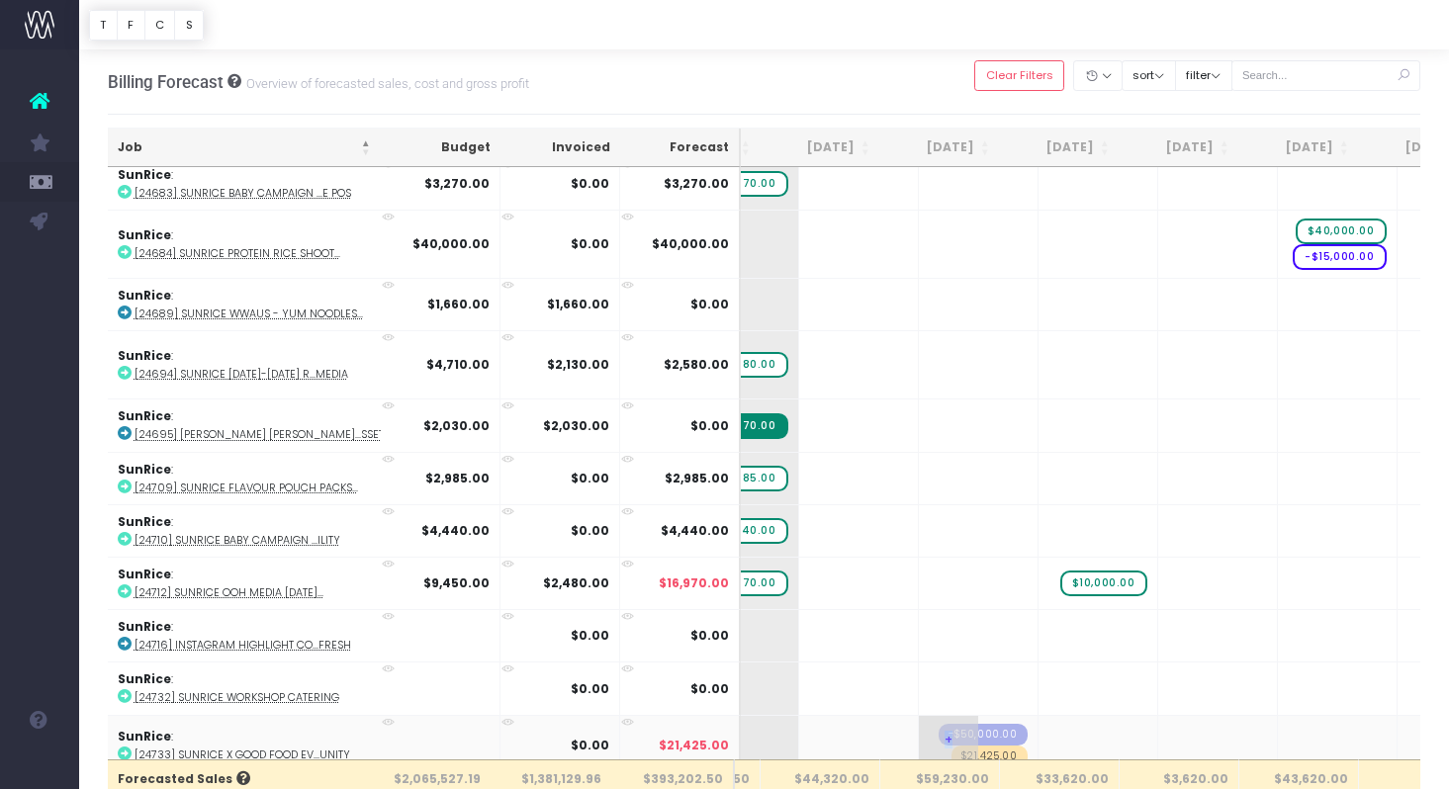
click at [919, 733] on span "+" at bounding box center [948, 745] width 59 height 59
click at [929, 672] on body "Oh my... this is bad. [PERSON_NAME] wasn't able to load this page. Please conta…" at bounding box center [724, 394] width 1449 height 789
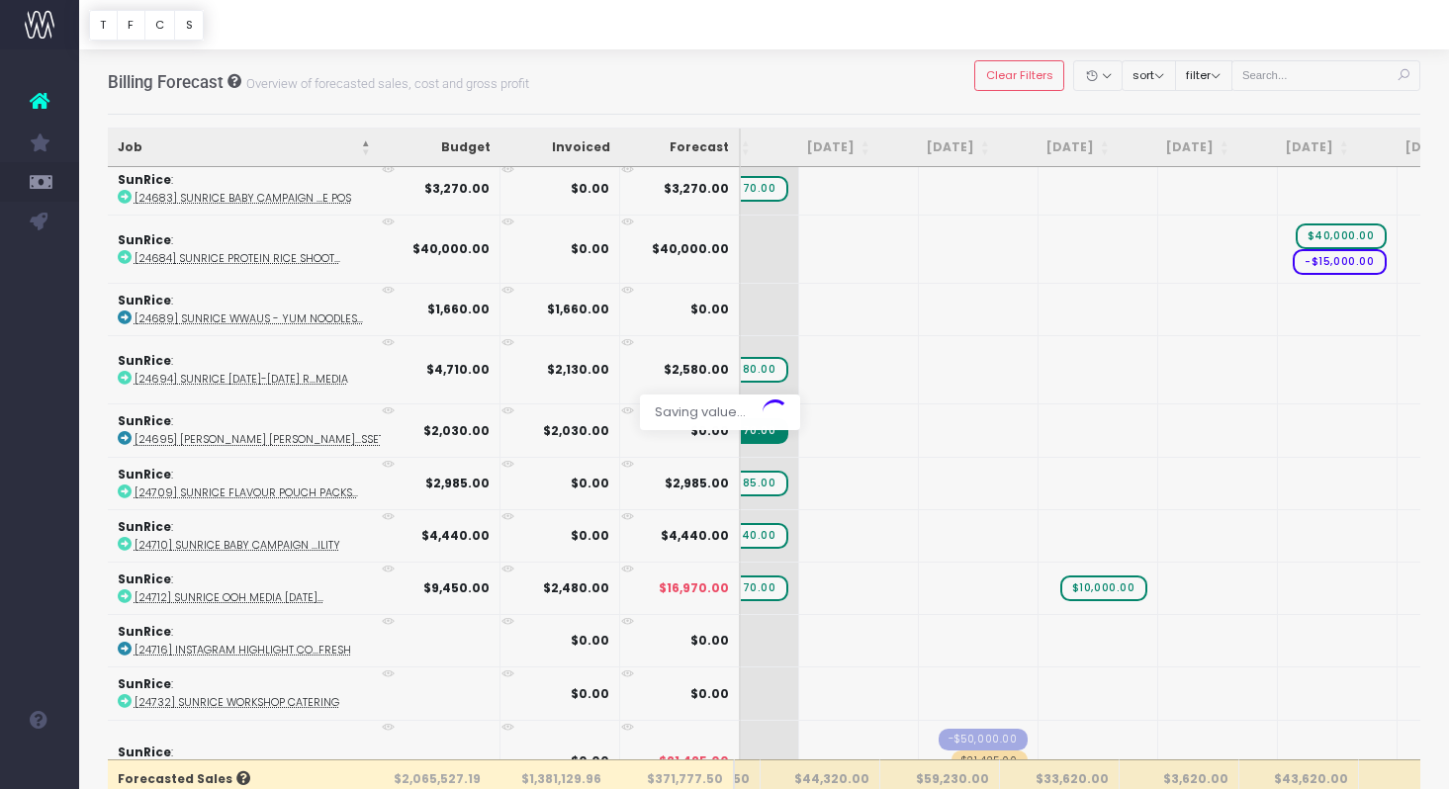
scroll to position [18, 0]
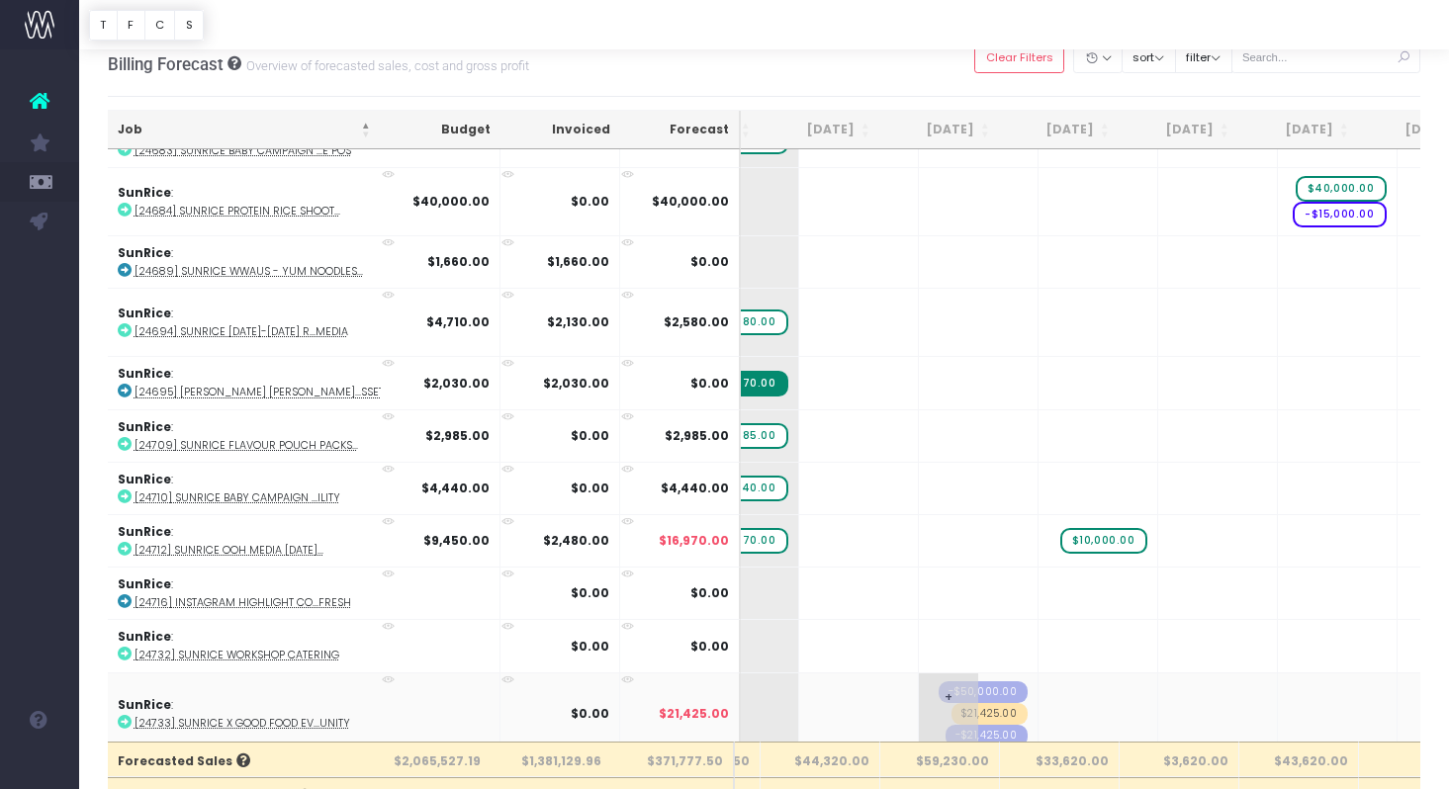
click at [964, 725] on span "-$21,425.00" at bounding box center [987, 736] width 82 height 22
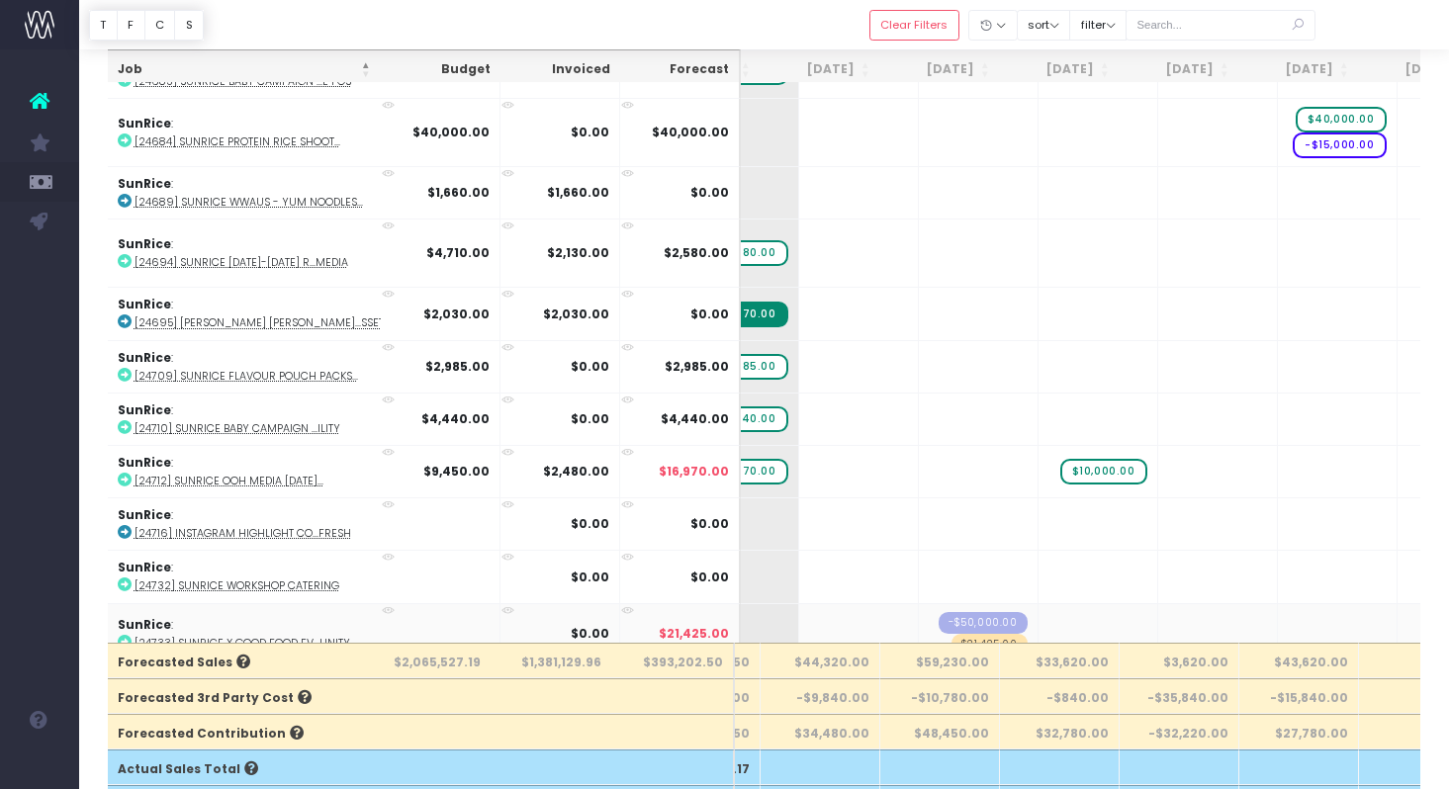
click at [393, 604] on icon at bounding box center [388, 610] width 13 height 13
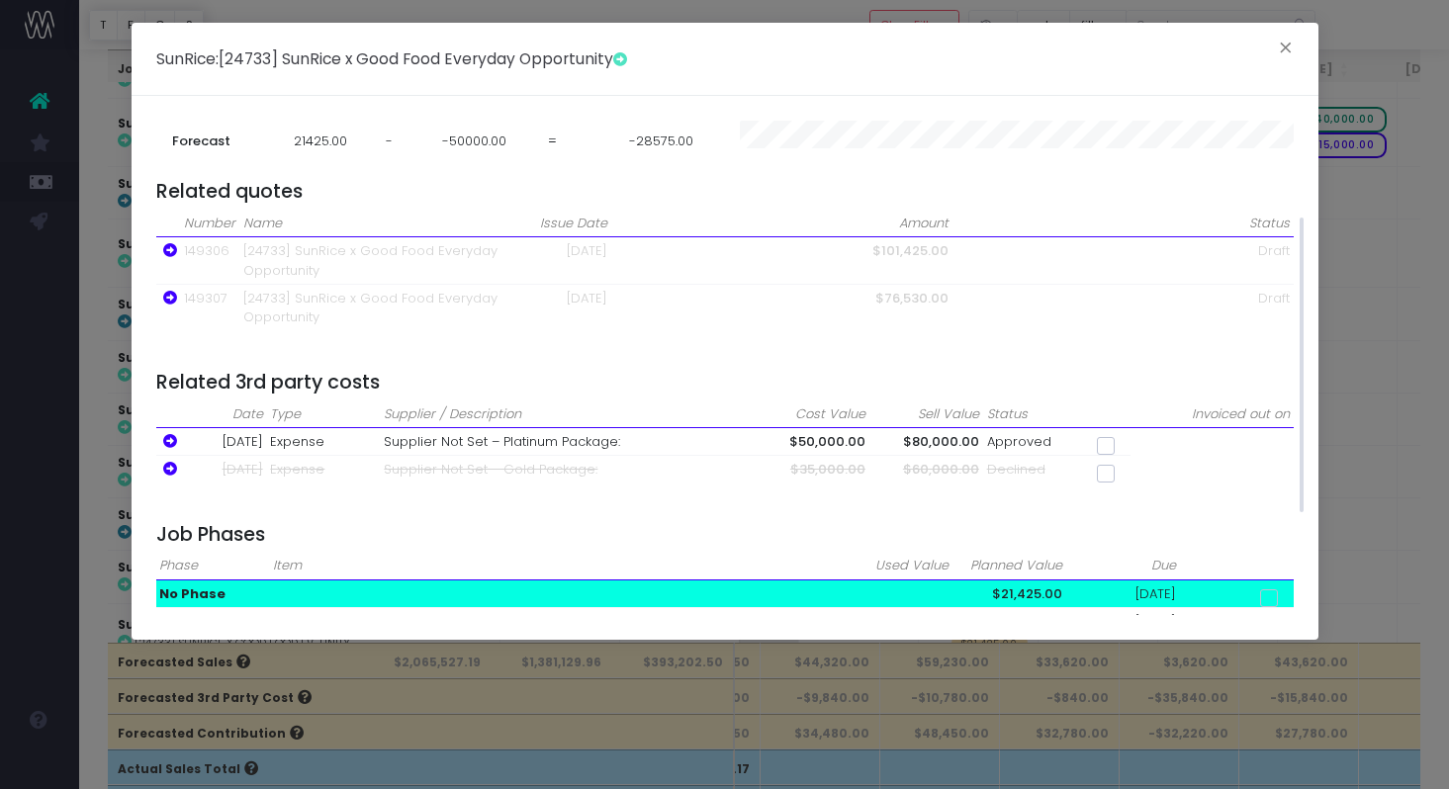
click at [1105, 443] on span at bounding box center [1106, 446] width 18 height 18
click at [1127, 443] on input "checkbox" at bounding box center [1133, 442] width 13 height 13
click at [1098, 446] on span at bounding box center [1106, 446] width 18 height 18
click at [1127, 446] on input "checkbox" at bounding box center [1133, 442] width 13 height 13
checkbox input "false"
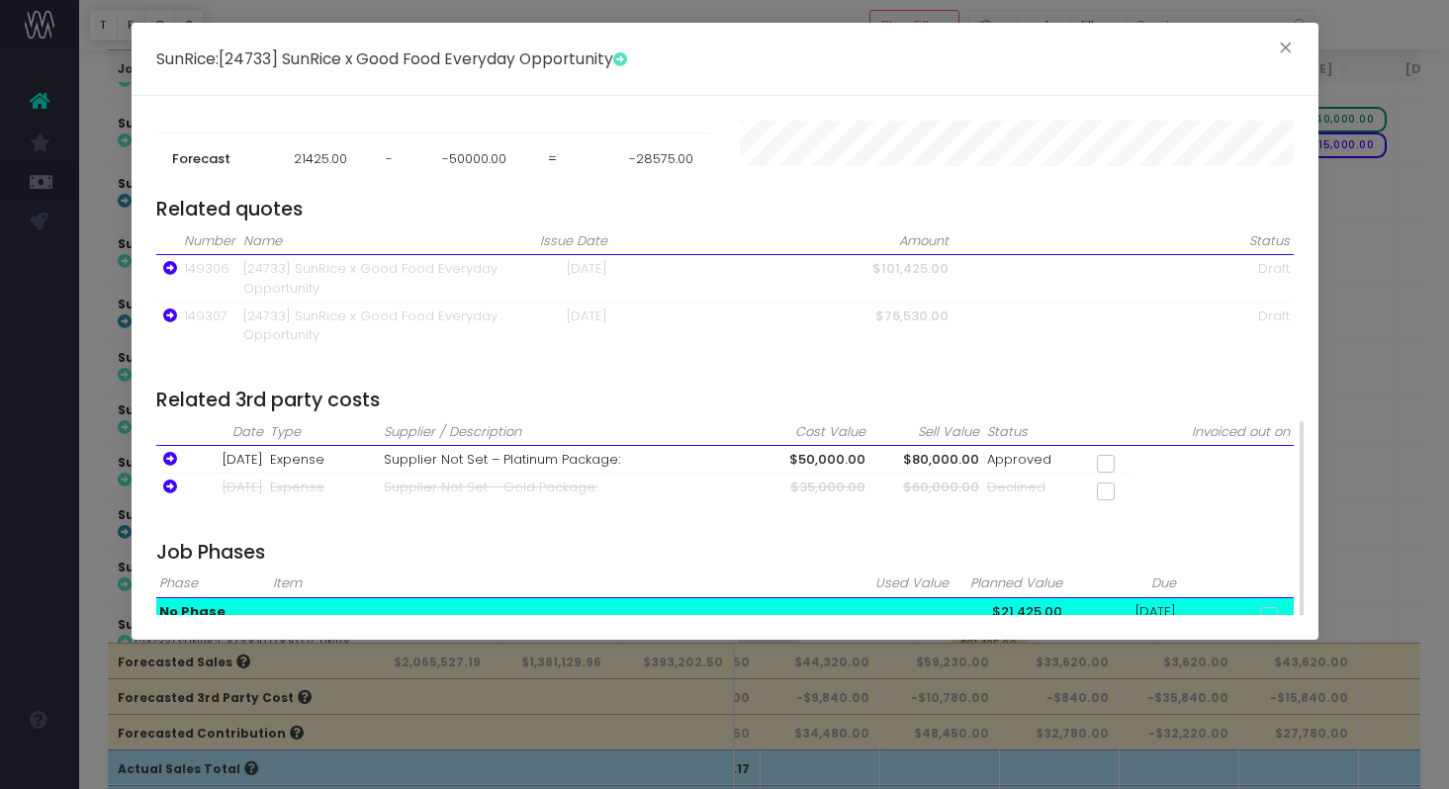
scroll to position [333, 0]
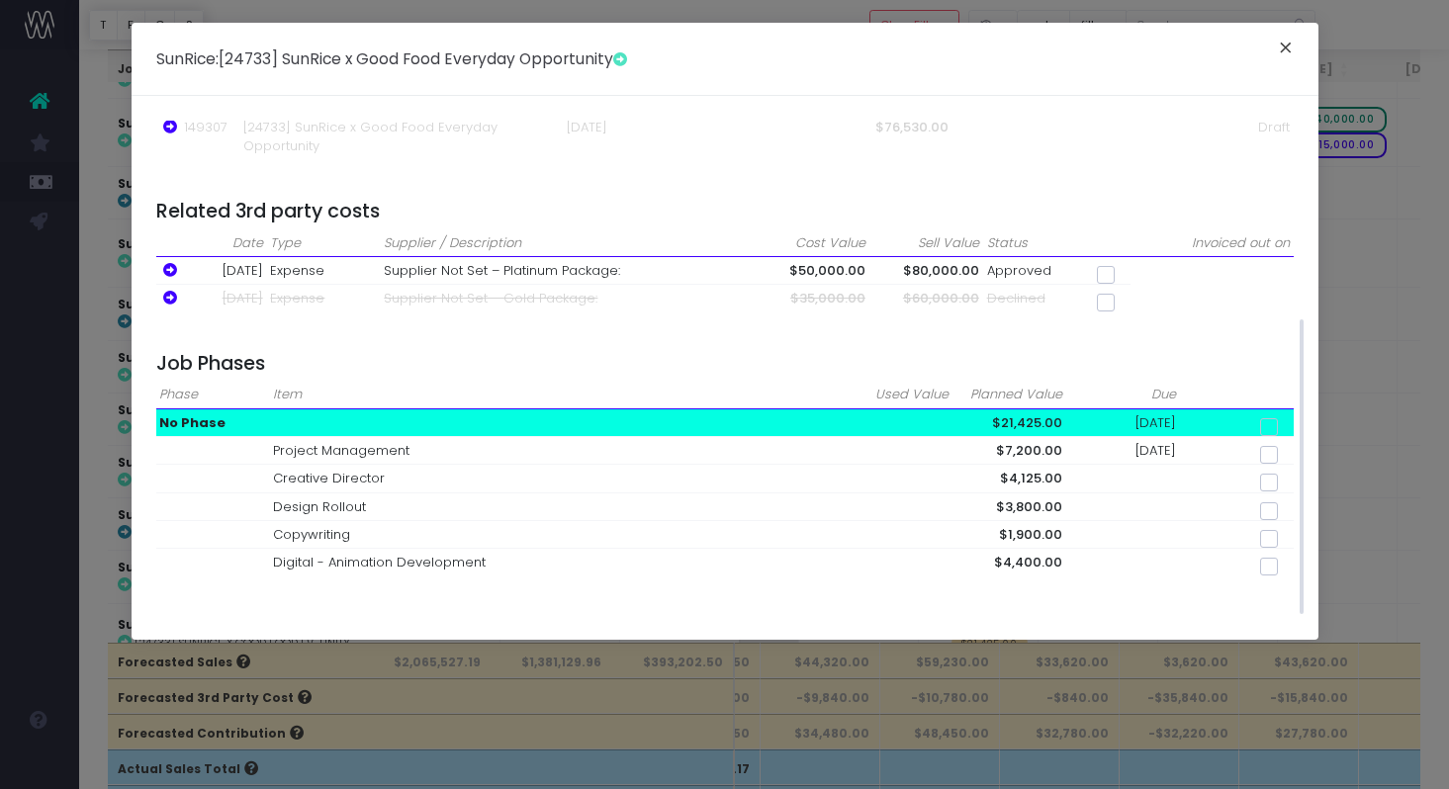
click at [1282, 48] on button "×" at bounding box center [1286, 51] width 42 height 32
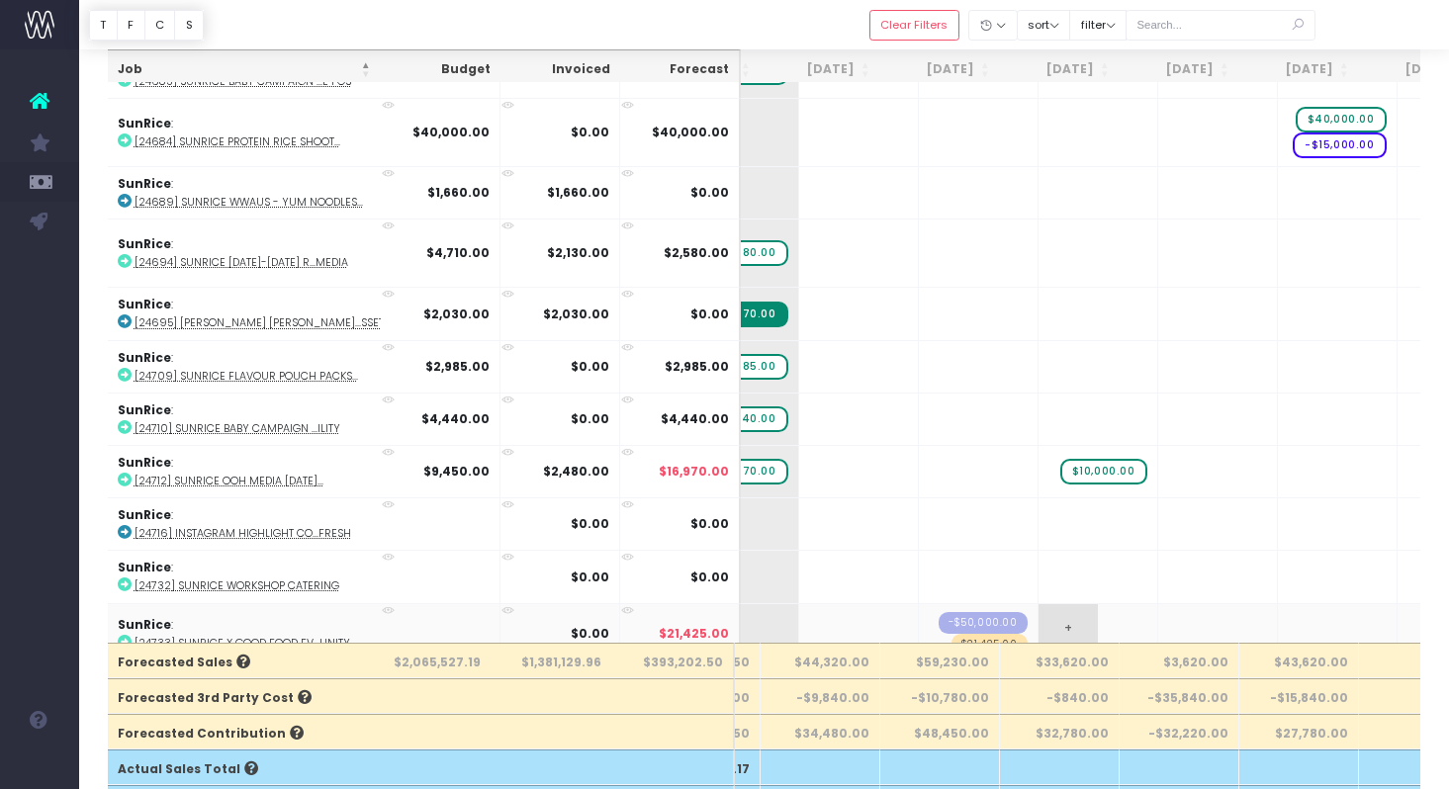
scroll to position [4814, 340]
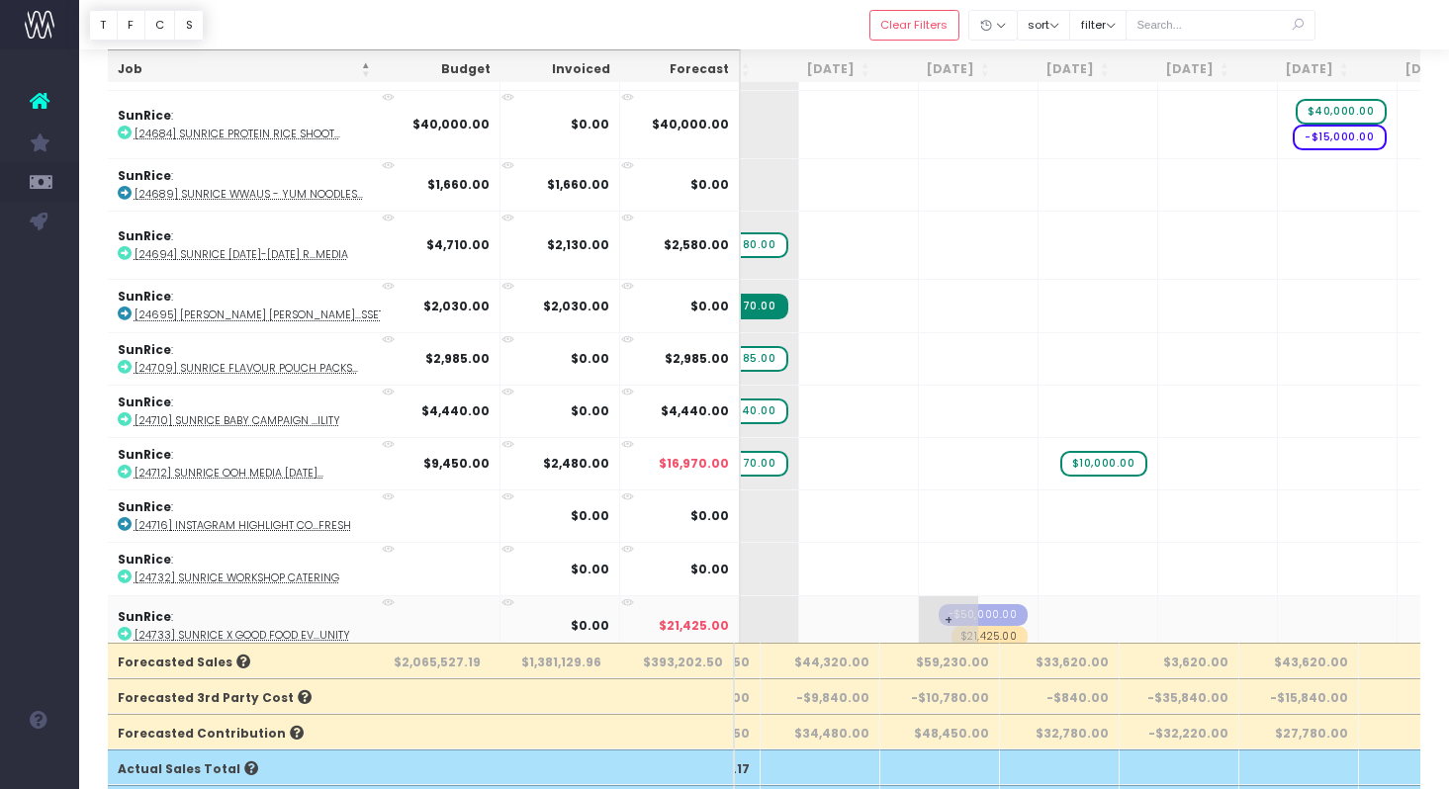
click at [919, 613] on span "+" at bounding box center [948, 625] width 59 height 59
click at [919, 609] on span "+" at bounding box center [948, 625] width 59 height 59
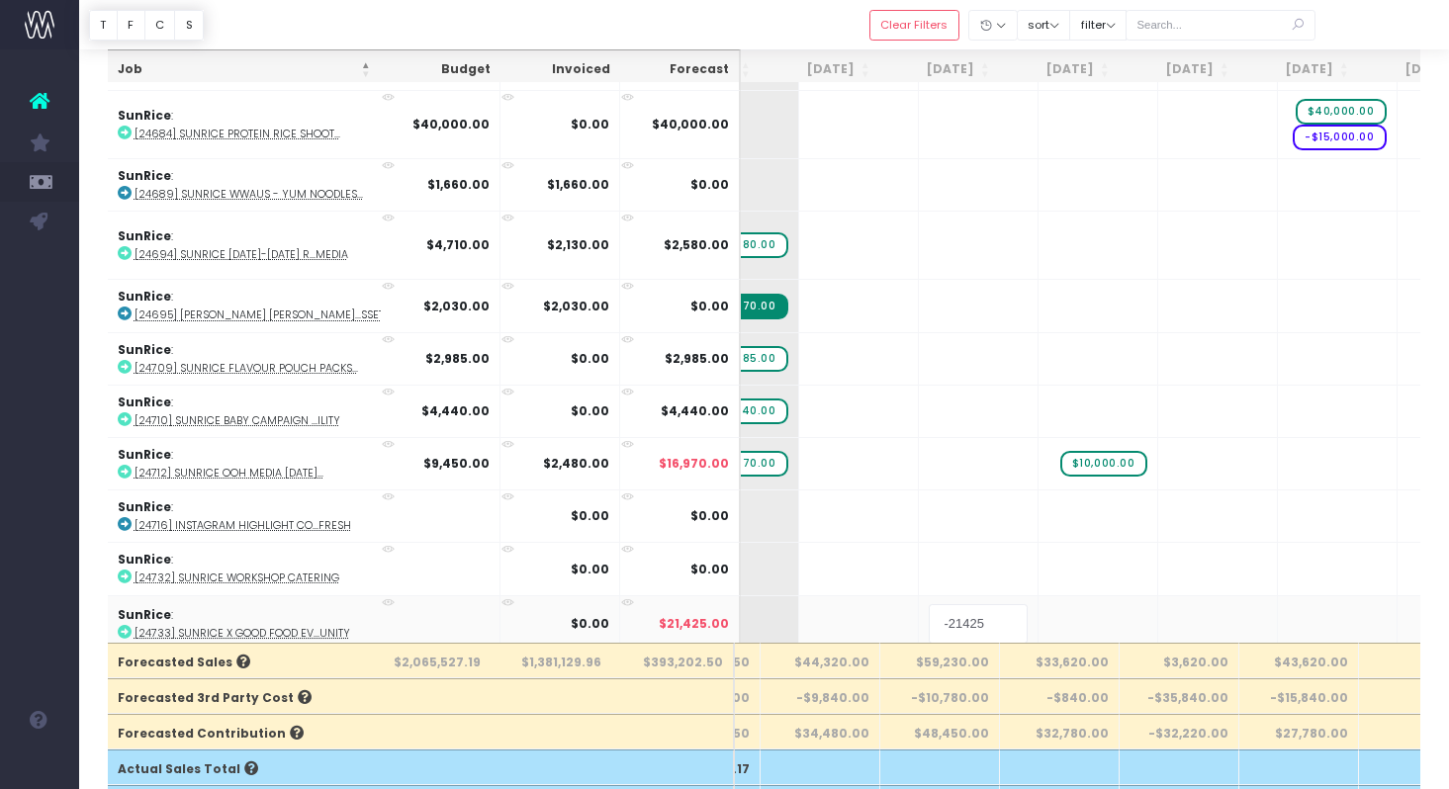
scroll to position [4811, 340]
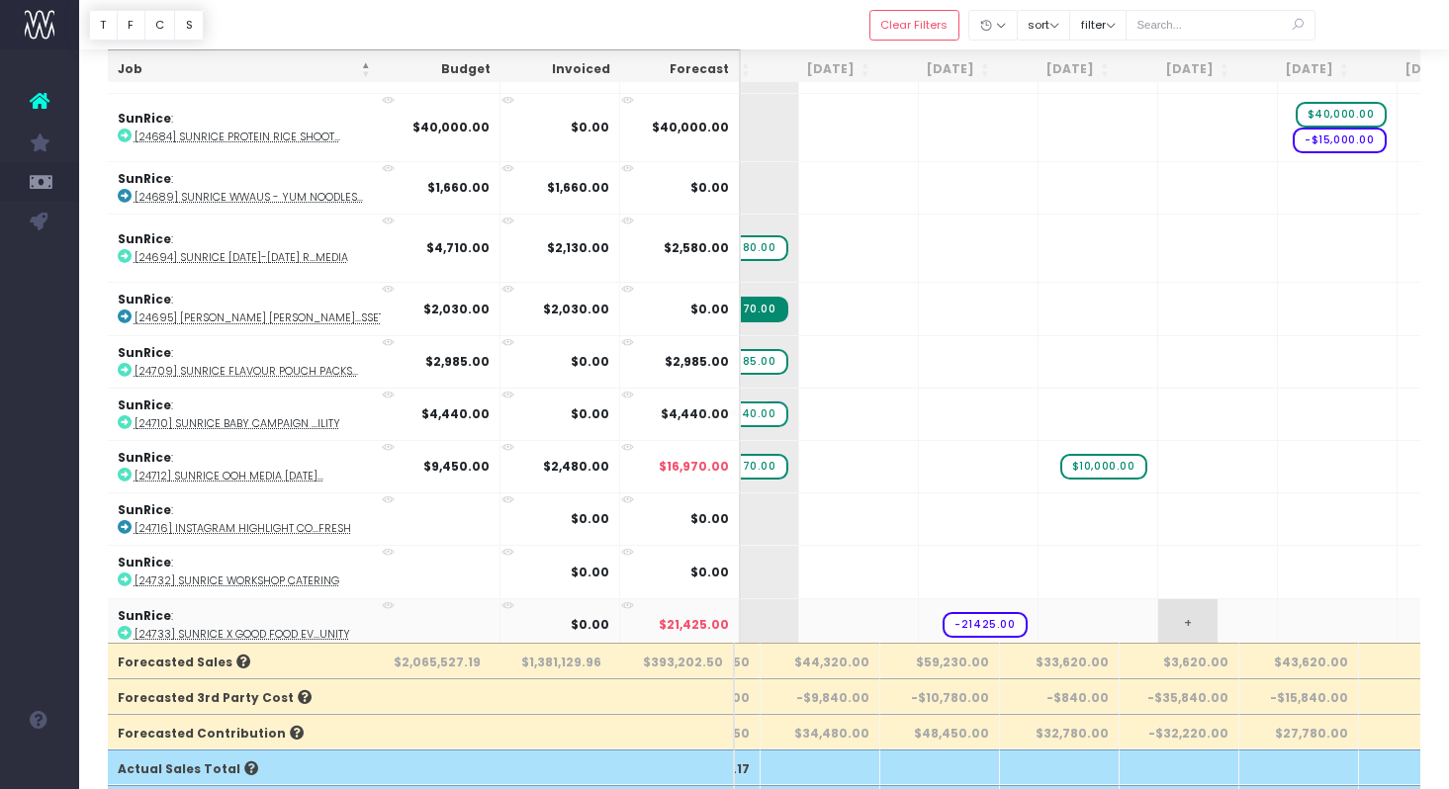
click at [1123, 621] on body "Oh my... this is bad. [PERSON_NAME] wasn't able to load this page. Please conta…" at bounding box center [724, 277] width 1449 height 789
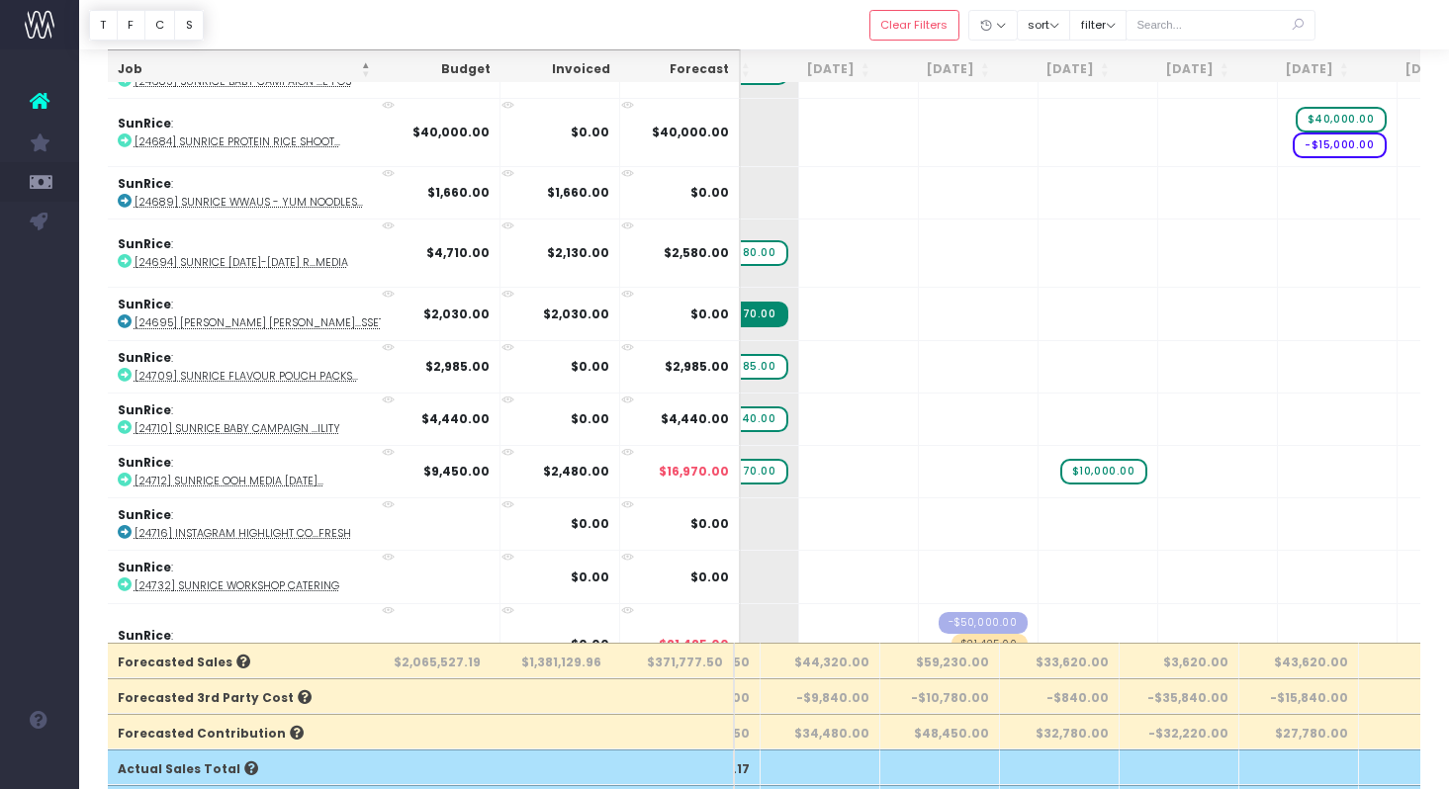
scroll to position [4836, 340]
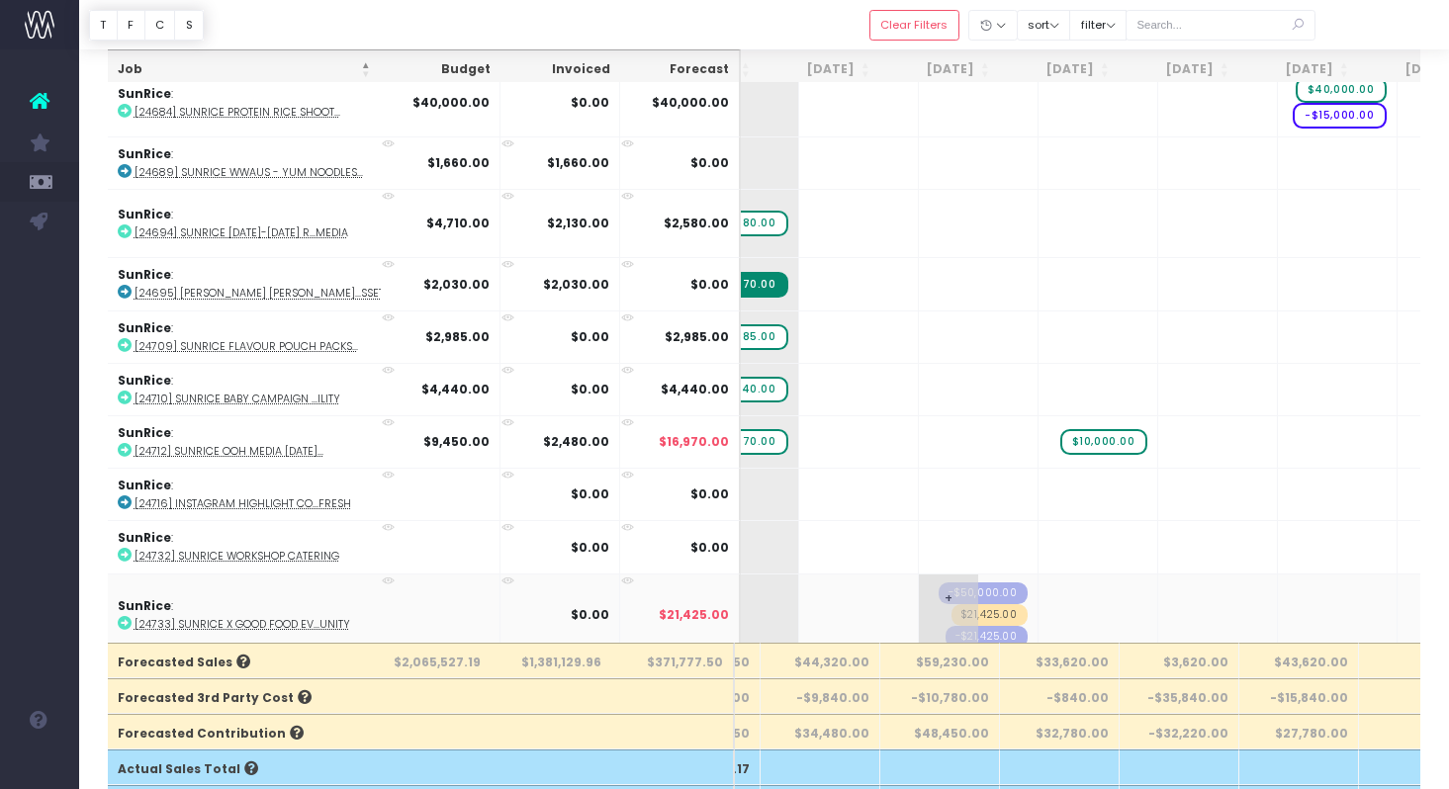
click at [964, 626] on span "-$21,425.00" at bounding box center [987, 637] width 82 height 22
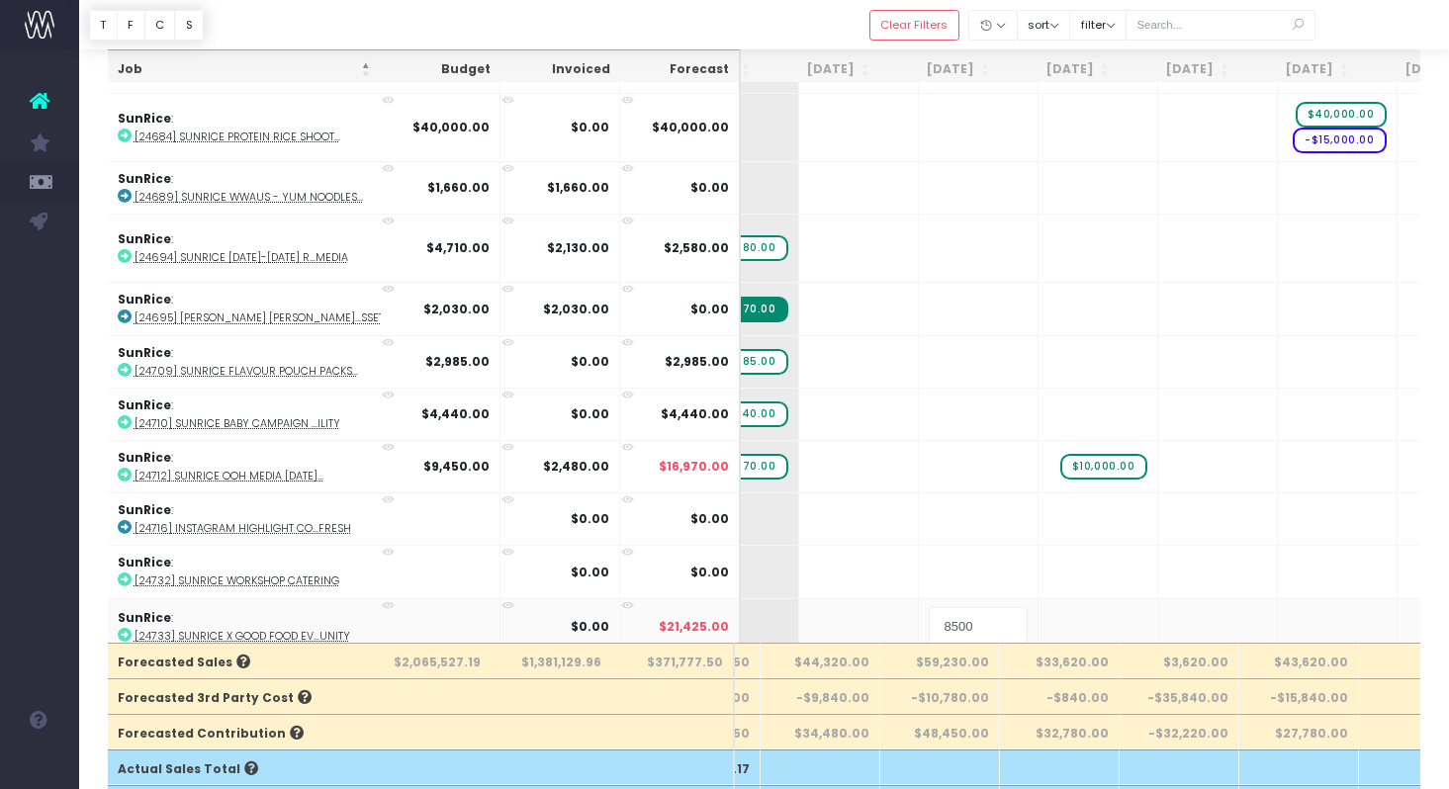
type input "85000"
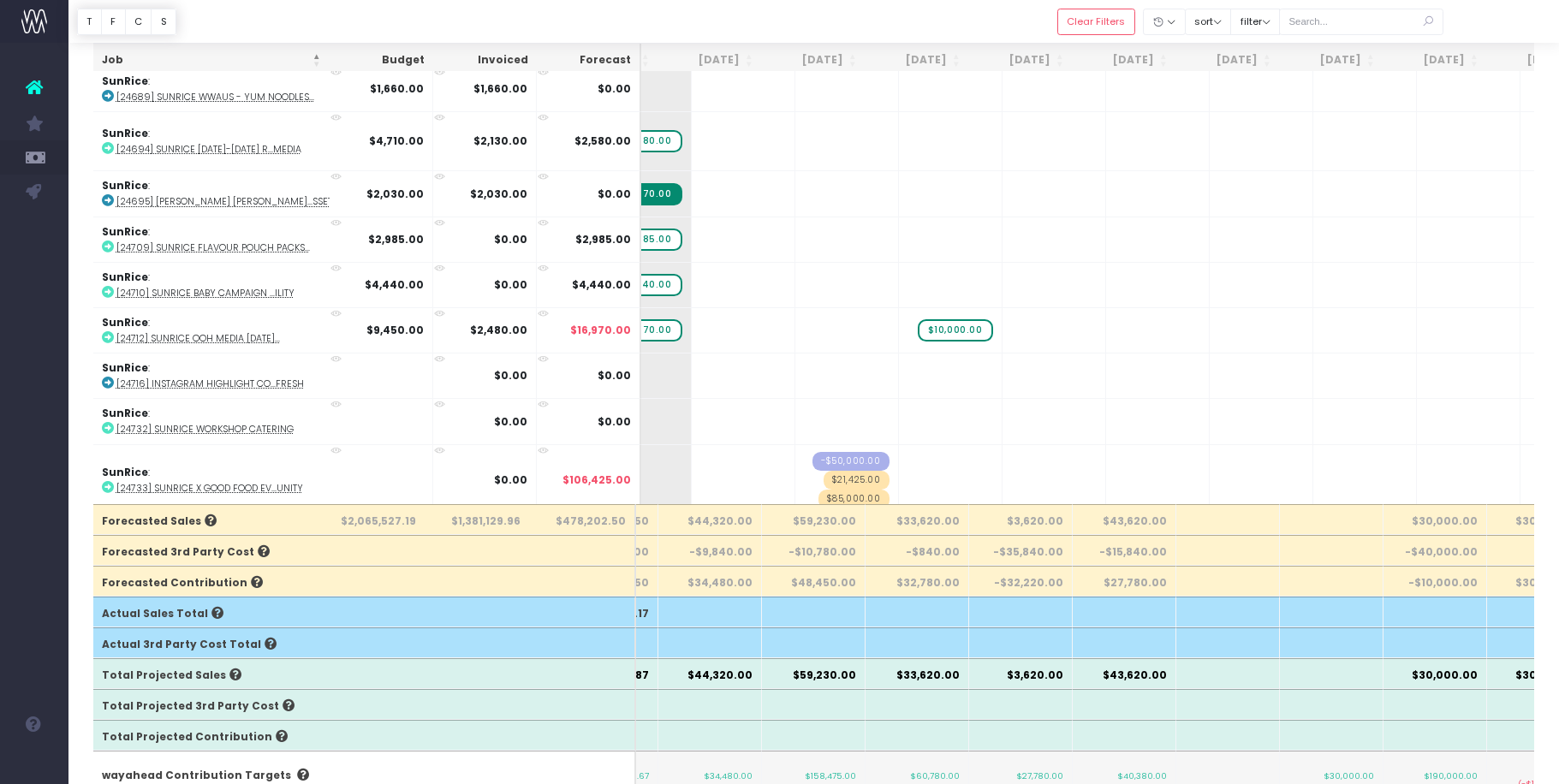
scroll to position [229, 0]
